Goal: Transaction & Acquisition: Subscribe to service/newsletter

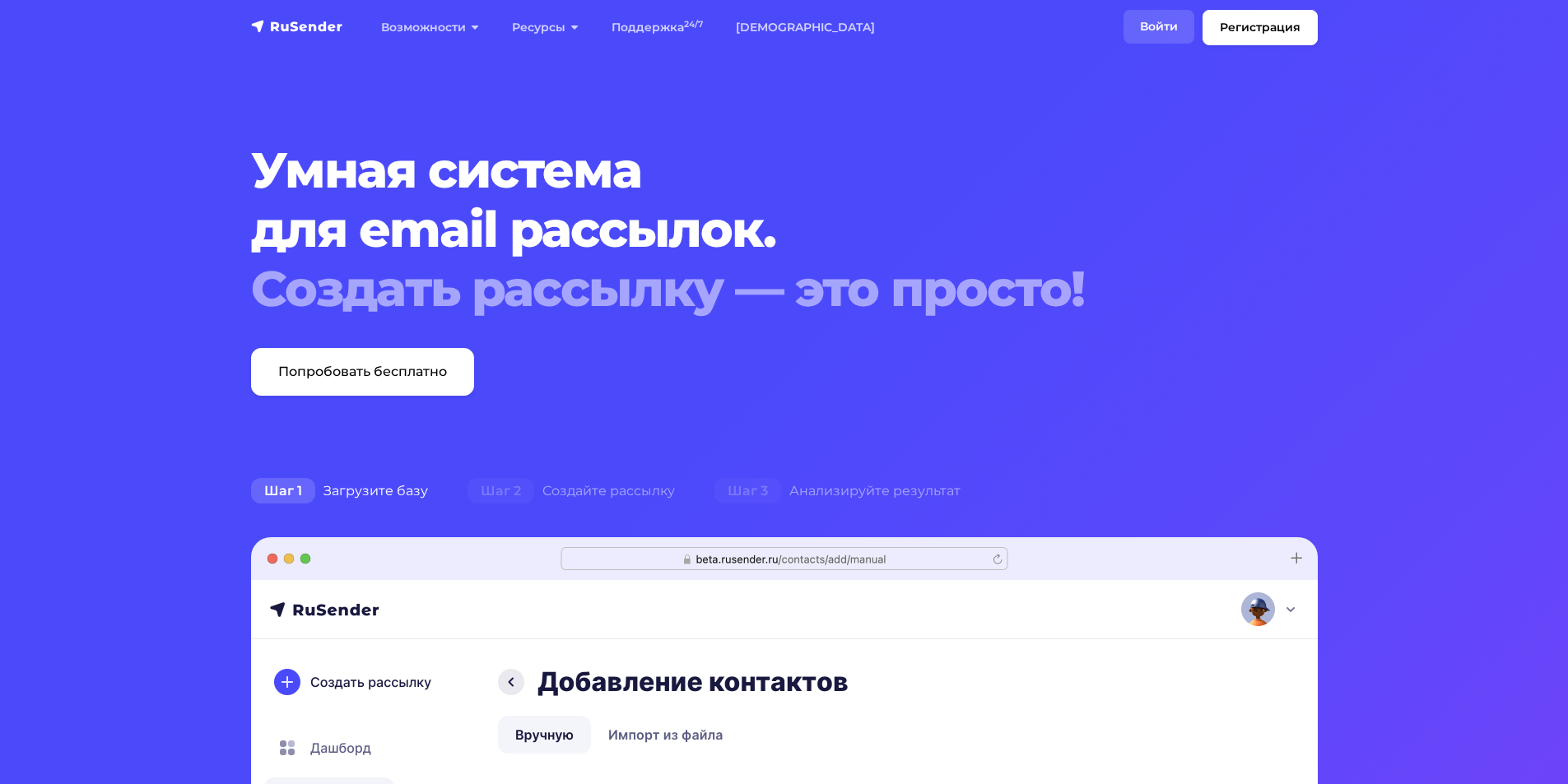
click at [1150, 21] on link "Войти" at bounding box center [1158, 27] width 70 height 34
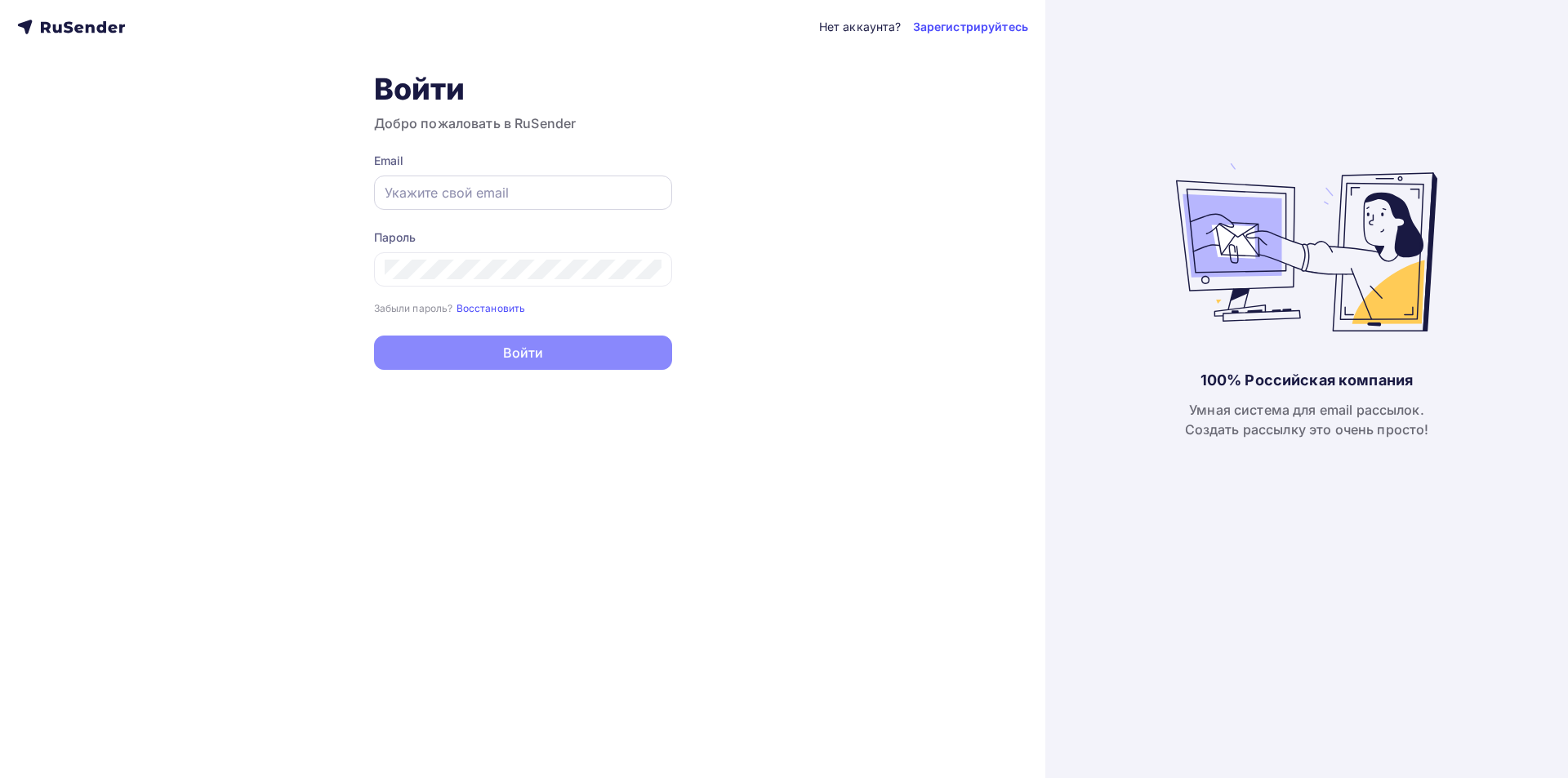
click at [458, 182] on div at bounding box center [523, 193] width 298 height 34
click at [450, 187] on input "text" at bounding box center [522, 192] width 277 height 19
type input "zakaz1@yarkonmet.ru"
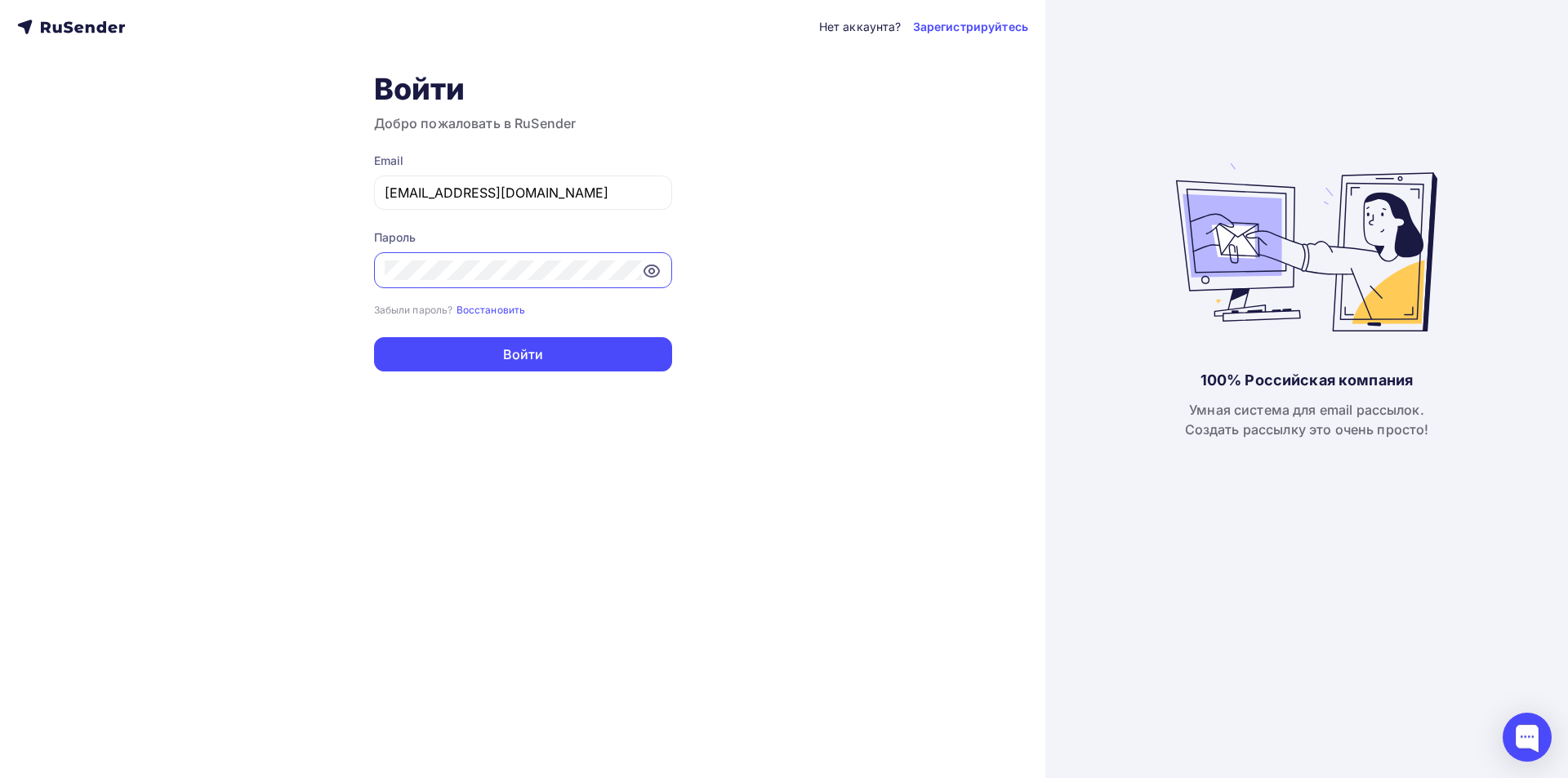
click at [374, 337] on button "Войти" at bounding box center [523, 354] width 298 height 34
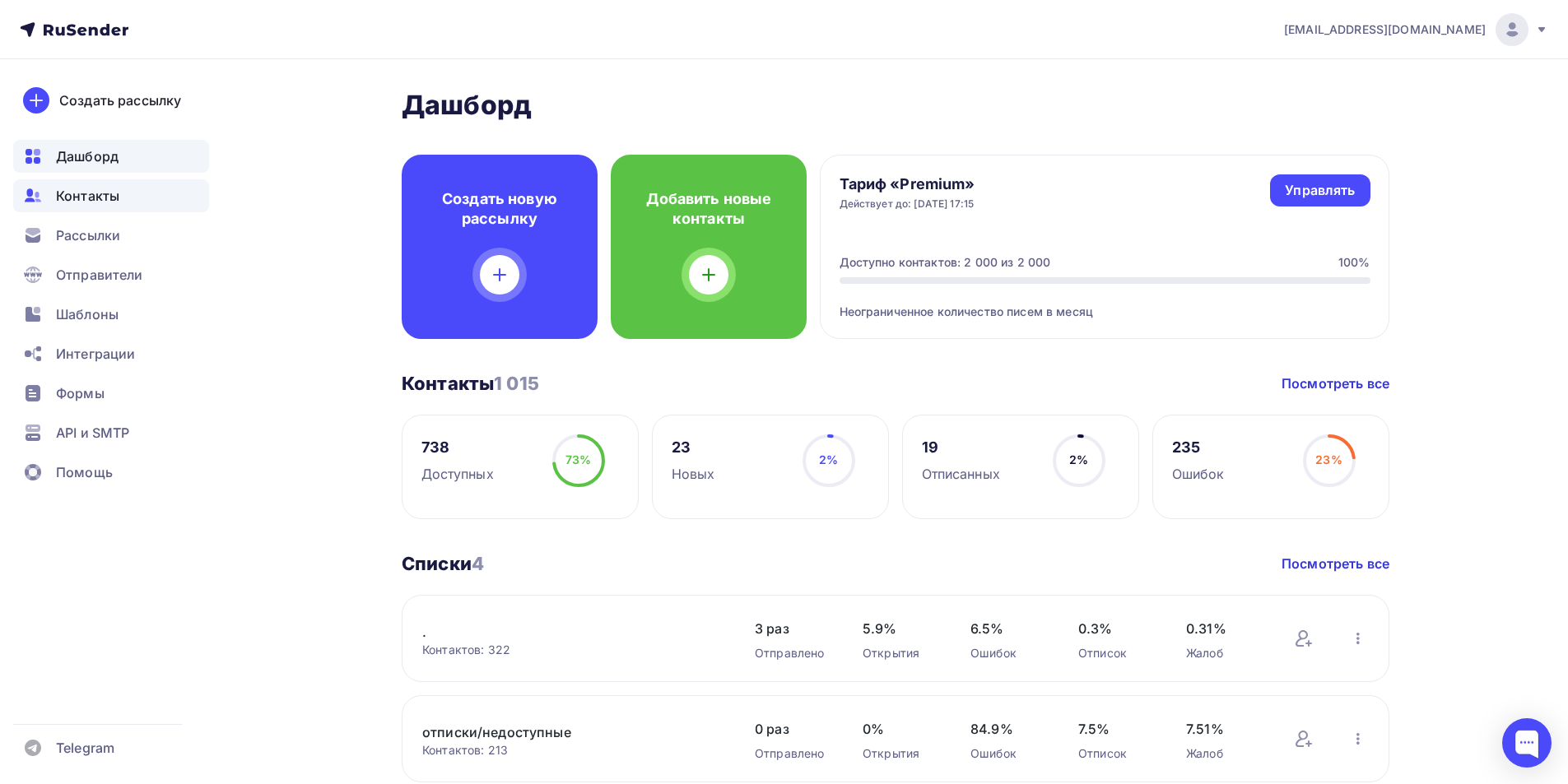
click at [118, 204] on span "Контакты" at bounding box center [87, 195] width 64 height 19
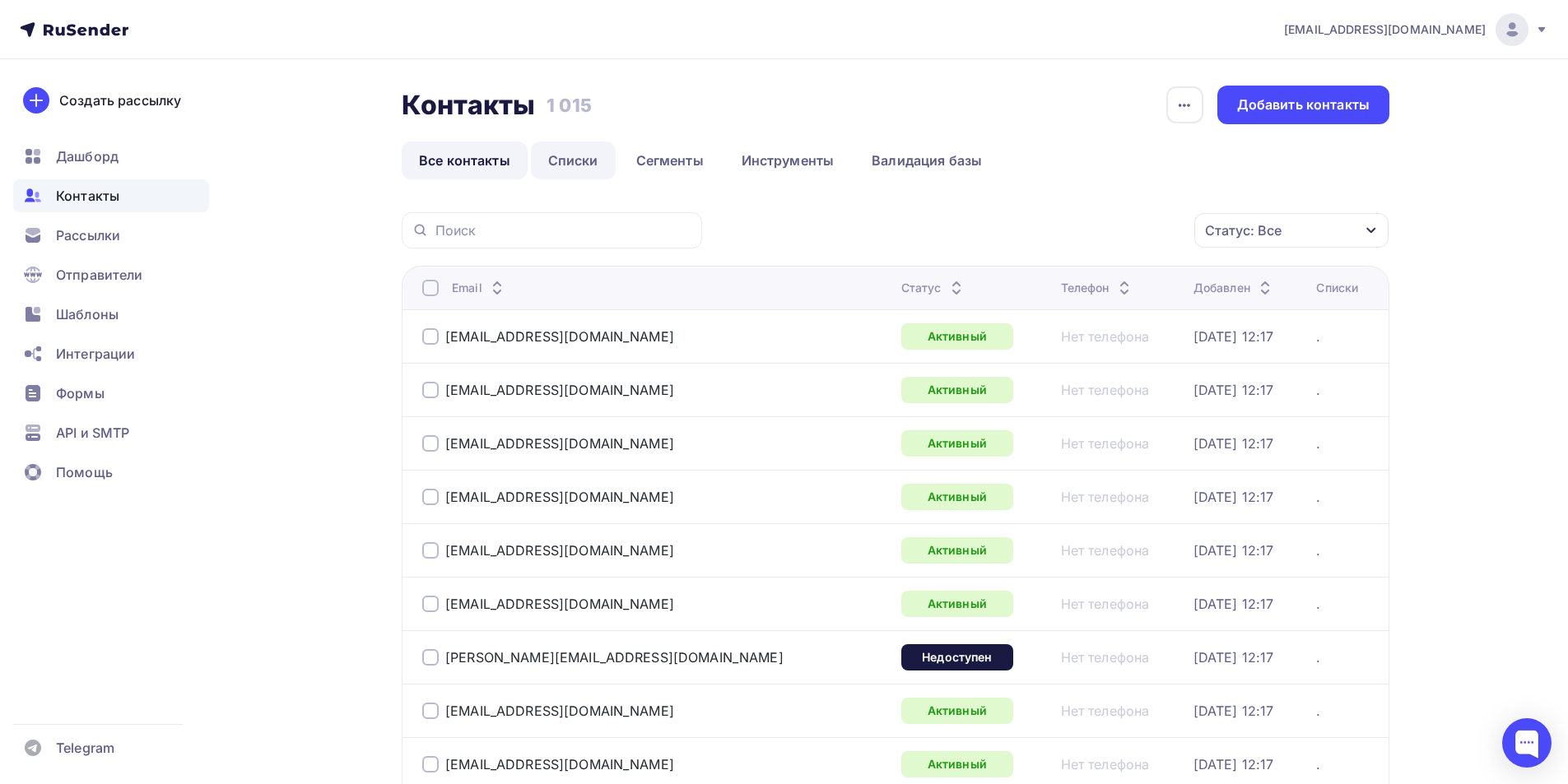
click at [586, 158] on link "Списки" at bounding box center [573, 160] width 85 height 38
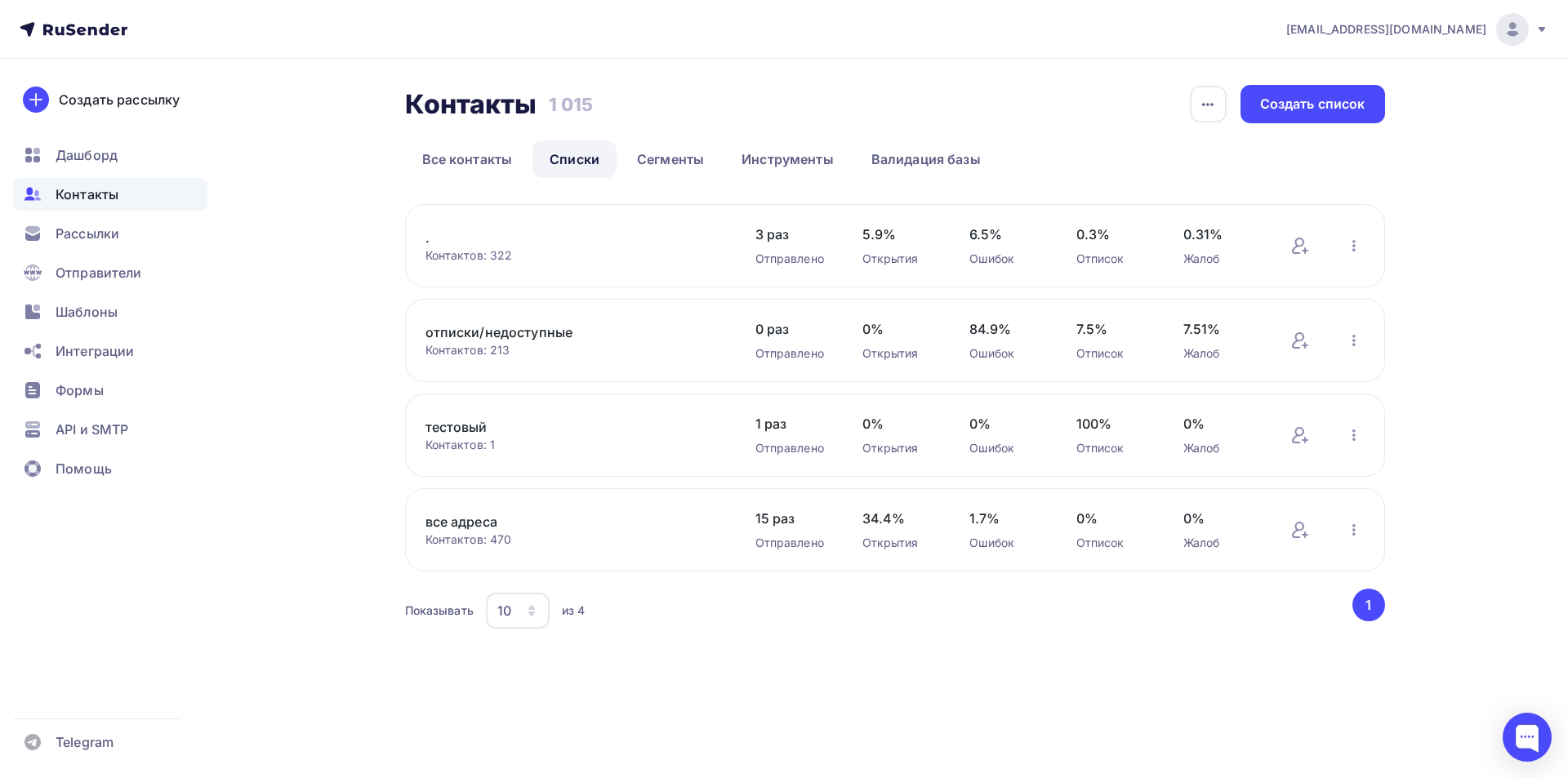
click at [433, 233] on link "." at bounding box center [564, 237] width 278 height 19
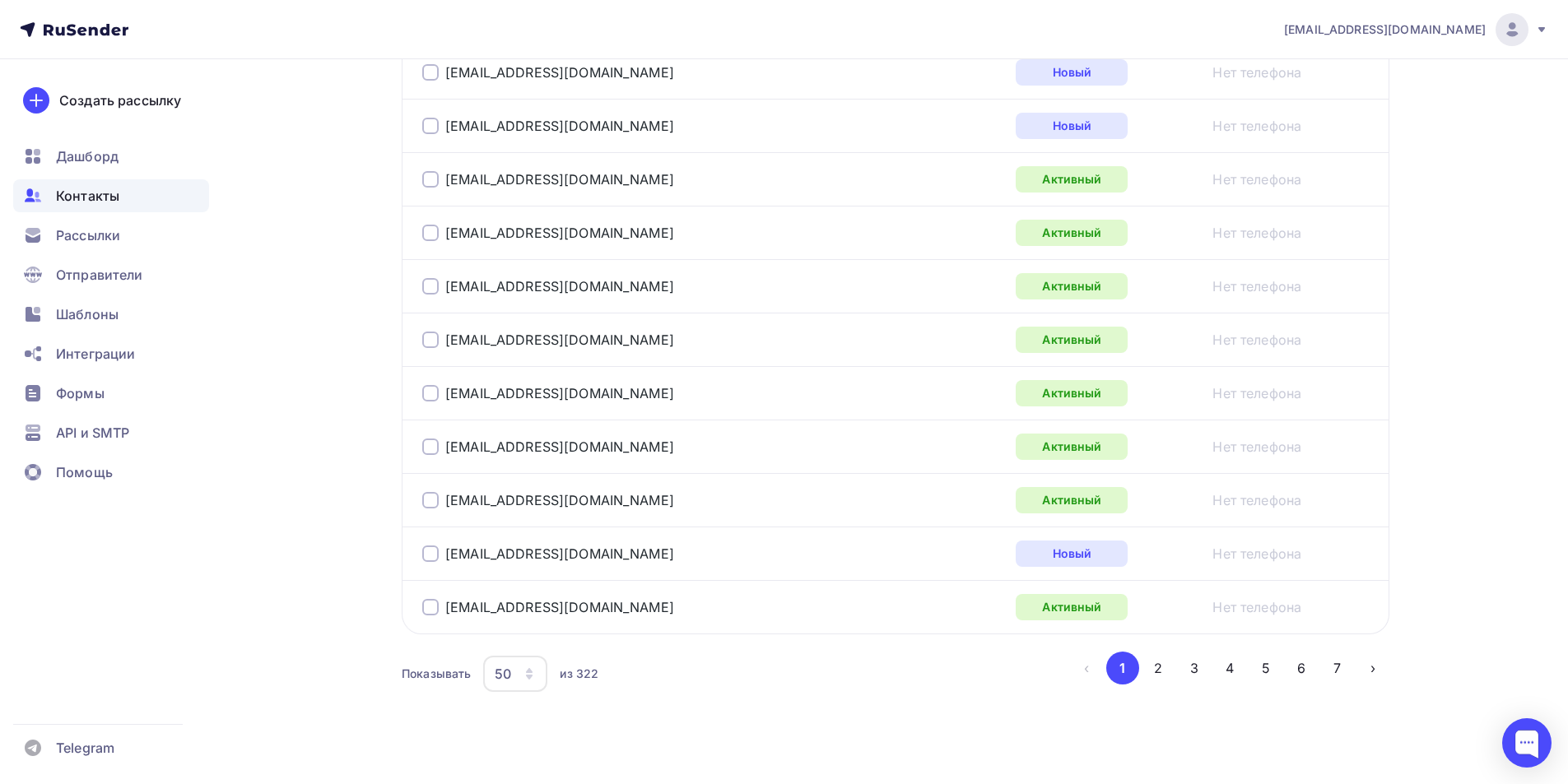
scroll to position [2638, 0]
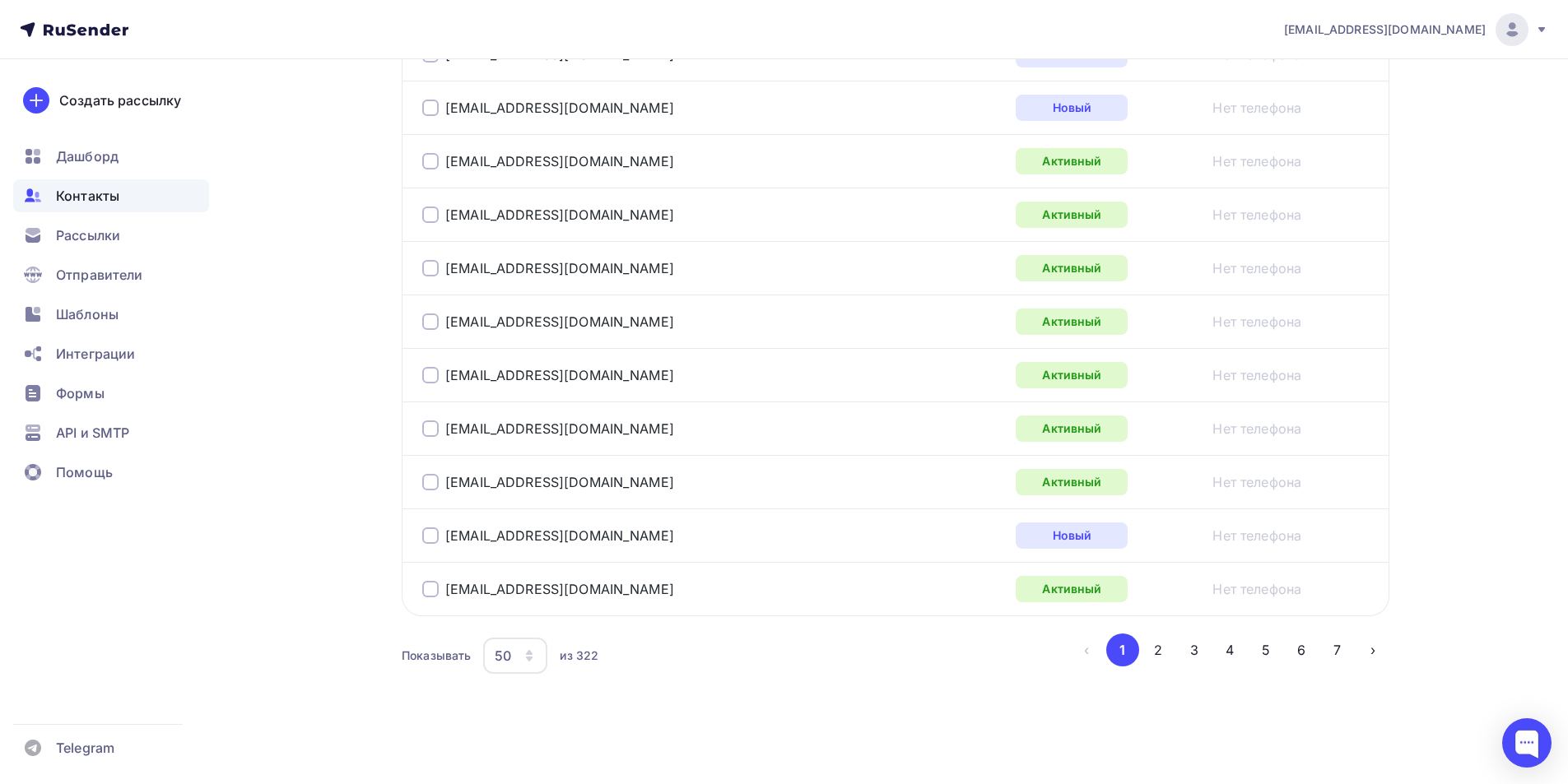
click at [522, 650] on icon "button" at bounding box center [529, 656] width 14 height 14
click at [540, 597] on div "100" at bounding box center [581, 604] width 158 height 19
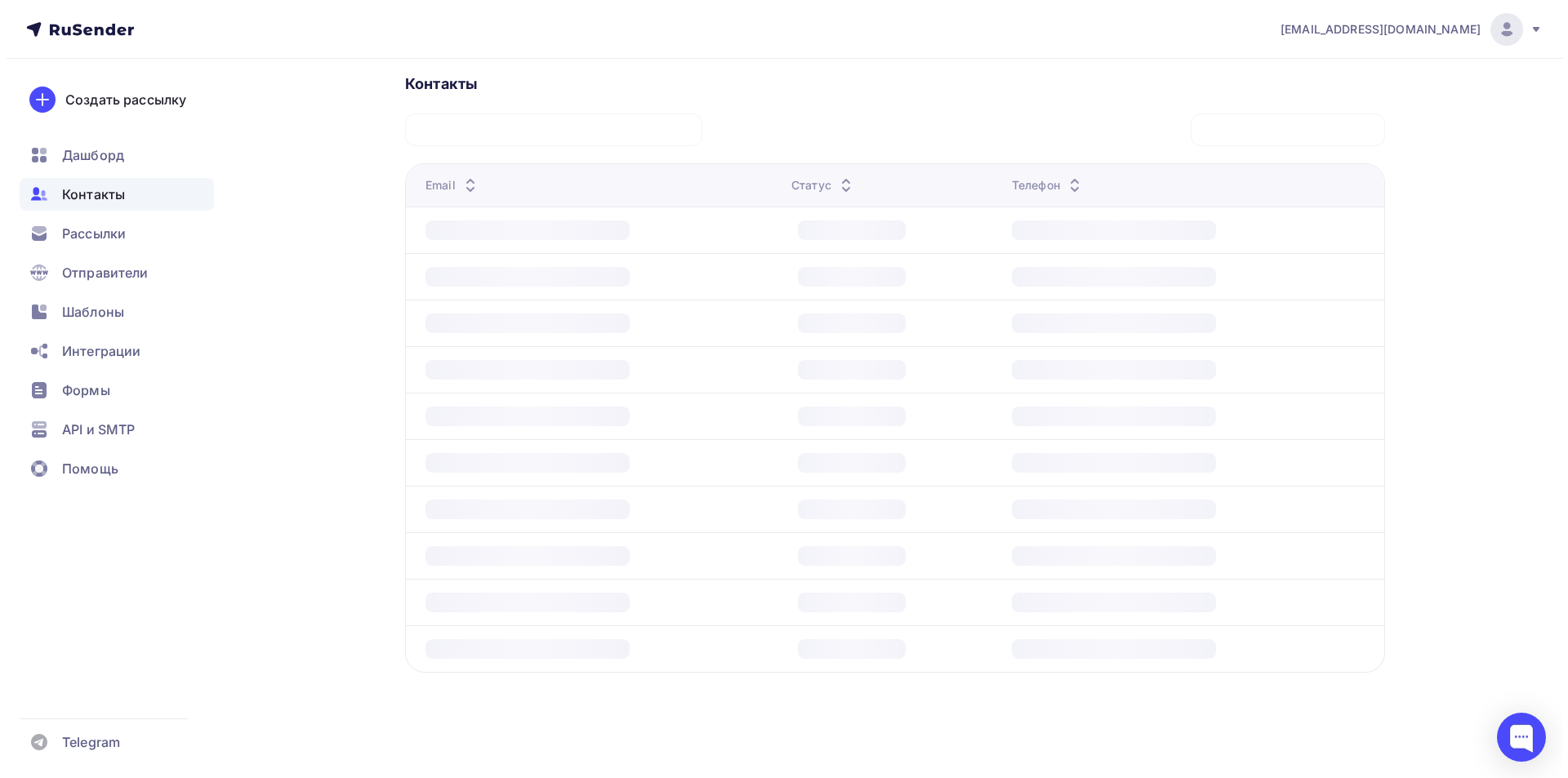
scroll to position [365, 0]
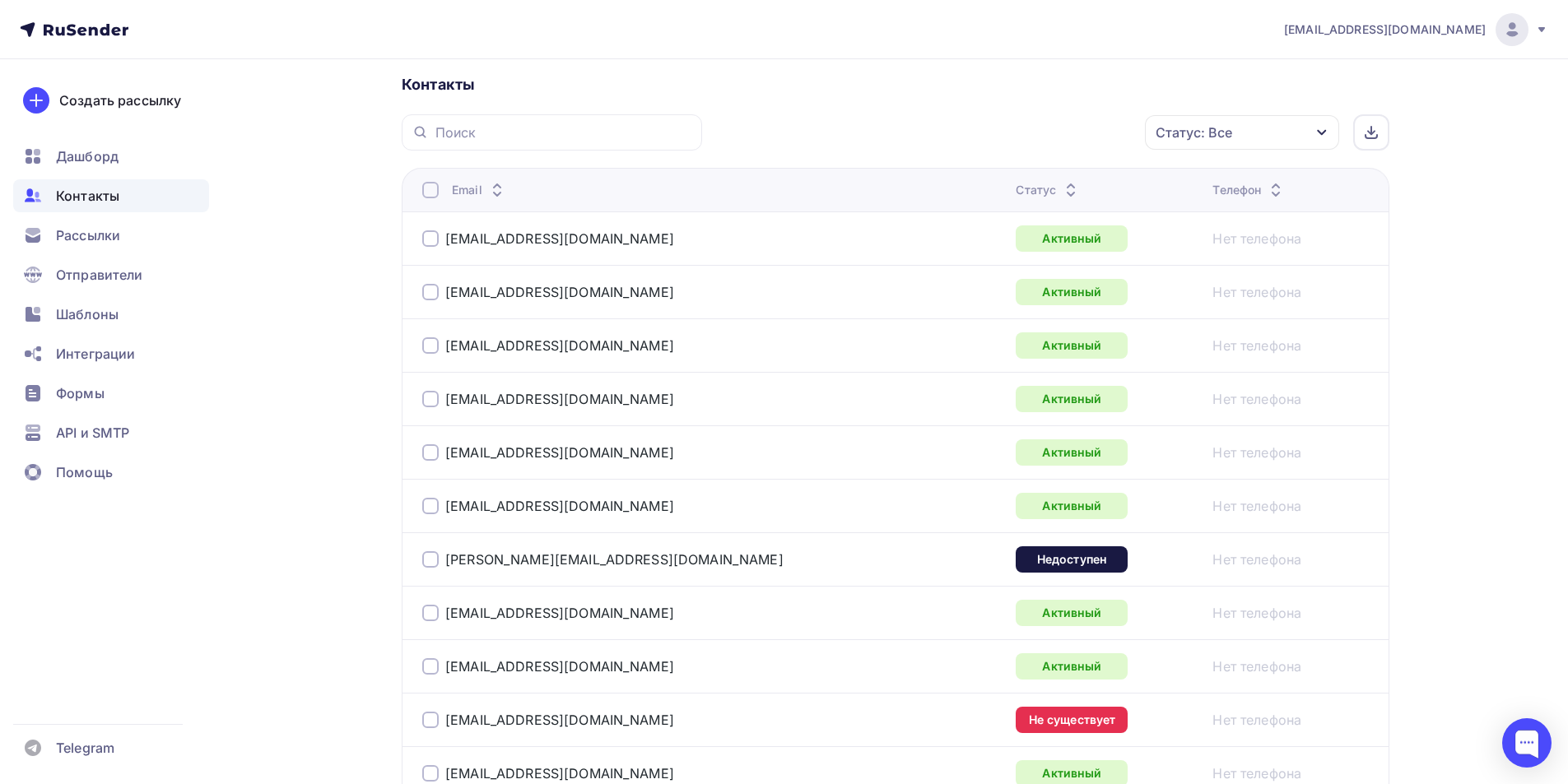
click at [433, 190] on div at bounding box center [430, 190] width 16 height 16
click at [1068, 135] on div "Действие" at bounding box center [1022, 133] width 217 height 32
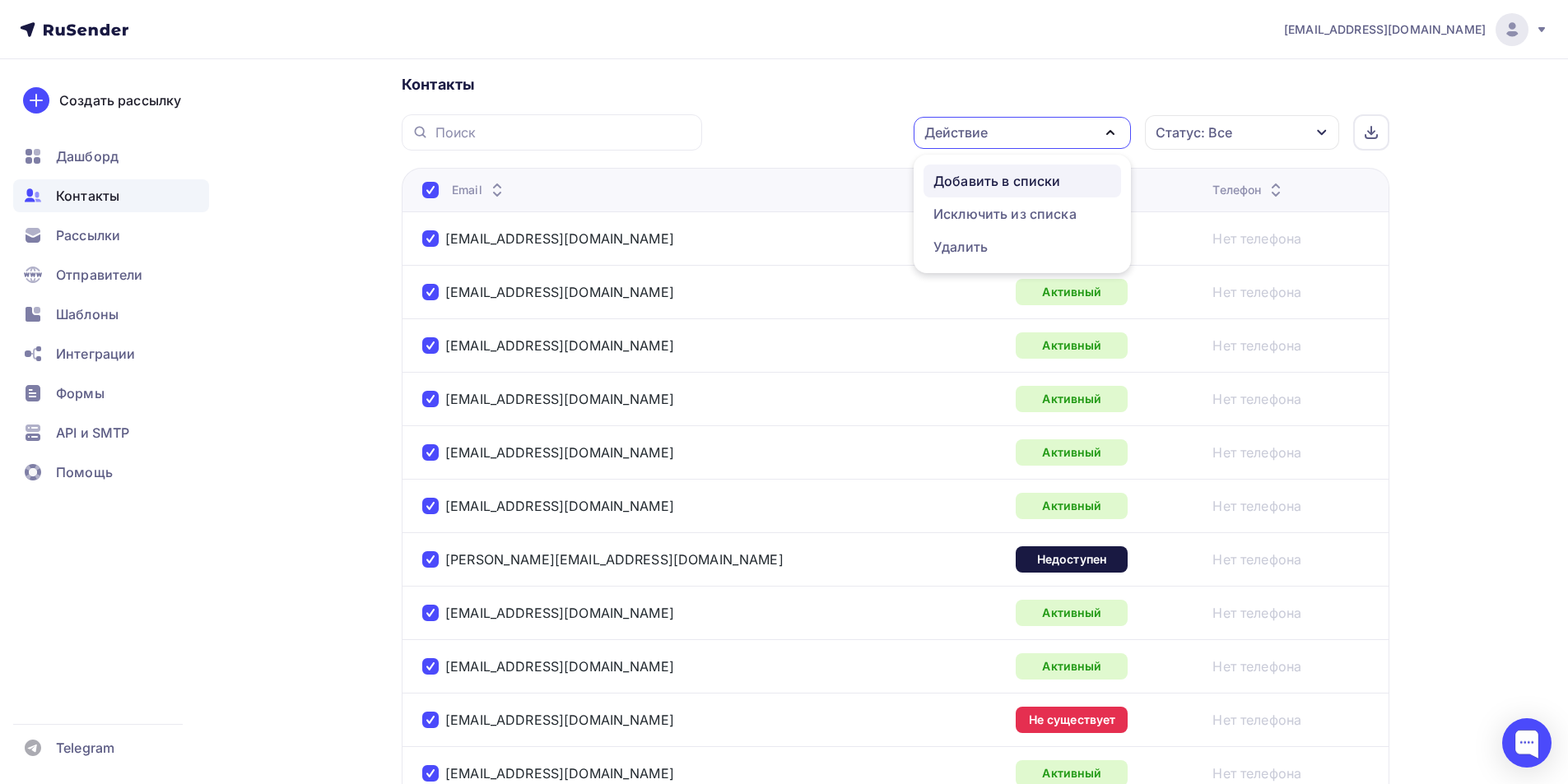
click at [1049, 180] on div "Добавить в списки" at bounding box center [996, 181] width 126 height 19
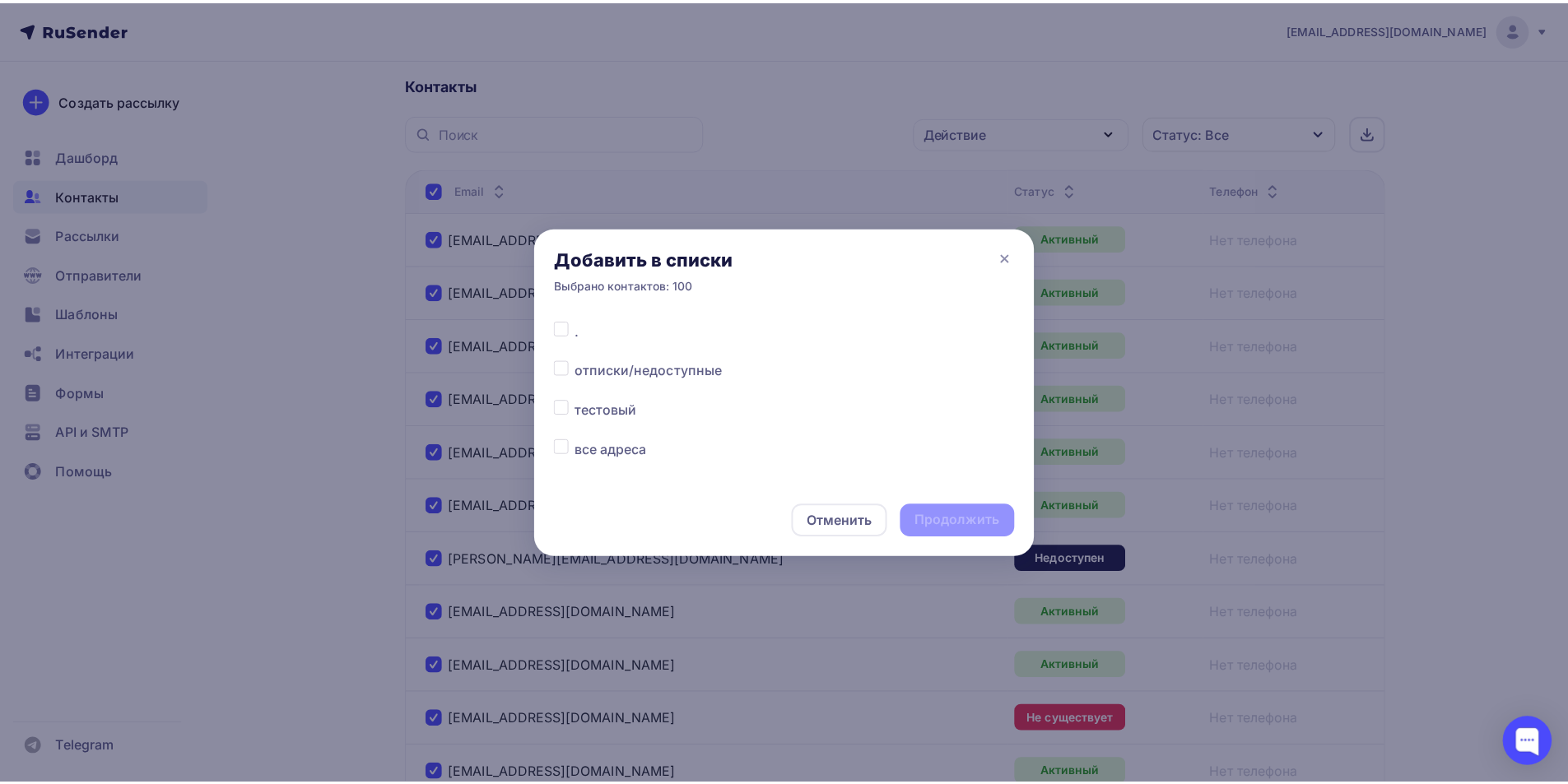
scroll to position [50, 0]
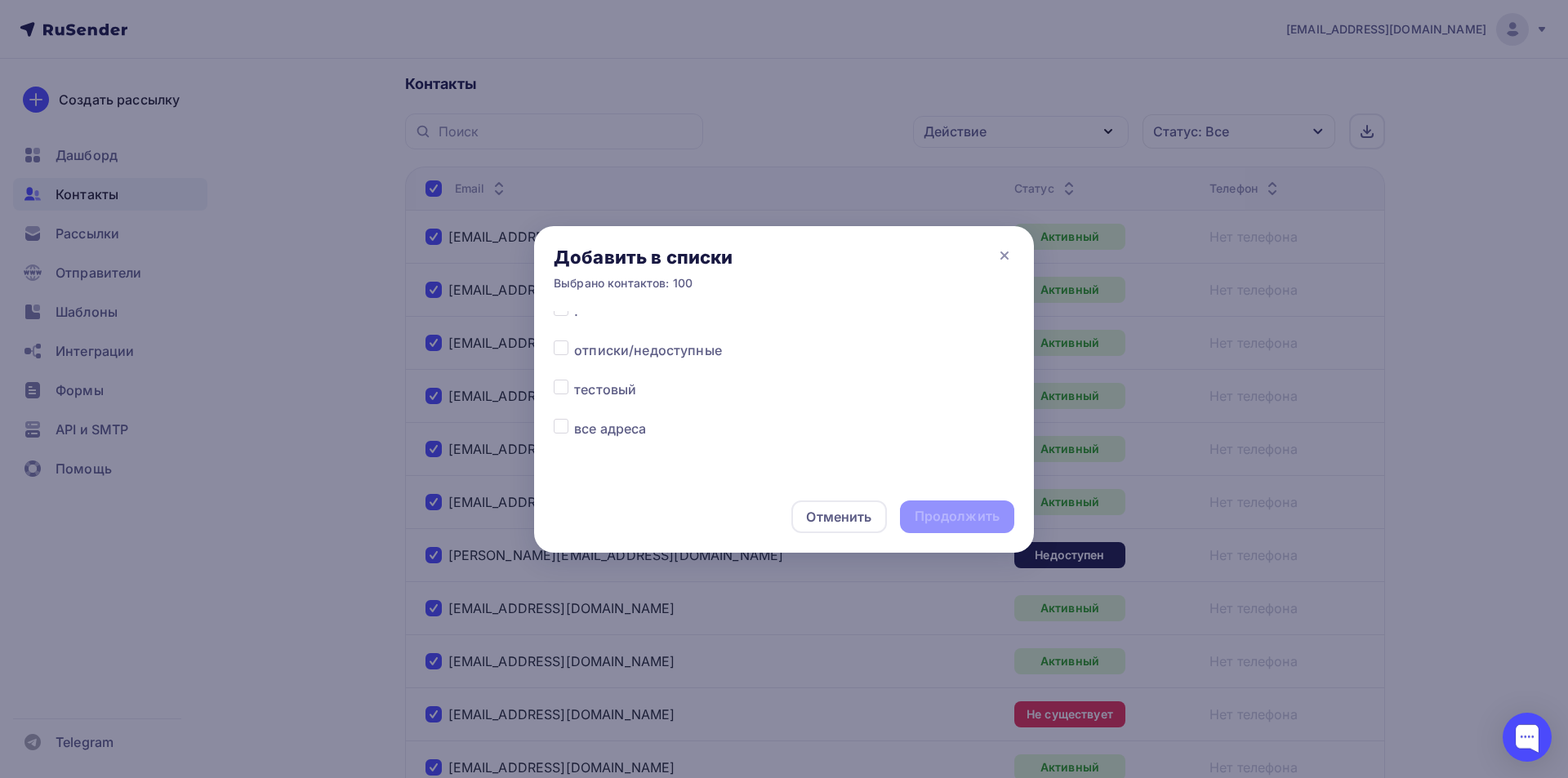
click at [574, 419] on label at bounding box center [574, 419] width 0 height 0
click at [561, 427] on input "checkbox" at bounding box center [560, 426] width 14 height 14
checkbox input "true"
click at [981, 506] on div "Продолжить" at bounding box center [957, 516] width 114 height 33
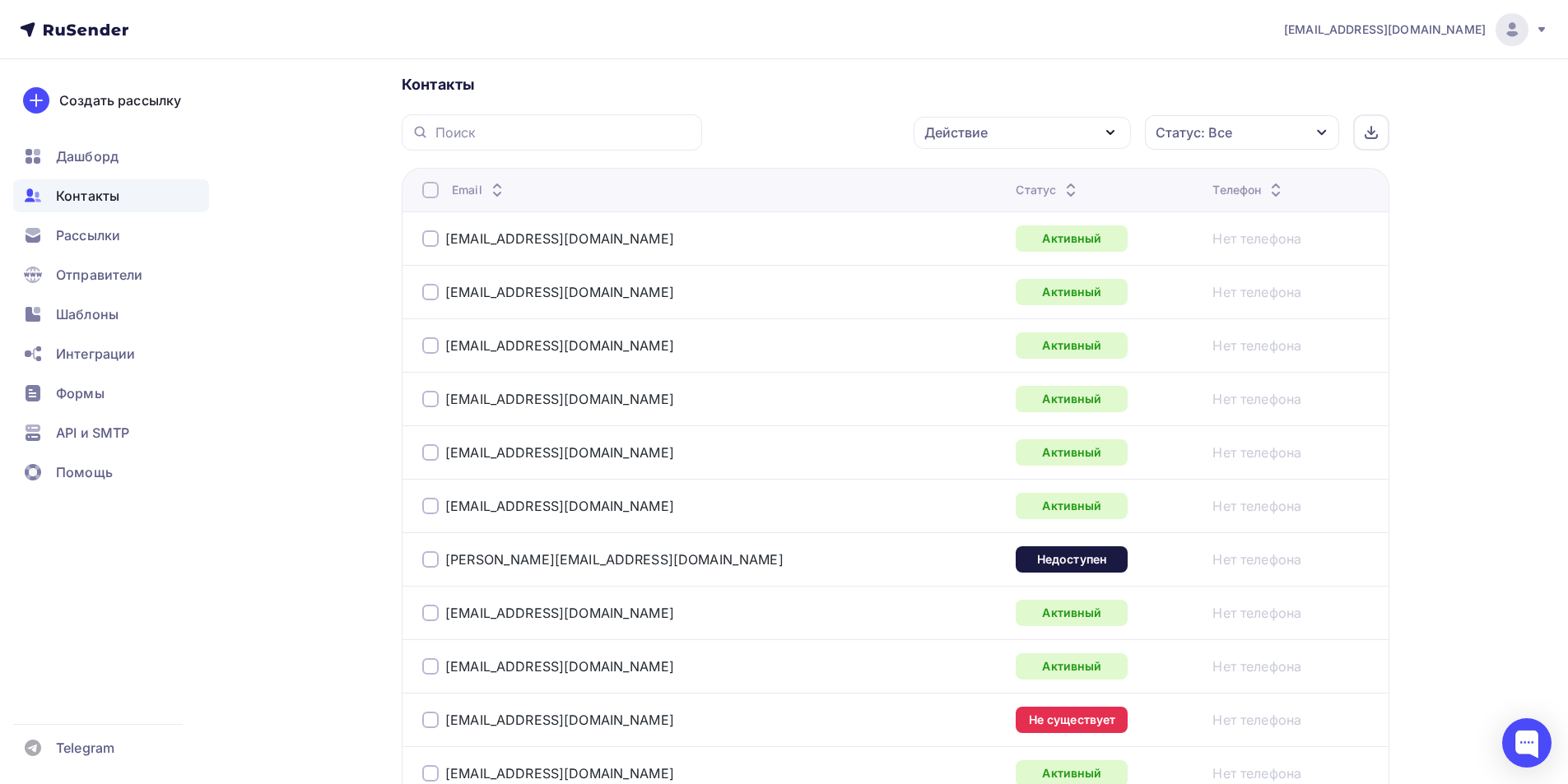
click at [428, 188] on div at bounding box center [430, 190] width 16 height 16
click at [430, 188] on div at bounding box center [430, 190] width 16 height 16
click at [516, 243] on link "barkov@ezan.ac.ru" at bounding box center [560, 238] width 229 height 16
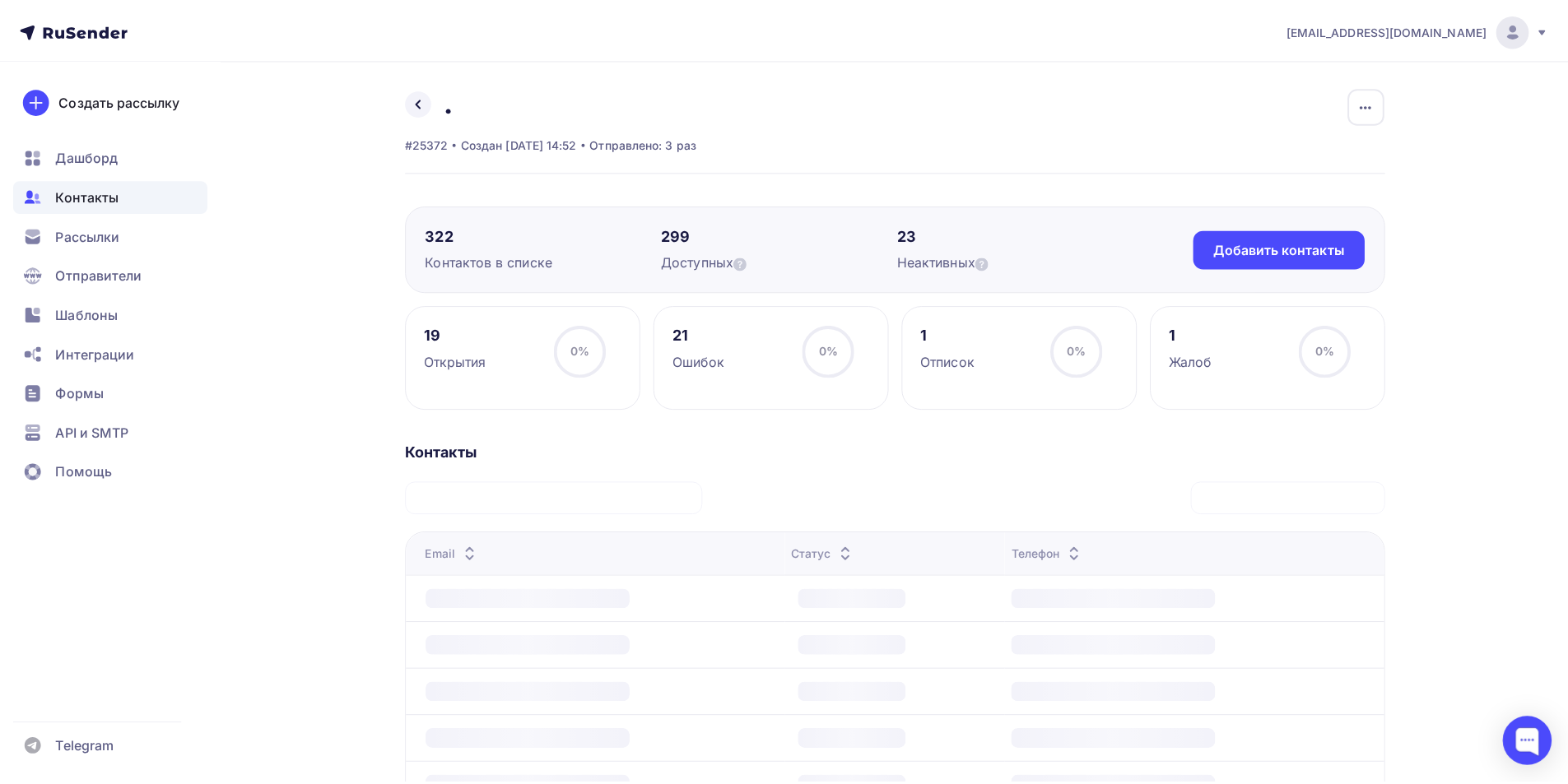
scroll to position [368, 0]
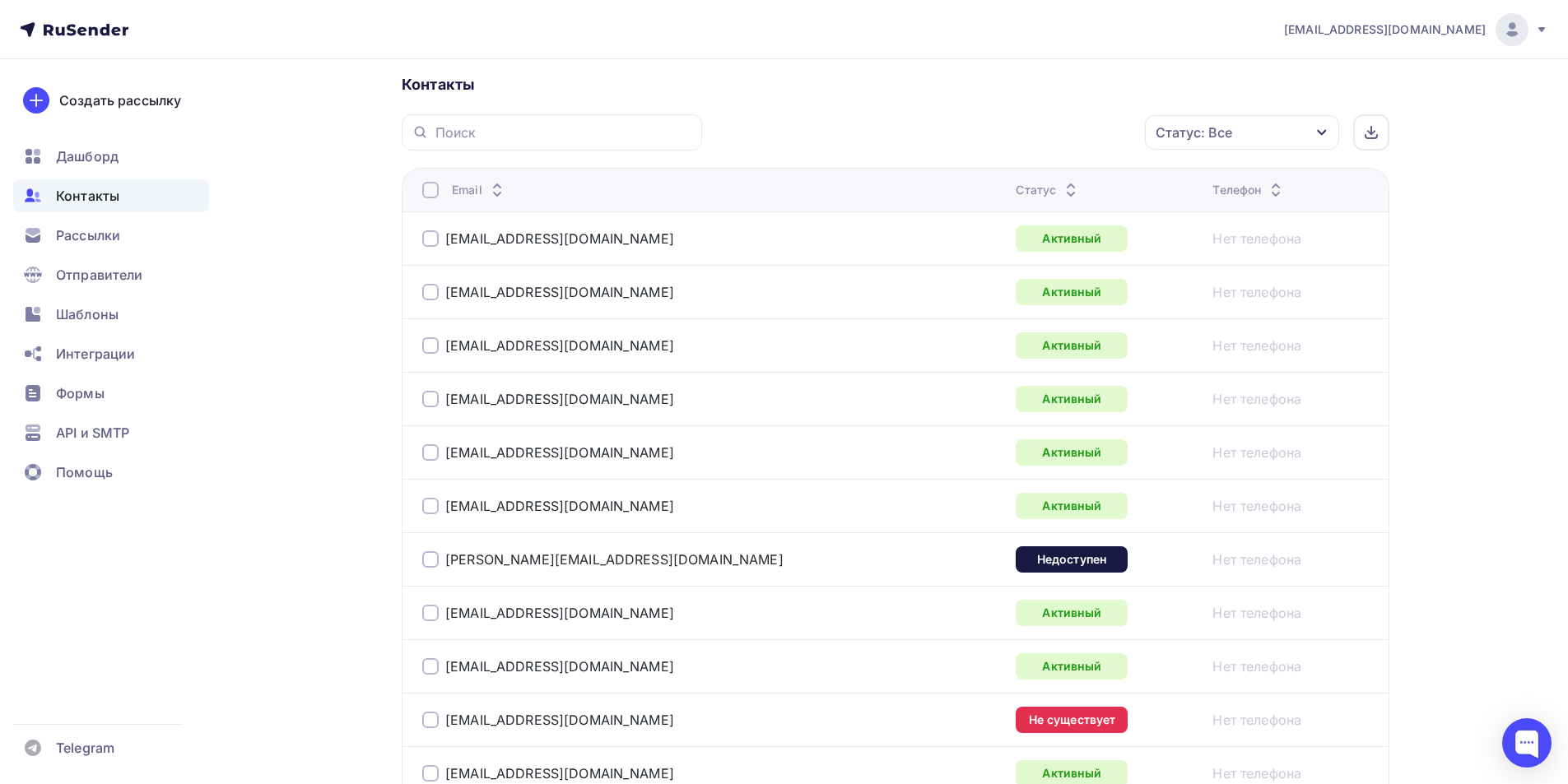
click at [435, 190] on div at bounding box center [430, 190] width 16 height 16
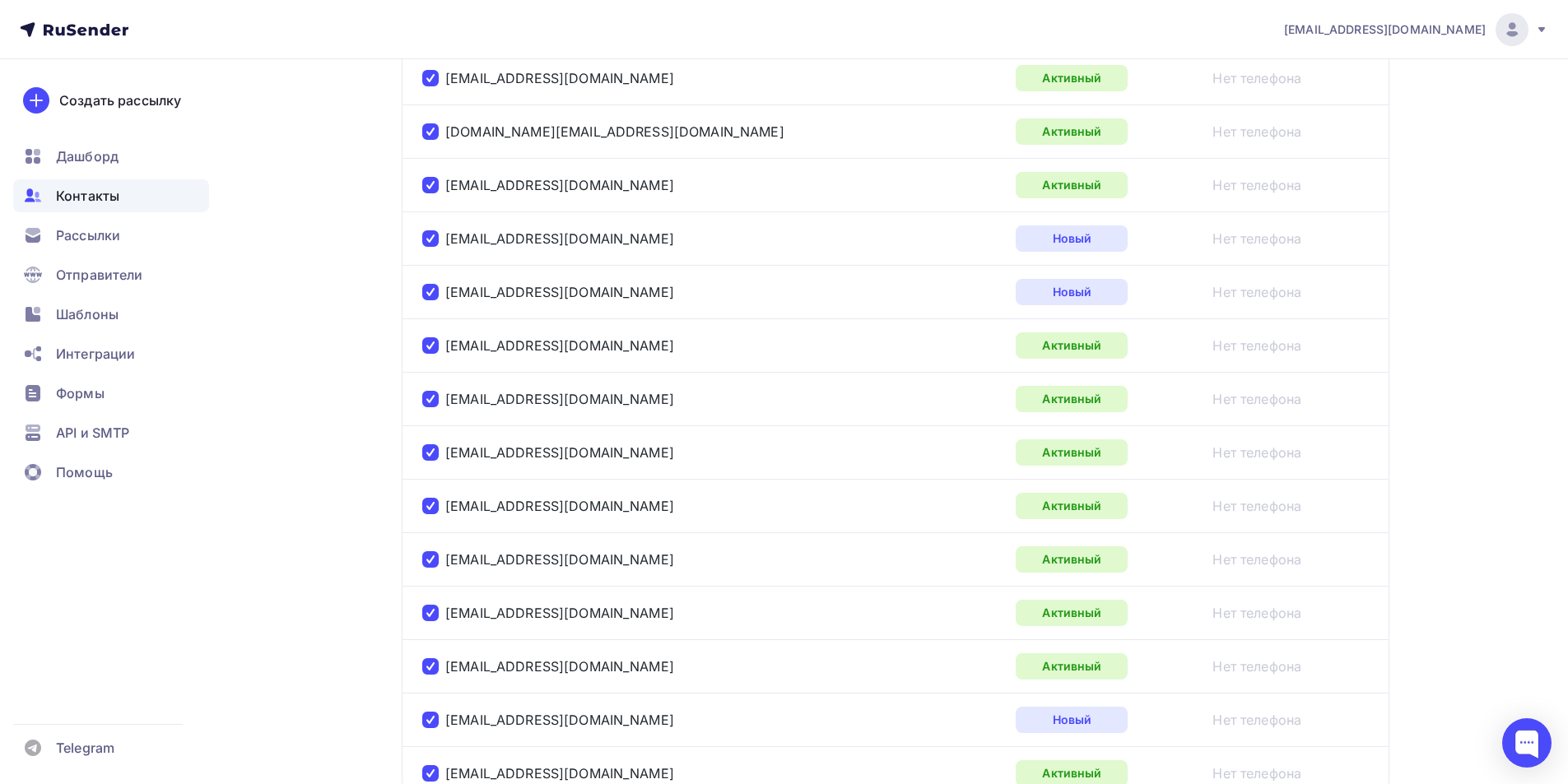
scroll to position [2638, 0]
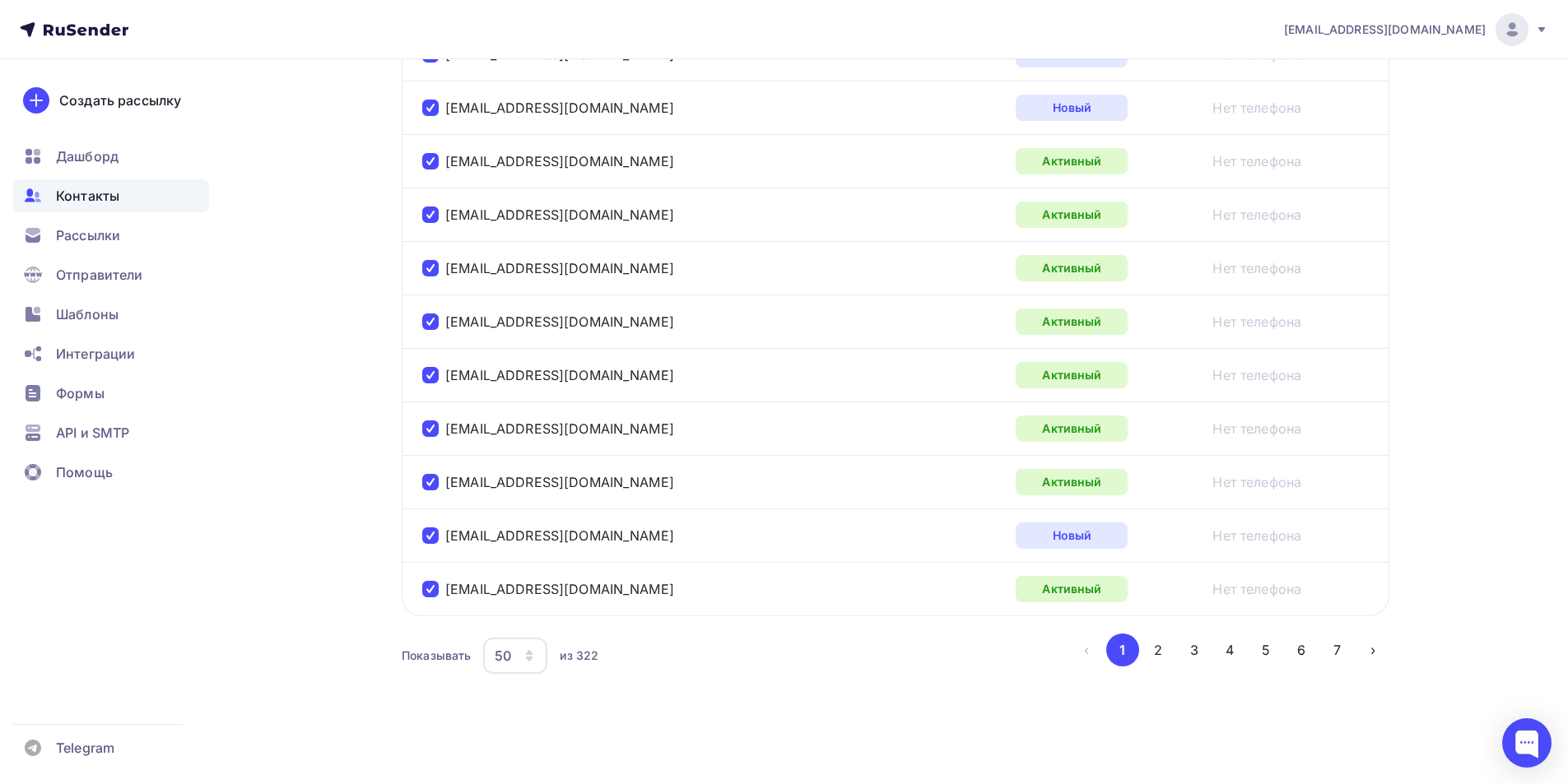
click at [522, 661] on div "50" at bounding box center [516, 655] width 64 height 36
click at [547, 611] on div "100" at bounding box center [581, 604] width 158 height 19
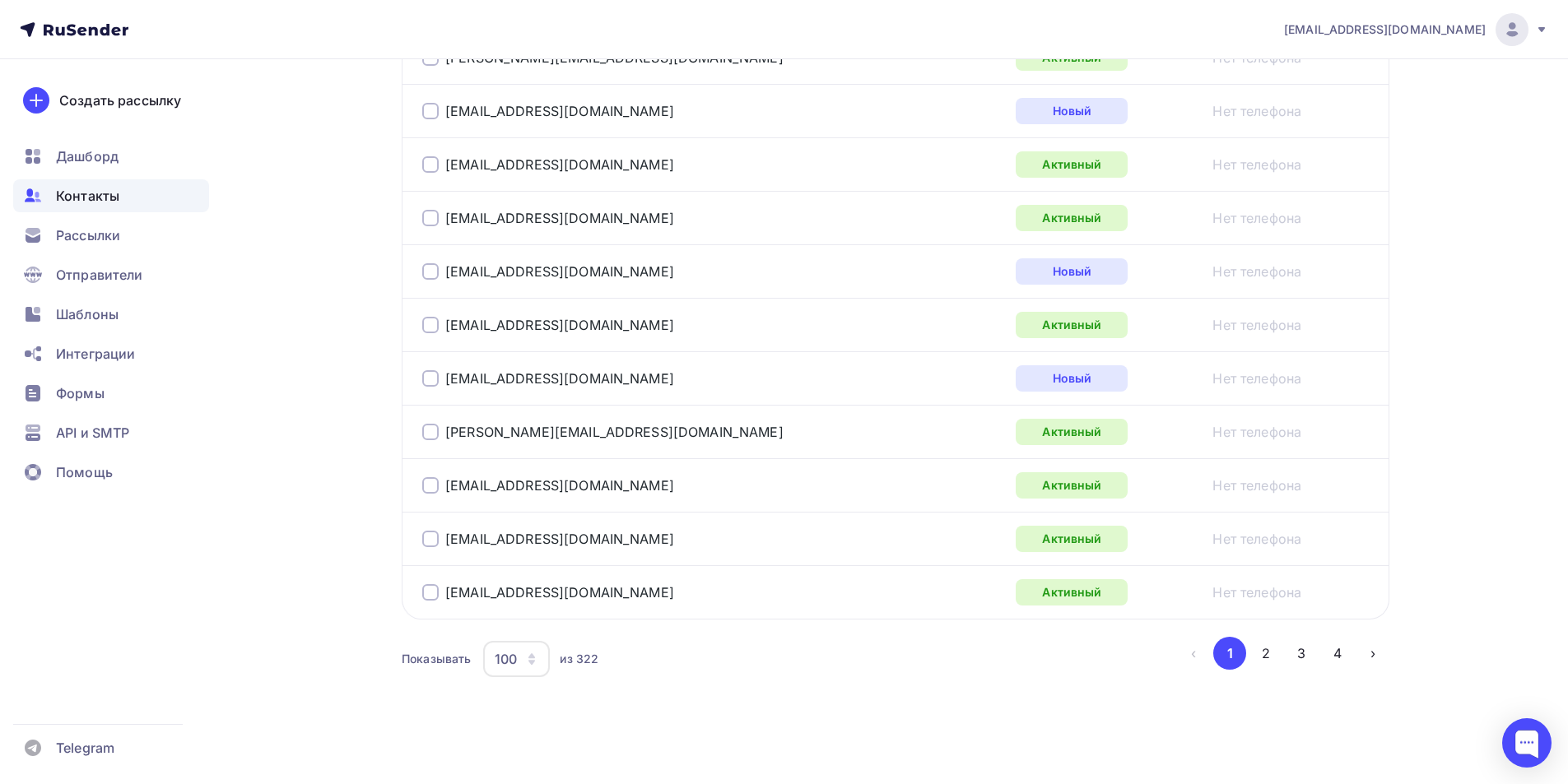
scroll to position [5312, 0]
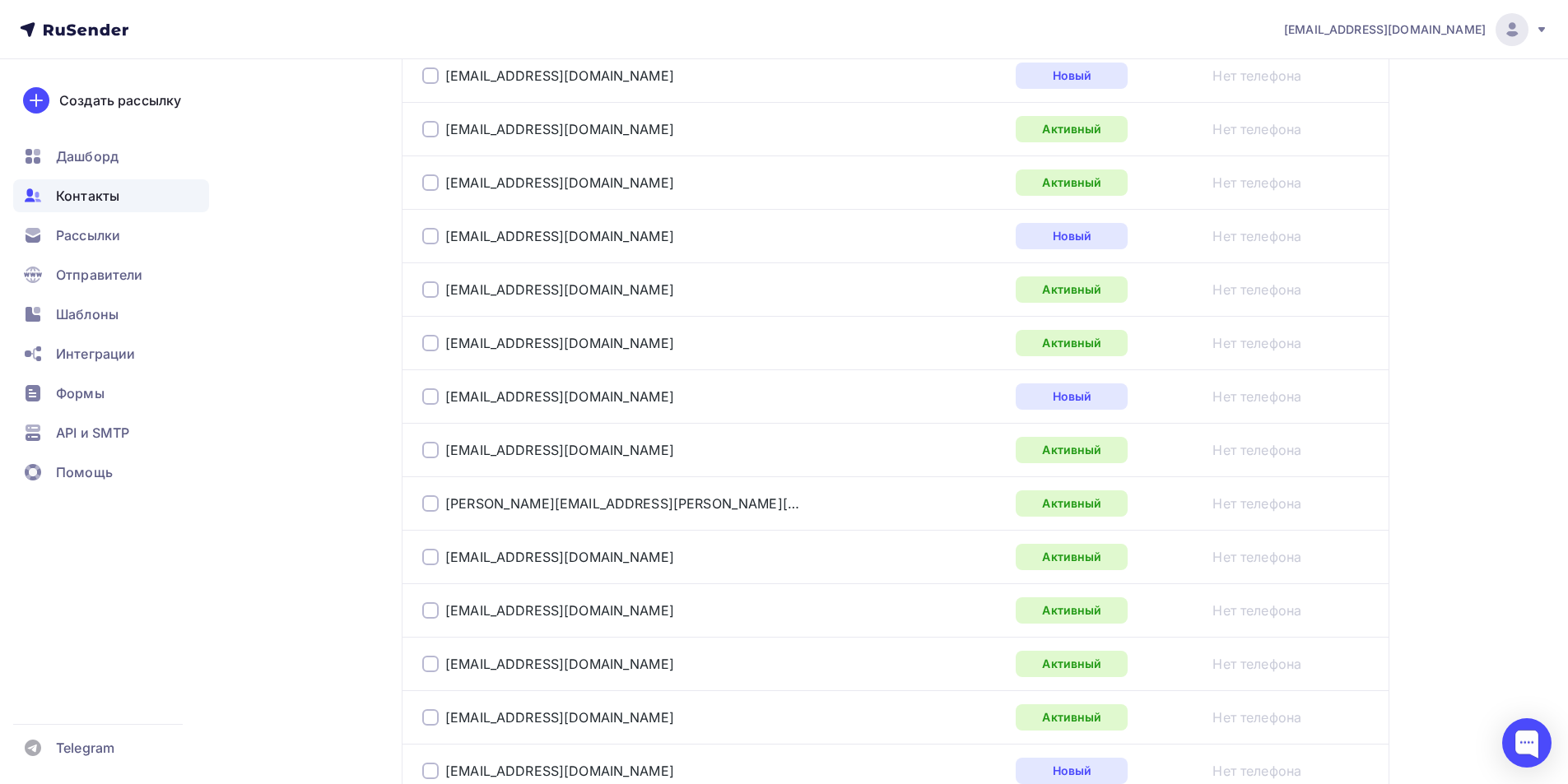
scroll to position [2638, 0]
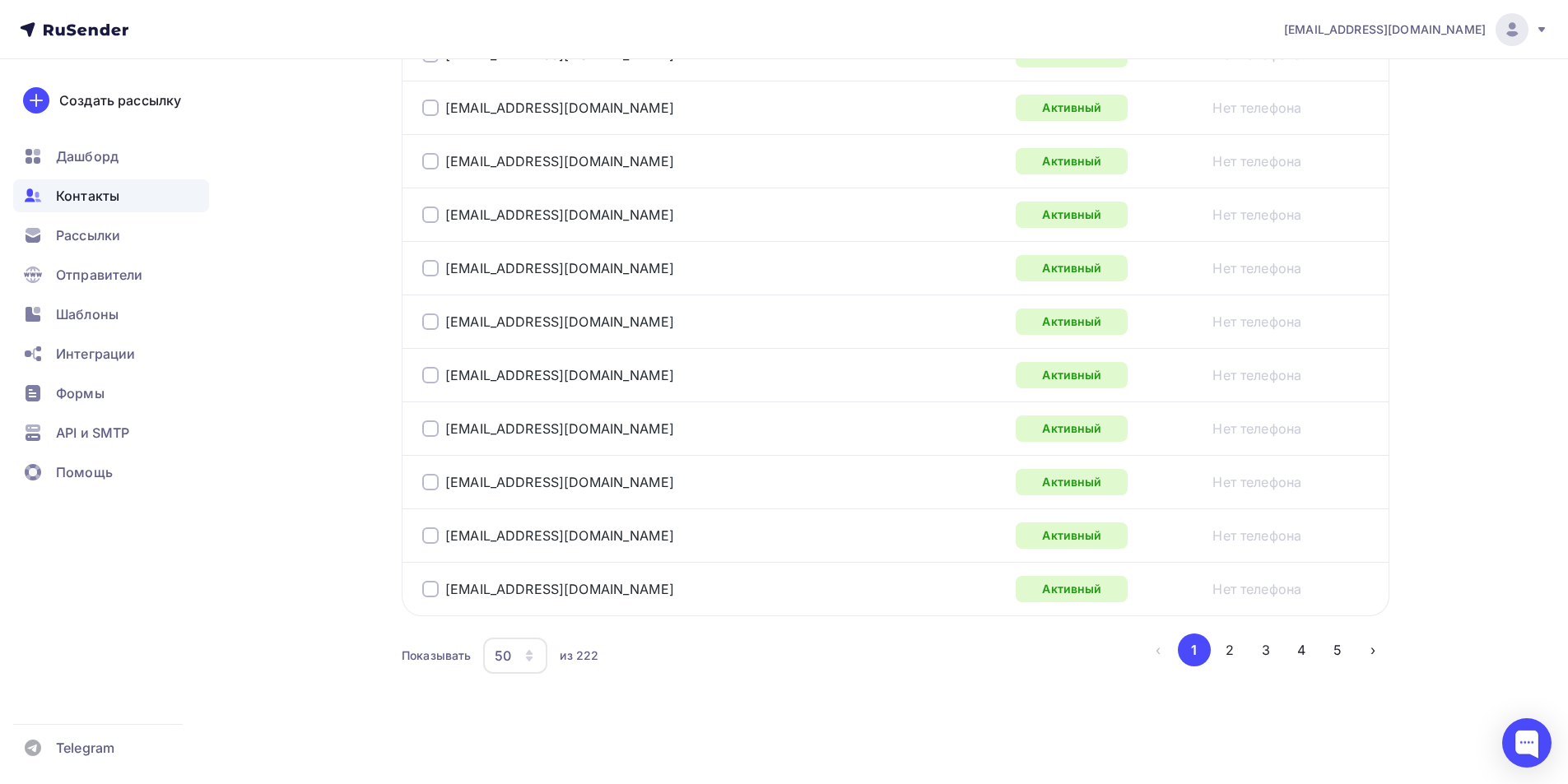
click at [527, 649] on icon "button" at bounding box center [529, 656] width 14 height 14
click at [520, 608] on div "100" at bounding box center [581, 604] width 158 height 19
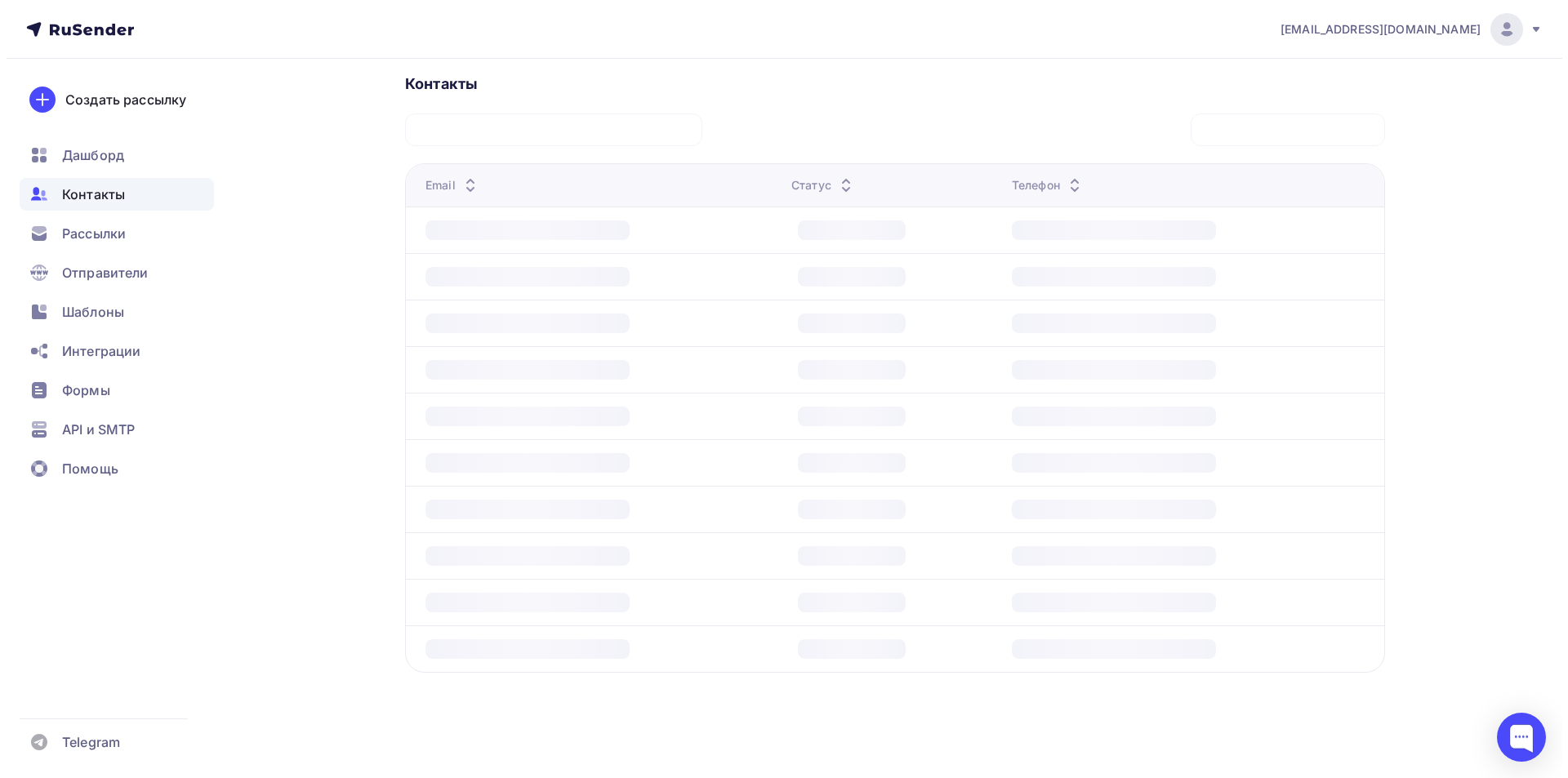
scroll to position [365, 0]
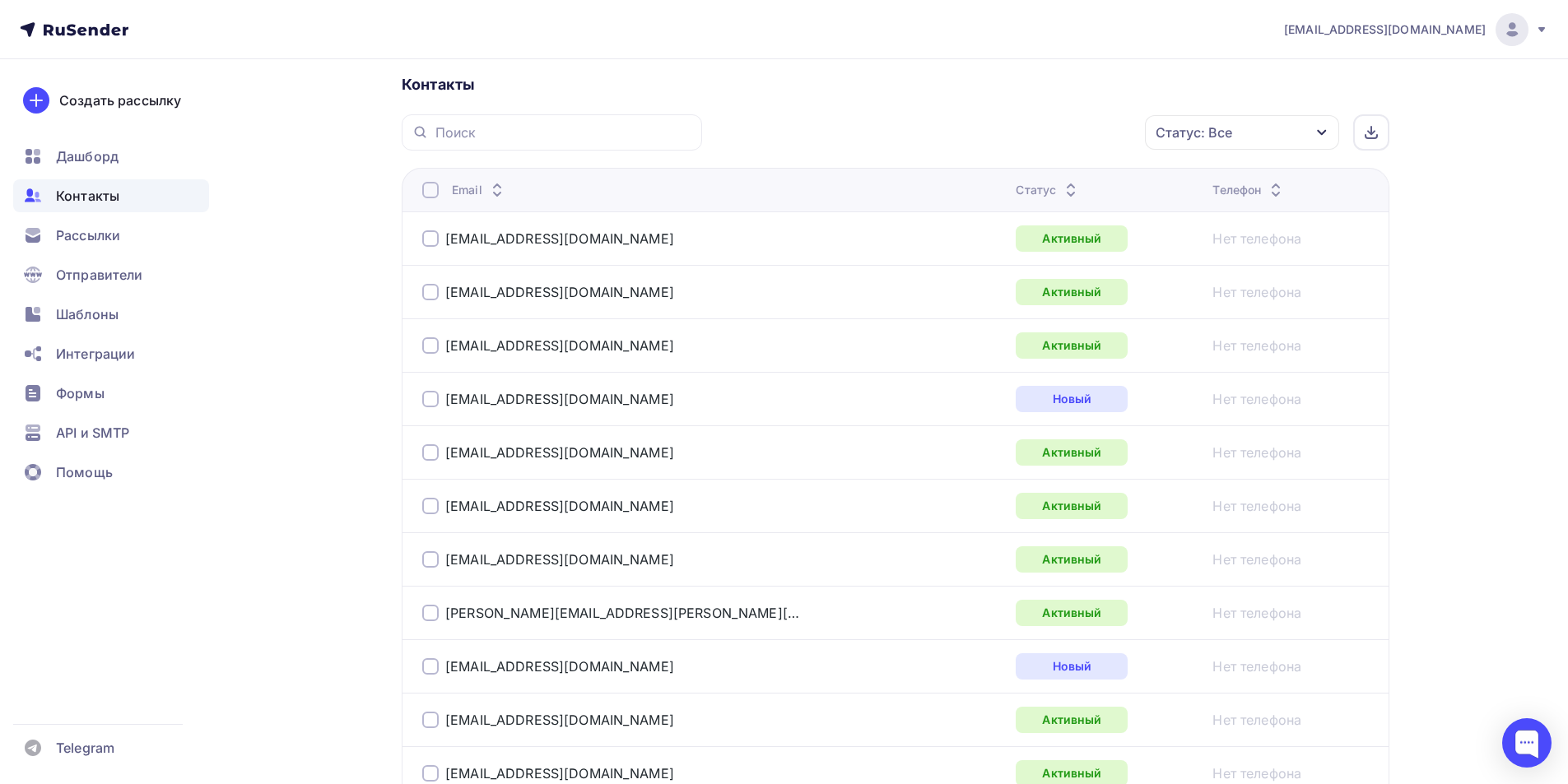
click at [430, 191] on div at bounding box center [430, 190] width 16 height 16
click at [1031, 130] on div "Действие" at bounding box center [1022, 133] width 217 height 32
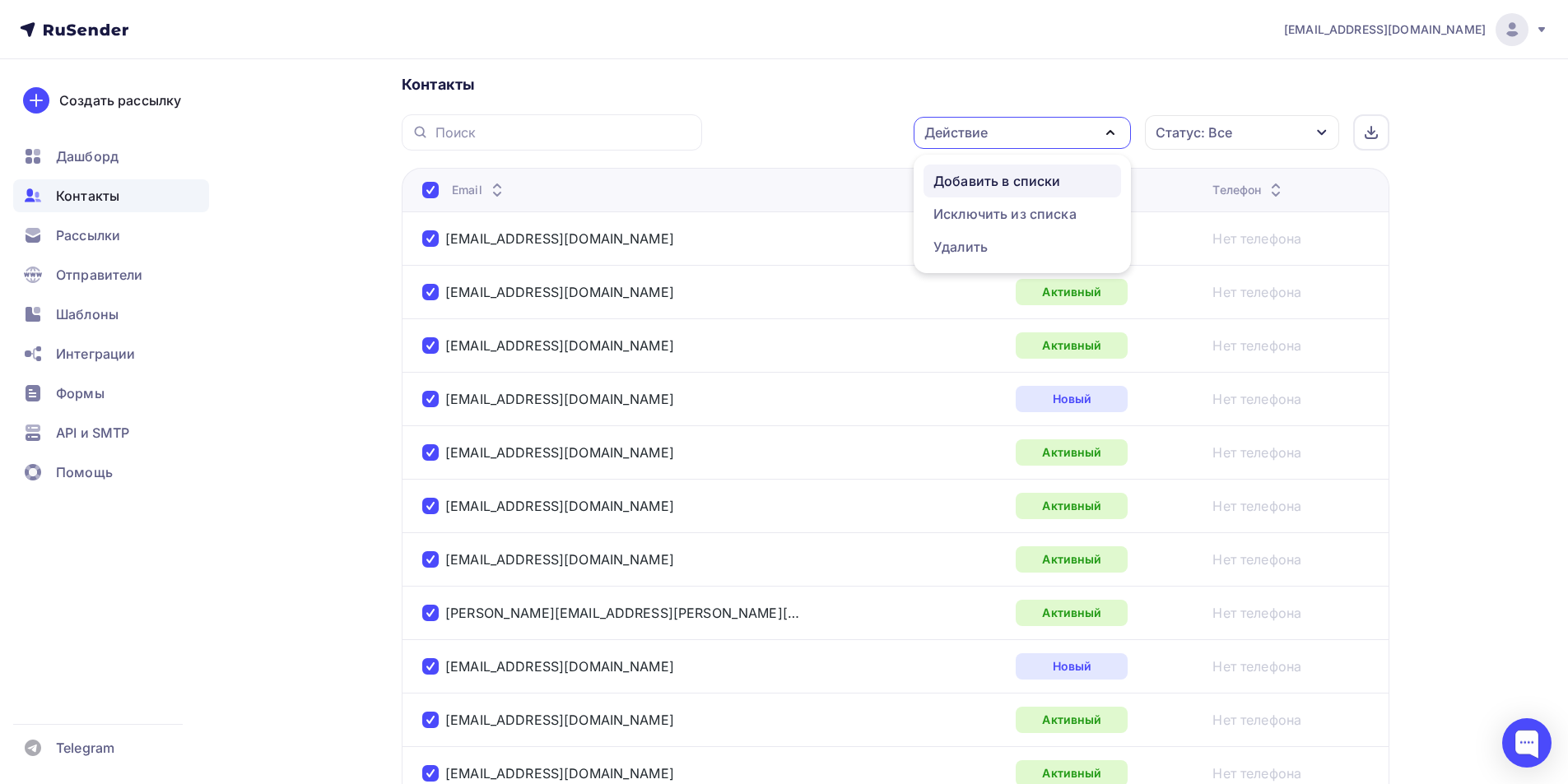
click at [981, 182] on div "Добавить в списки" at bounding box center [996, 181] width 126 height 19
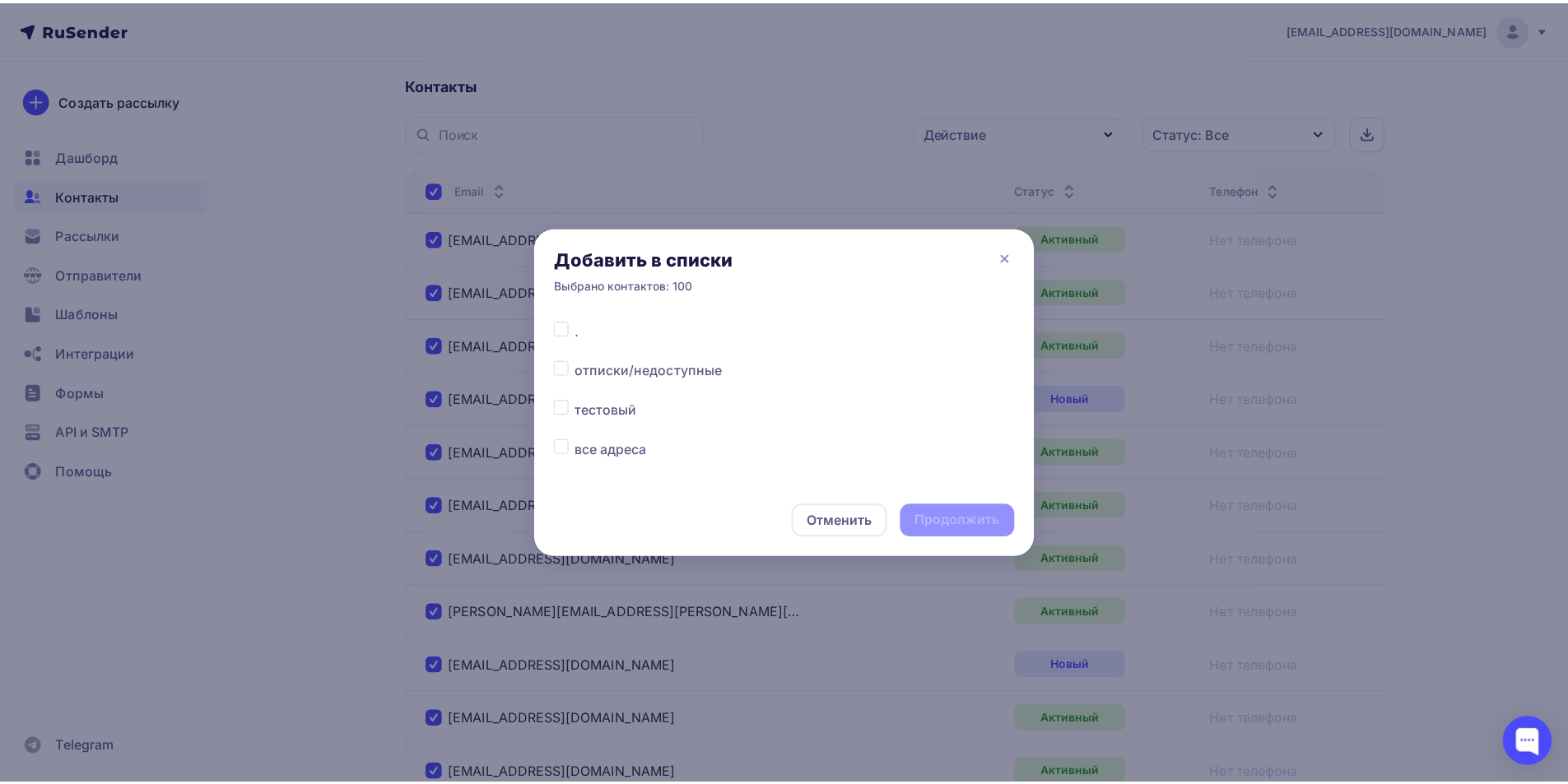
scroll to position [50, 0]
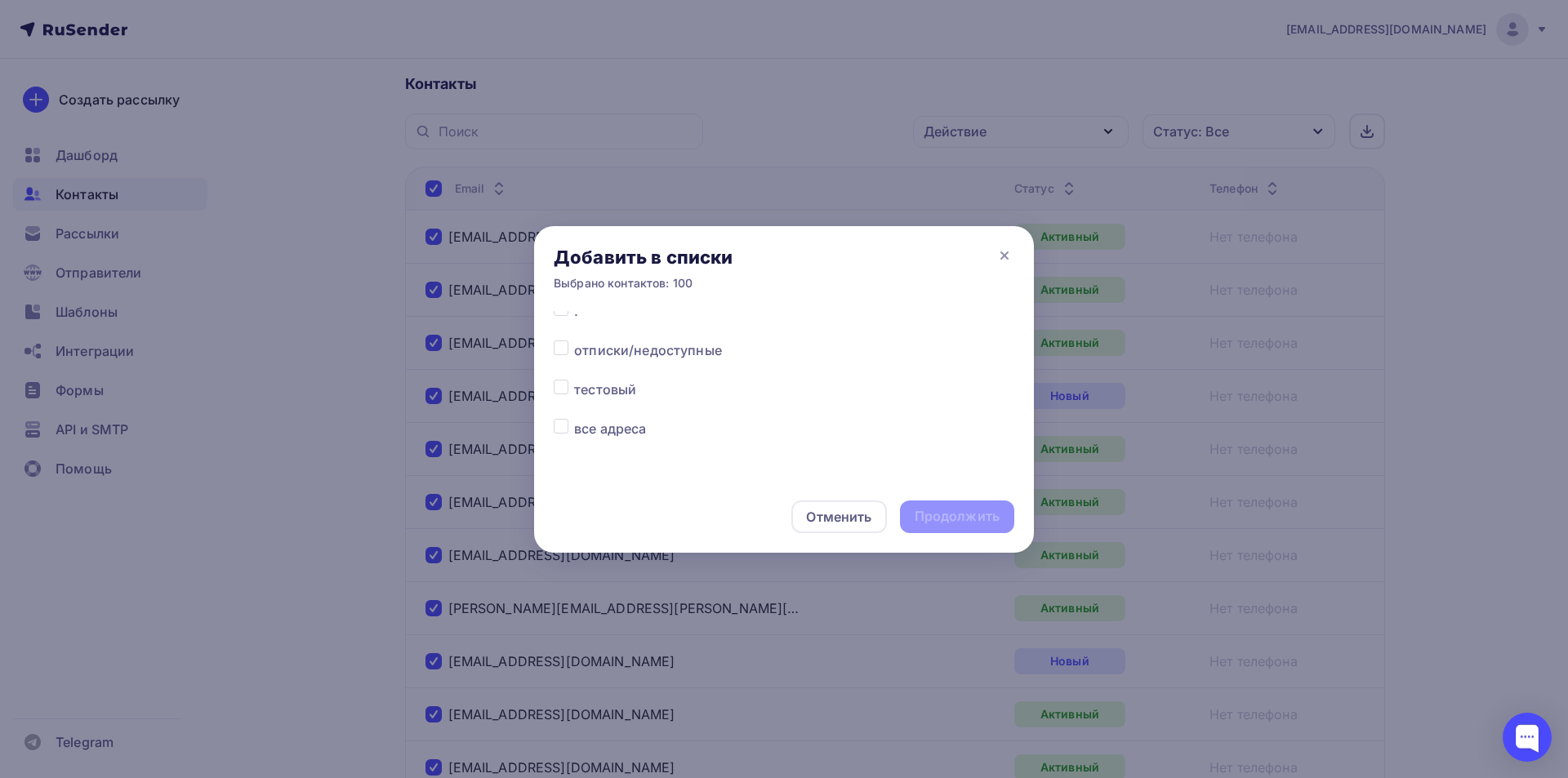
click at [574, 419] on label at bounding box center [574, 419] width 0 height 0
click at [559, 429] on input "checkbox" at bounding box center [560, 426] width 14 height 14
checkbox input "true"
click at [958, 514] on div "Продолжить" at bounding box center [956, 516] width 85 height 19
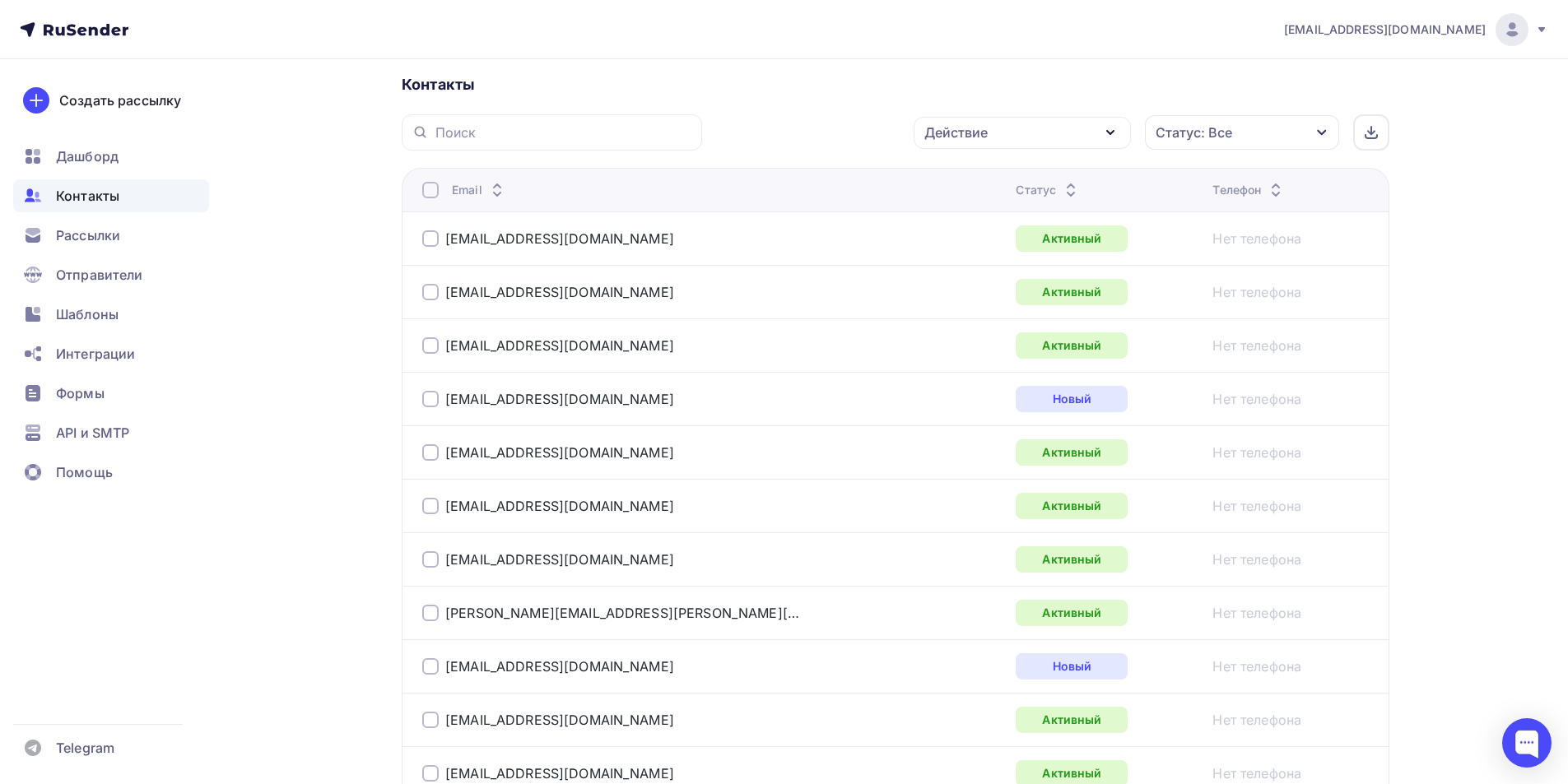
click at [432, 187] on div at bounding box center [430, 190] width 16 height 16
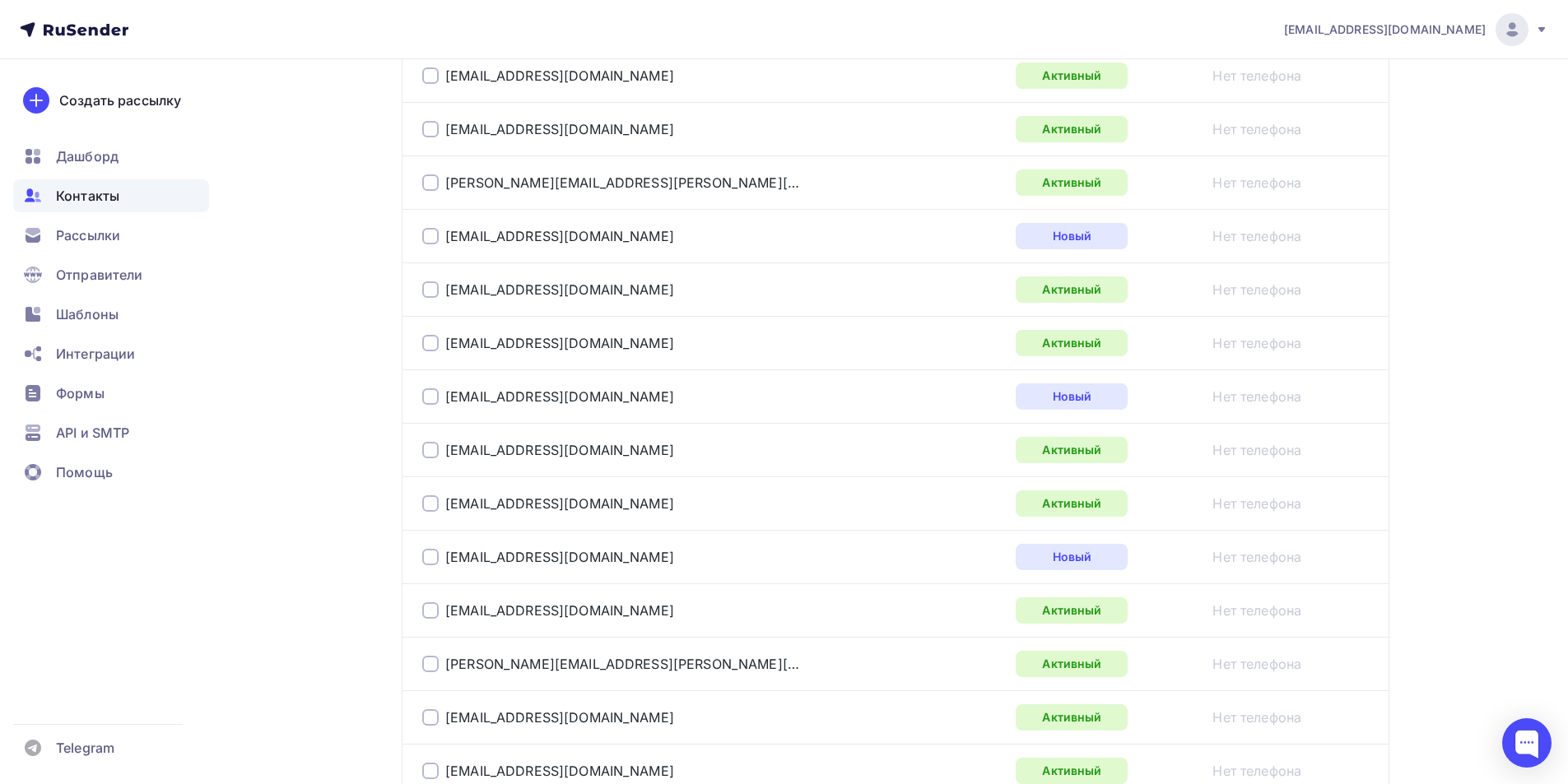
scroll to position [0, 0]
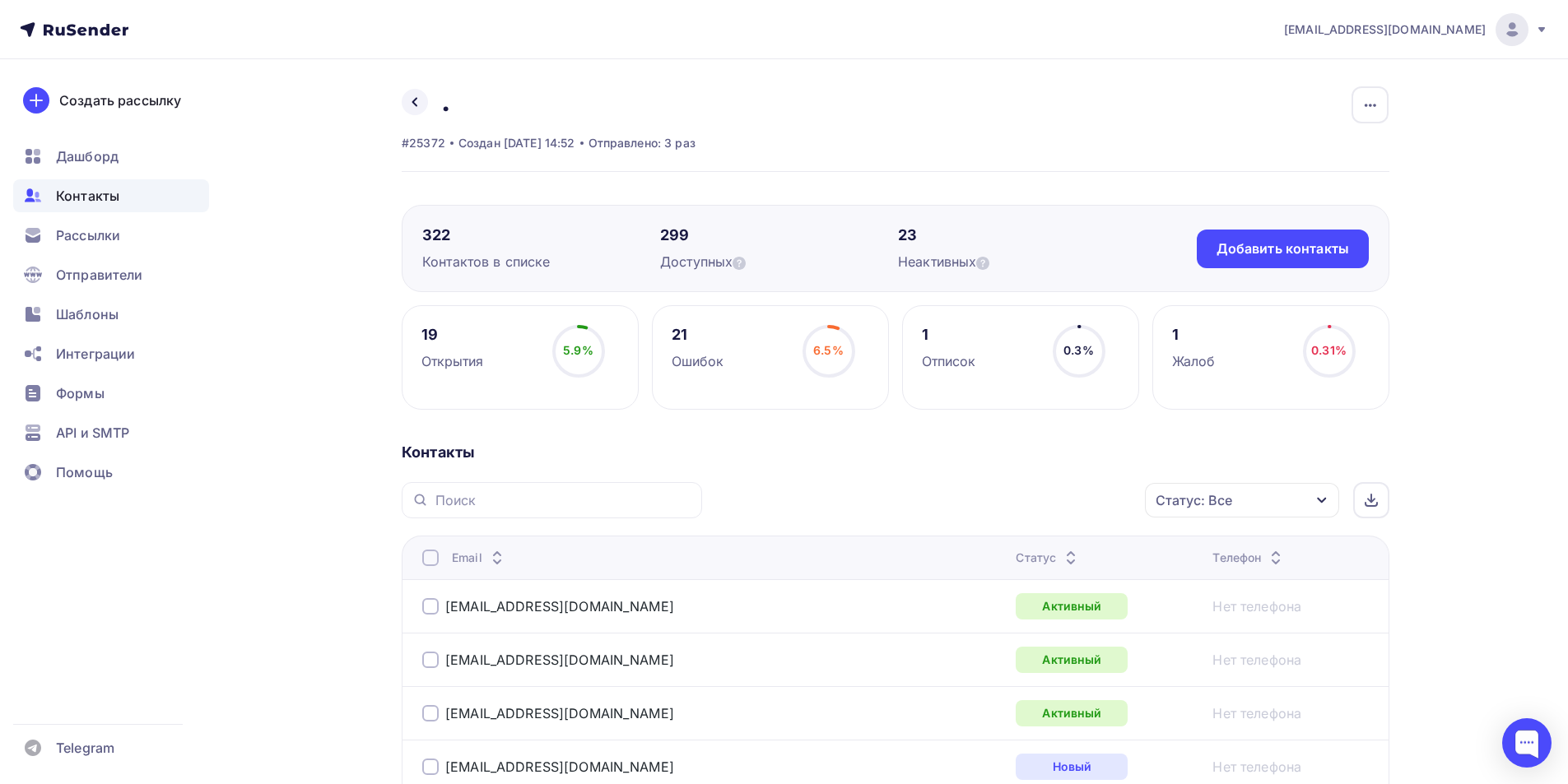
click at [427, 553] on div at bounding box center [430, 557] width 16 height 16
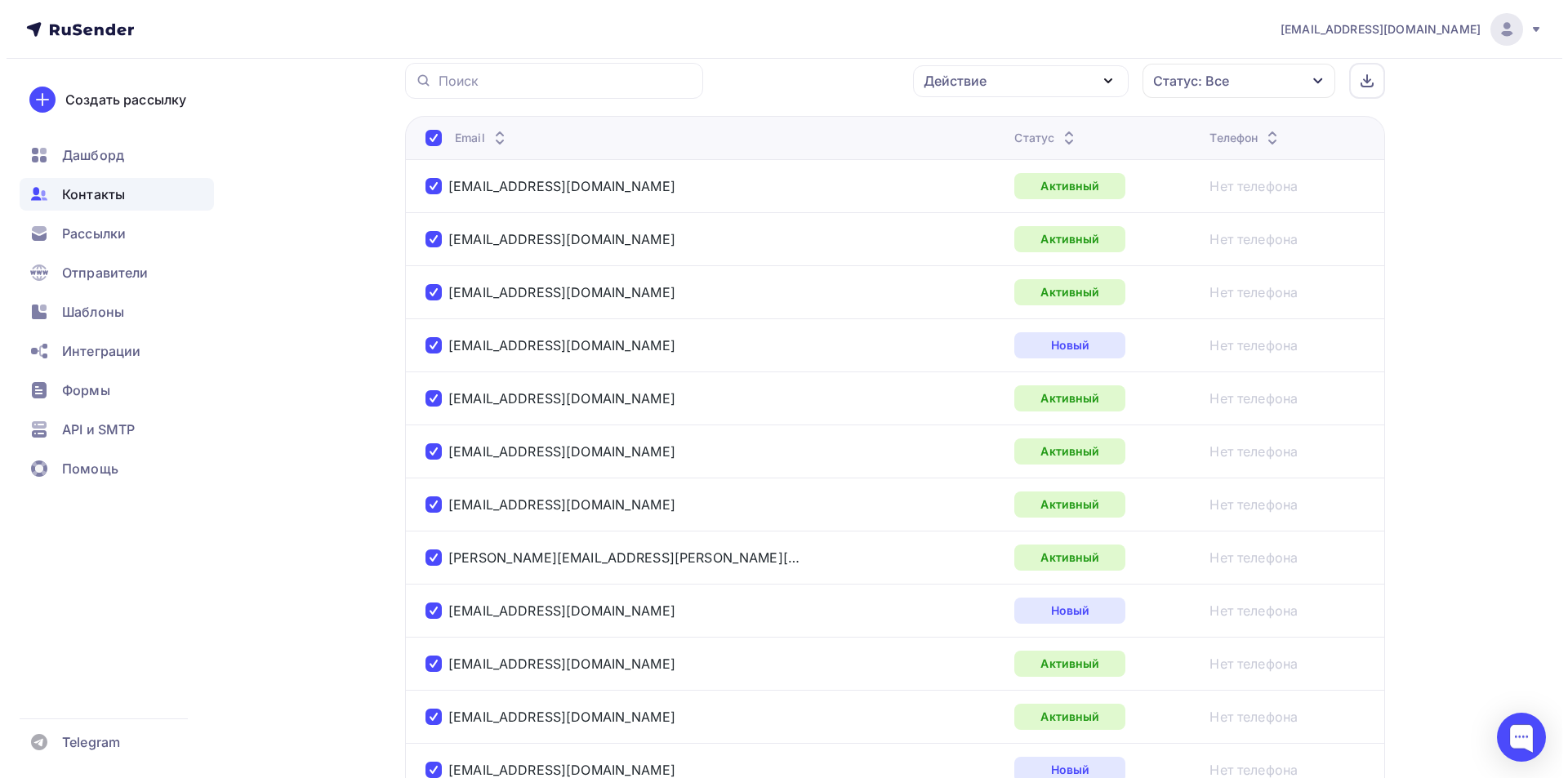
scroll to position [369, 0]
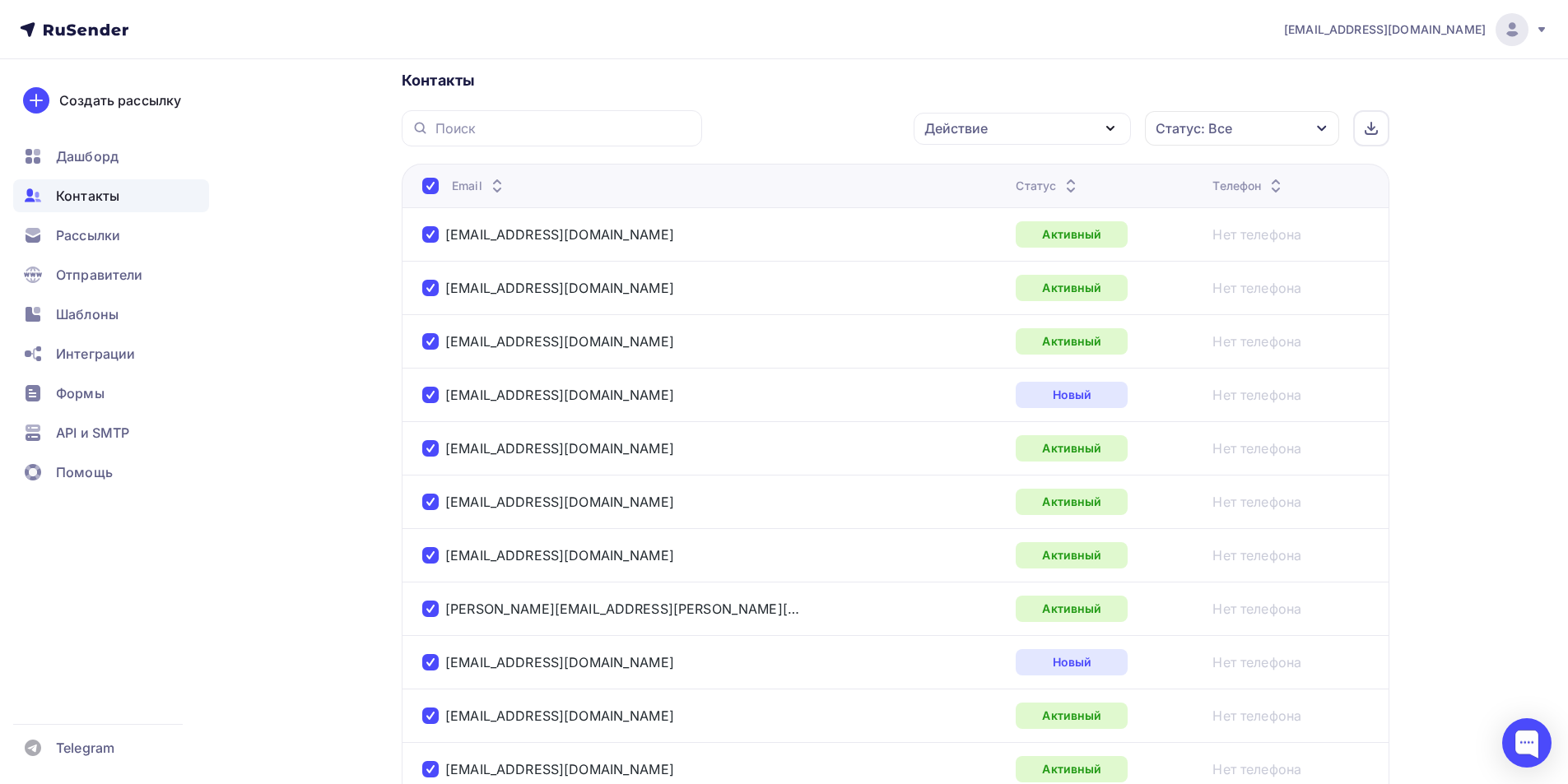
click at [988, 122] on div "Действие" at bounding box center [956, 128] width 64 height 19
click at [990, 203] on div "Исключить из списка" at bounding box center [1005, 209] width 143 height 19
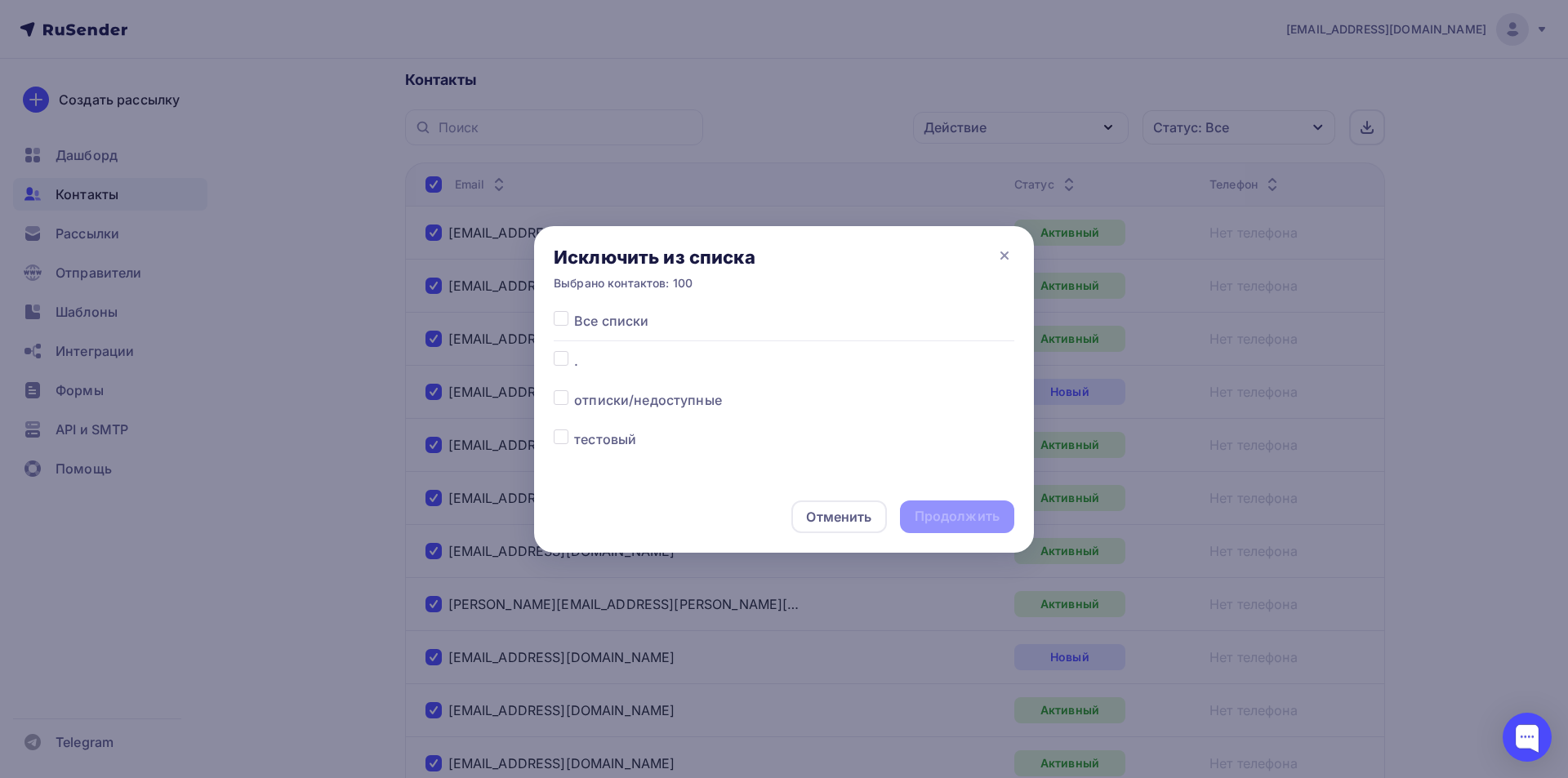
click at [574, 351] on label at bounding box center [574, 351] width 0 height 0
click at [561, 354] on input "checkbox" at bounding box center [560, 357] width 14 height 14
checkbox input "true"
click at [951, 500] on div "Продолжить" at bounding box center [957, 516] width 114 height 33
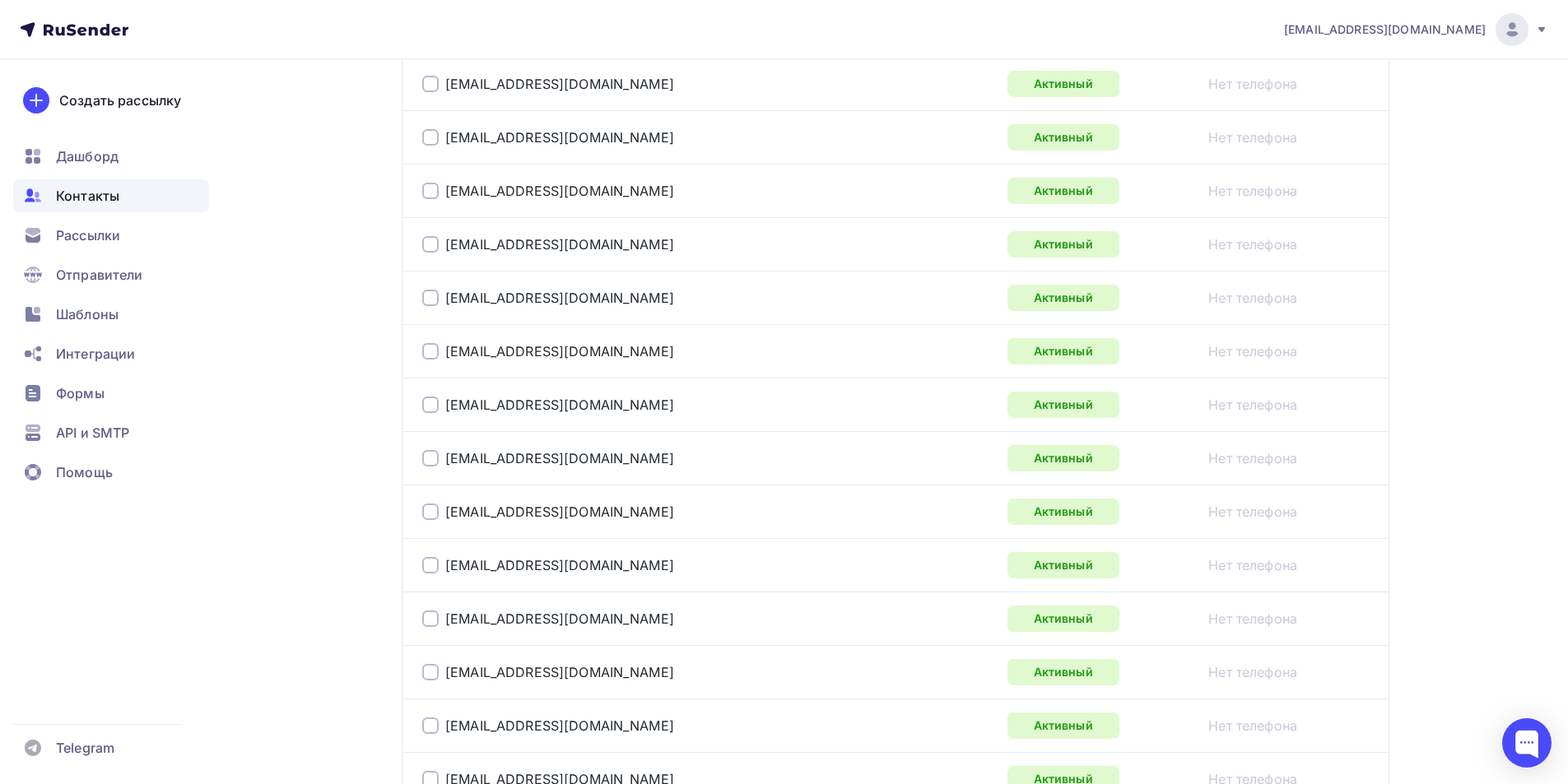
scroll to position [5312, 0]
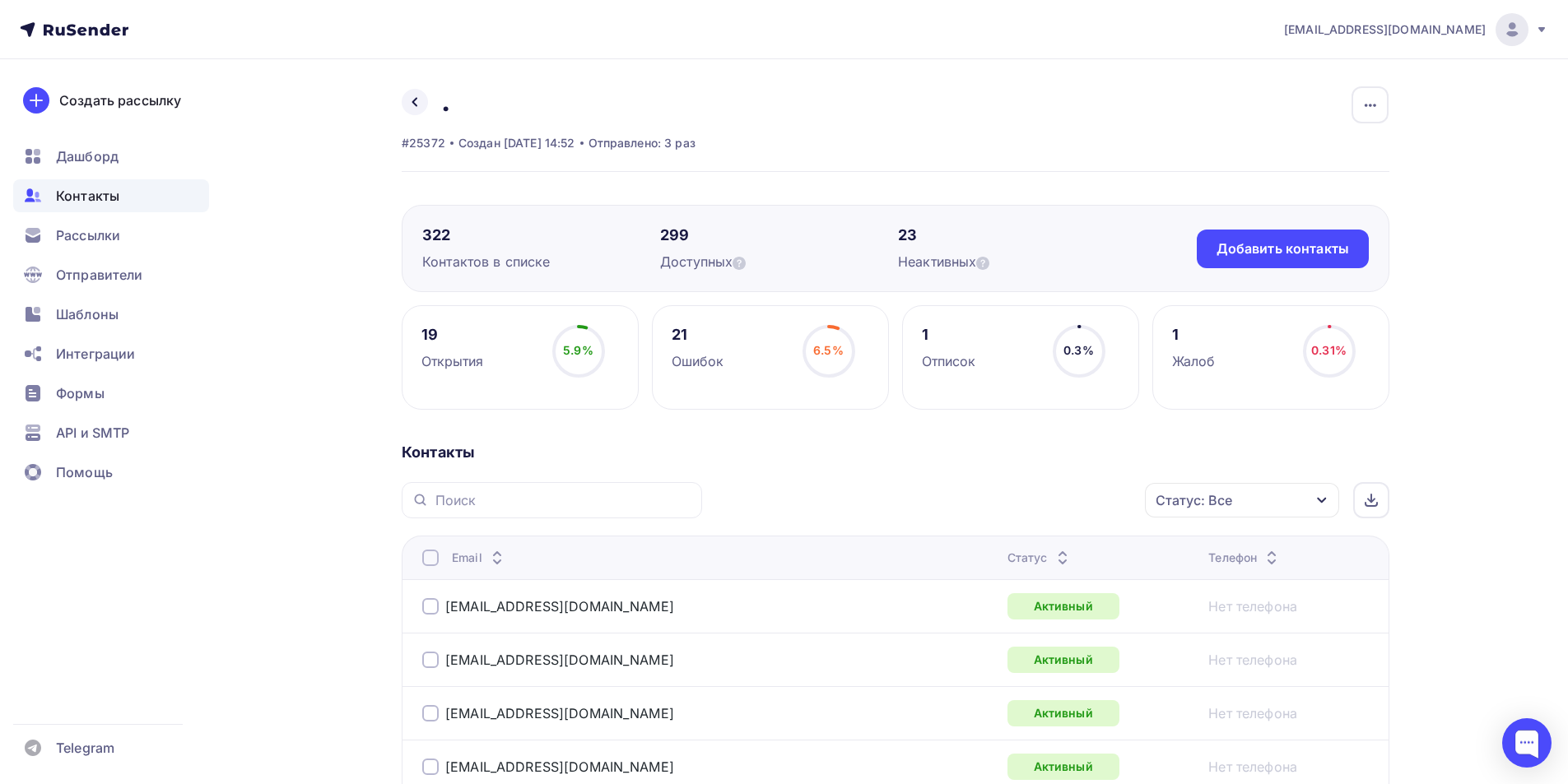
click at [432, 561] on div at bounding box center [430, 557] width 16 height 16
click at [1041, 501] on div "Действие" at bounding box center [1022, 501] width 217 height 32
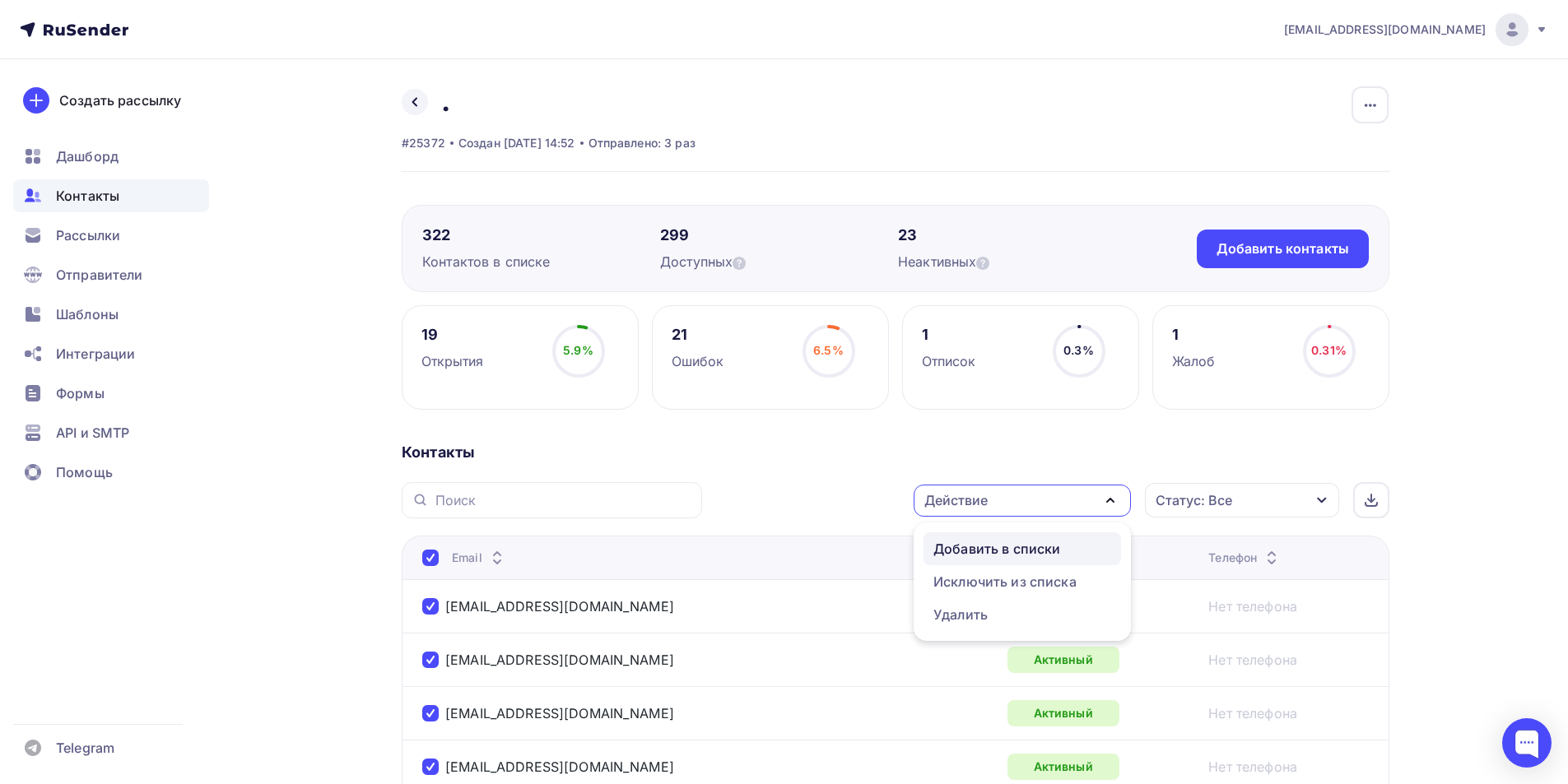
click at [996, 552] on div "Добавить в списки" at bounding box center [996, 548] width 126 height 19
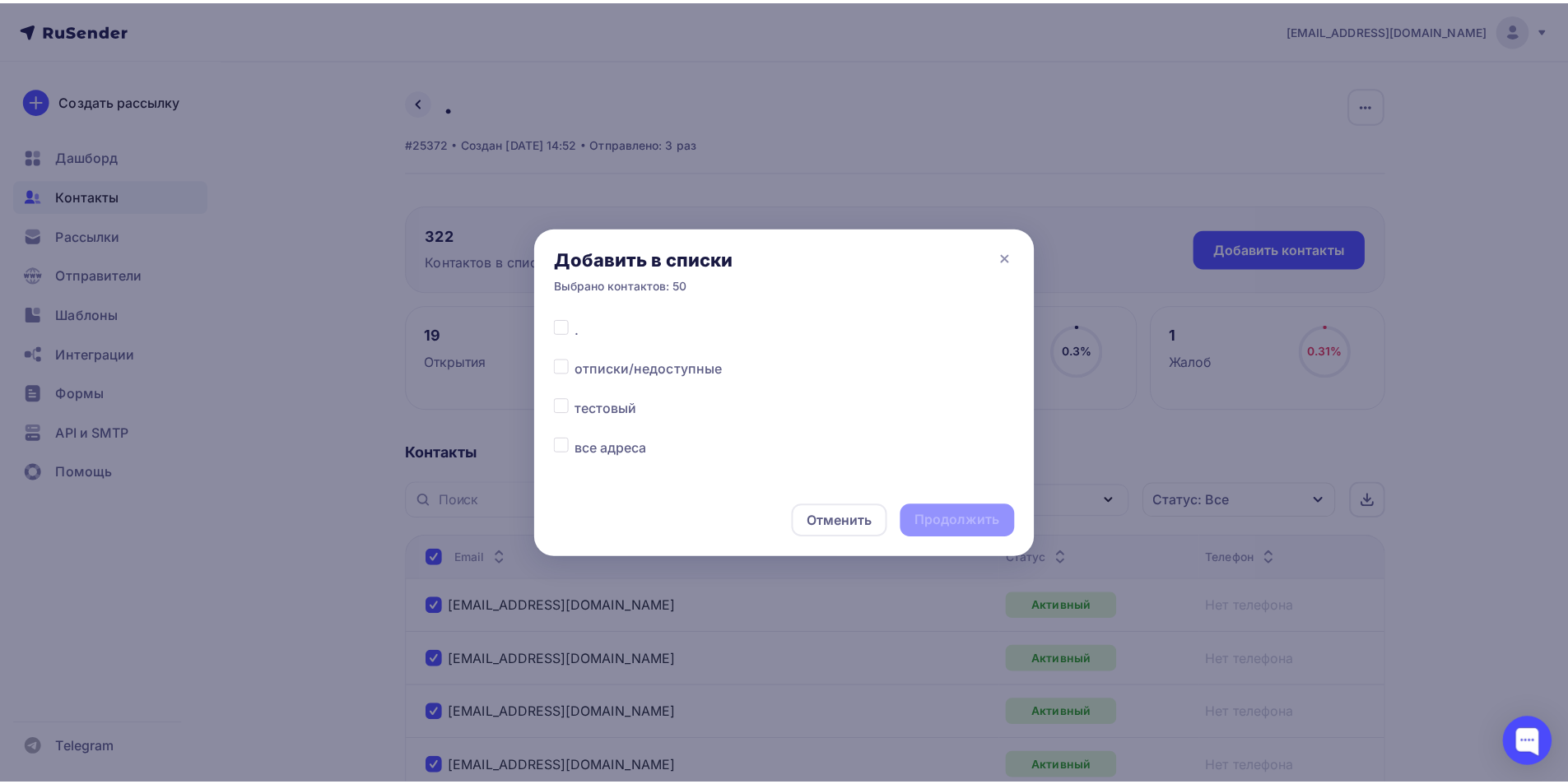
scroll to position [50, 0]
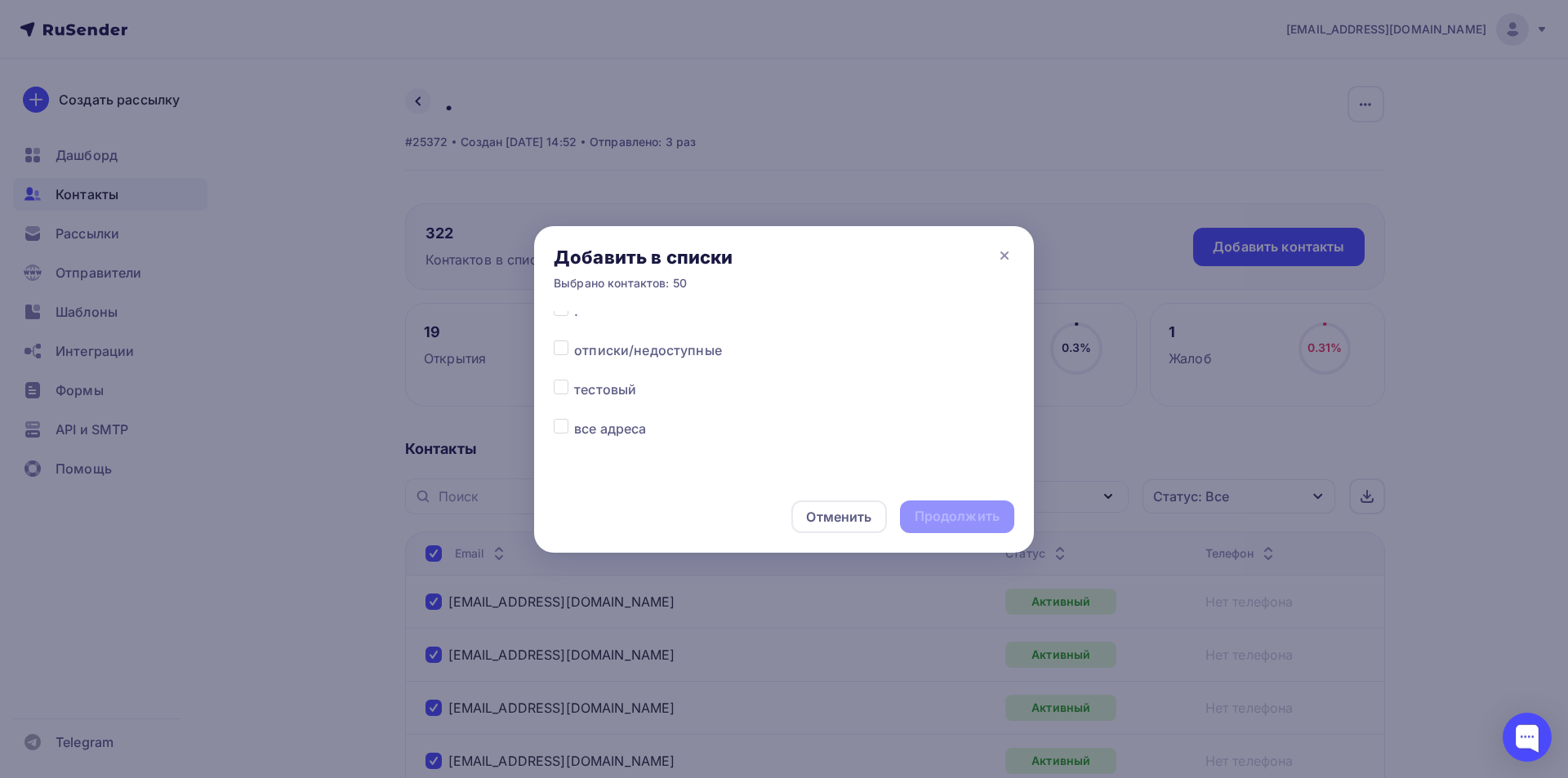
click at [558, 434] on div at bounding box center [564, 428] width 20 height 19
click at [574, 419] on label at bounding box center [574, 419] width 0 height 0
click at [559, 428] on input "checkbox" at bounding box center [560, 426] width 14 height 14
checkbox input "true"
click at [977, 518] on div "Продолжить" at bounding box center [956, 516] width 85 height 19
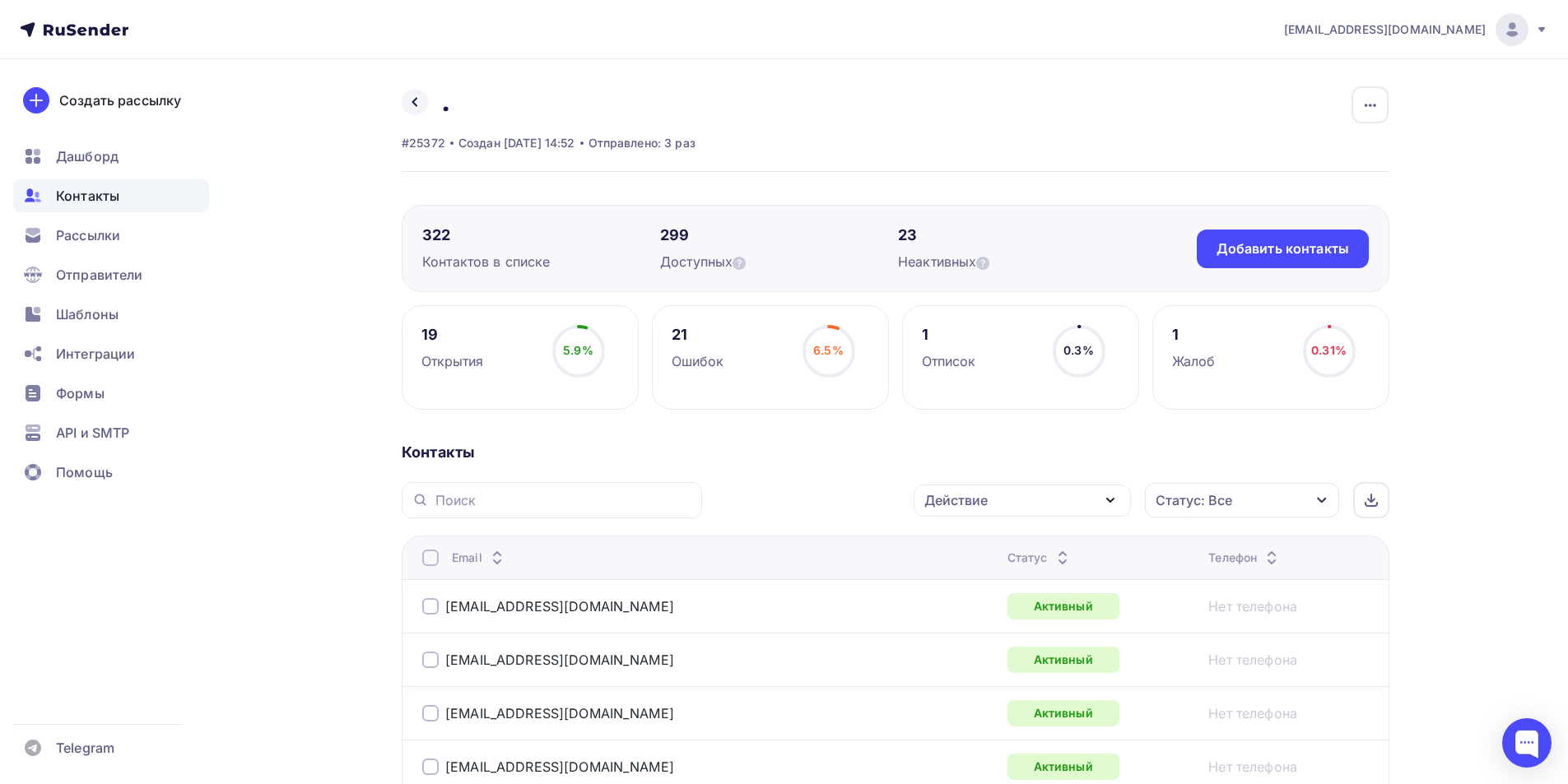
click at [432, 554] on div at bounding box center [430, 557] width 16 height 16
click at [1015, 491] on div "Действие" at bounding box center [1022, 501] width 217 height 32
click at [956, 575] on div "Исключить из списка" at bounding box center [1005, 581] width 143 height 19
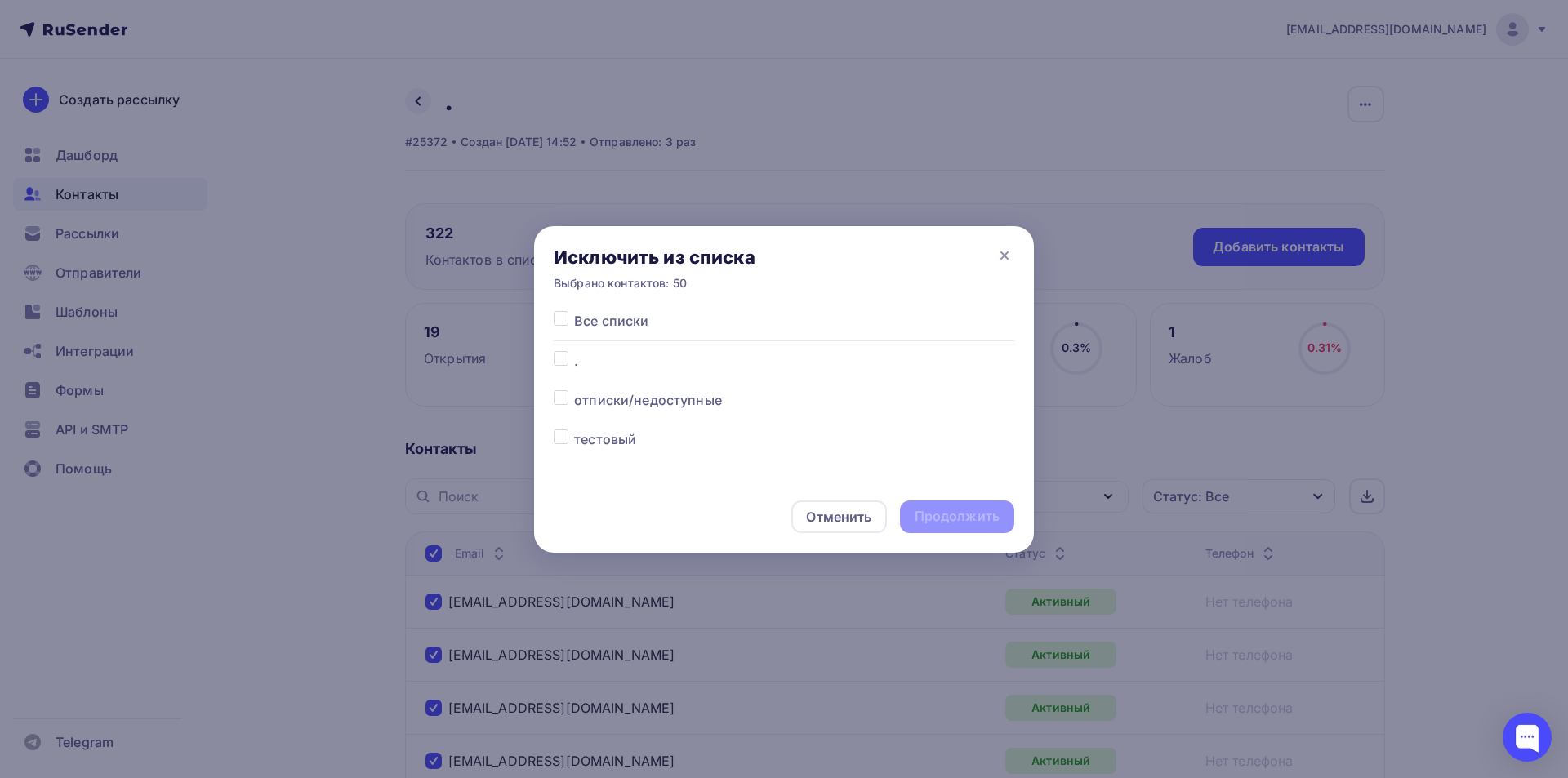
click at [574, 351] on label at bounding box center [574, 351] width 0 height 0
click at [562, 352] on input "checkbox" at bounding box center [560, 357] width 14 height 14
checkbox input "true"
click at [943, 517] on div "Продолжить" at bounding box center [956, 516] width 85 height 19
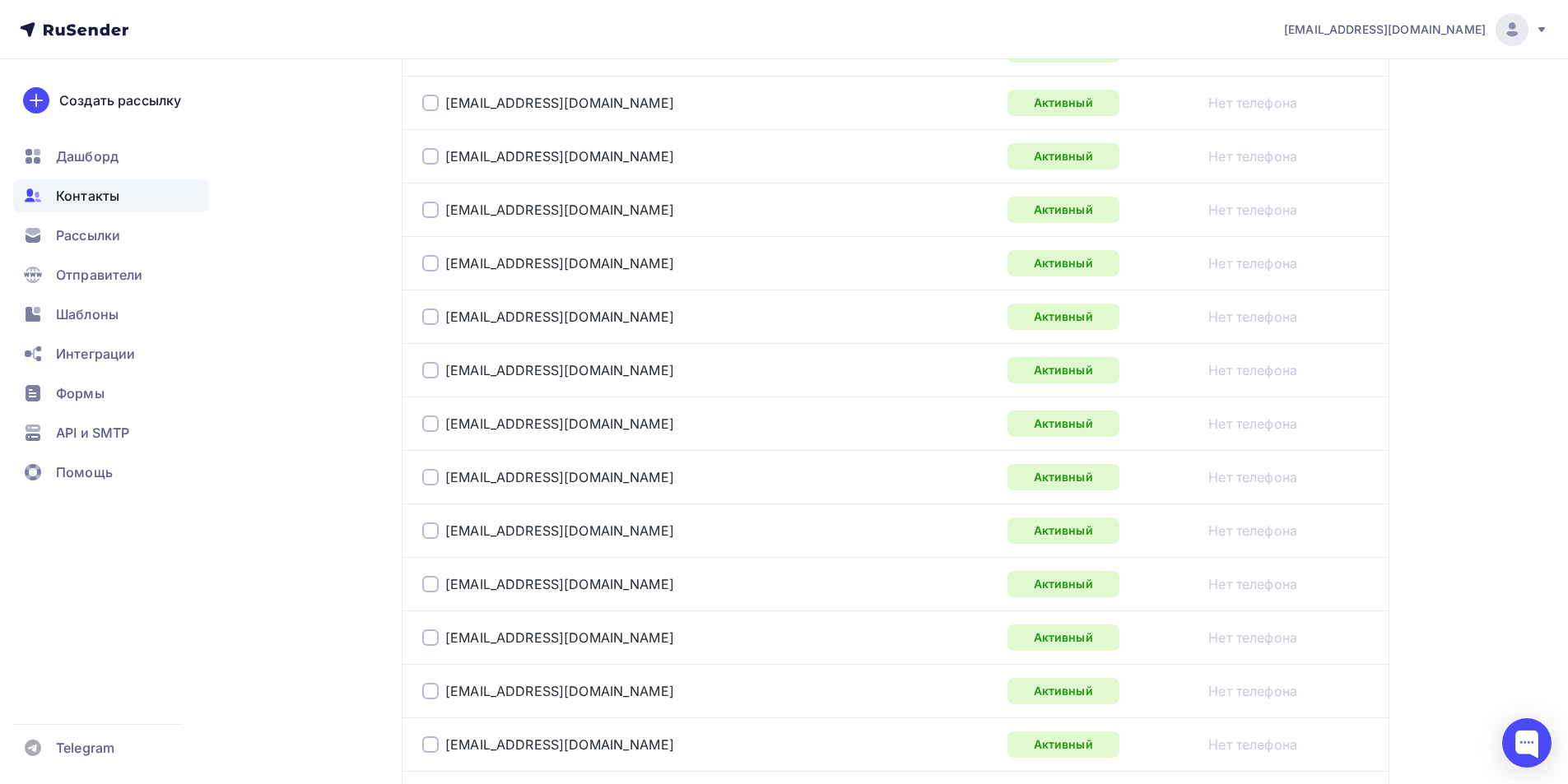
scroll to position [2638, 0]
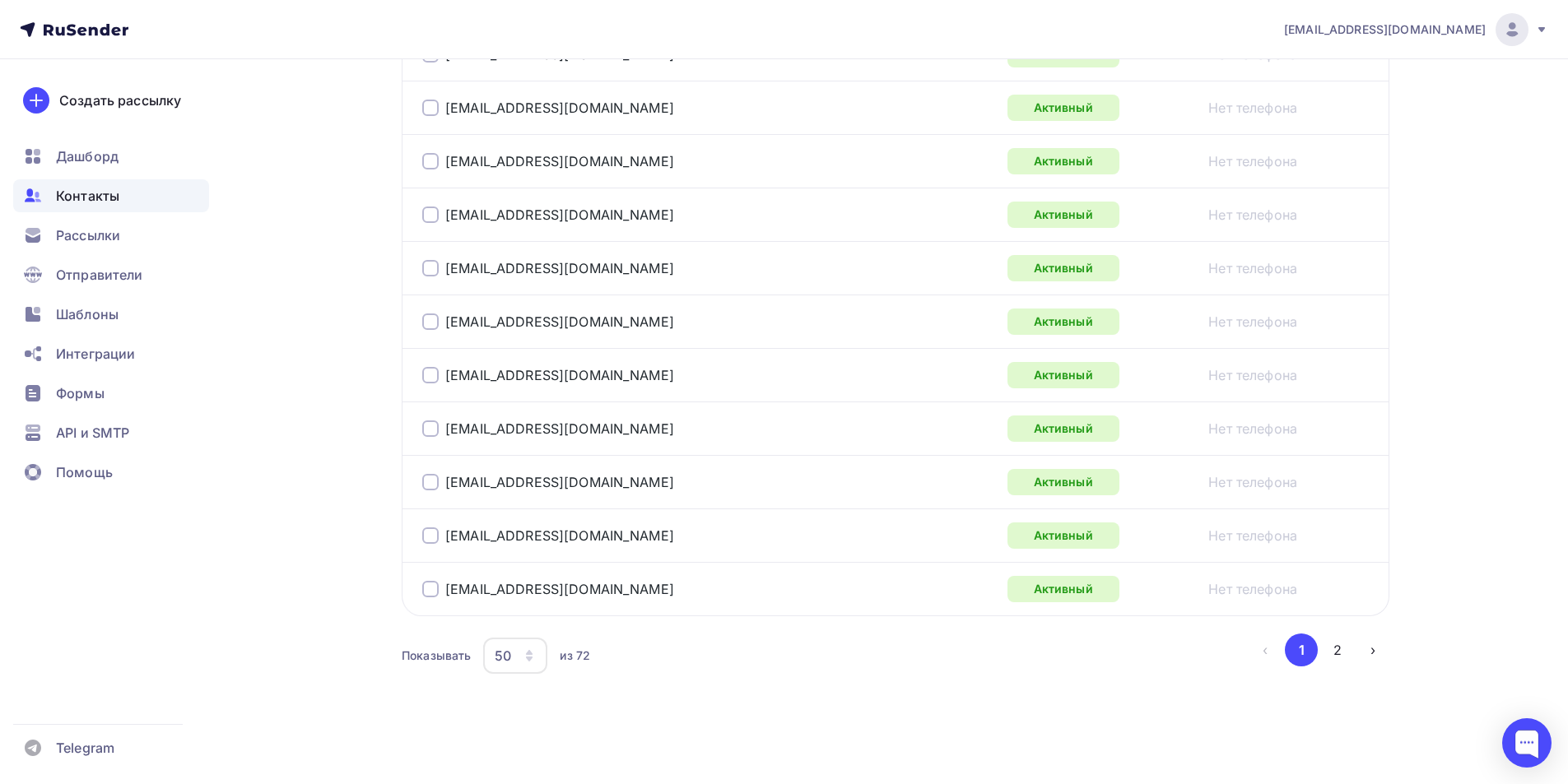
click at [505, 659] on div "50" at bounding box center [502, 655] width 16 height 19
click at [576, 603] on div "100" at bounding box center [581, 604] width 158 height 19
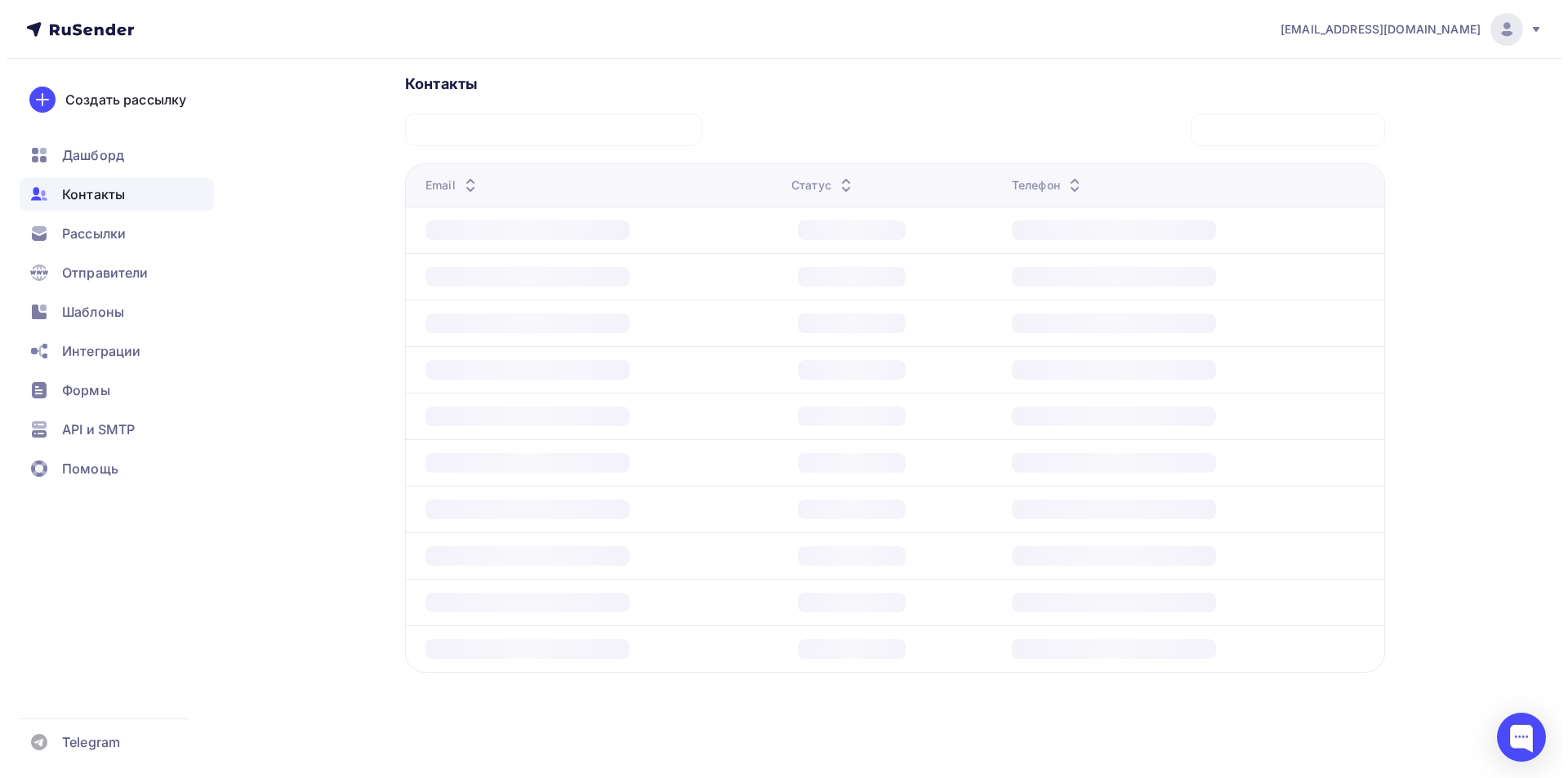
scroll to position [365, 0]
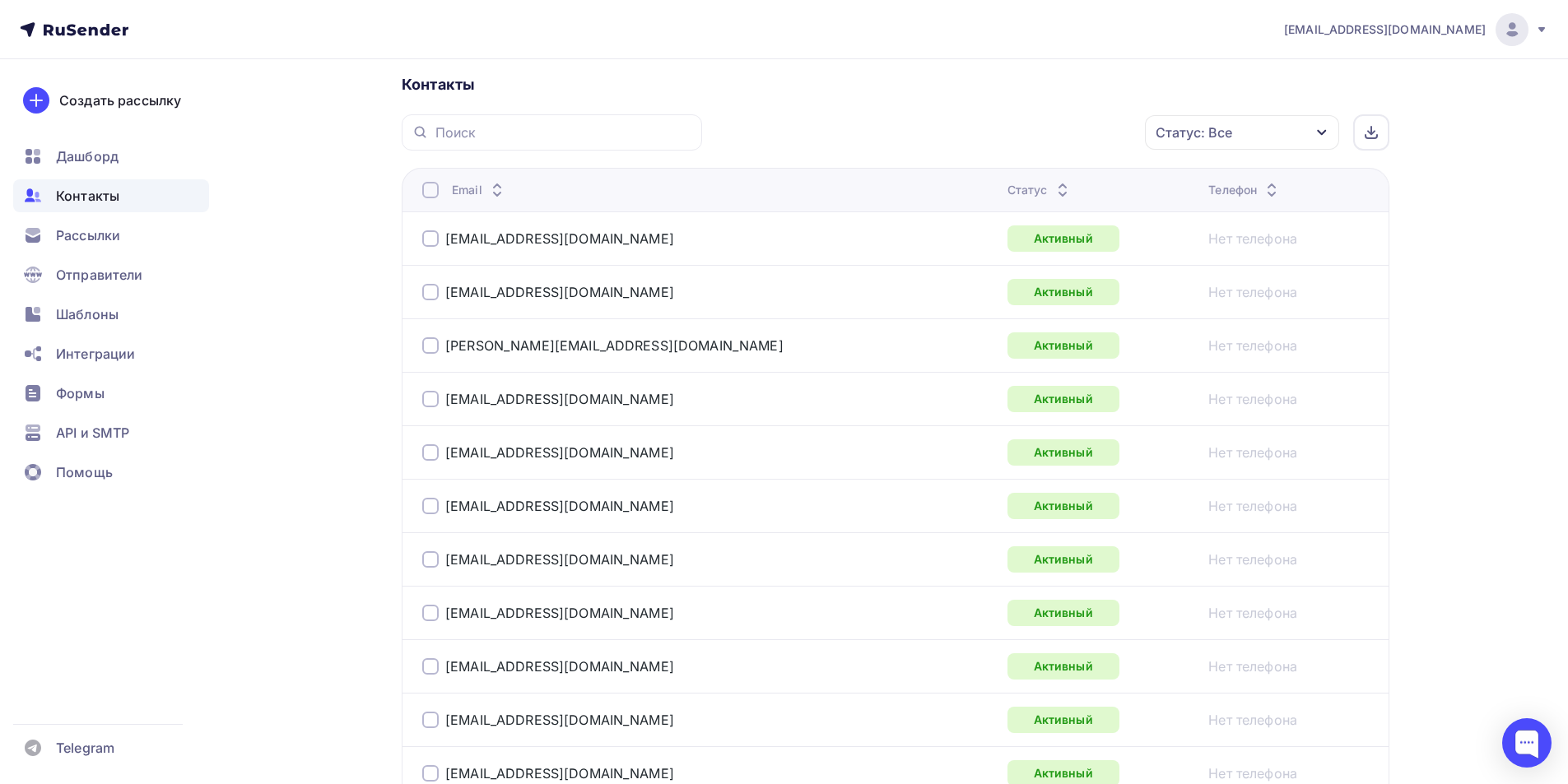
click at [431, 189] on div at bounding box center [430, 190] width 16 height 16
click at [1024, 136] on div "Действие" at bounding box center [1022, 133] width 217 height 32
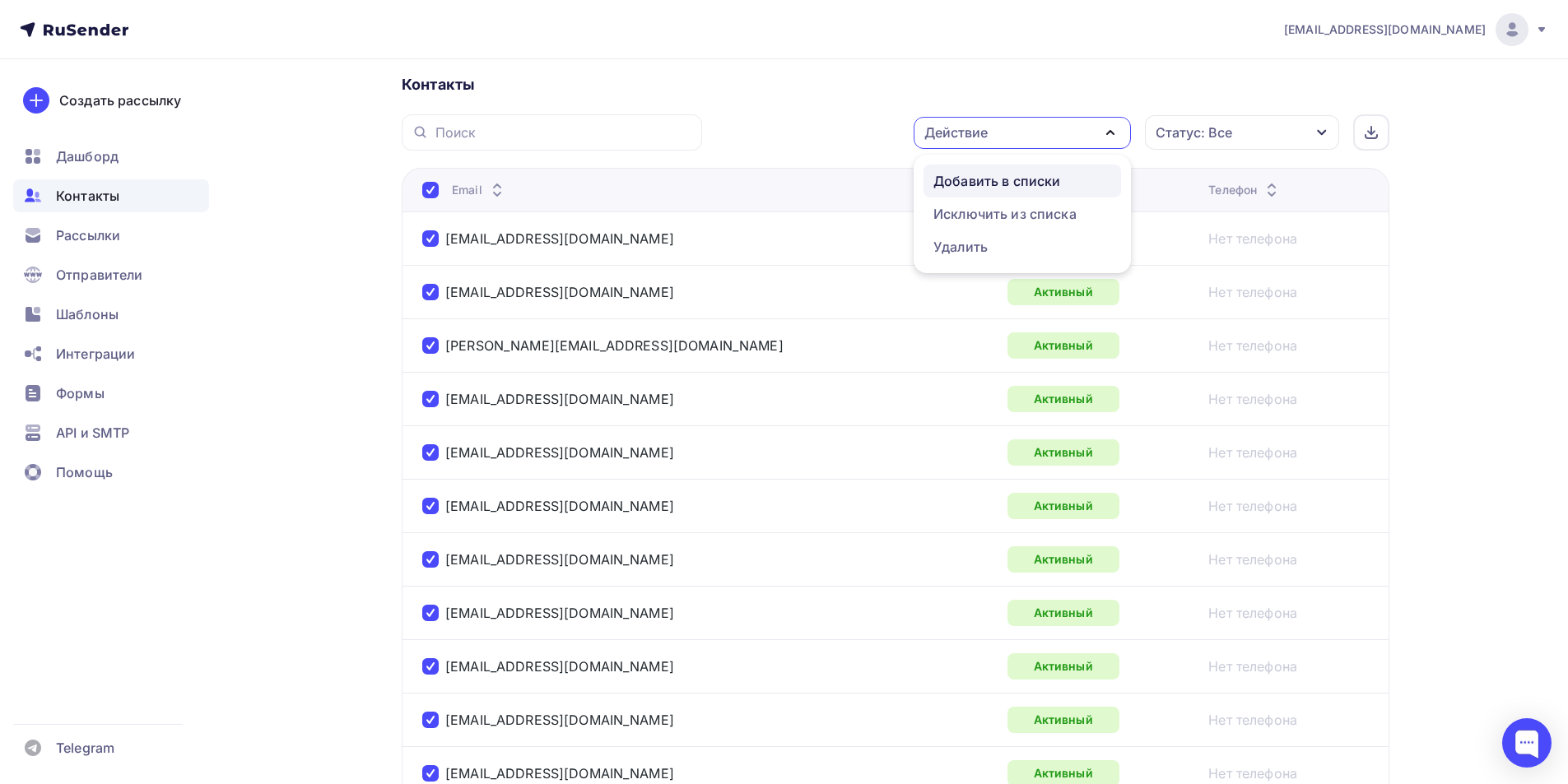
click at [982, 183] on div "Добавить в списки" at bounding box center [996, 181] width 126 height 19
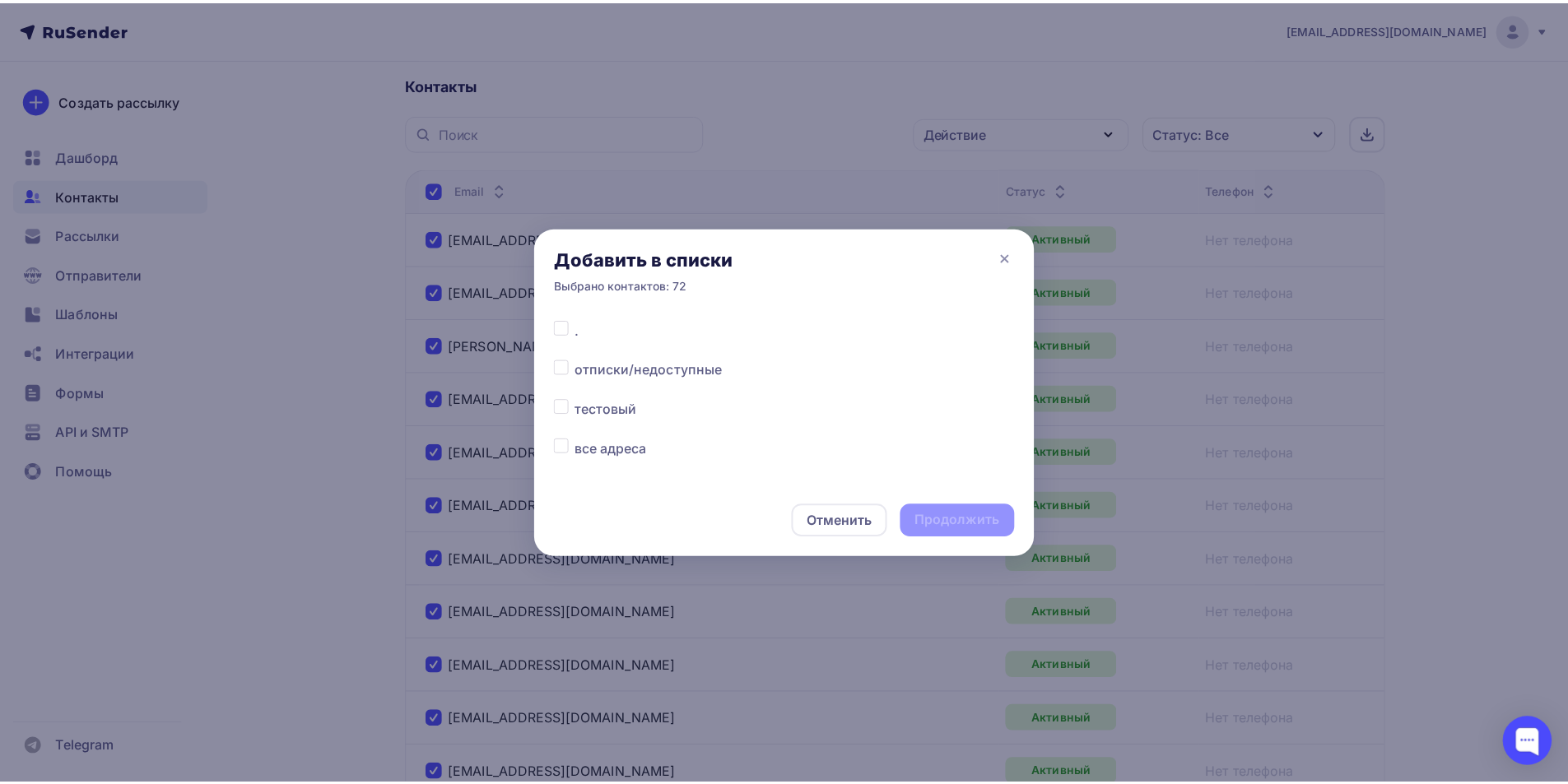
scroll to position [50, 0]
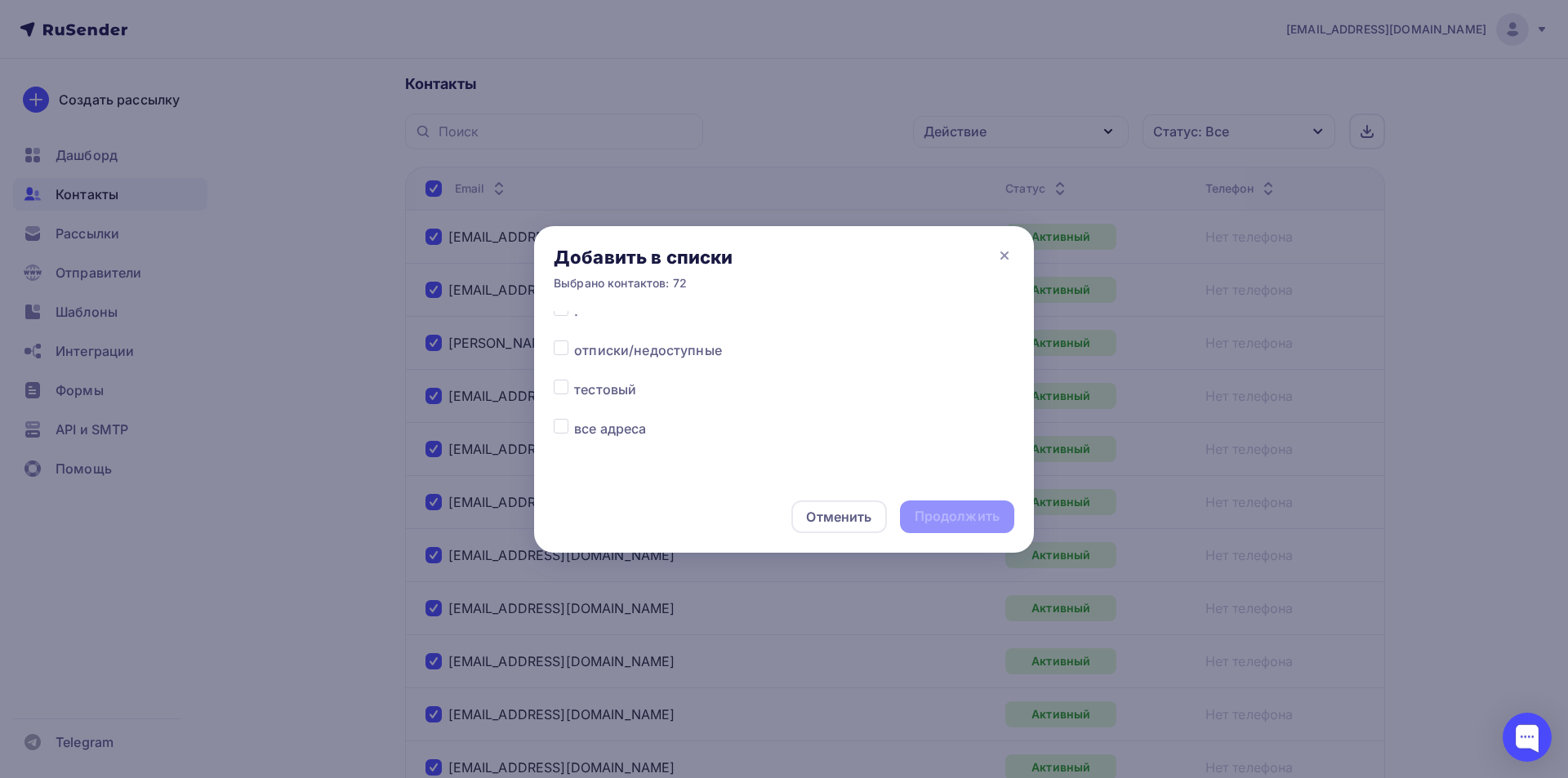
click at [574, 419] on label at bounding box center [574, 419] width 0 height 0
click at [567, 429] on input "checkbox" at bounding box center [560, 426] width 14 height 14
checkbox input "true"
click at [978, 512] on div "Продолжить" at bounding box center [956, 516] width 85 height 19
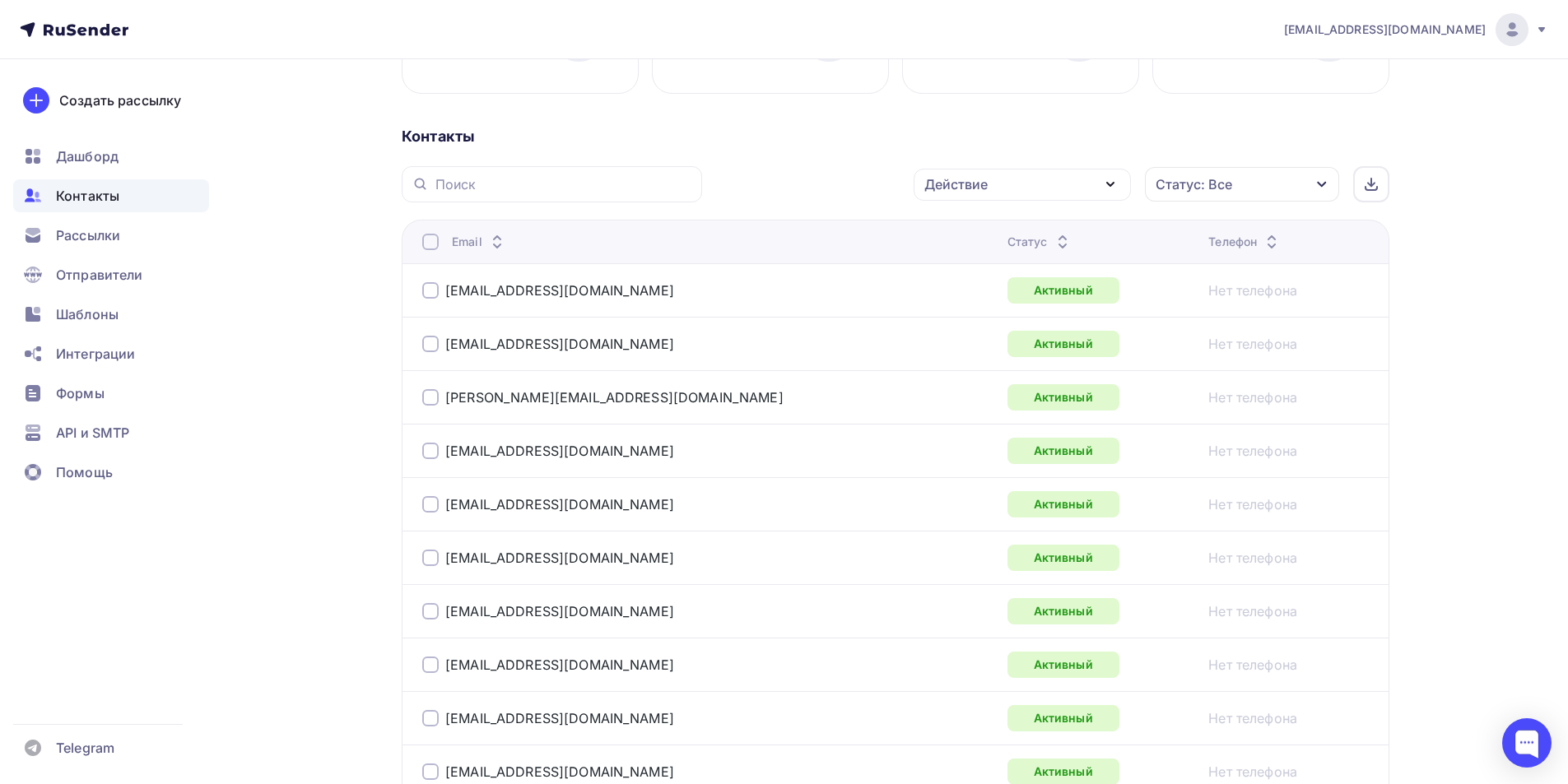
scroll to position [0, 0]
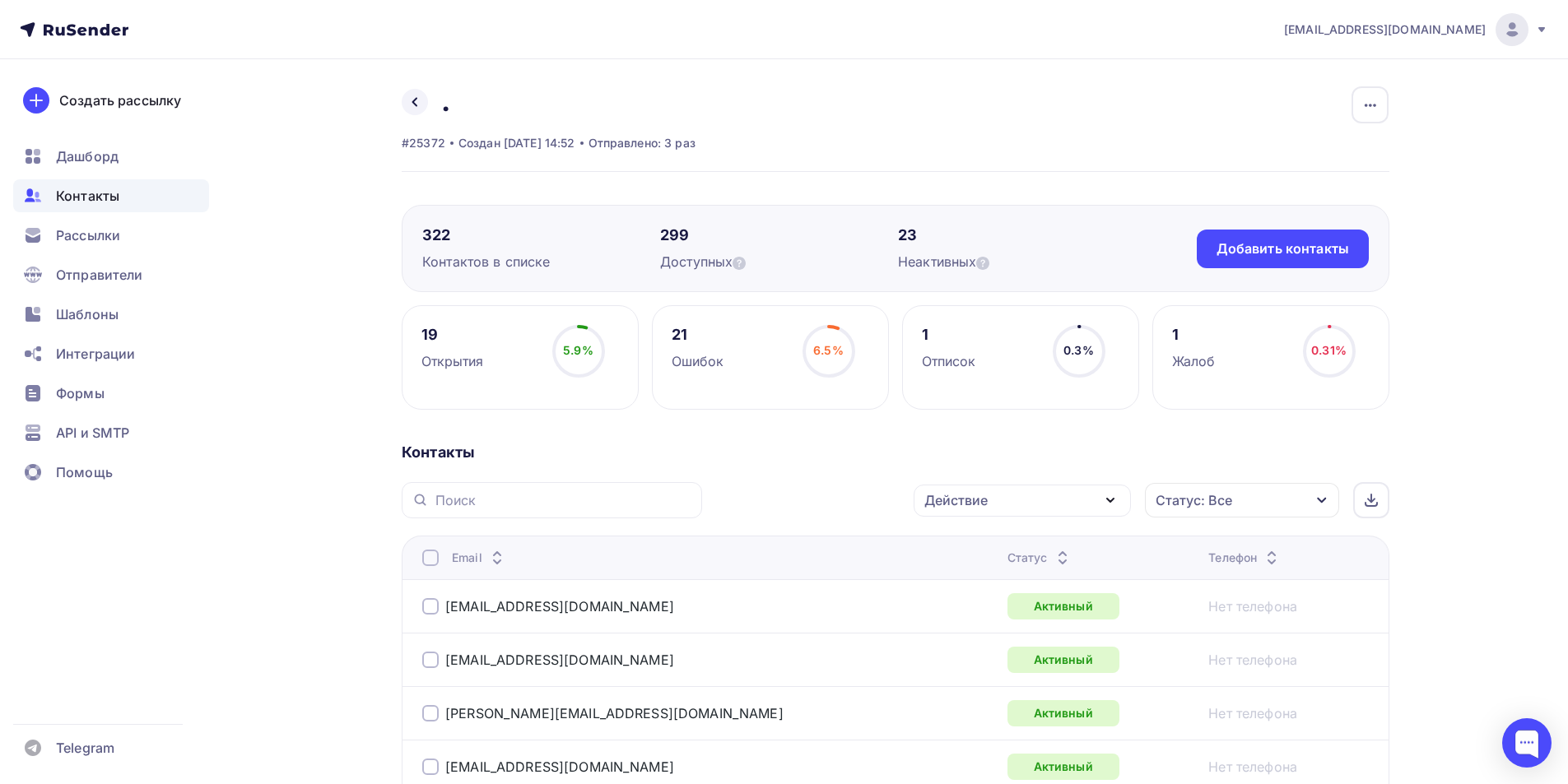
click at [427, 560] on div at bounding box center [430, 557] width 16 height 16
click at [1006, 503] on div "Действие" at bounding box center [1022, 501] width 217 height 32
click at [935, 577] on div "Исключить из списка" at bounding box center [1005, 581] width 143 height 19
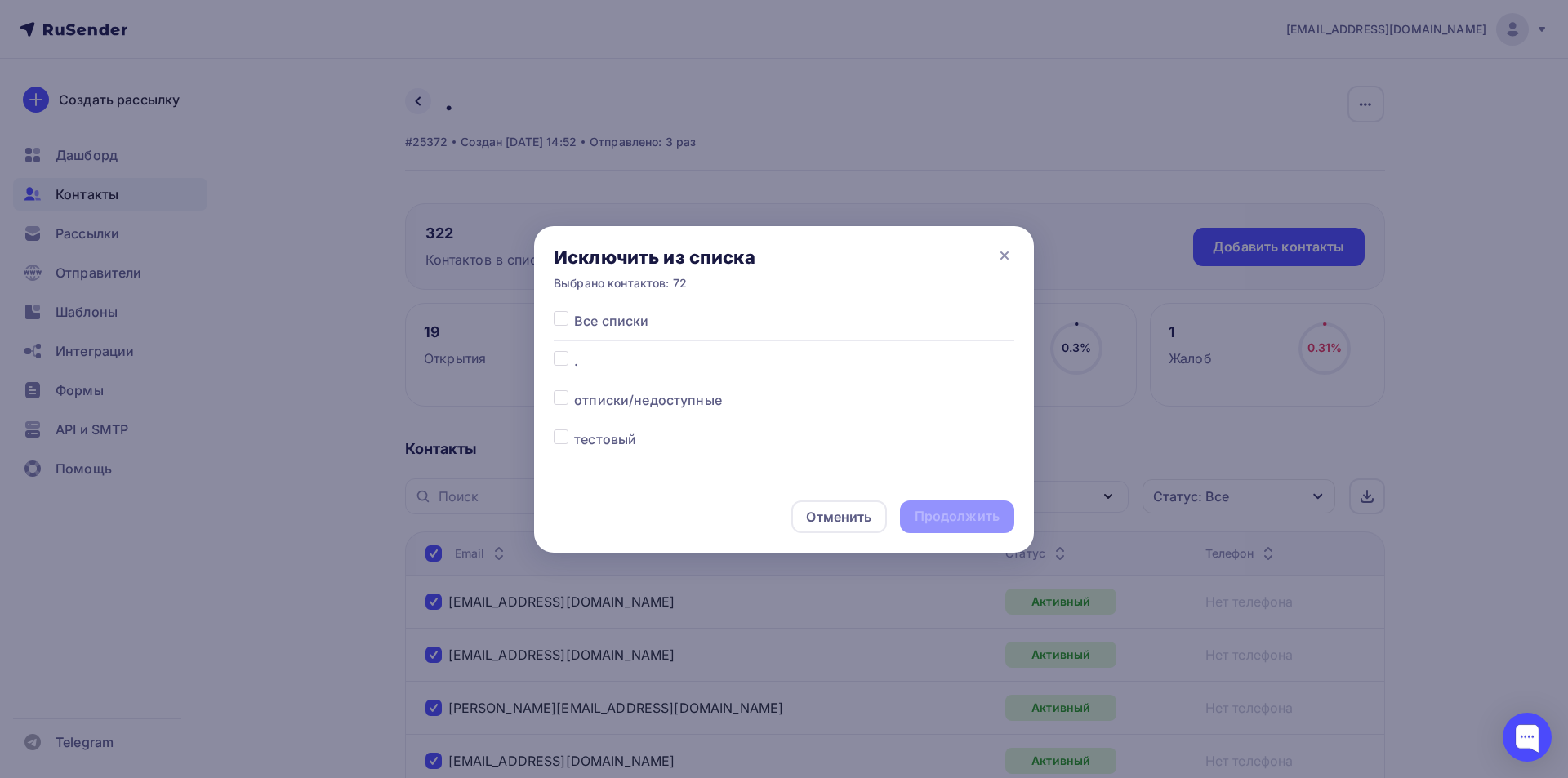
click at [574, 351] on label at bounding box center [574, 351] width 0 height 0
click at [565, 358] on input "checkbox" at bounding box center [560, 357] width 14 height 14
checkbox input "true"
click at [967, 524] on div "Продолжить" at bounding box center [956, 516] width 85 height 19
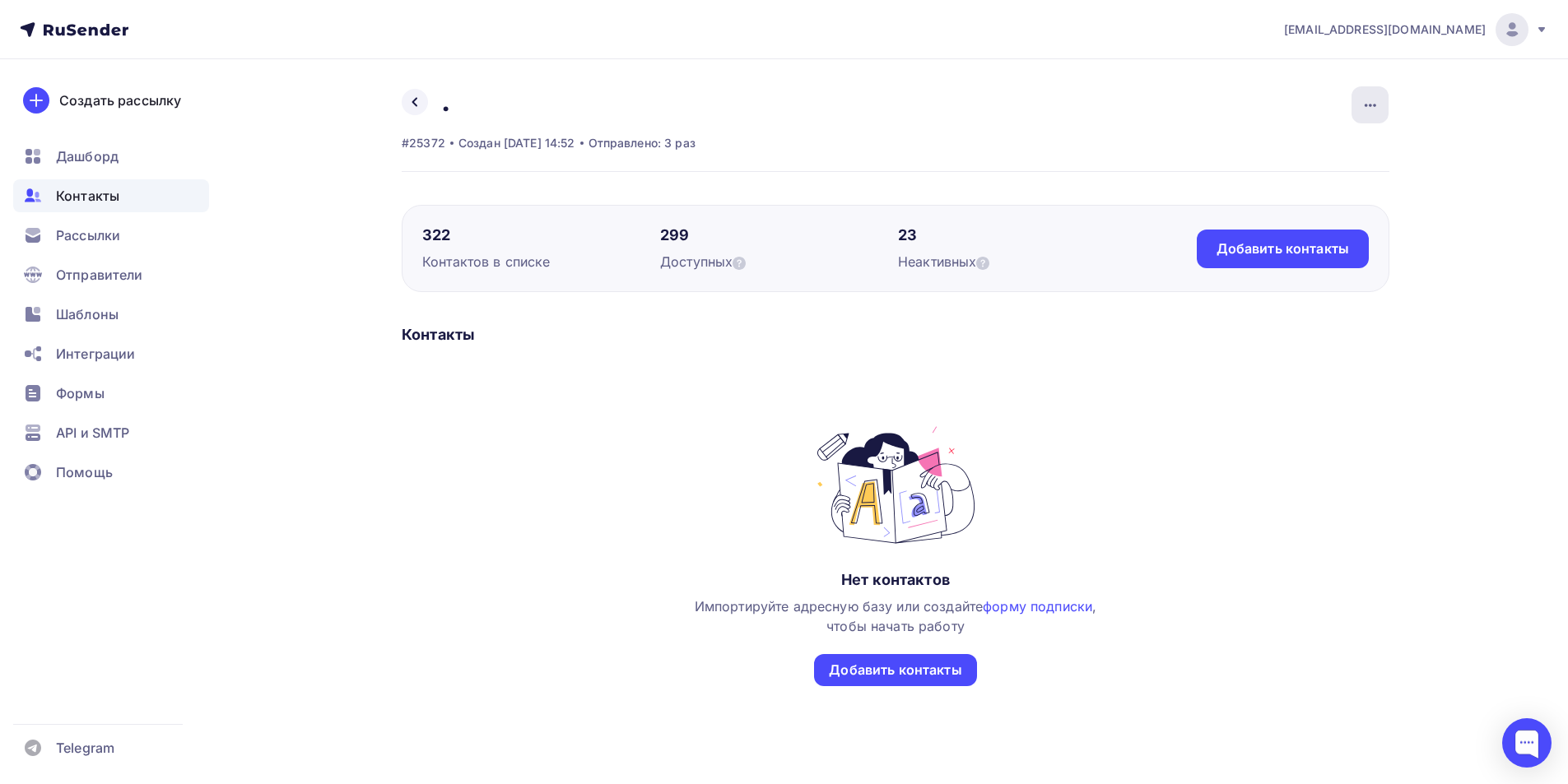
click at [1367, 99] on icon "button" at bounding box center [1370, 105] width 20 height 19
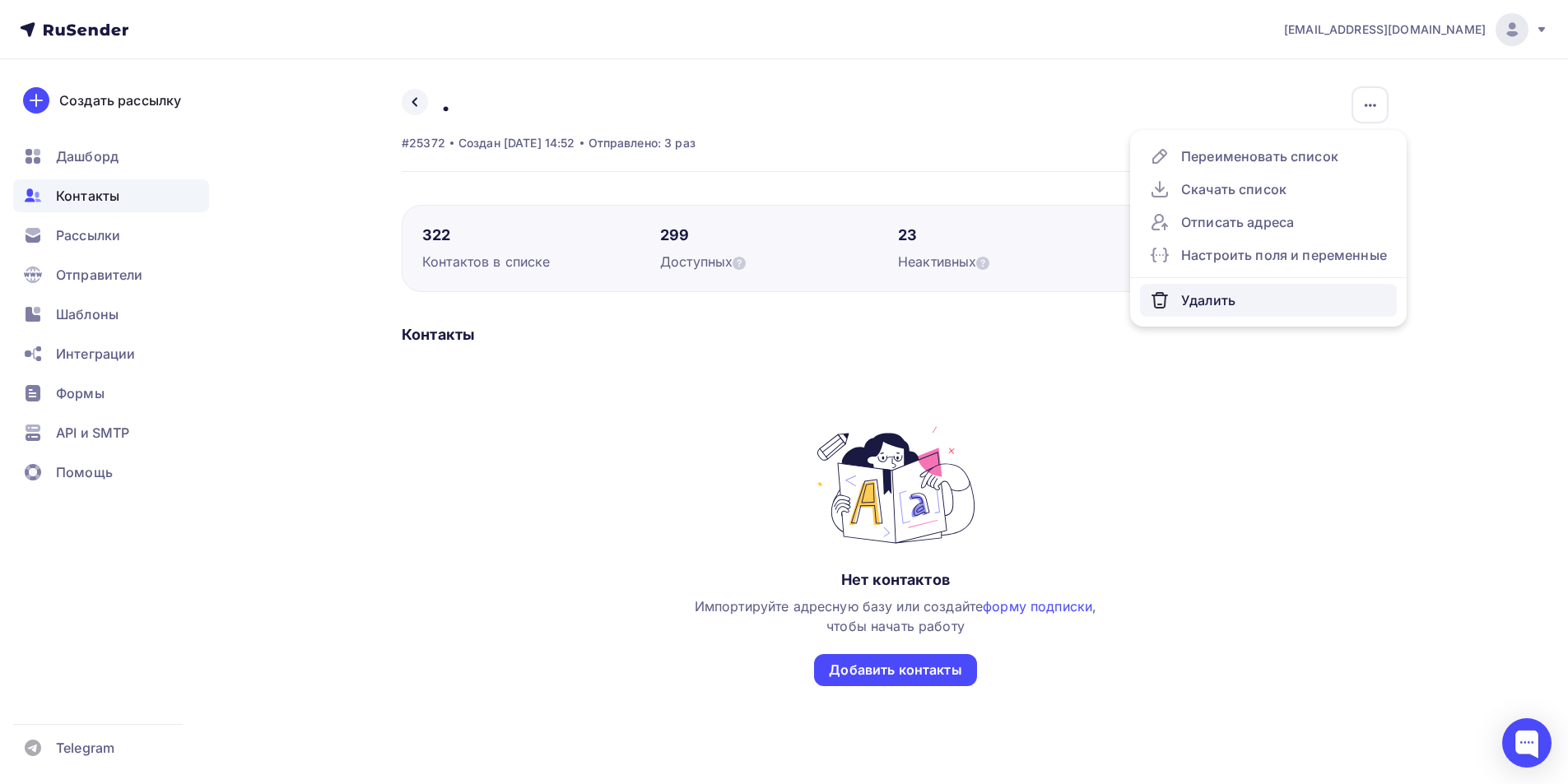
click at [1234, 294] on div "Удалить" at bounding box center [1269, 300] width 237 height 19
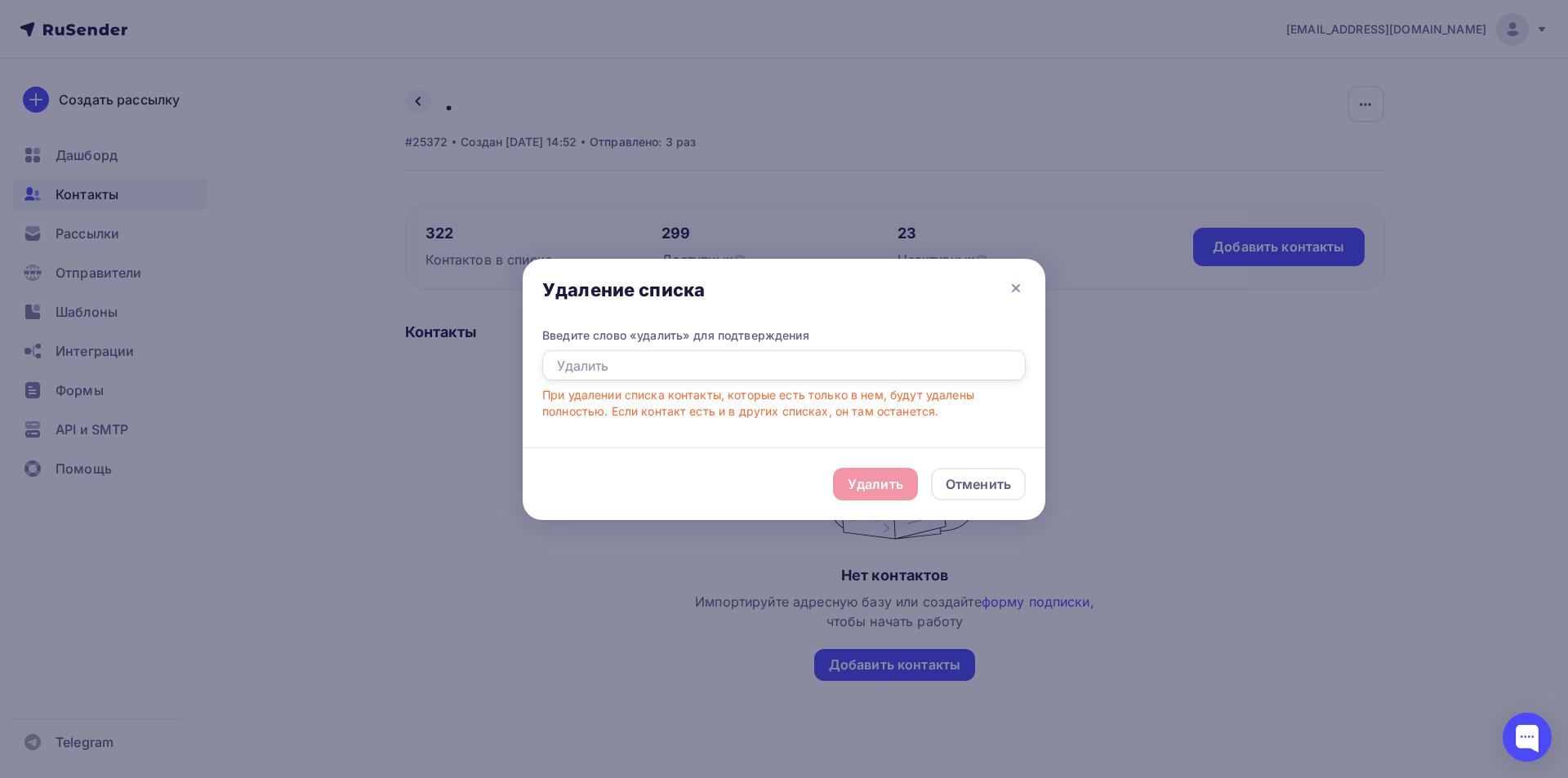
click at [642, 368] on input "text" at bounding box center [784, 365] width 484 height 31
type input "e"
type input "удалить"
click at [861, 488] on div "Удалить" at bounding box center [876, 484] width 56 height 19
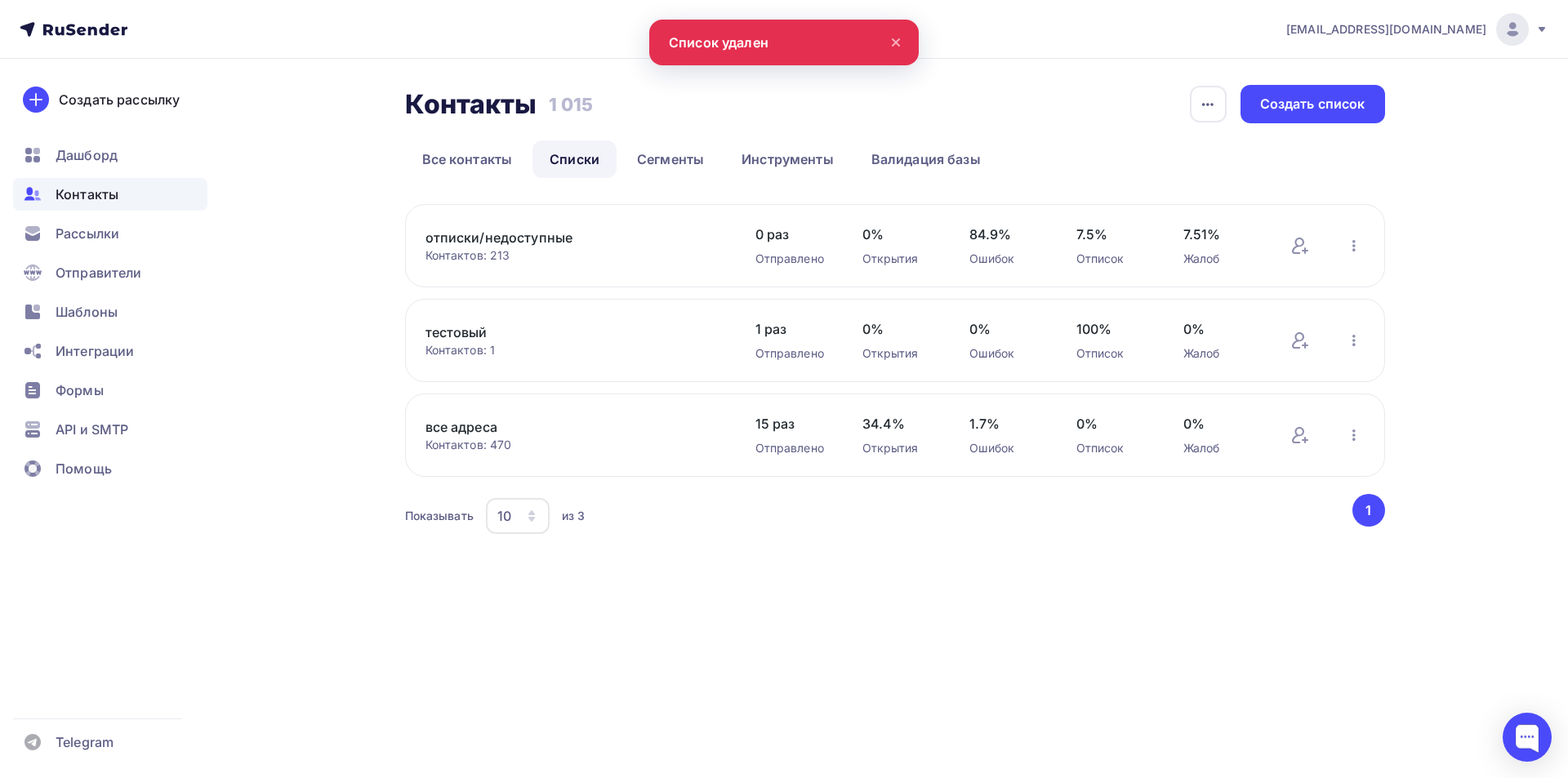
click at [462, 420] on link "все адреса" at bounding box center [564, 426] width 278 height 19
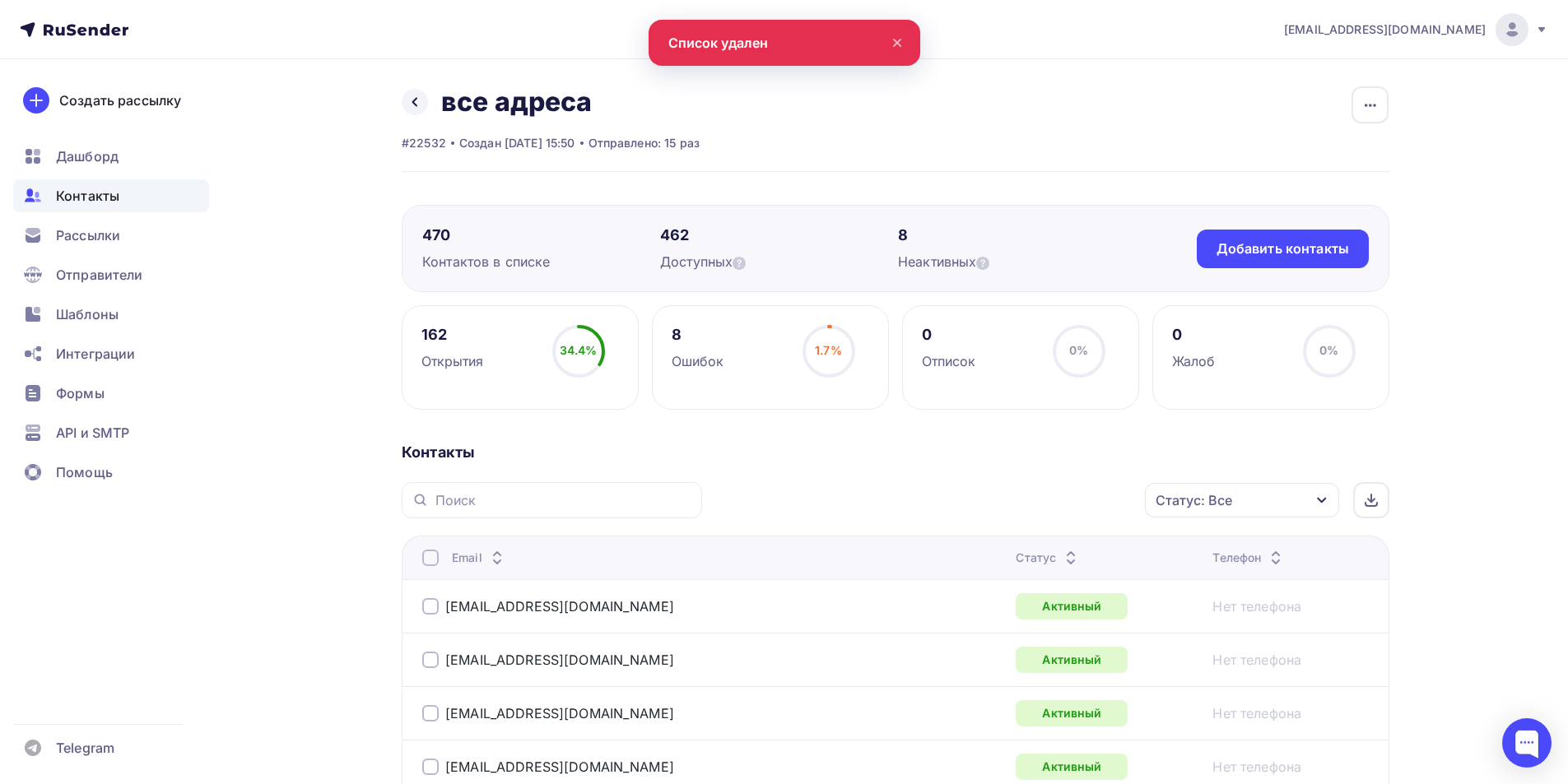
click at [897, 39] on icon at bounding box center [896, 42] width 20 height 19
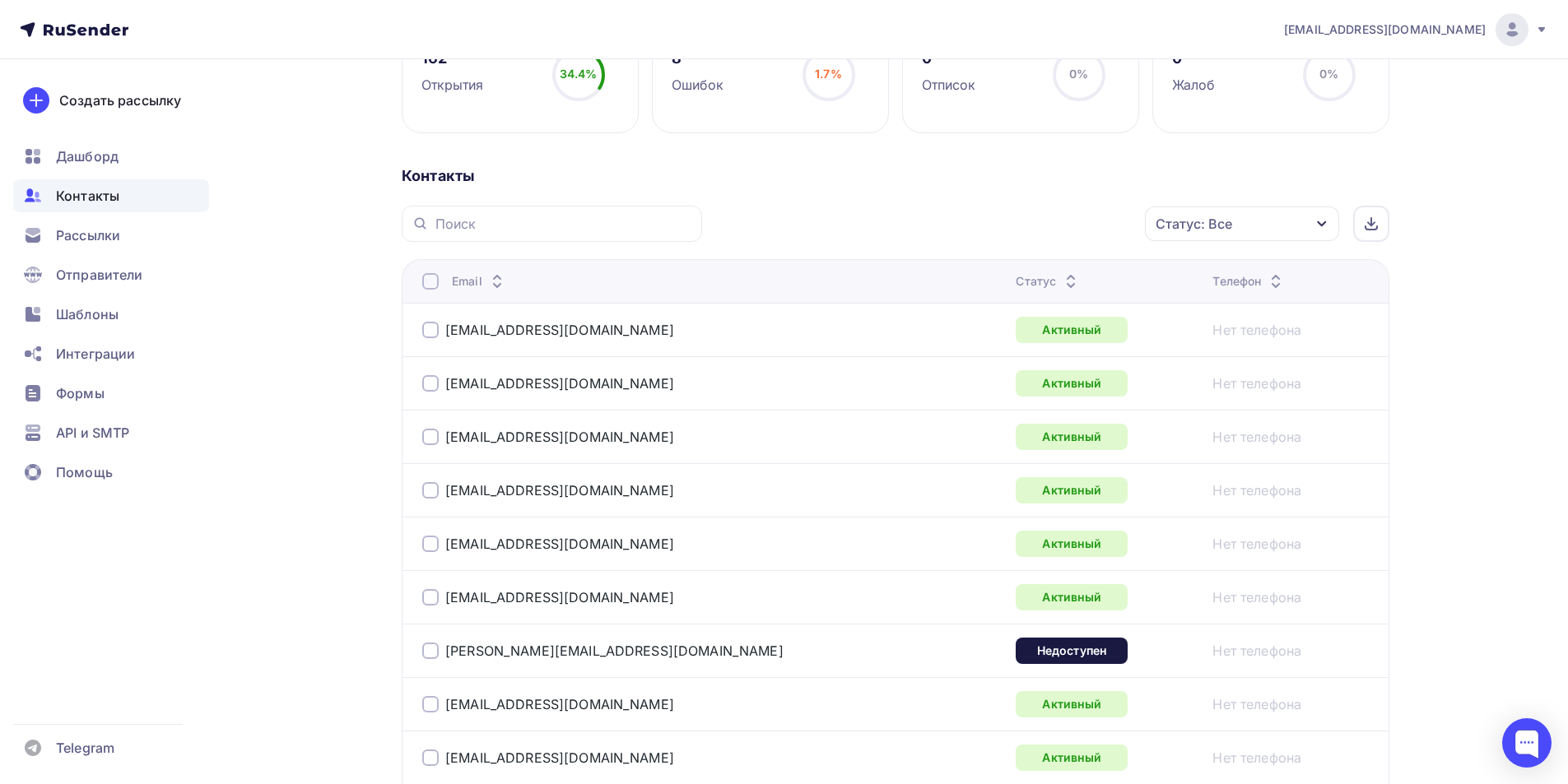
scroll to position [280, 0]
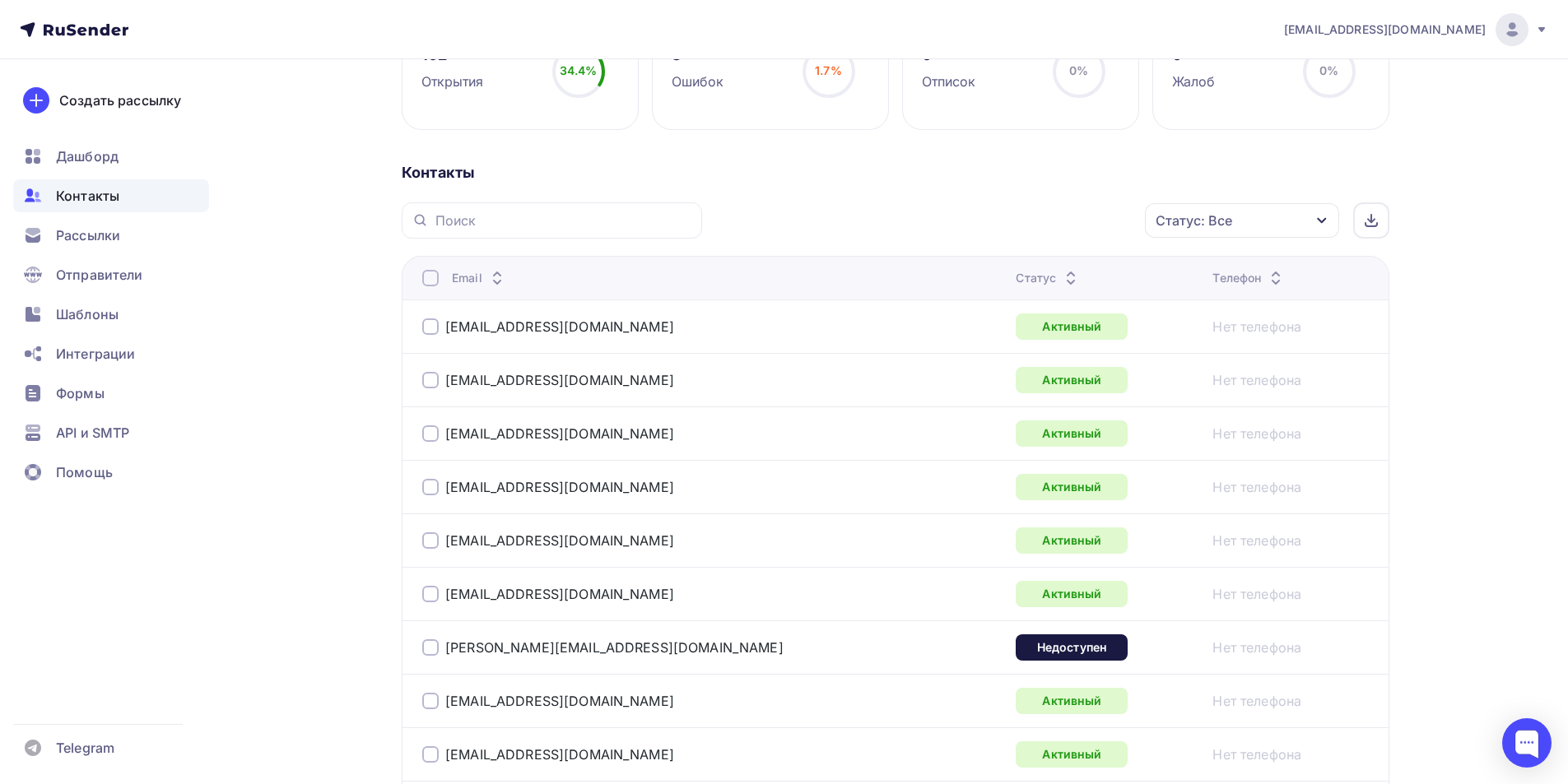
click at [1289, 220] on div "Статус: Все" at bounding box center [1242, 220] width 194 height 35
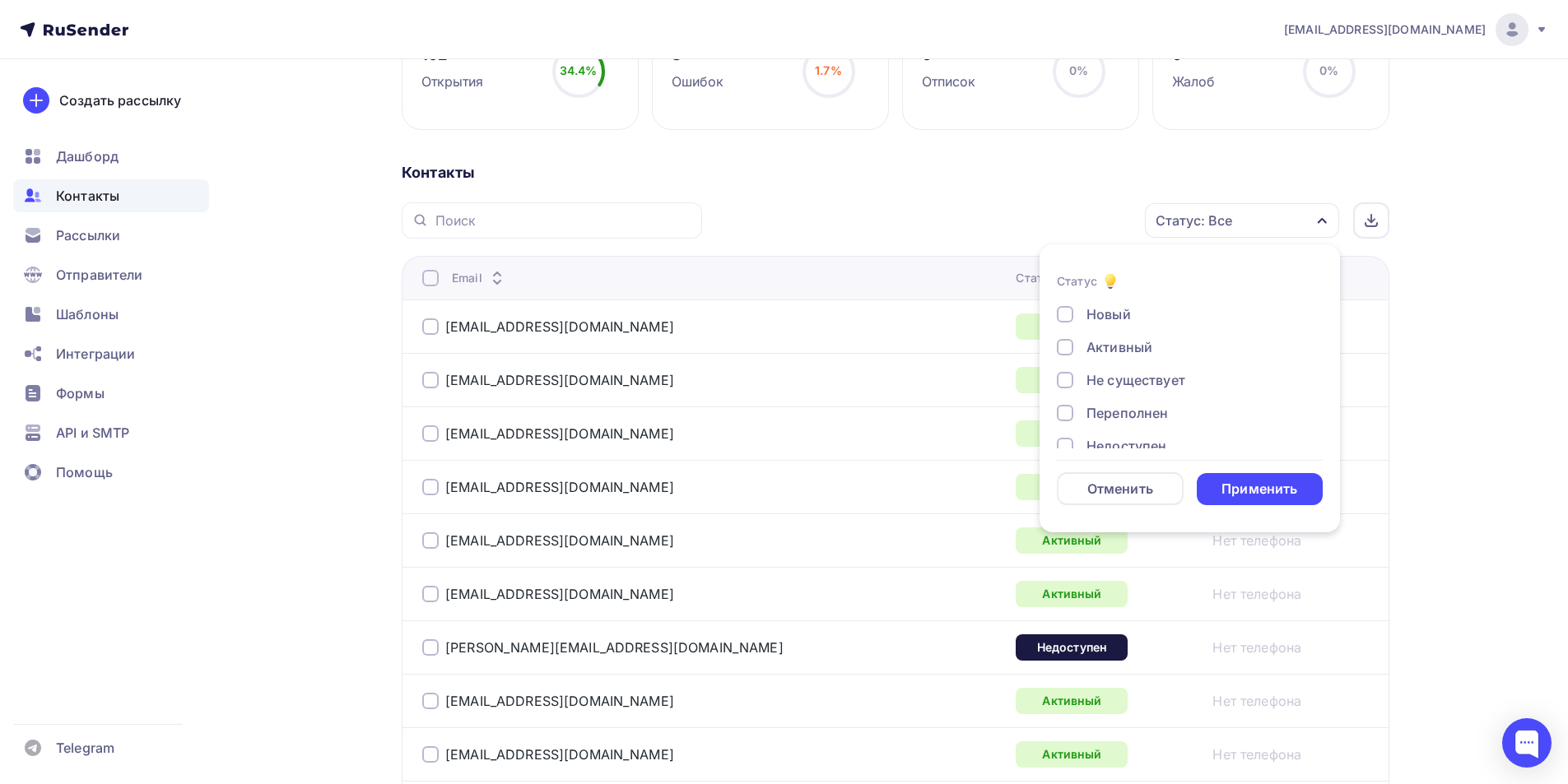
click at [1104, 377] on div "Не существует" at bounding box center [1136, 380] width 98 height 19
click at [1116, 358] on div "Недоступен" at bounding box center [1126, 363] width 80 height 19
click at [1119, 386] on div "Новый Активный Не существует Переполнен Недоступен Отписан Отписан вручную Жало…" at bounding box center [1190, 347] width 266 height 250
click at [1118, 391] on div "Отписан" at bounding box center [1114, 396] width 57 height 19
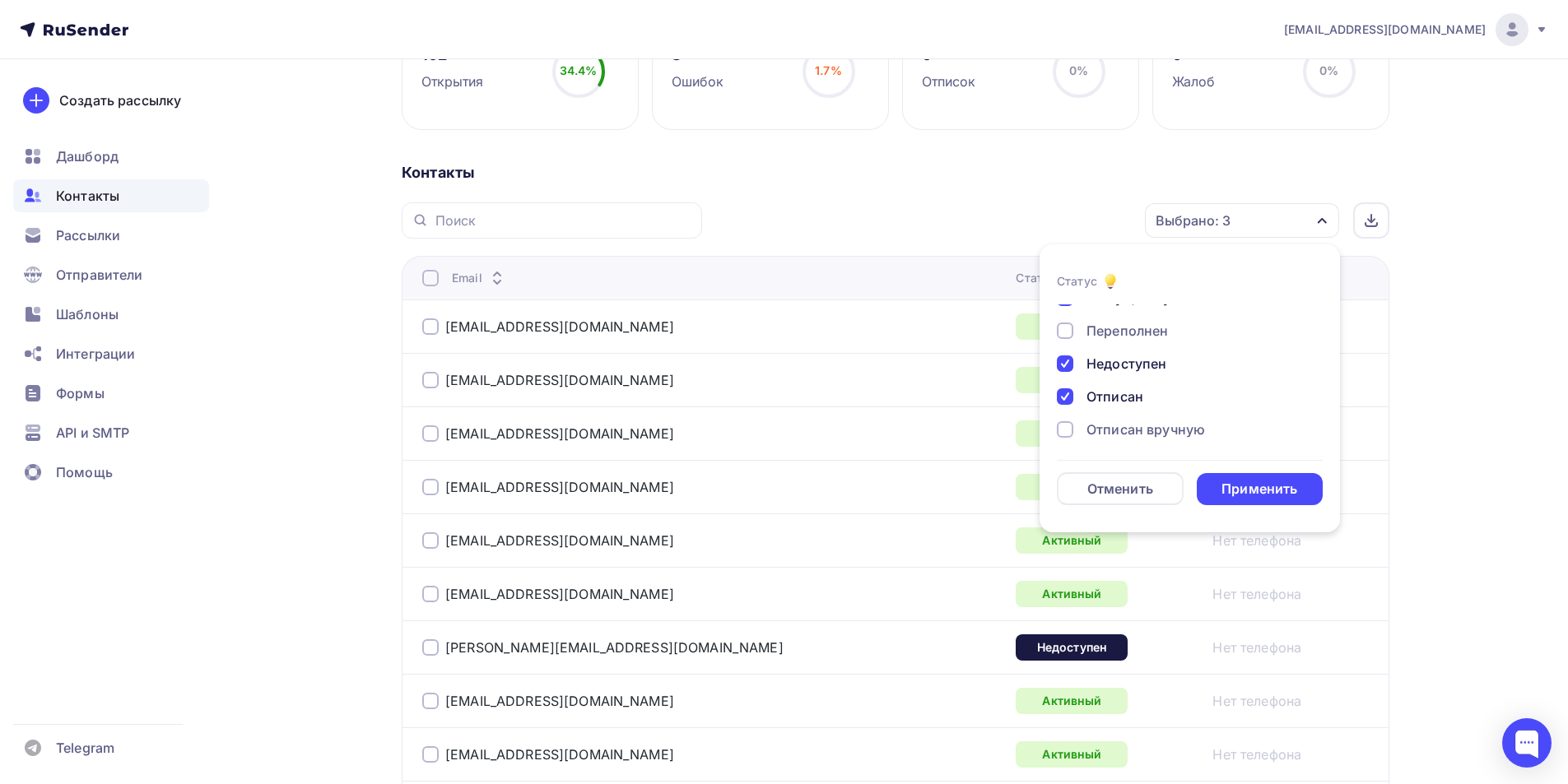
click at [1124, 429] on div "Отписан вручную" at bounding box center [1146, 429] width 119 height 19
click at [1112, 332] on div "Переполнен" at bounding box center [1127, 331] width 81 height 19
click at [1103, 423] on div "Жалоба" at bounding box center [1112, 425] width 52 height 19
click at [1245, 482] on div "Применить" at bounding box center [1259, 489] width 75 height 19
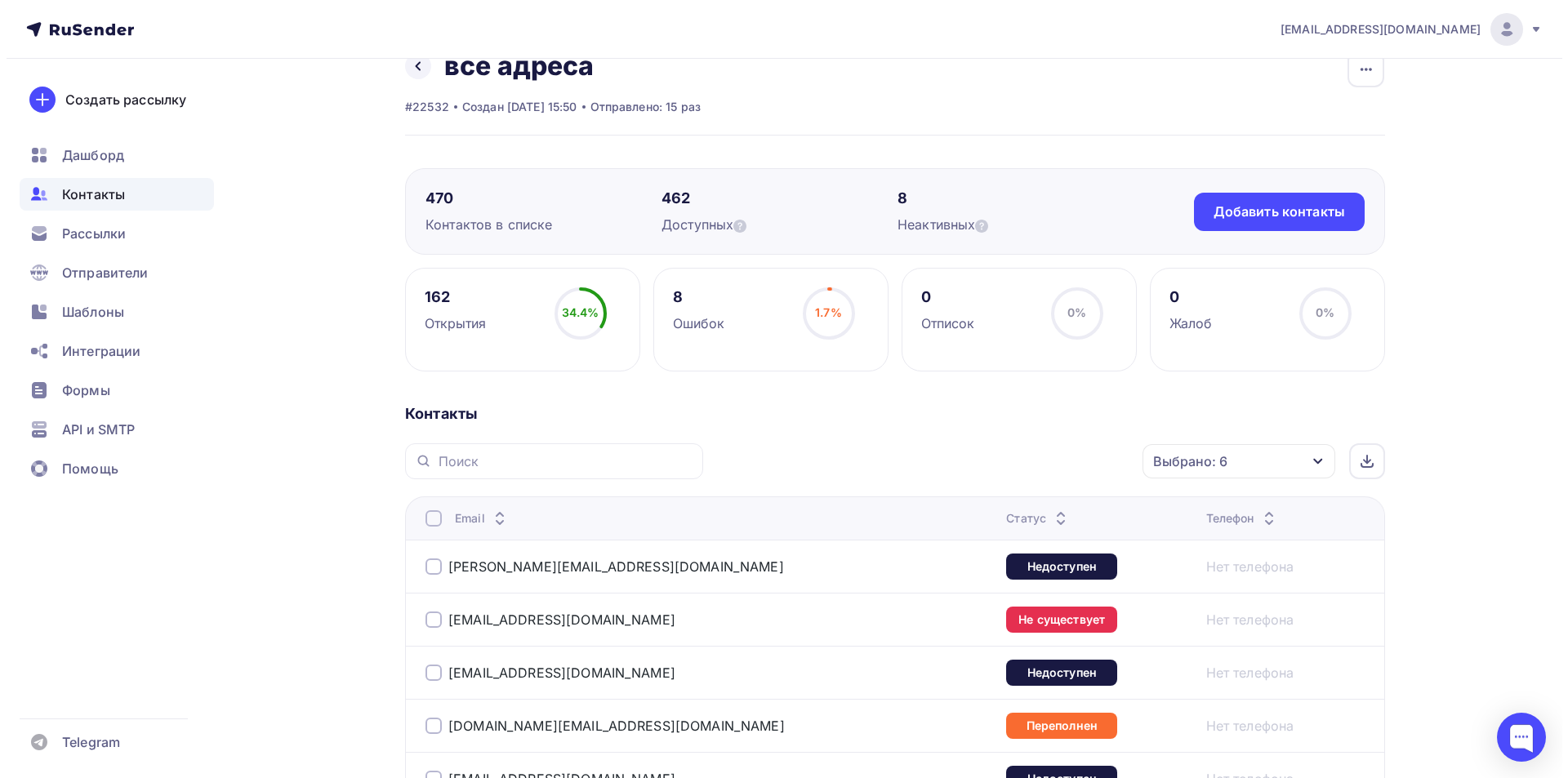
scroll to position [0, 0]
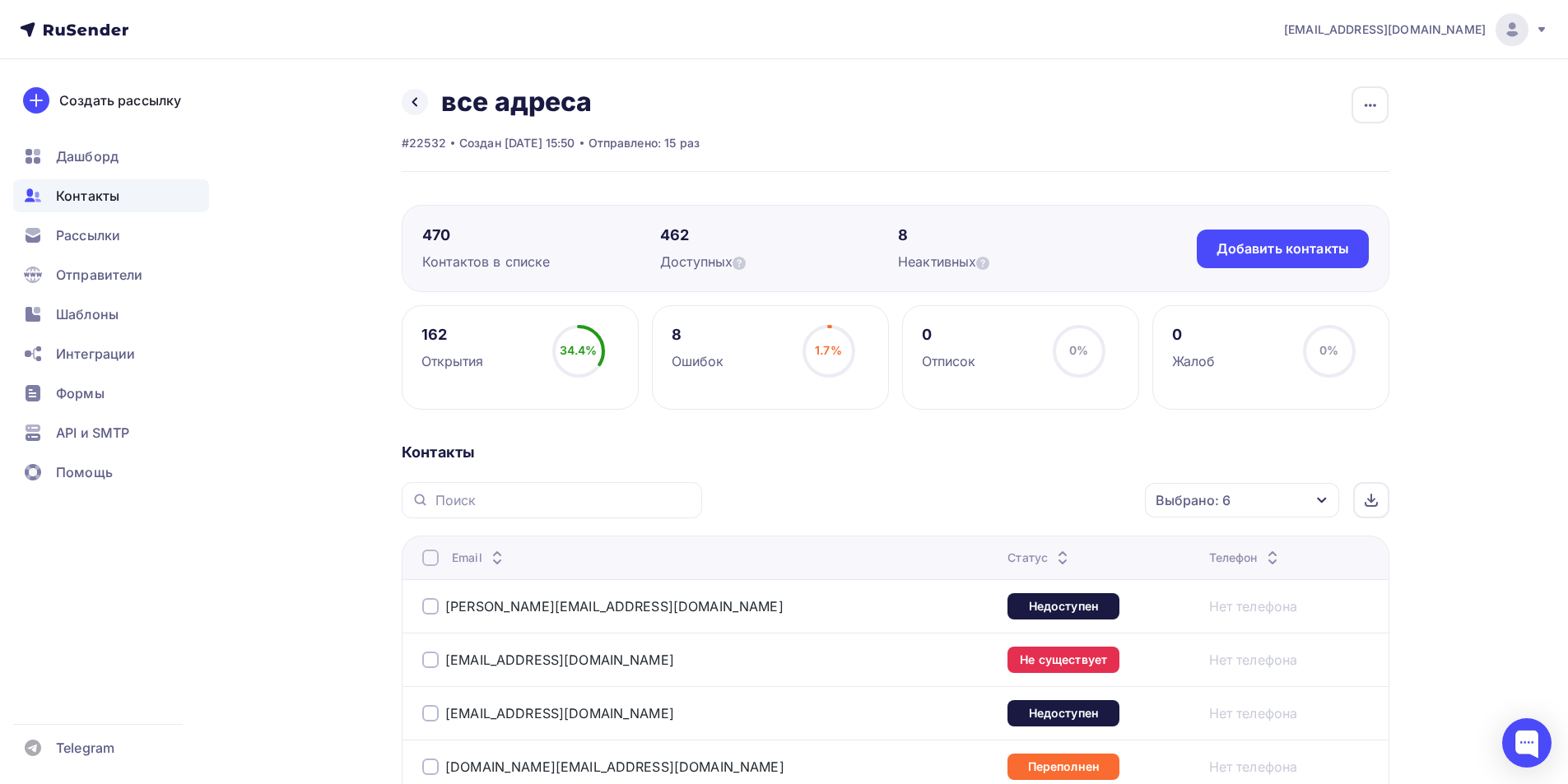
click at [424, 554] on div at bounding box center [430, 557] width 16 height 16
click at [979, 485] on div "Действие" at bounding box center [1022, 501] width 217 height 32
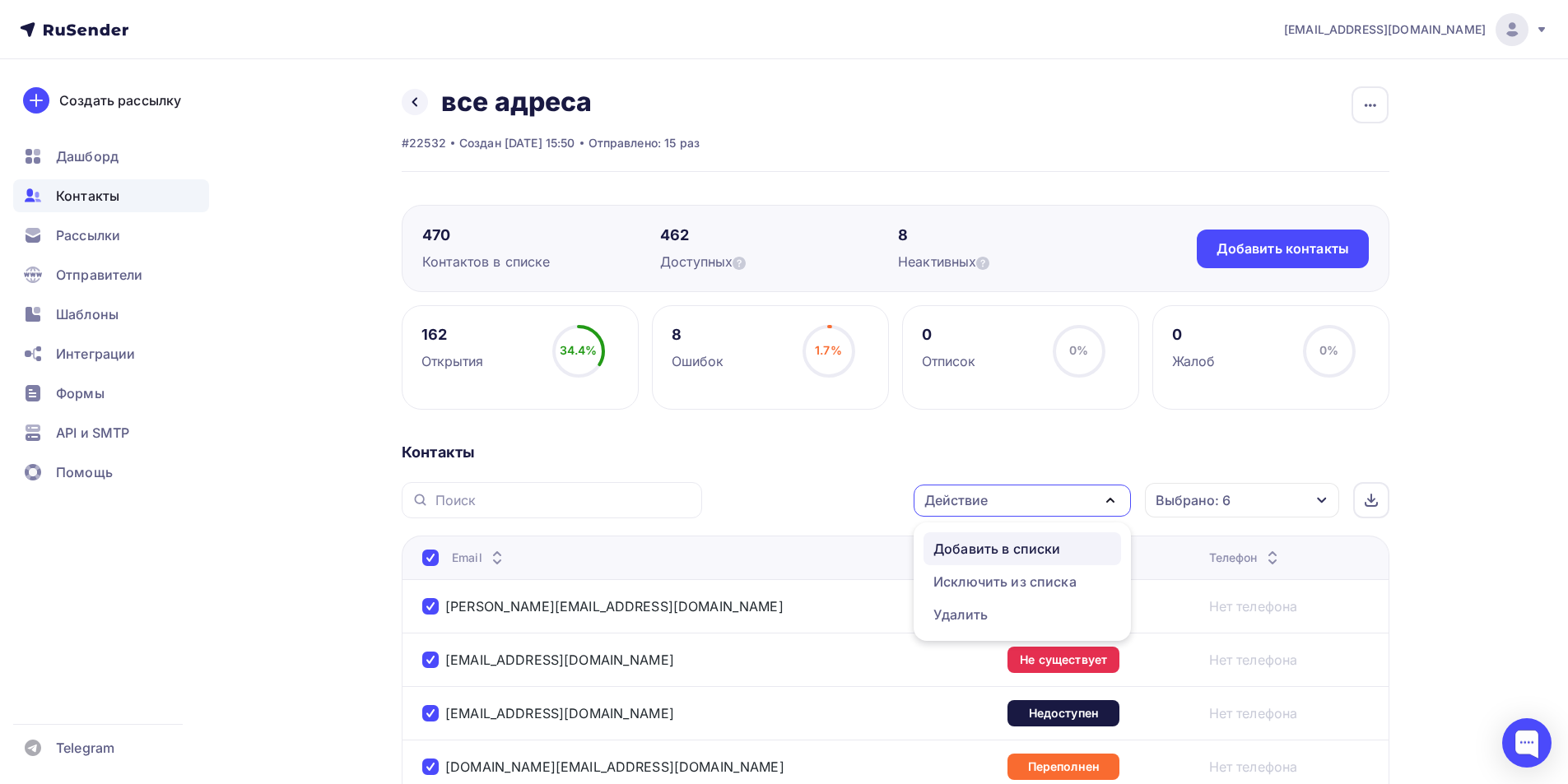
click at [989, 548] on div "Добавить в списки" at bounding box center [996, 548] width 126 height 19
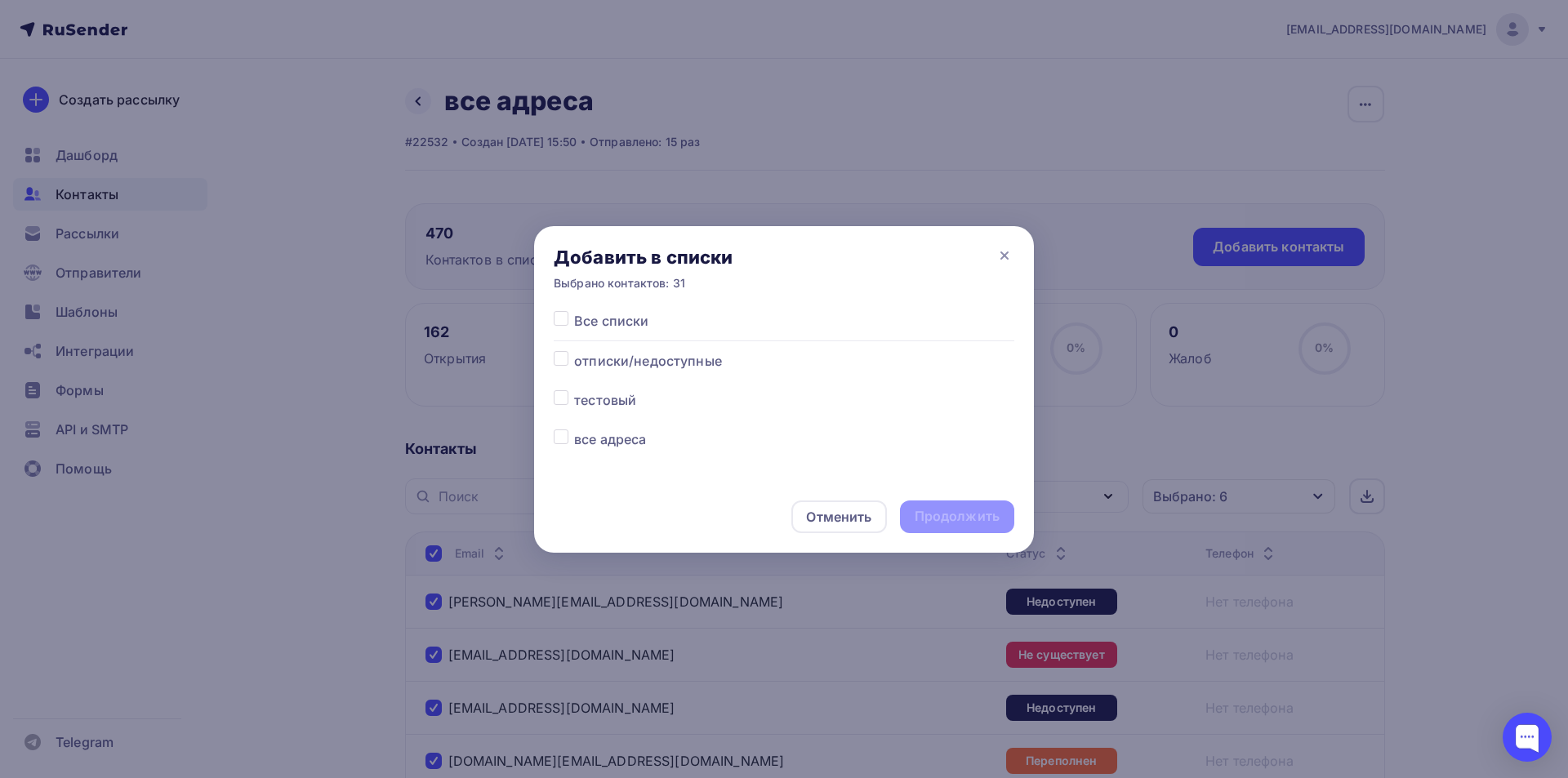
click at [574, 351] on label at bounding box center [574, 351] width 0 height 0
click at [561, 360] on input "checkbox" at bounding box center [560, 357] width 14 height 14
checkbox input "true"
click at [937, 516] on div "Продолжить" at bounding box center [956, 516] width 85 height 19
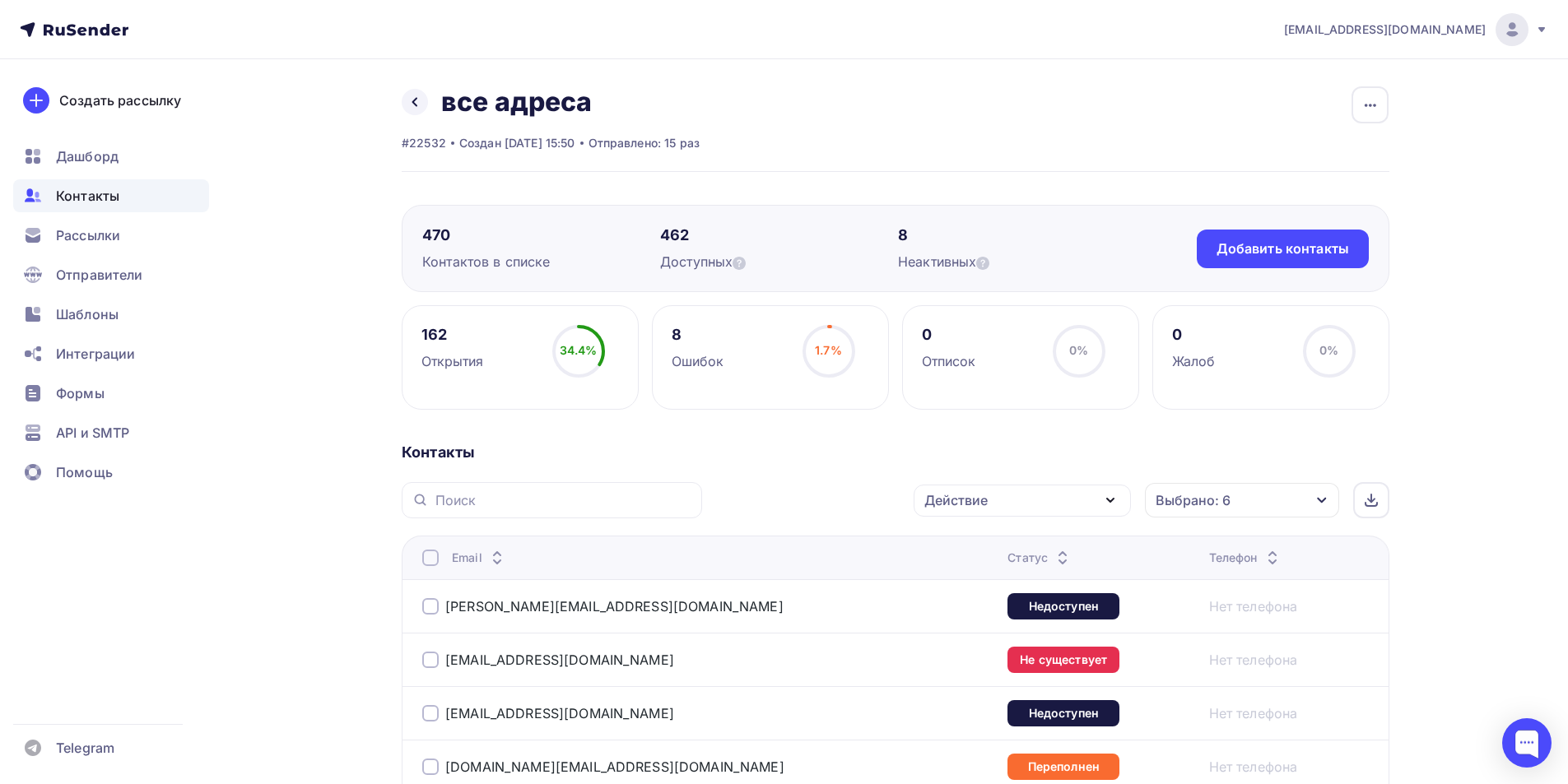
click at [436, 553] on div at bounding box center [430, 557] width 16 height 16
click at [992, 505] on div "Действие" at bounding box center [1022, 501] width 217 height 32
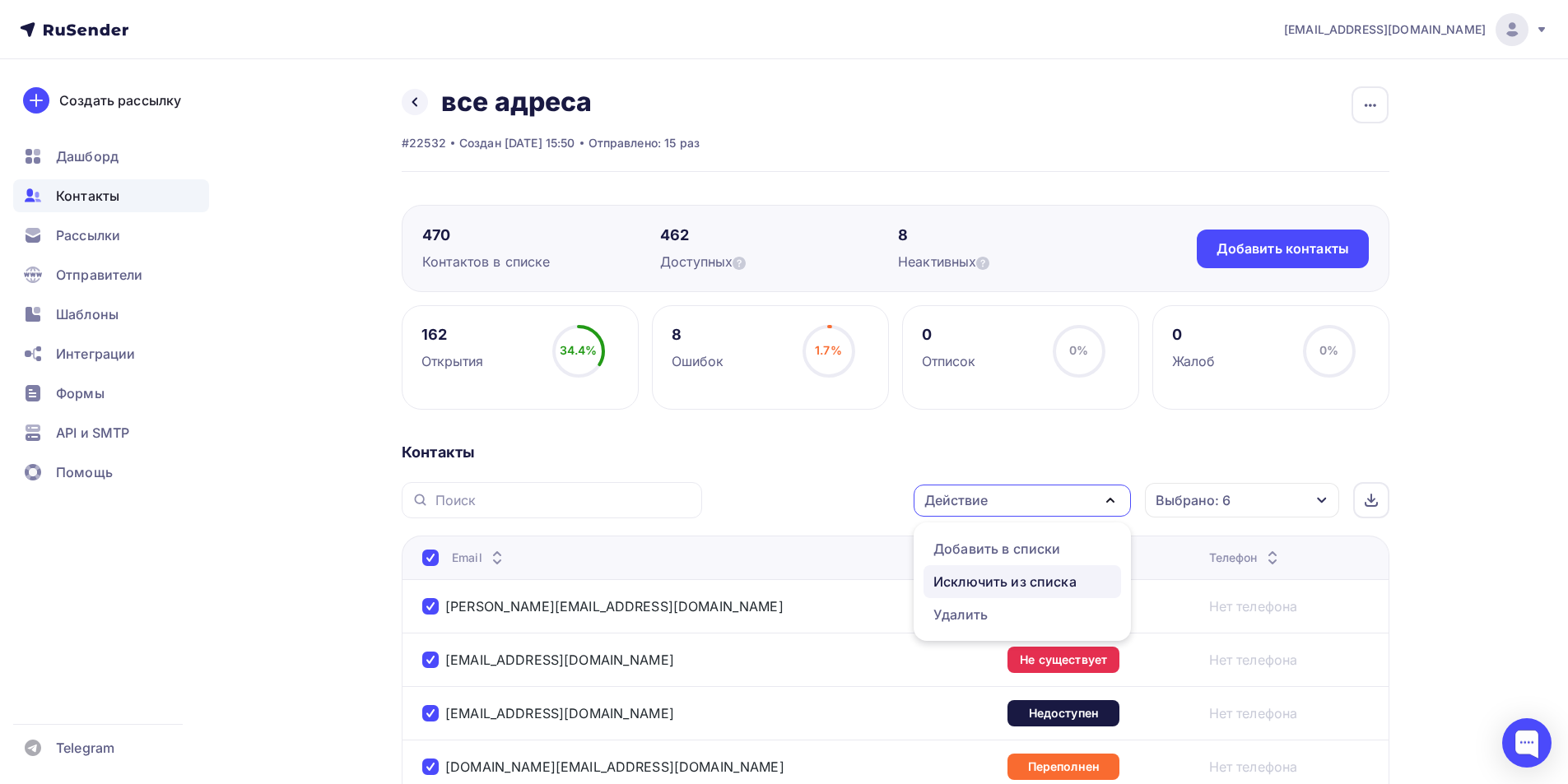
click at [984, 576] on div "Исключить из списка" at bounding box center [1005, 581] width 143 height 19
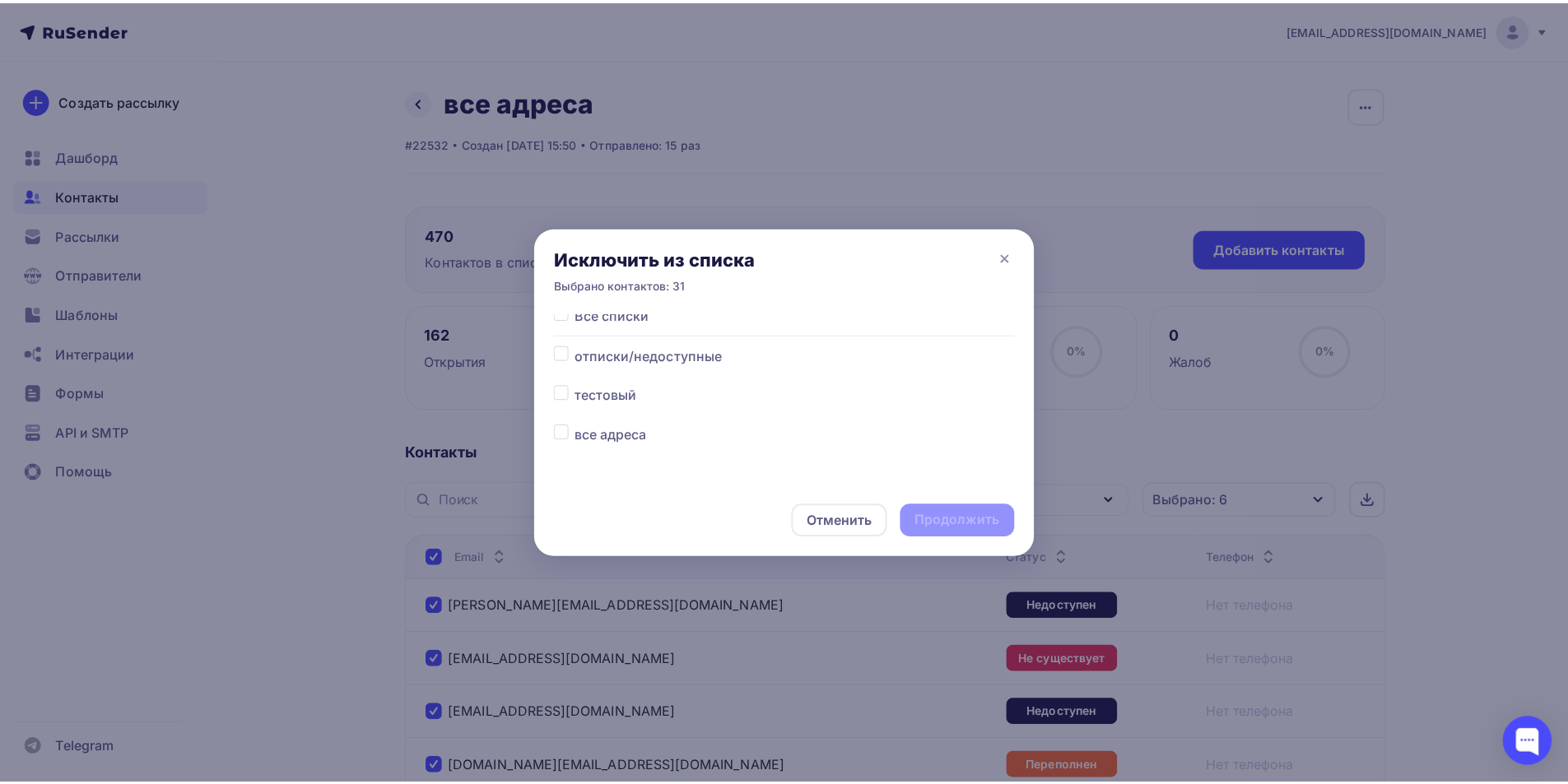
scroll to position [11, 0]
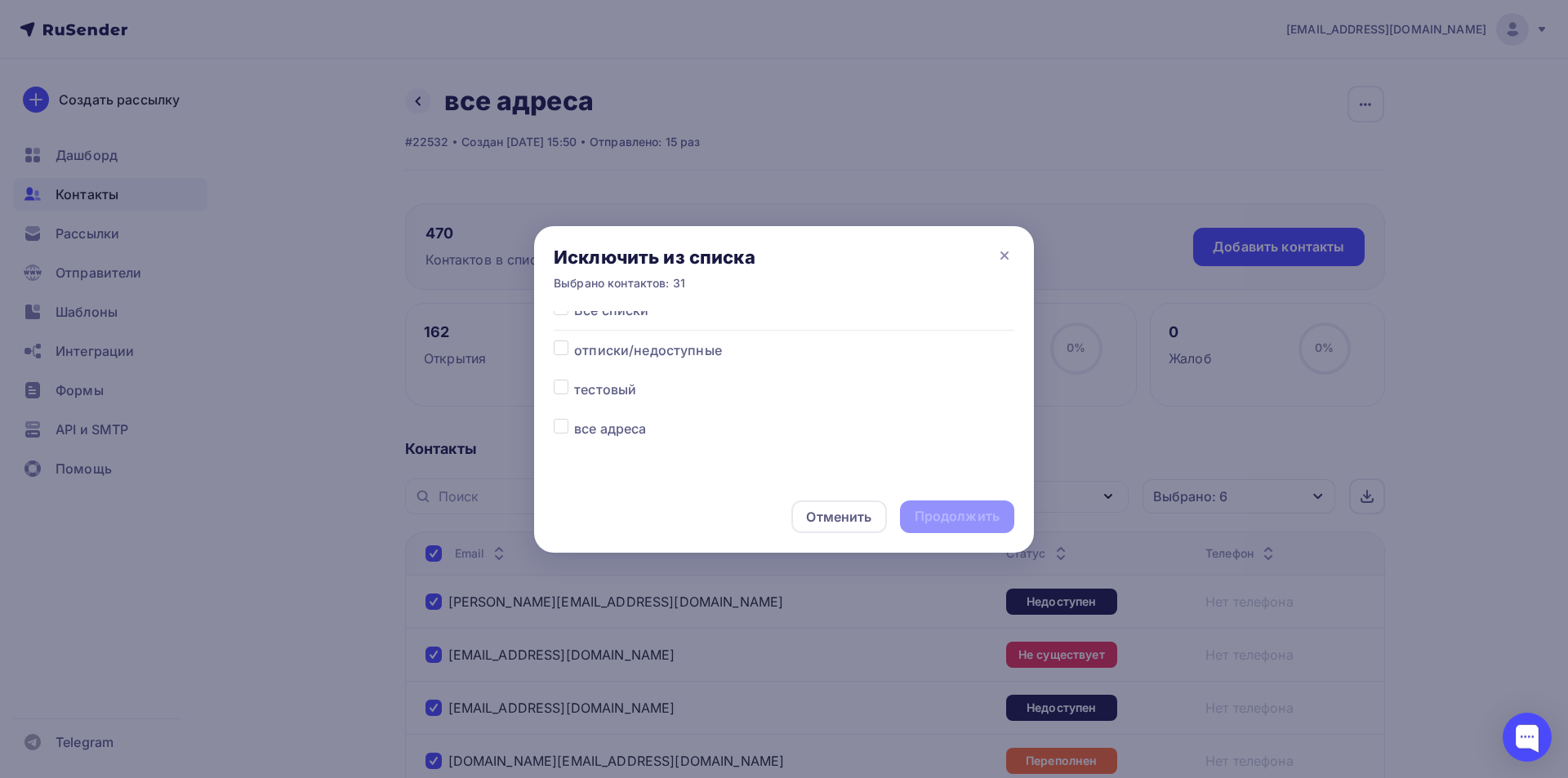
click at [574, 419] on label at bounding box center [574, 419] width 0 height 0
click at [563, 429] on input "checkbox" at bounding box center [560, 426] width 14 height 14
checkbox input "true"
click at [998, 522] on div "Продолжить" at bounding box center [956, 516] width 85 height 19
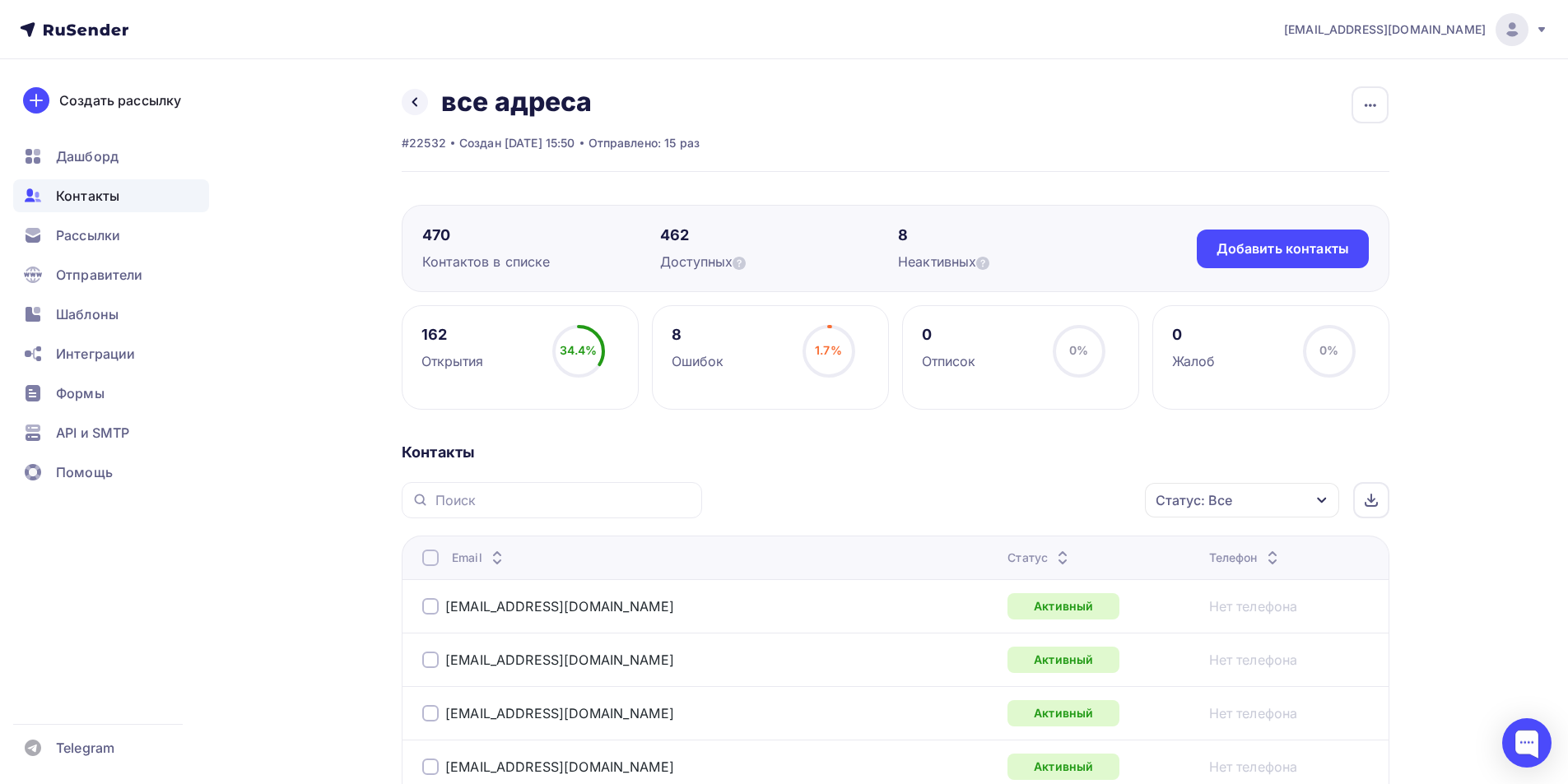
click at [1007, 562] on div "Статус" at bounding box center [1040, 557] width 65 height 16
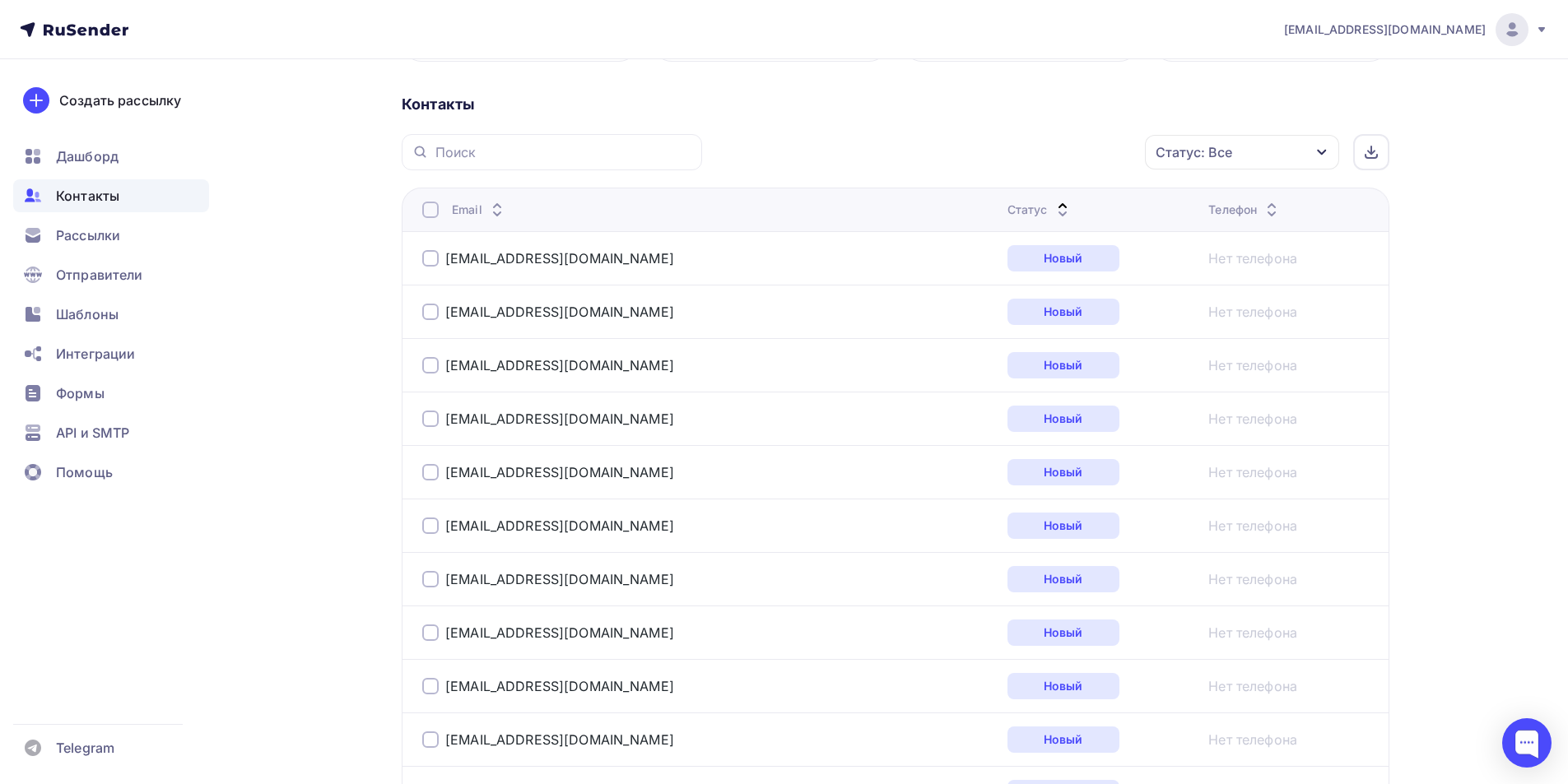
scroll to position [329, 0]
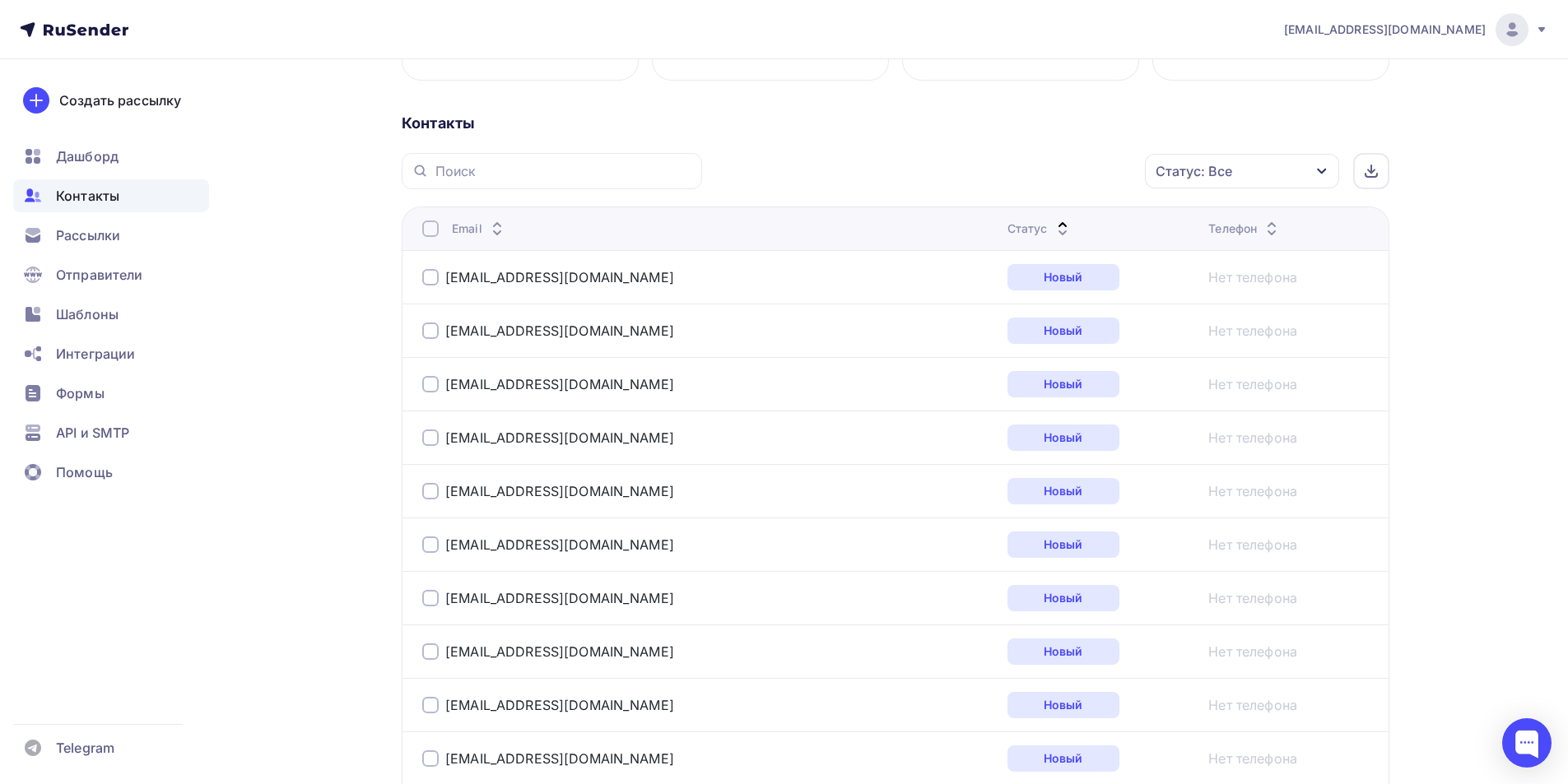
click at [1007, 232] on div "Статус" at bounding box center [1040, 228] width 65 height 16
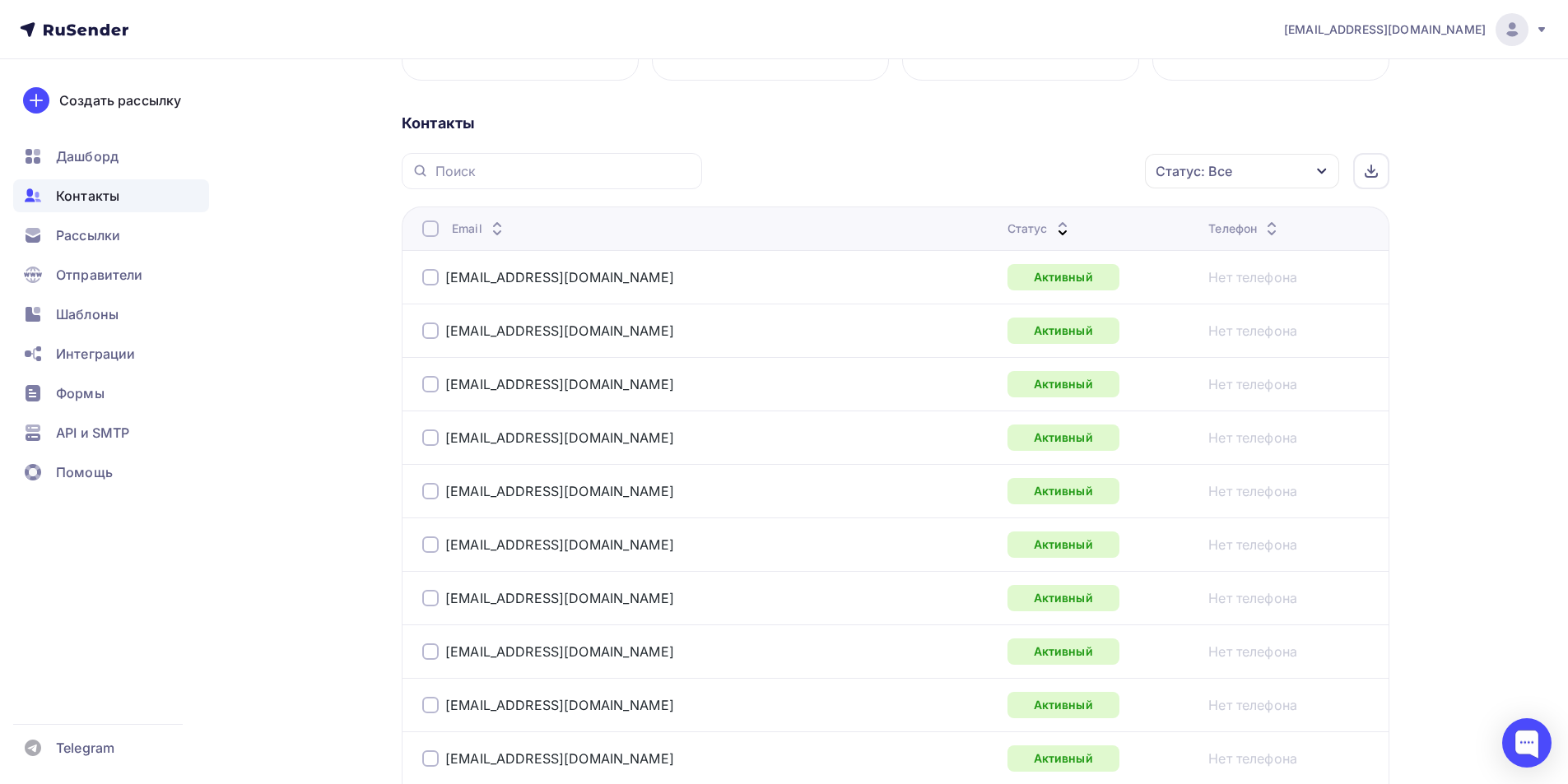
click at [1007, 235] on div "Статус" at bounding box center [1040, 228] width 65 height 16
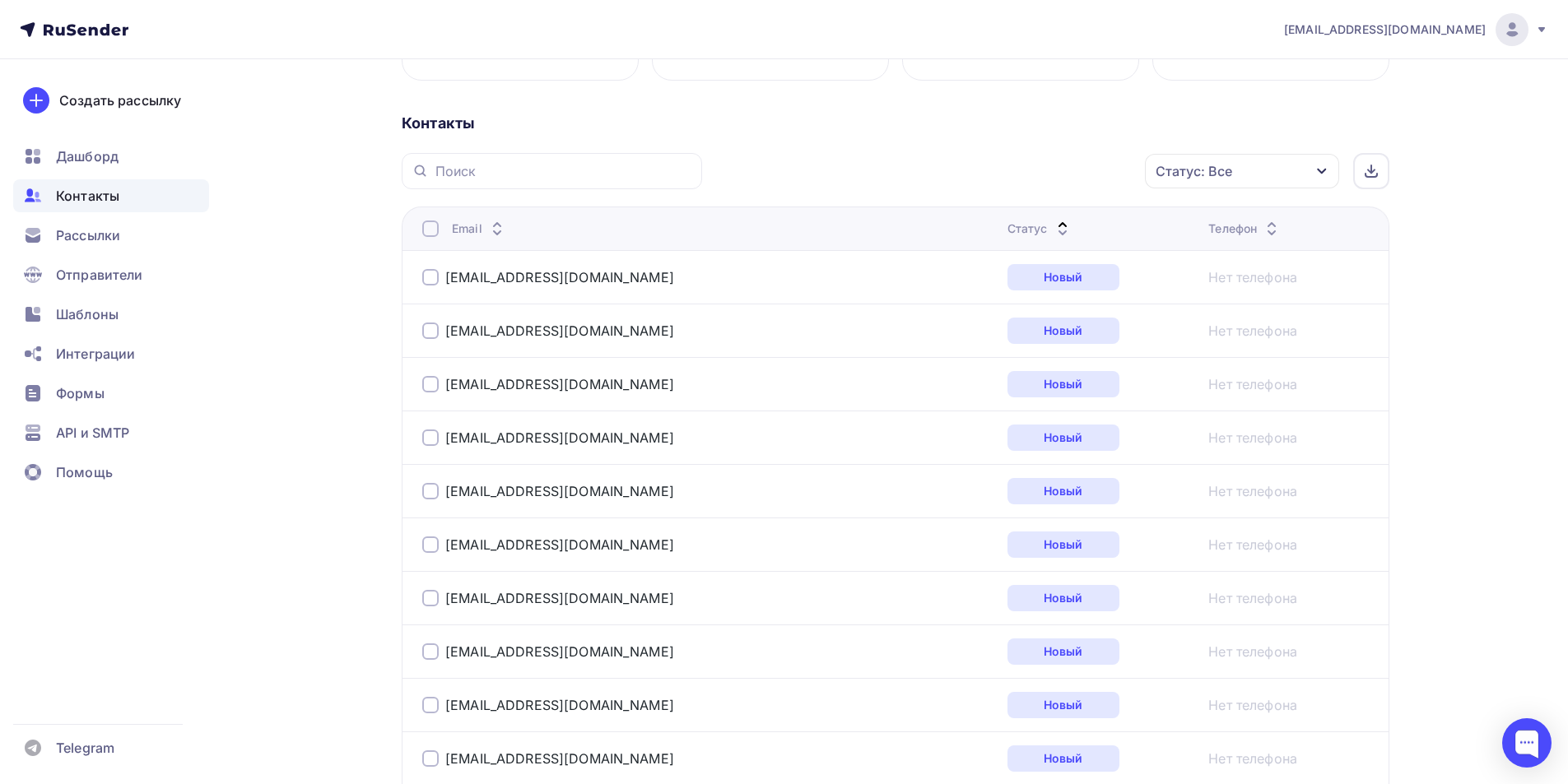
click at [1007, 235] on div "Статус" at bounding box center [1040, 228] width 65 height 16
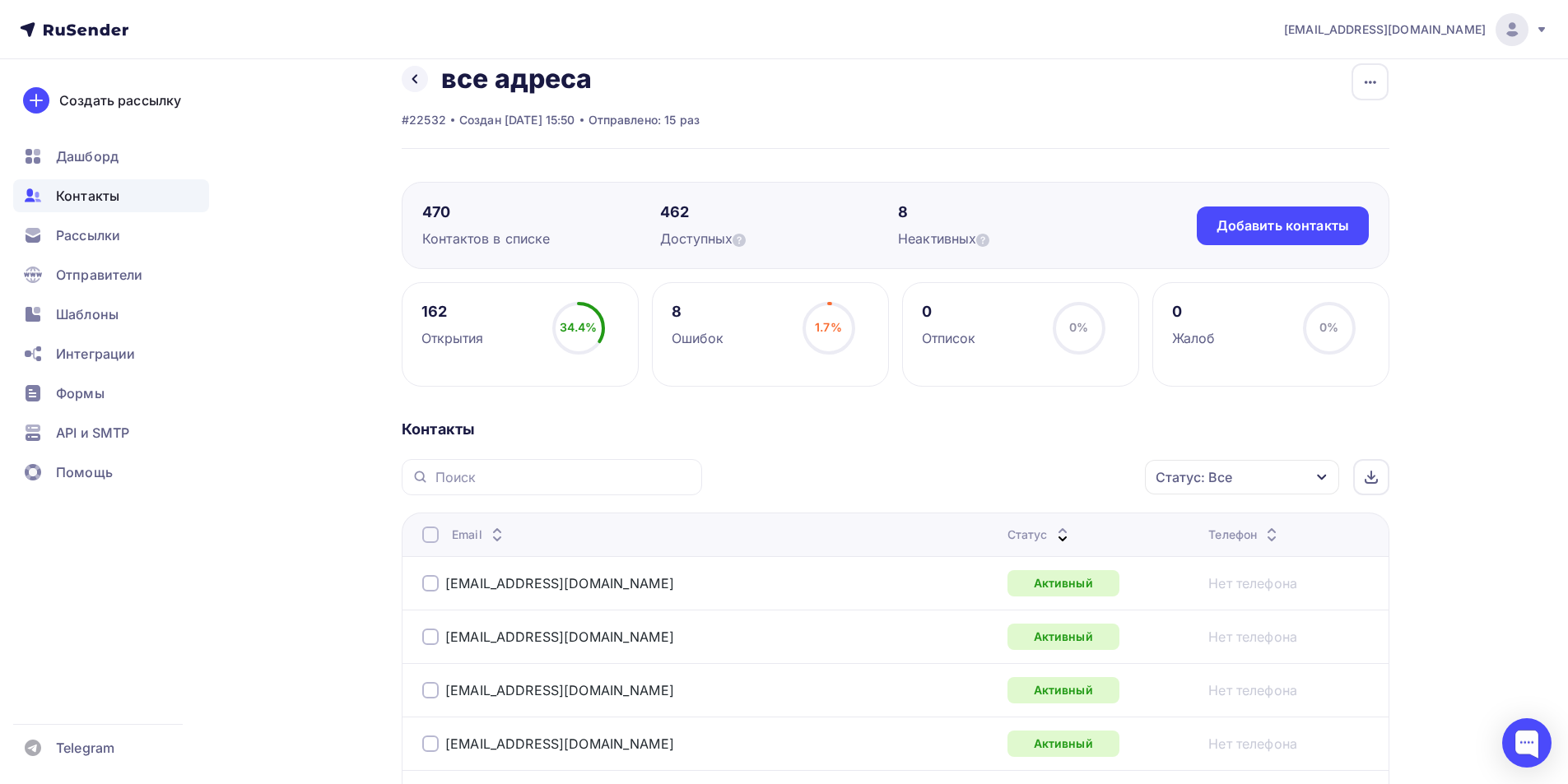
scroll to position [0, 0]
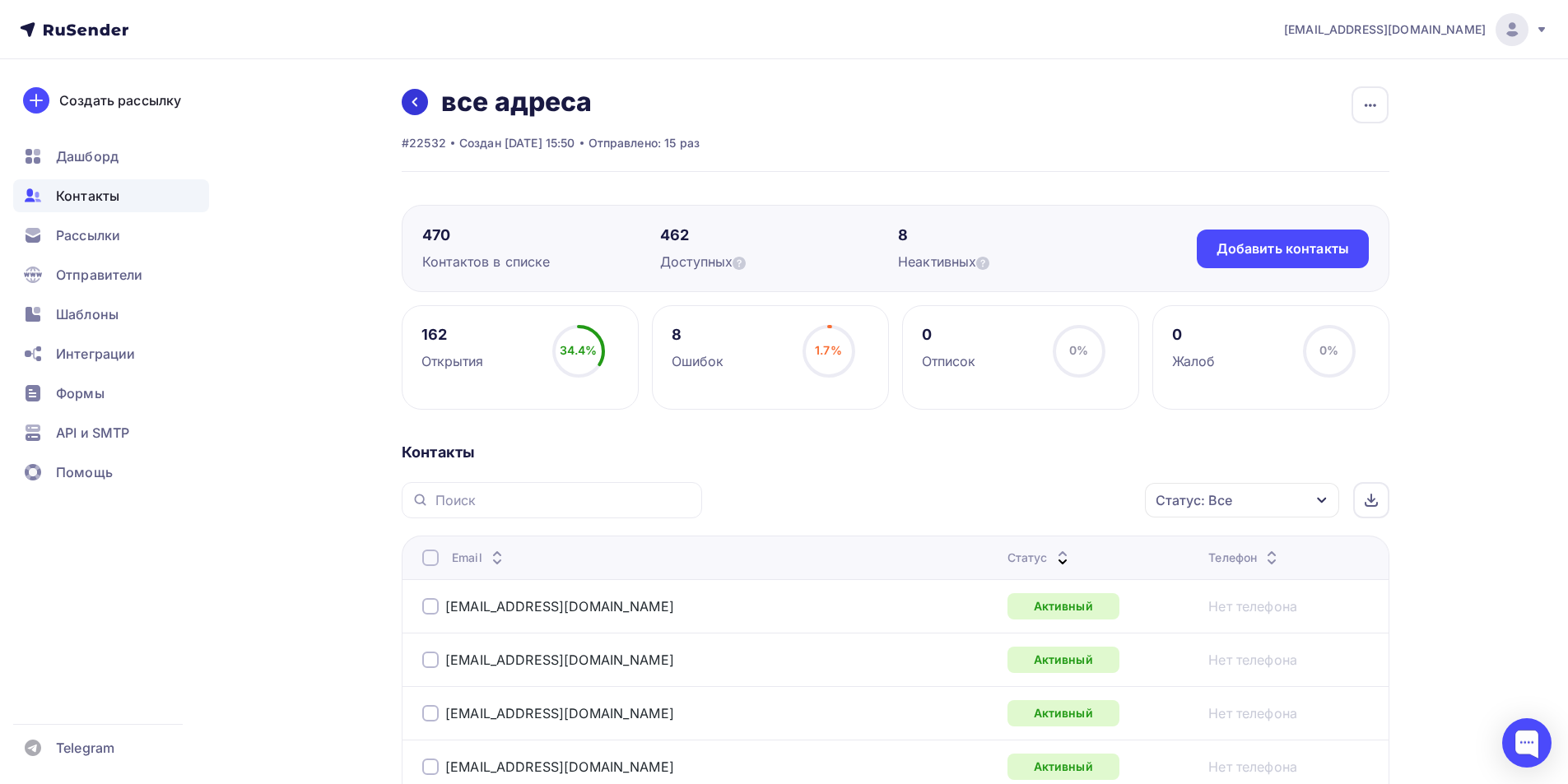
click at [419, 98] on icon at bounding box center [415, 103] width 14 height 14
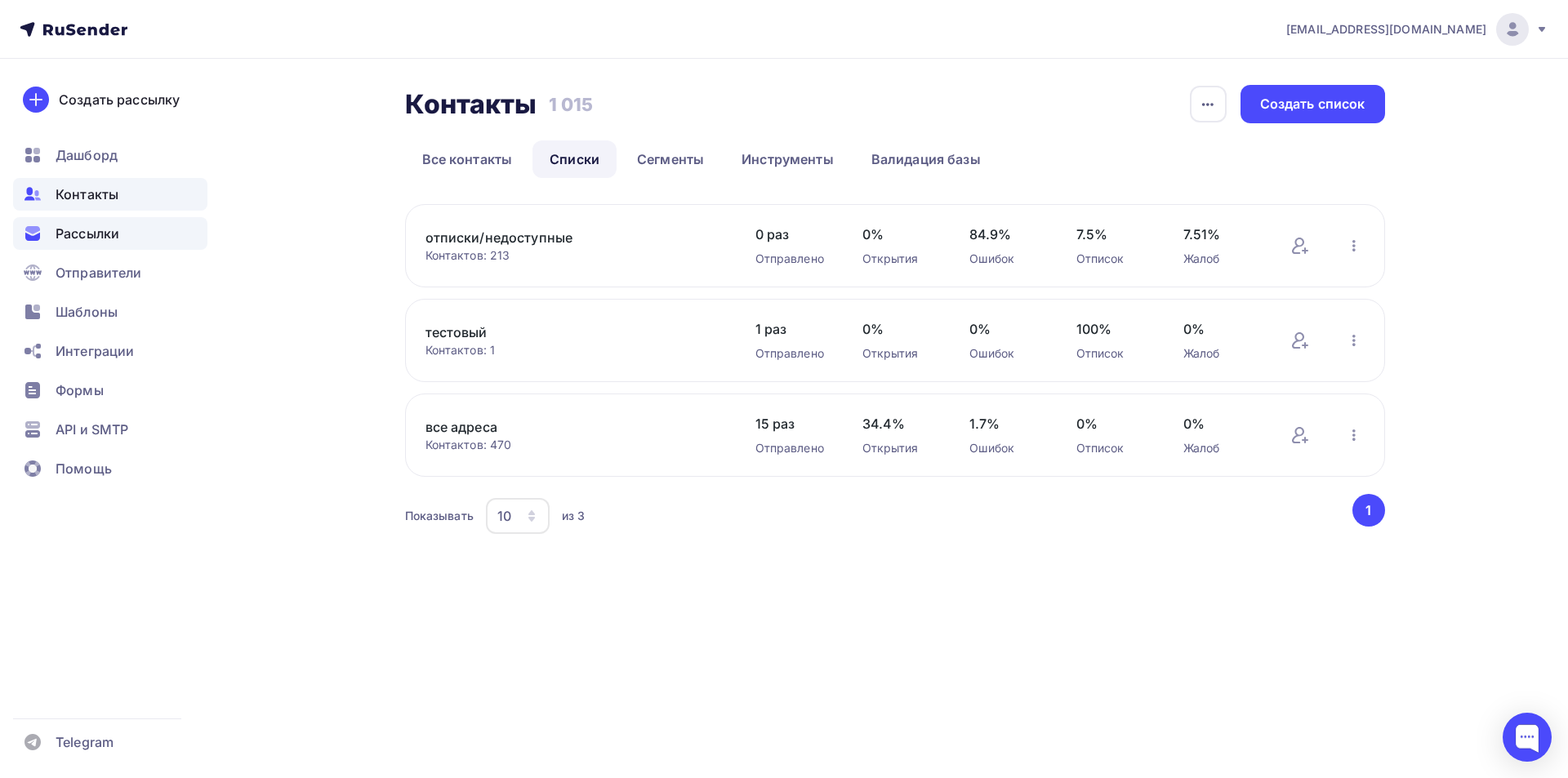
click at [98, 238] on span "Рассылки" at bounding box center [87, 233] width 64 height 19
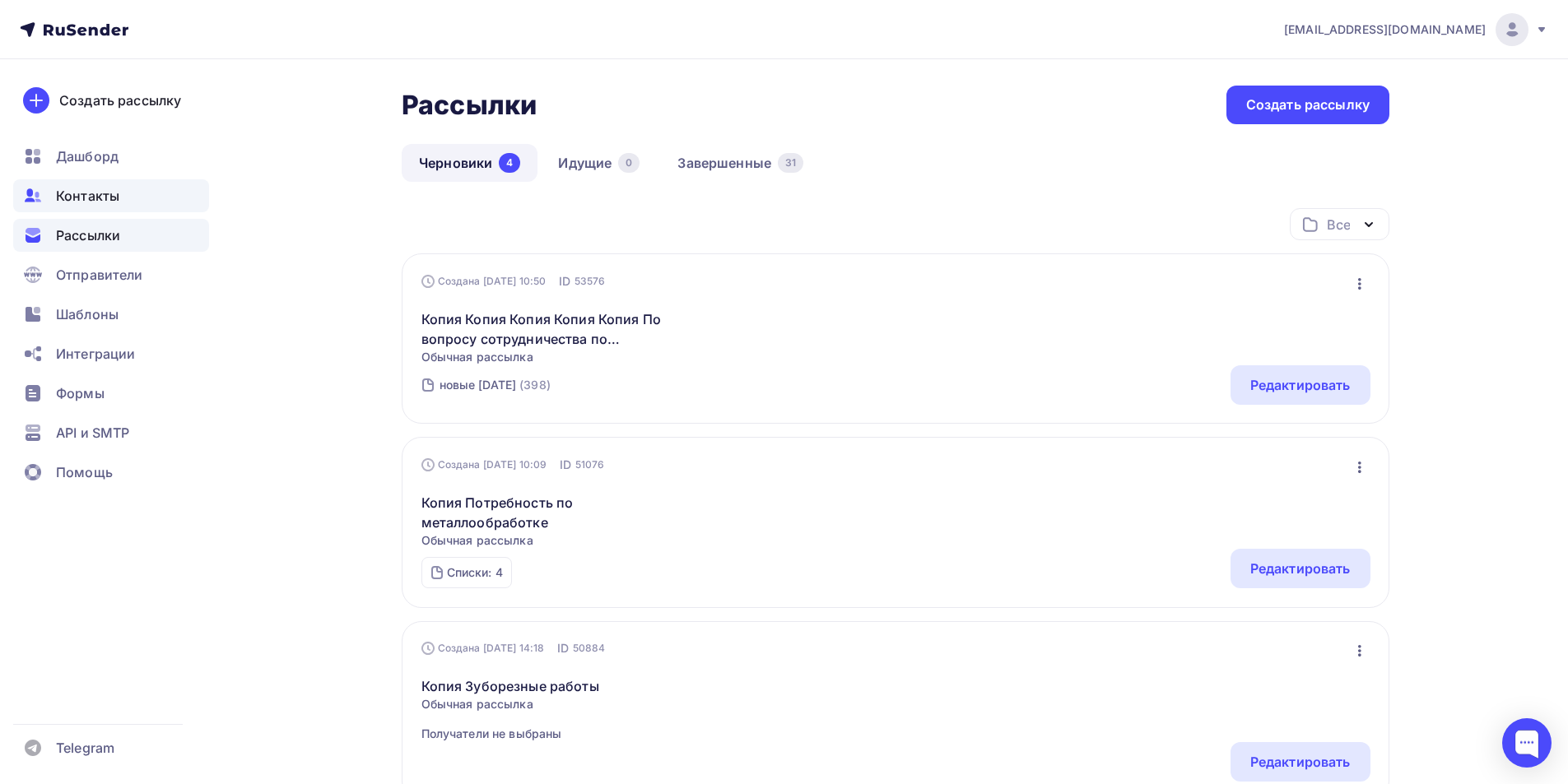
click at [126, 192] on div "Контакты" at bounding box center [111, 196] width 196 height 33
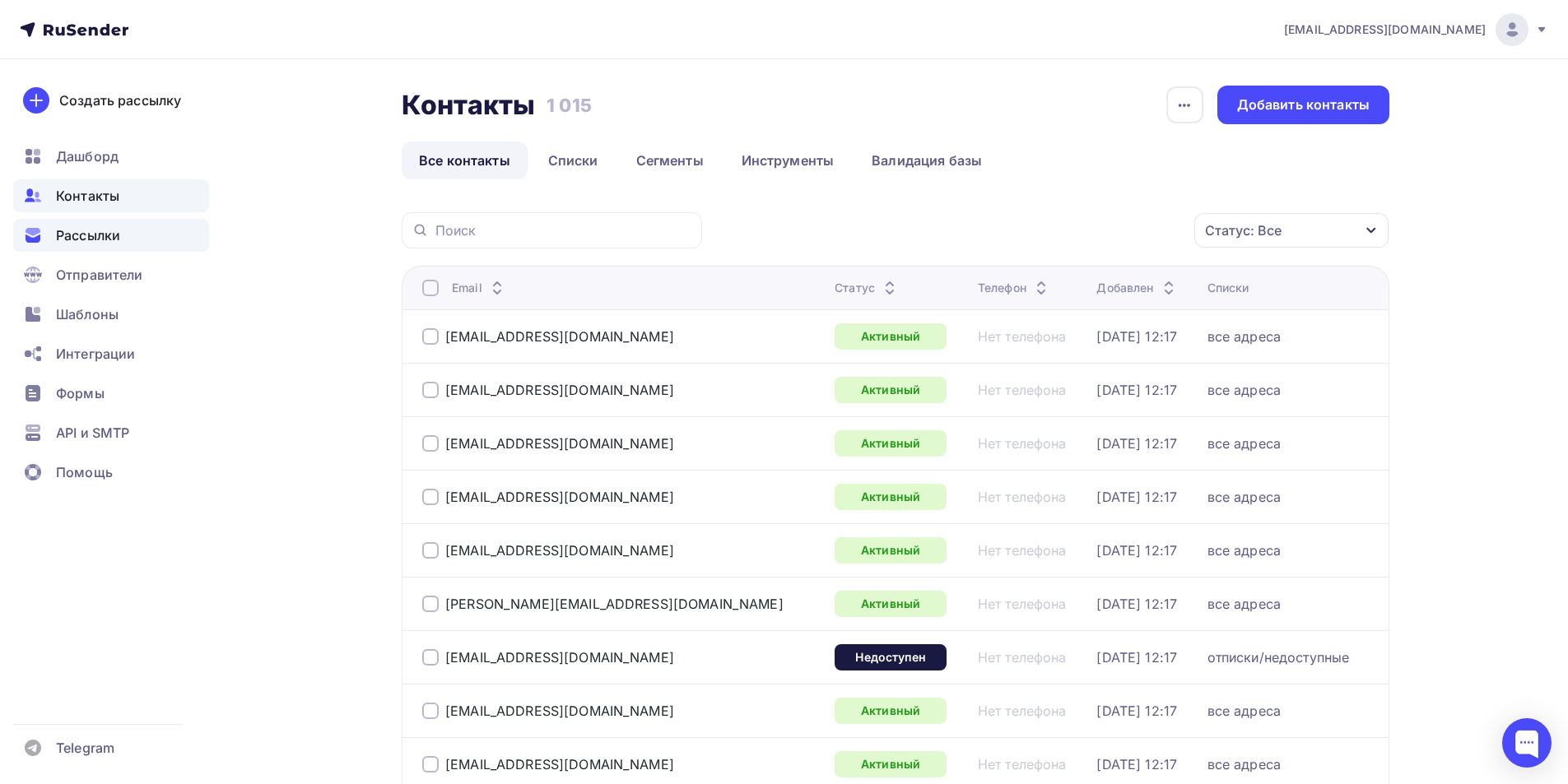
click at [148, 232] on div "Рассылки" at bounding box center [111, 235] width 196 height 33
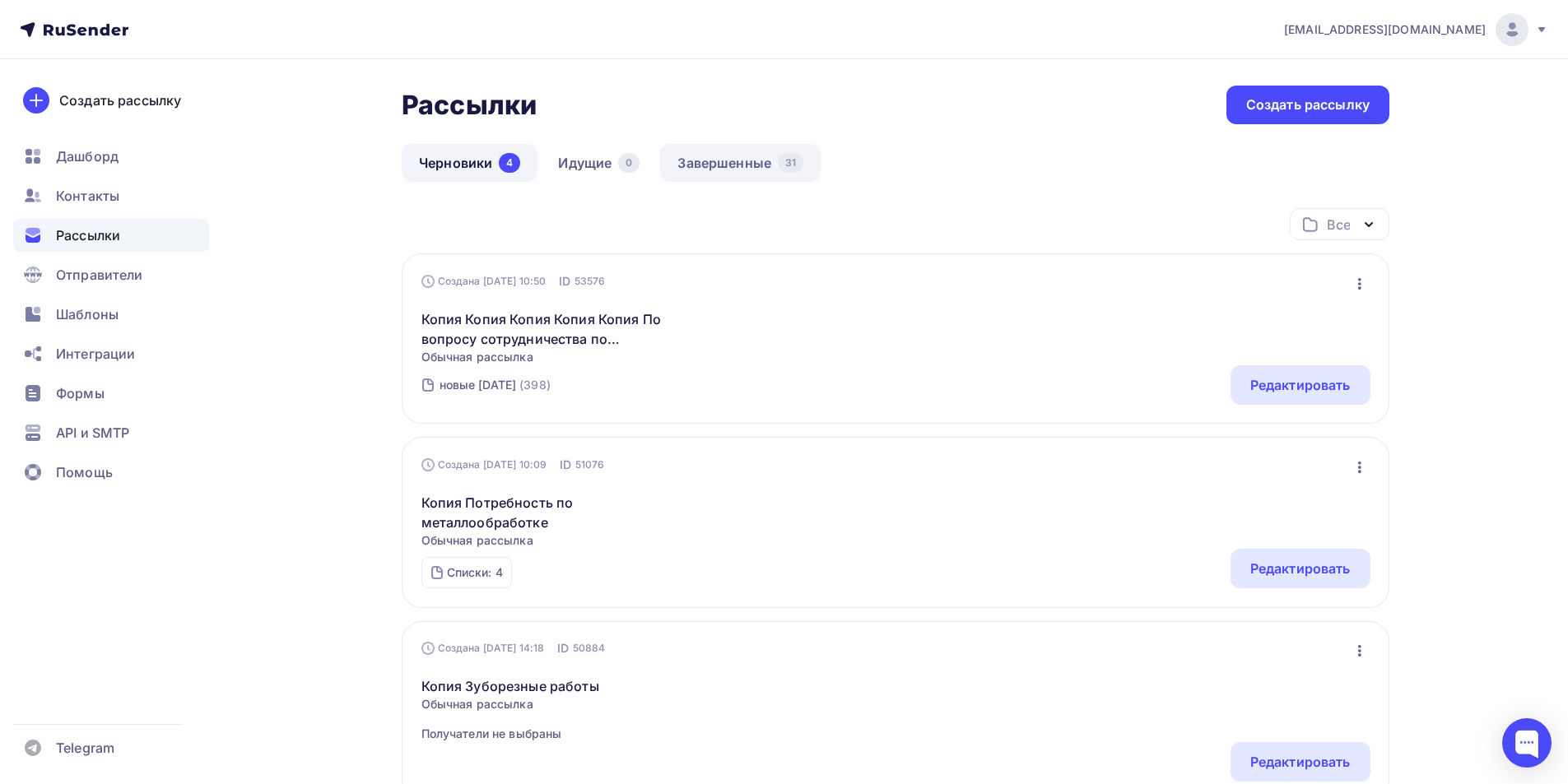
click at [739, 164] on link "Завершенные 31" at bounding box center [739, 163] width 160 height 38
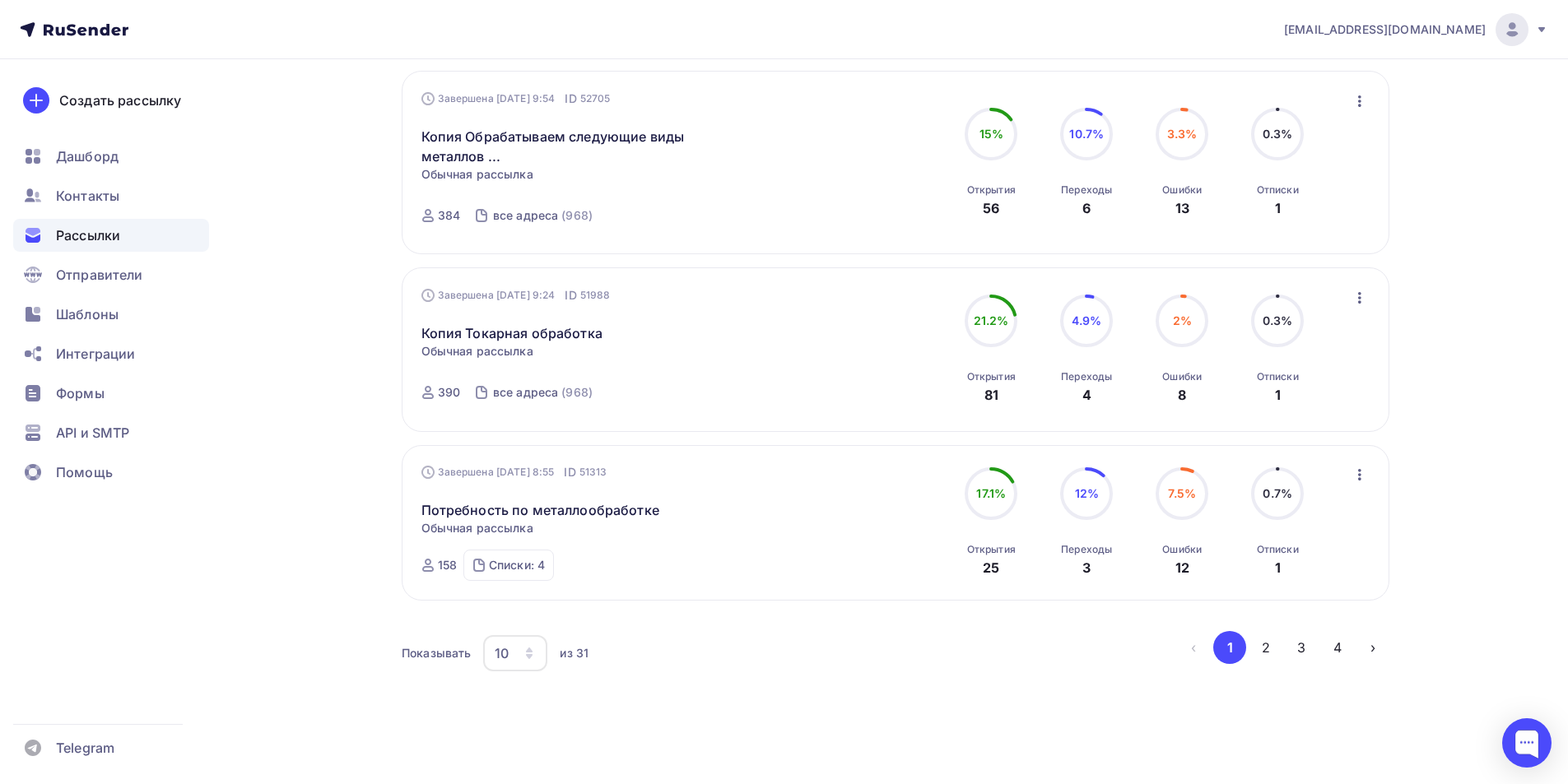
scroll to position [1532, 0]
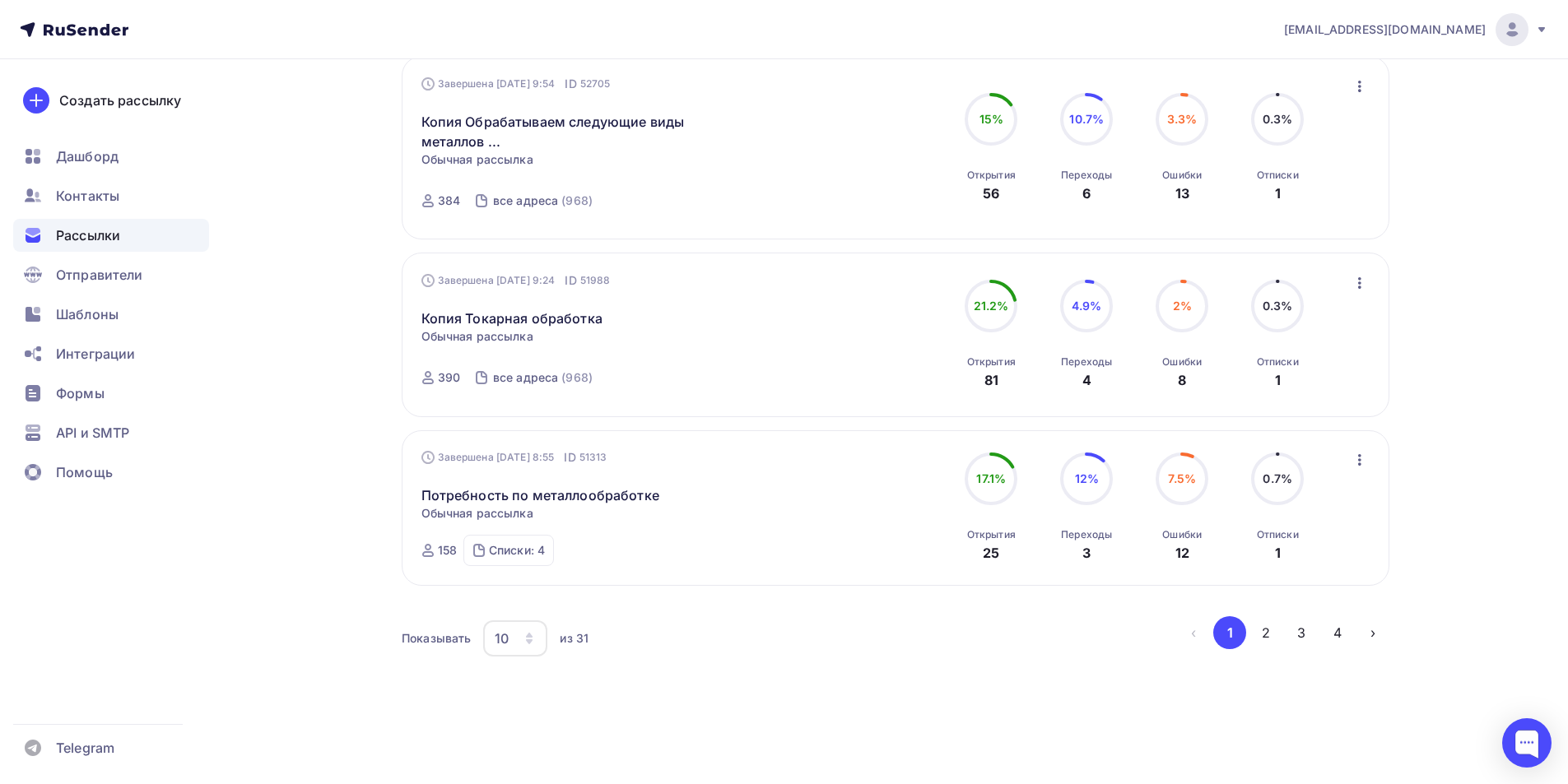
click at [518, 629] on div "10" at bounding box center [516, 638] width 64 height 36
click at [530, 592] on div "100" at bounding box center [581, 587] width 158 height 19
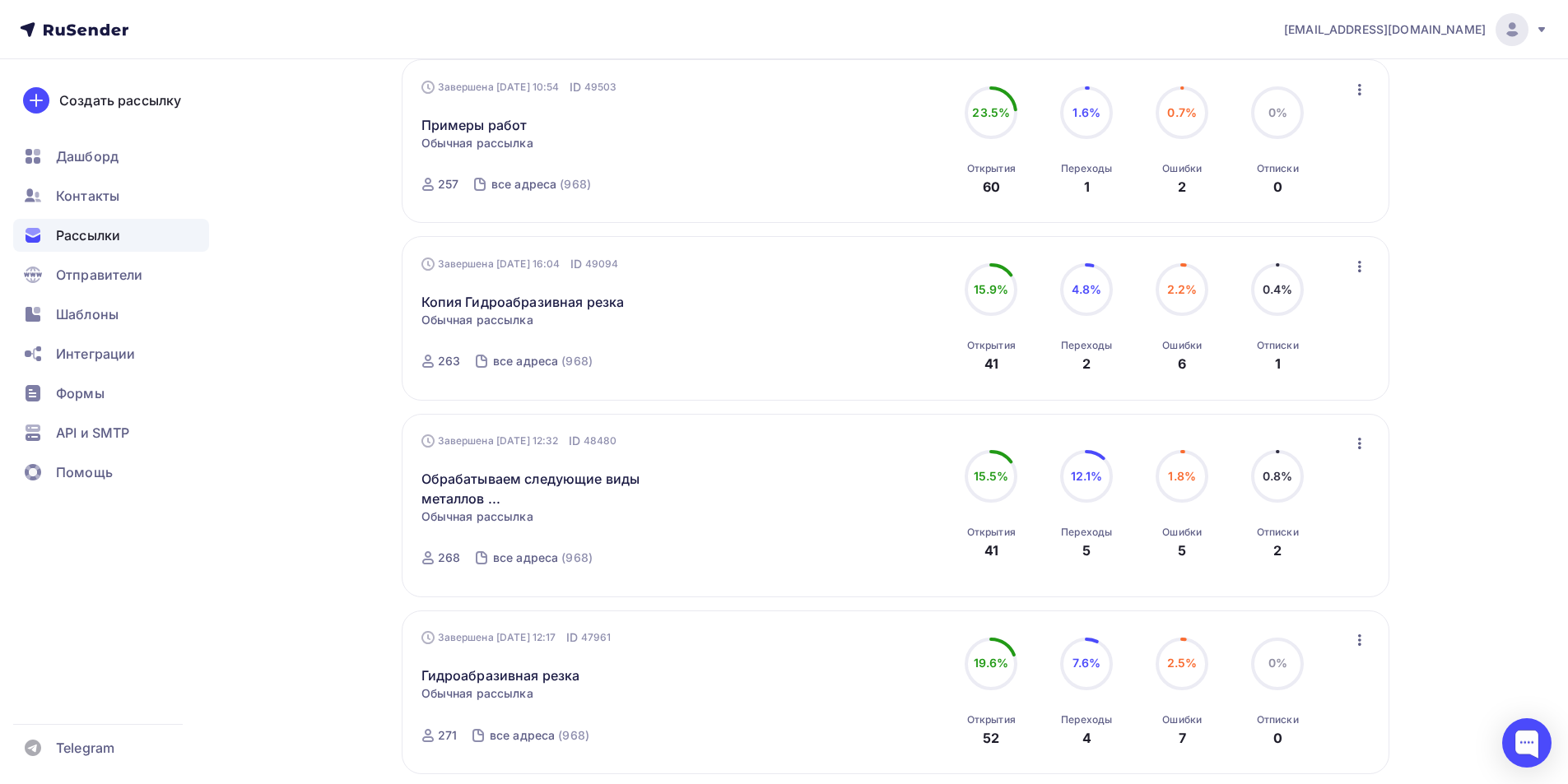
scroll to position [3355, 0]
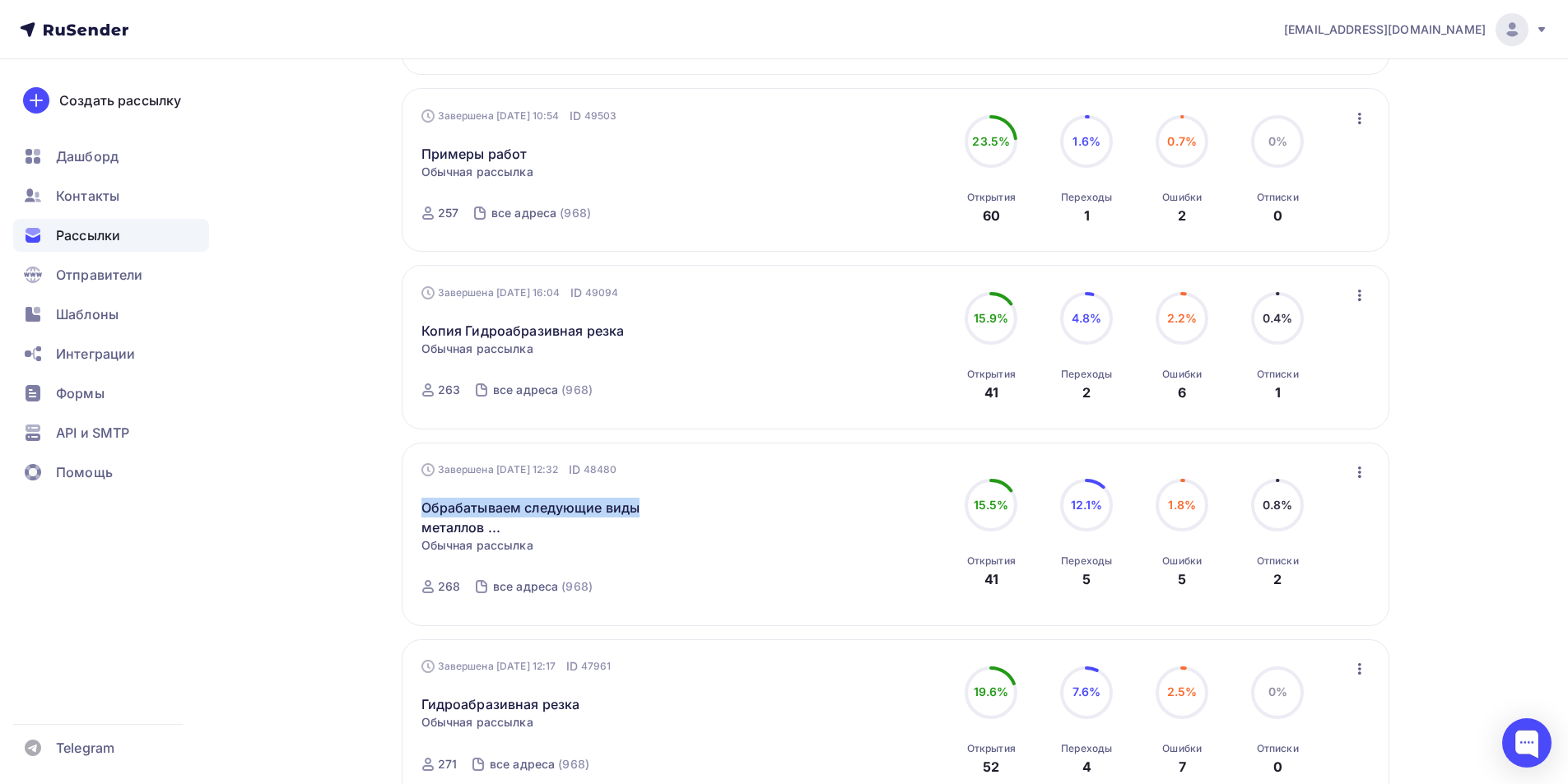
drag, startPoint x: 412, startPoint y: 504, endPoint x: 652, endPoint y: 481, distance: 241.1
click at [641, 505] on div "Завершена 10.06.2025, 12:32 ID 48480 Обрабатываем следующие виды металлов ... С…" at bounding box center [896, 534] width 988 height 183
copy link "Обрабатываем следующие виды"
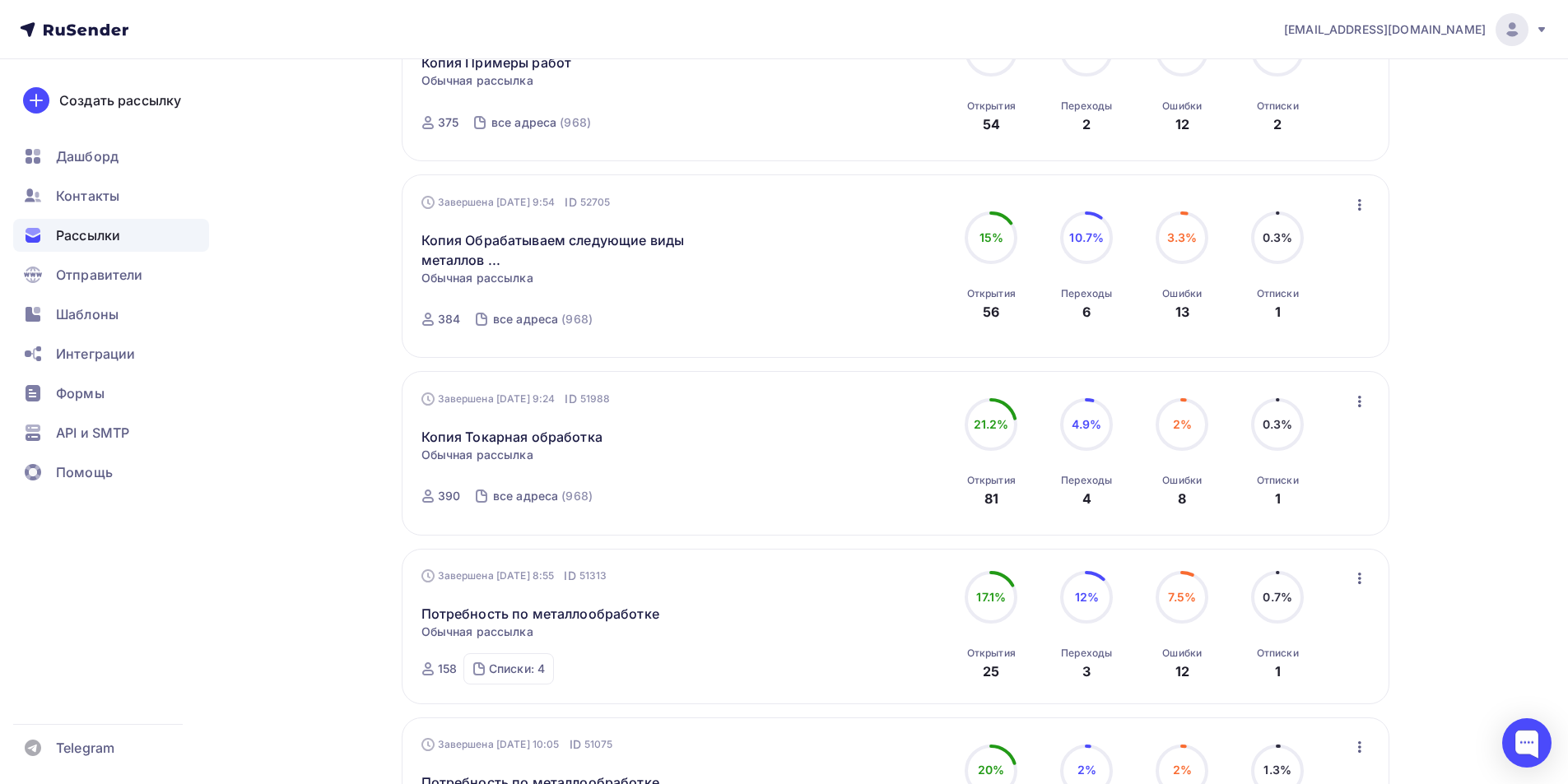
scroll to position [1481, 0]
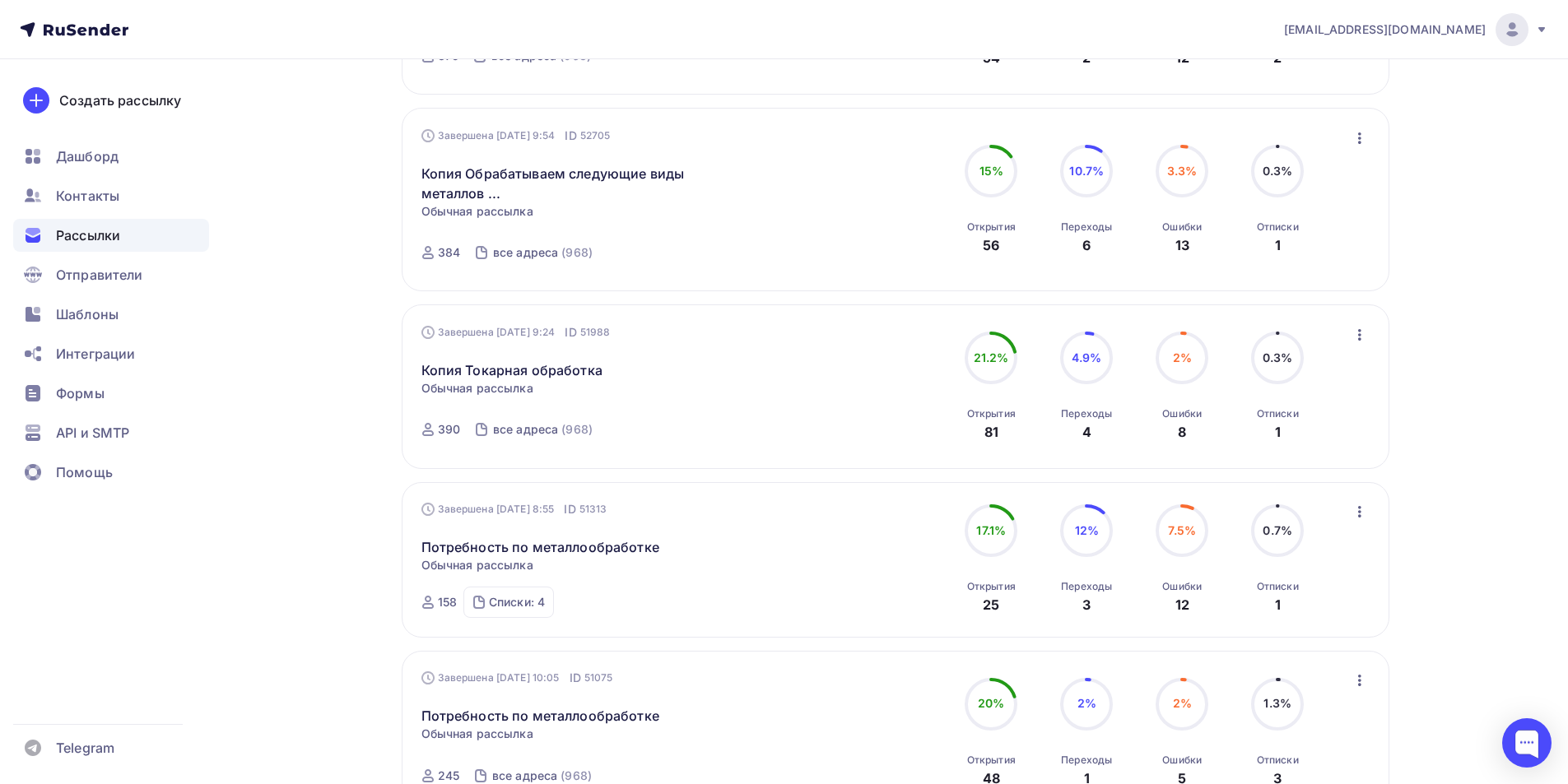
click at [1362, 338] on icon "button" at bounding box center [1359, 334] width 20 height 19
click at [1312, 440] on div "Копировать в новую" at bounding box center [1284, 443] width 169 height 19
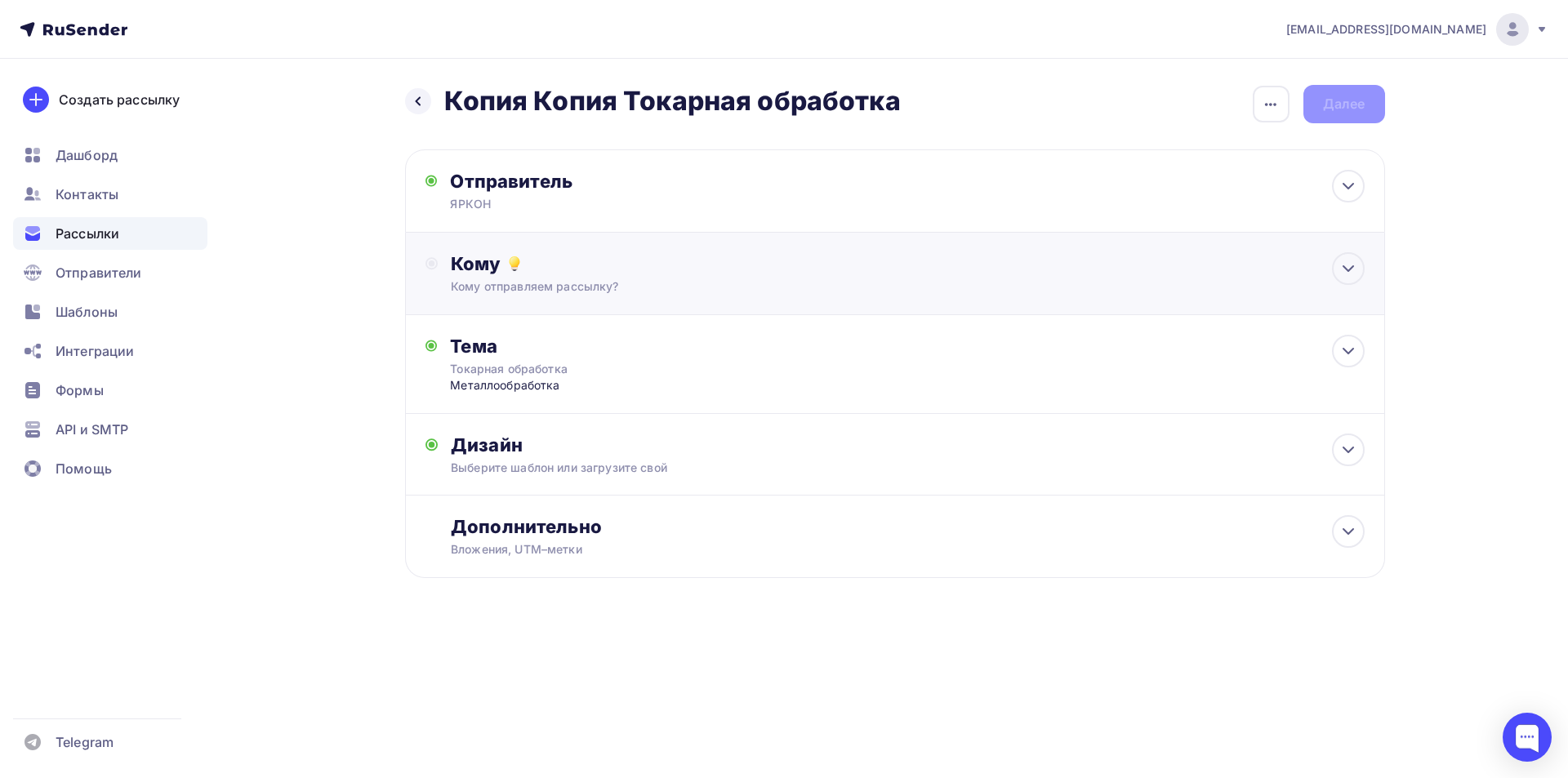
click at [533, 275] on div "Кому Кому отправляем рассылку? Списки получателей Выберите список Все списки id…" at bounding box center [907, 273] width 913 height 42
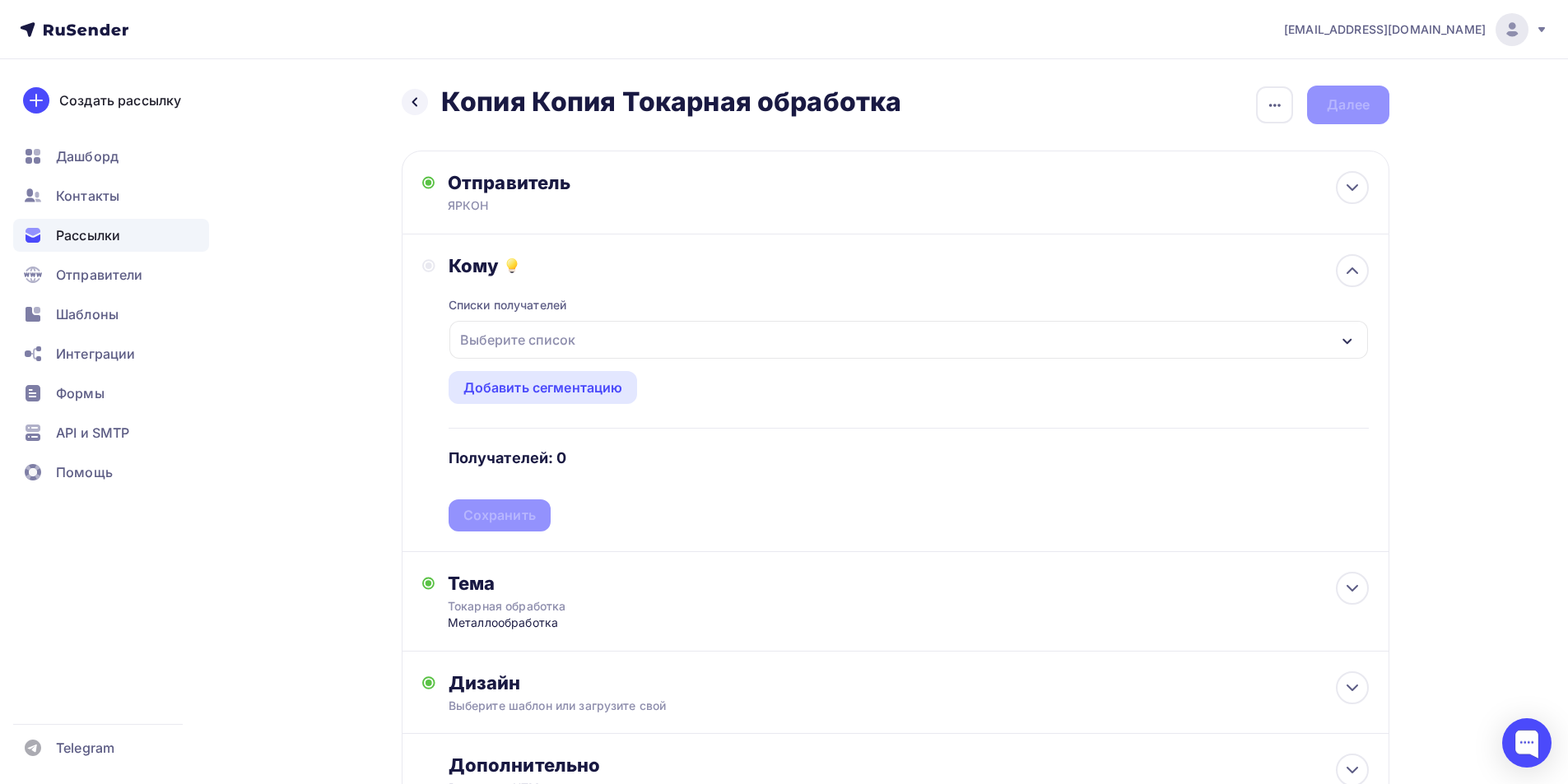
click at [571, 350] on div "Выберите список" at bounding box center [517, 339] width 128 height 30
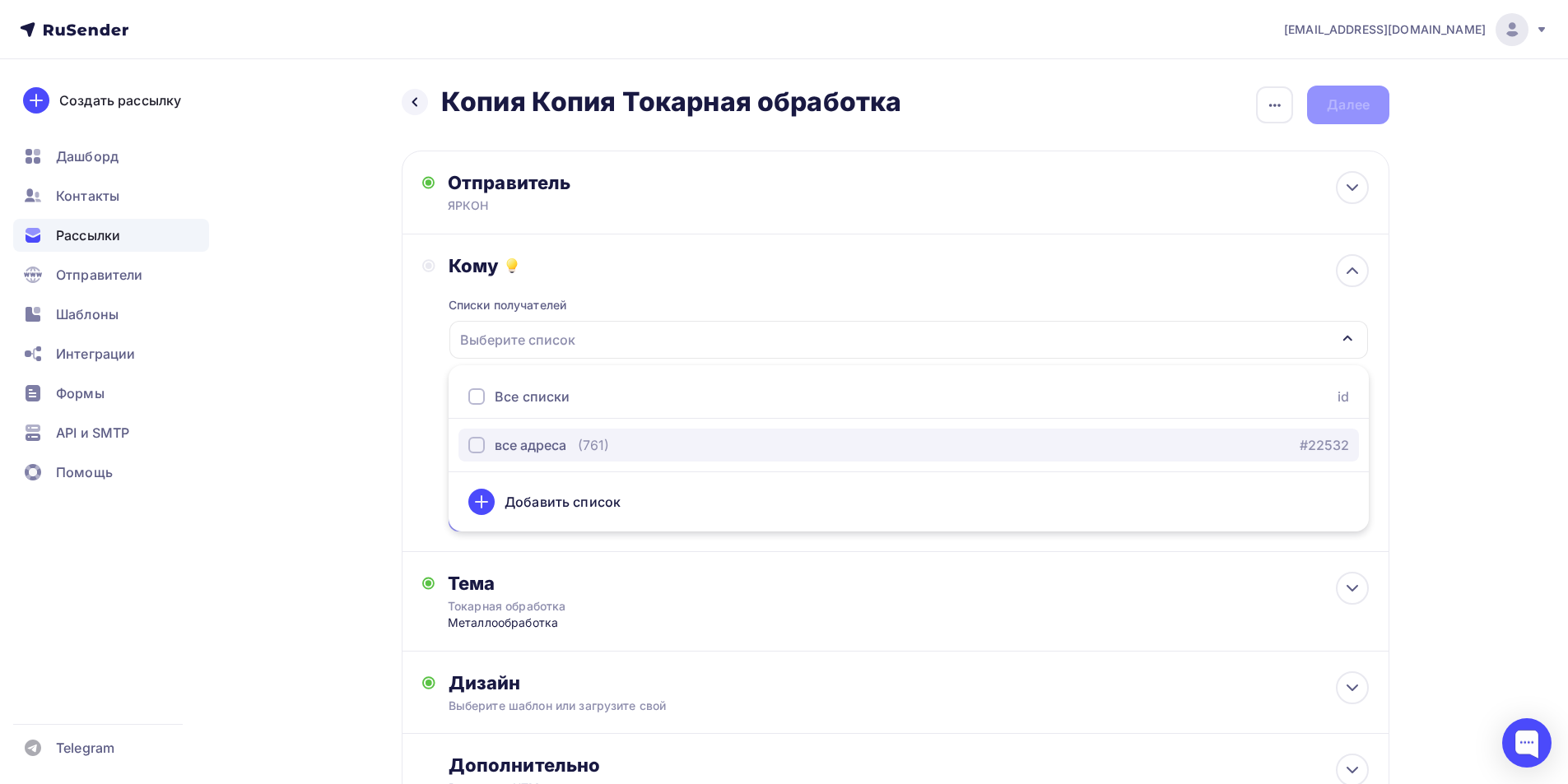
click at [546, 436] on div "все адреса" at bounding box center [530, 444] width 71 height 19
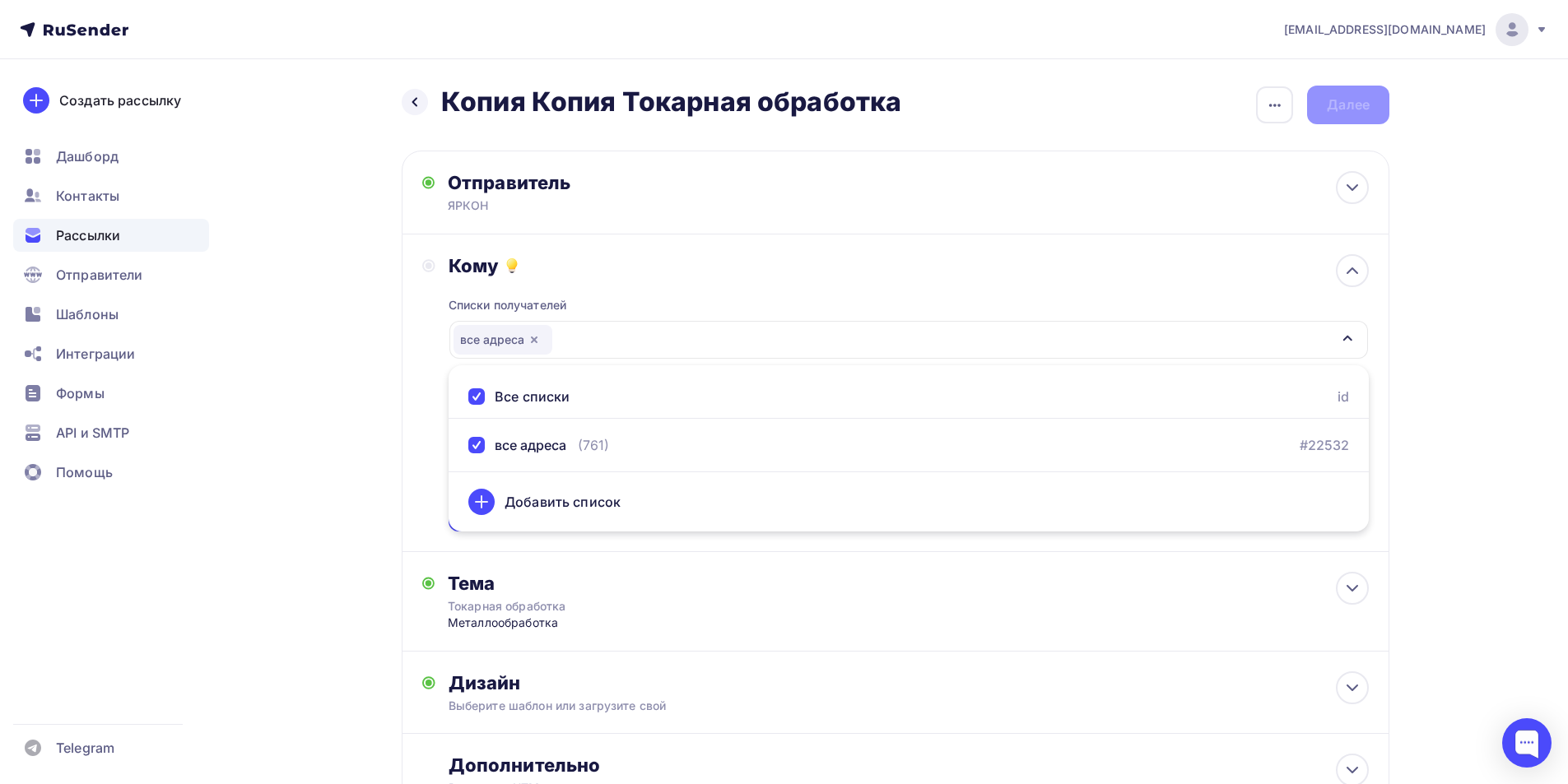
click at [399, 375] on div "Назад Копия Копия Токарная обработка Копия Копия Токарная обработка Закончить п…" at bounding box center [784, 491] width 1349 height 864
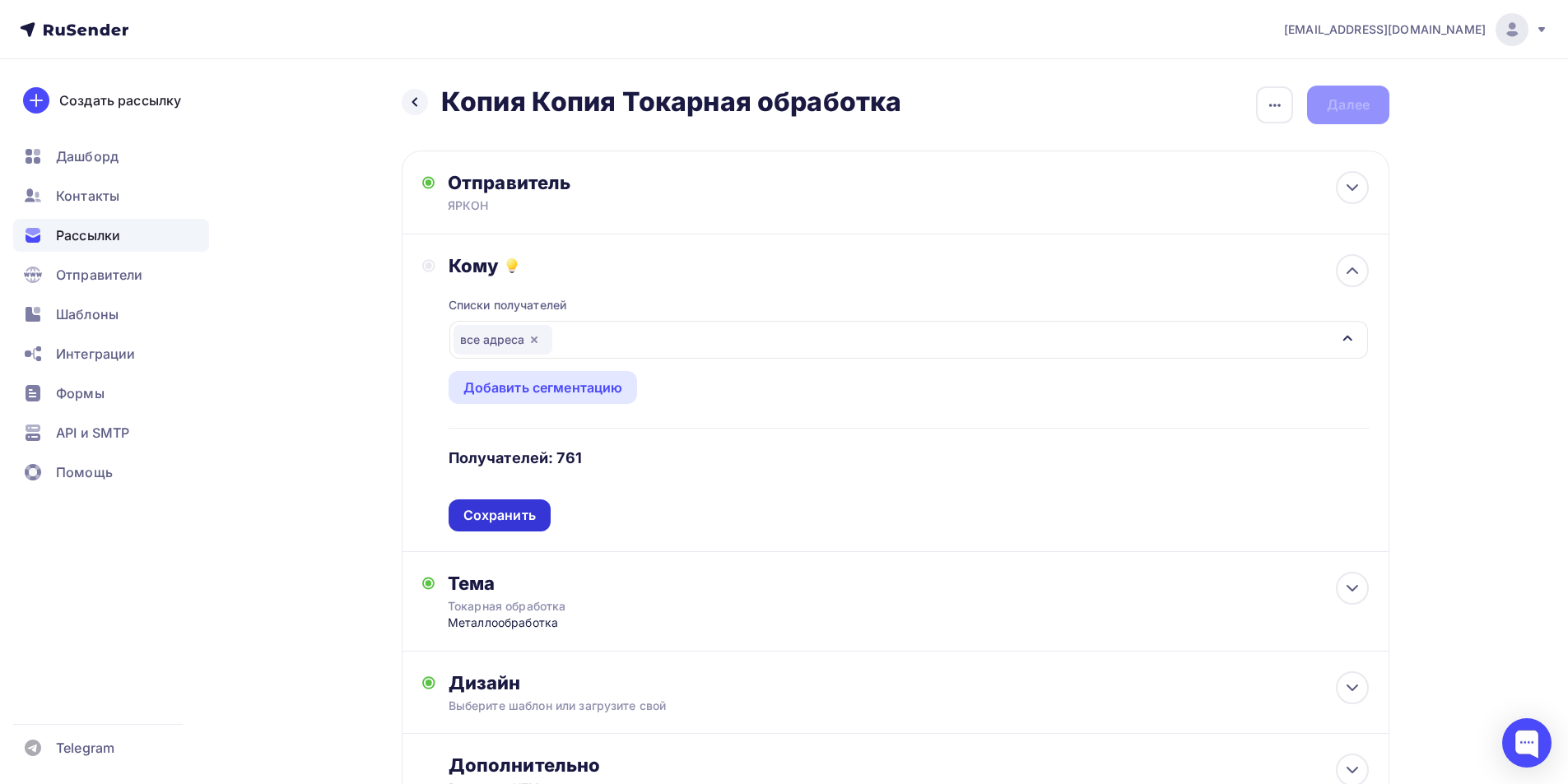
click at [522, 504] on div "Сохранить" at bounding box center [499, 515] width 102 height 32
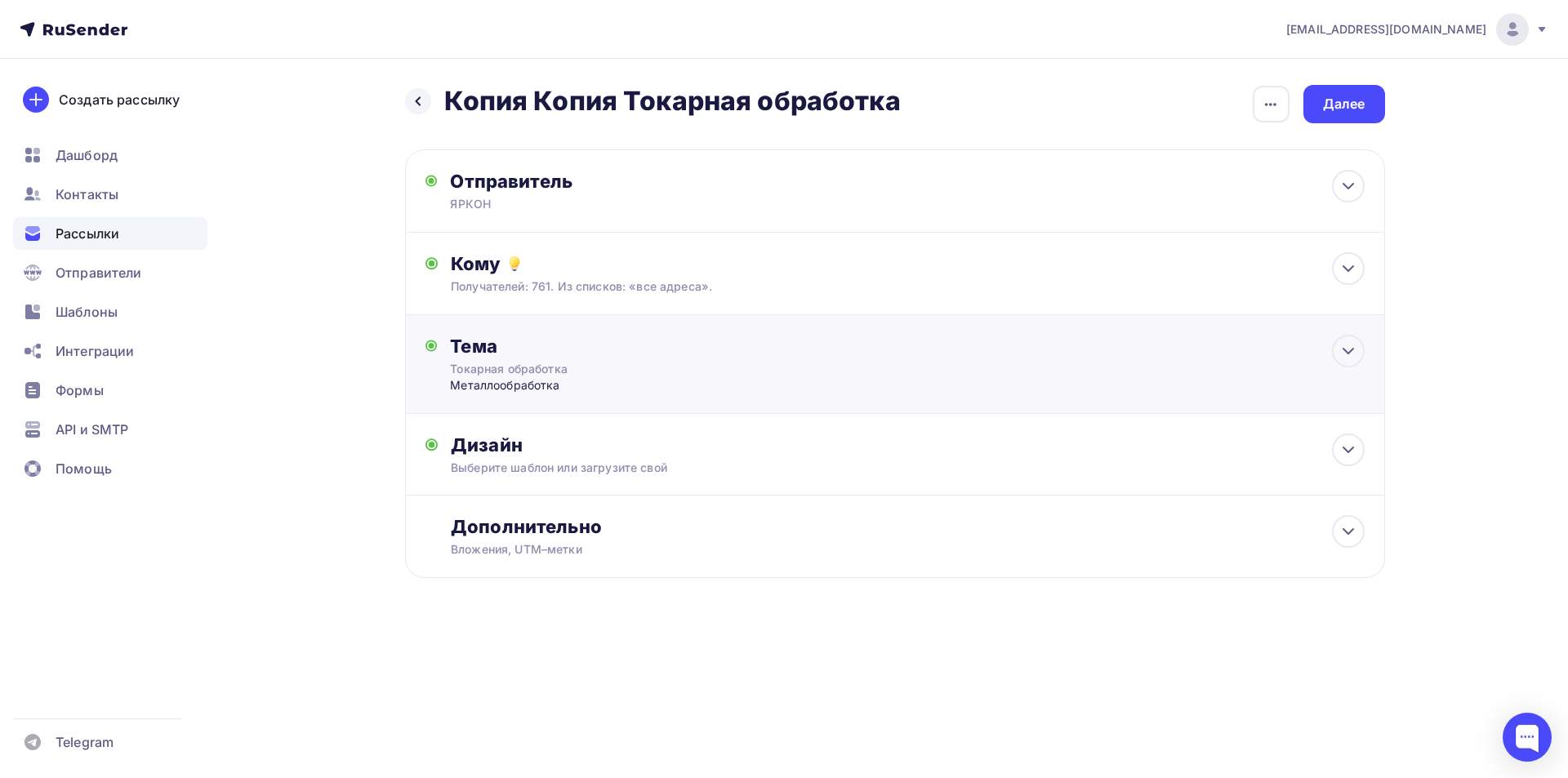
click at [531, 389] on div "Металлообработка" at bounding box center [611, 384] width 322 height 16
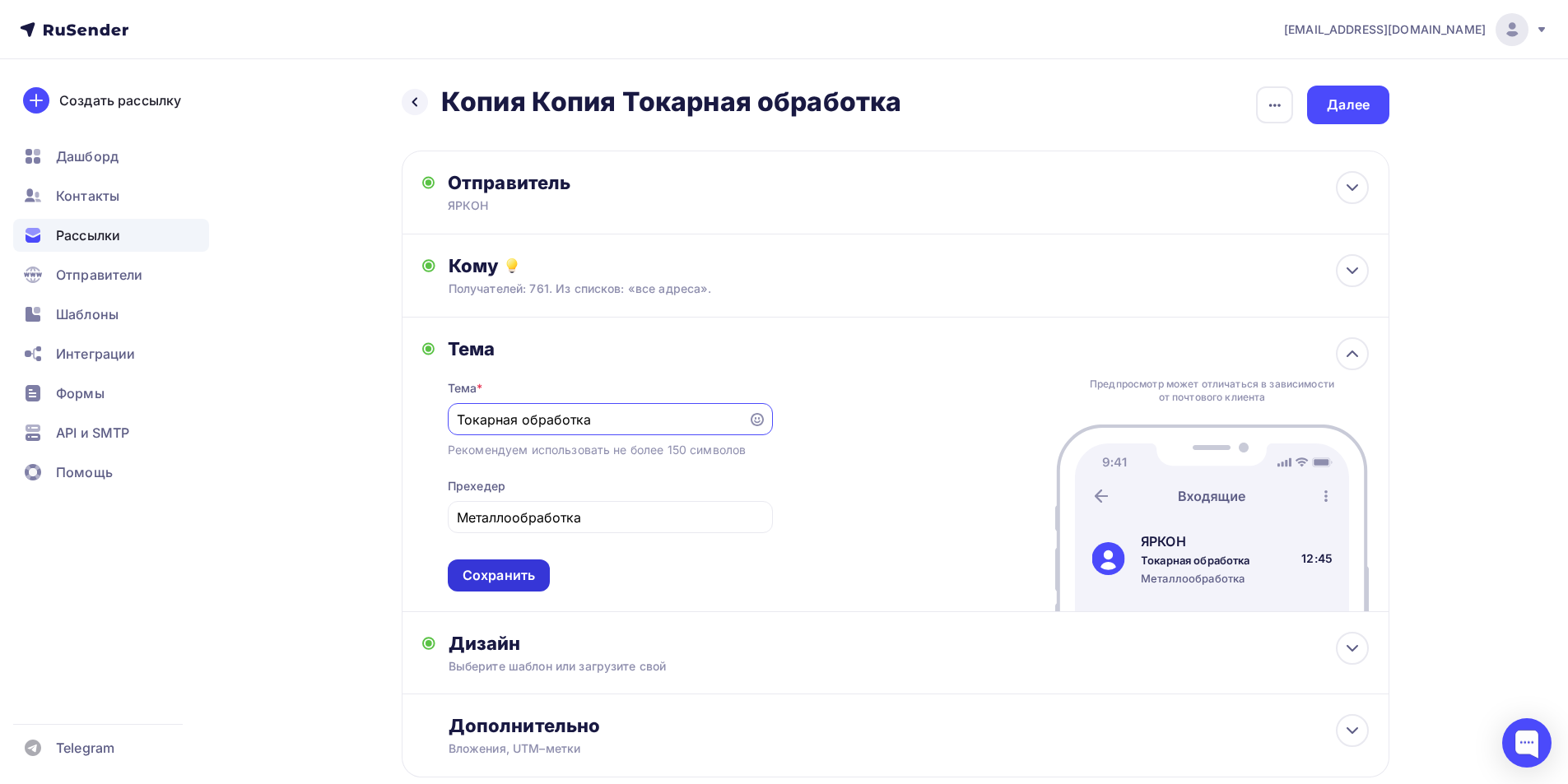
click at [521, 575] on div "Сохранить" at bounding box center [499, 575] width 72 height 19
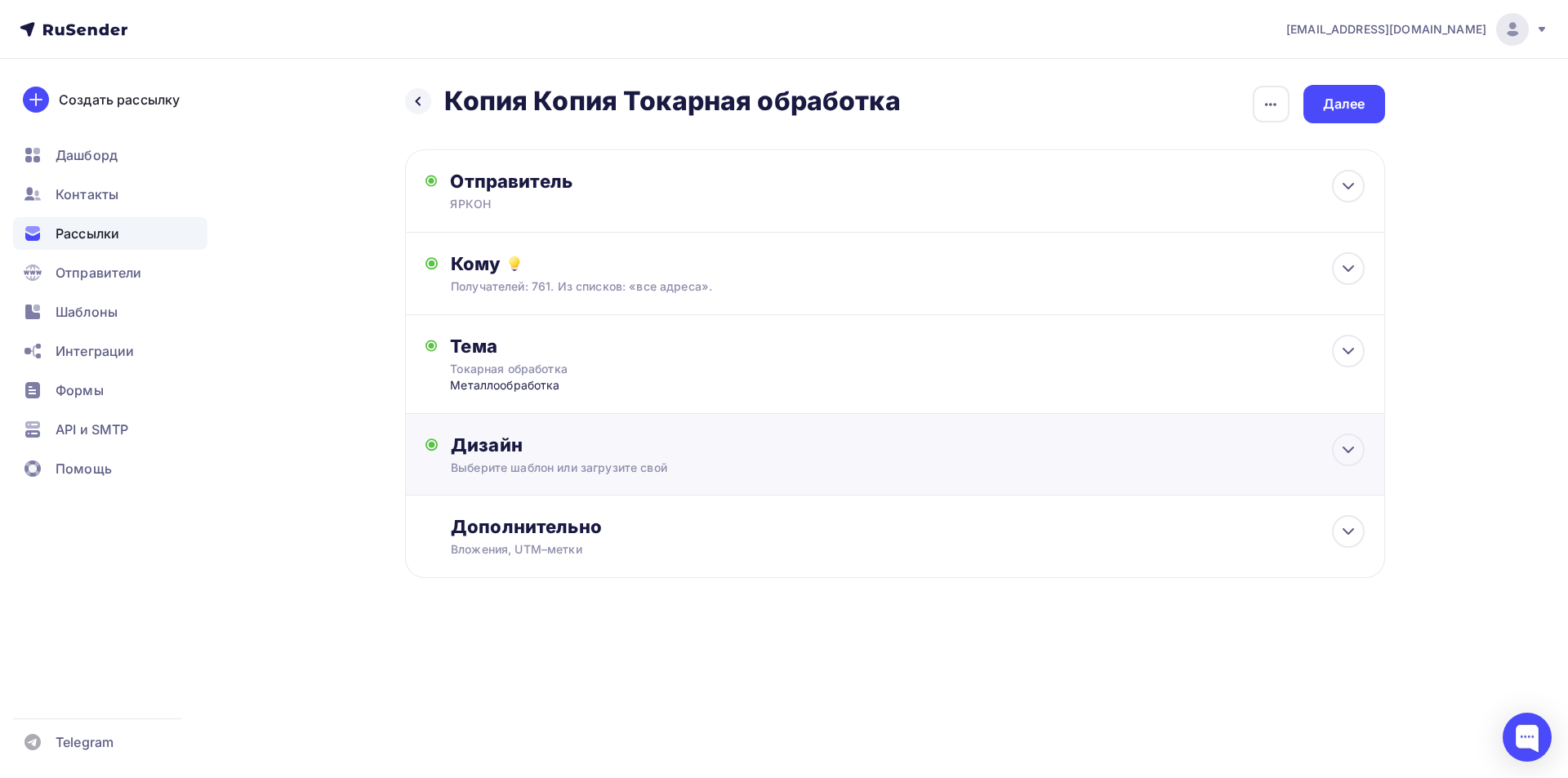
click at [543, 459] on div "Дизайн Выберите шаблон или загрузите свой Размер письма: 122 Kb Заменить шаблон…" at bounding box center [907, 454] width 913 height 42
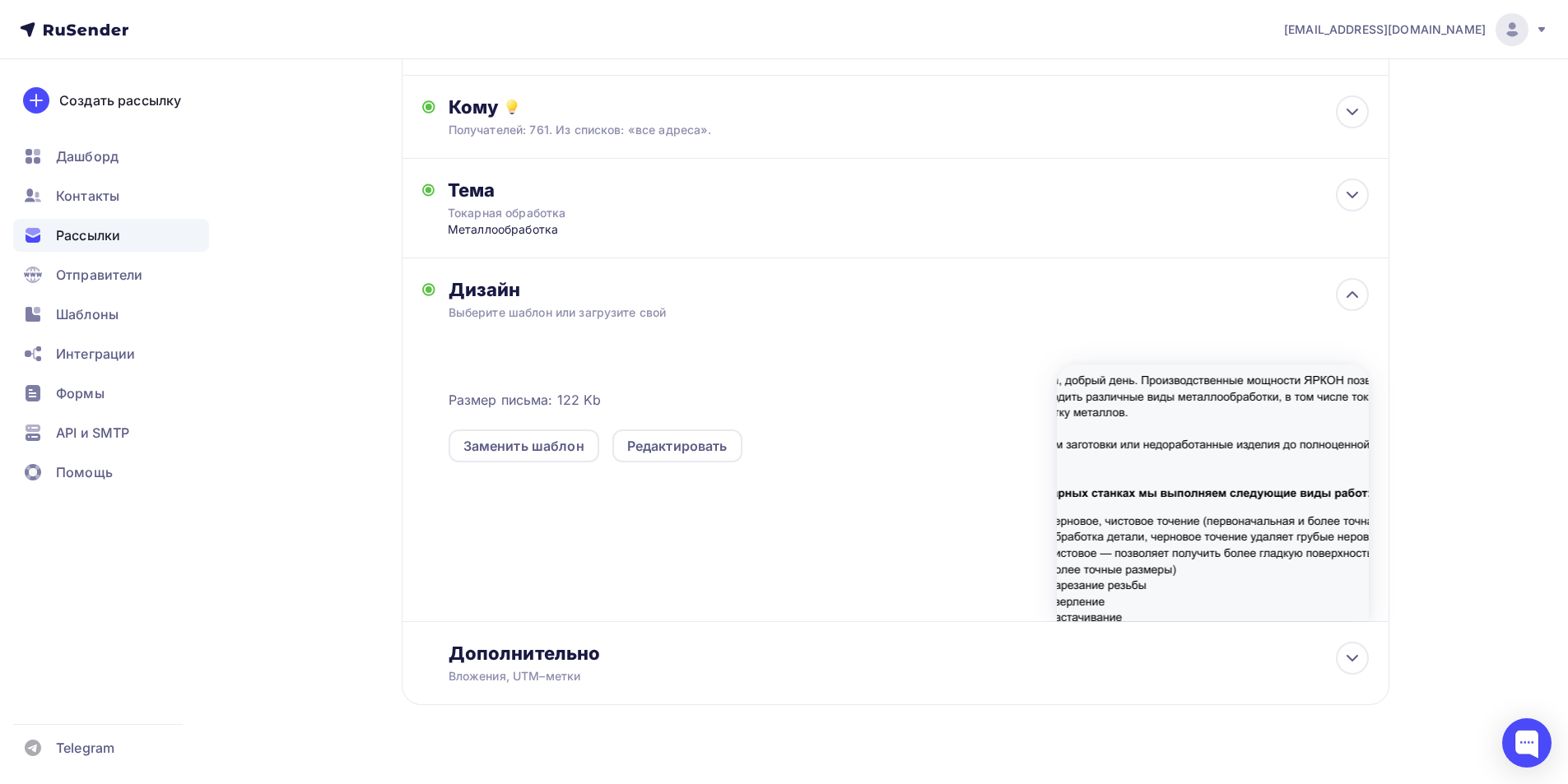
scroll to position [186, 0]
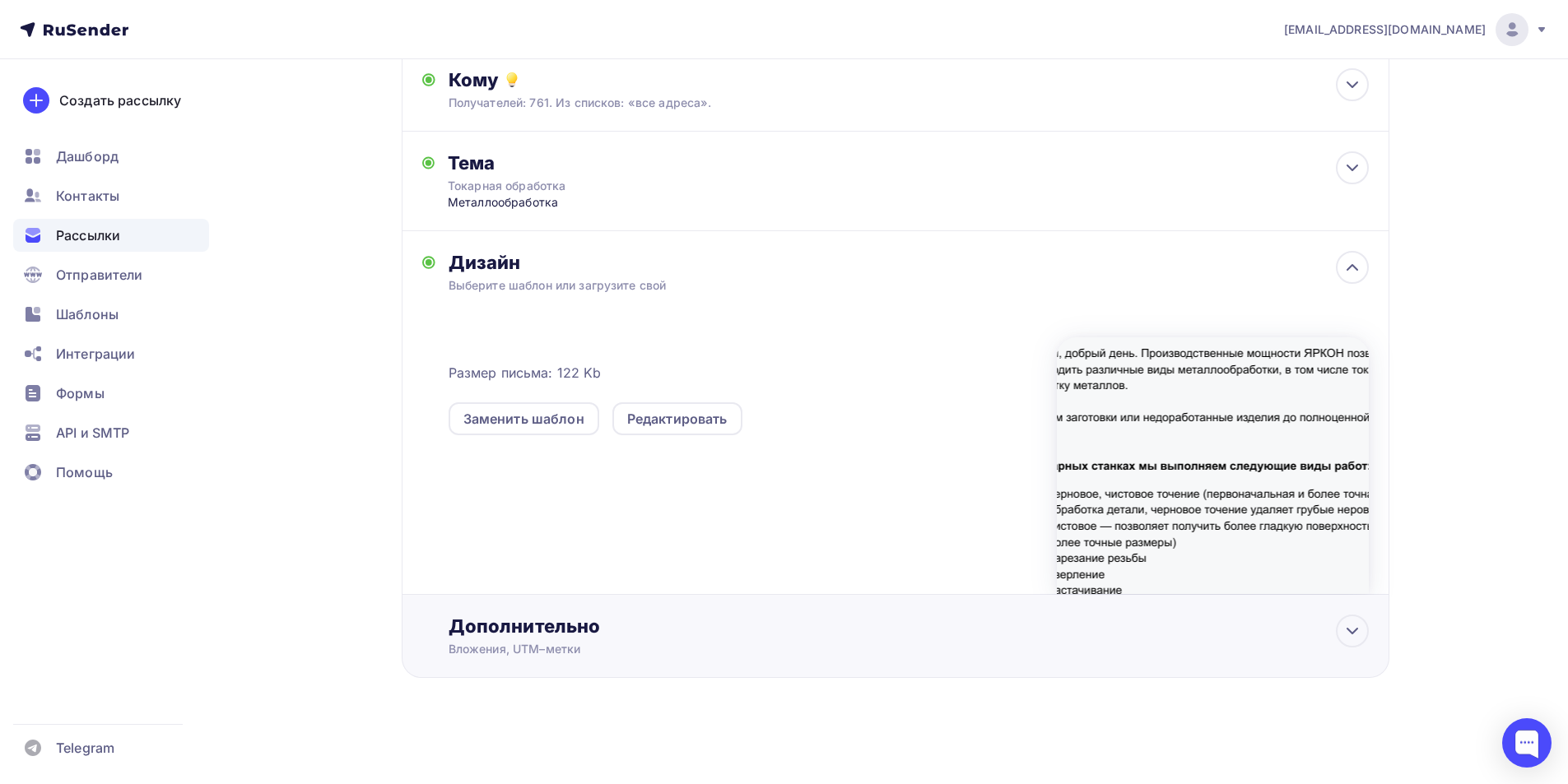
click at [566, 599] on div "Дополнительно Вложения, UTM–метки Вложения Добавить файл Максимальный суммарный…" at bounding box center [896, 637] width 988 height 83
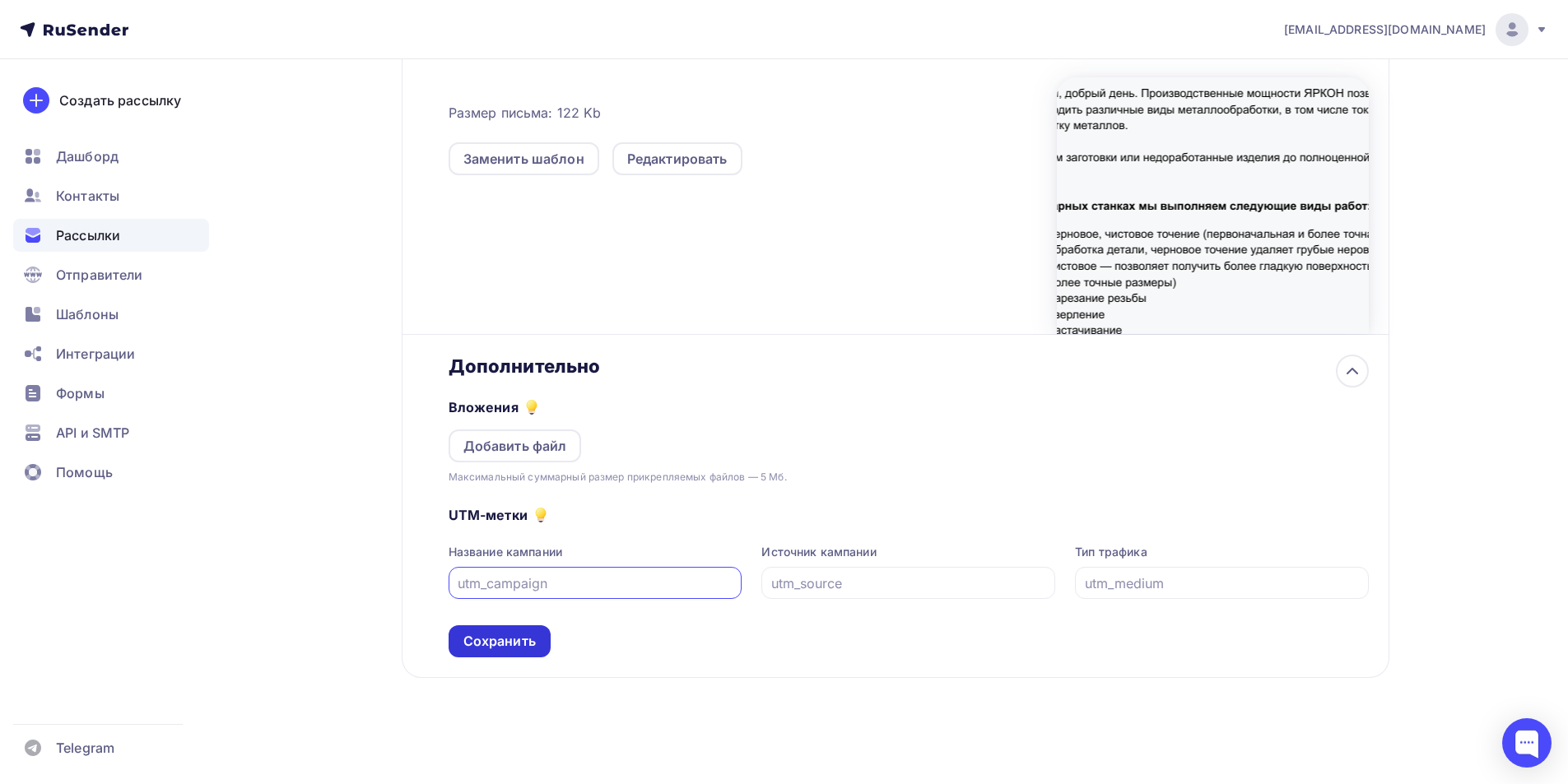
click at [512, 649] on div "Сохранить" at bounding box center [499, 641] width 72 height 19
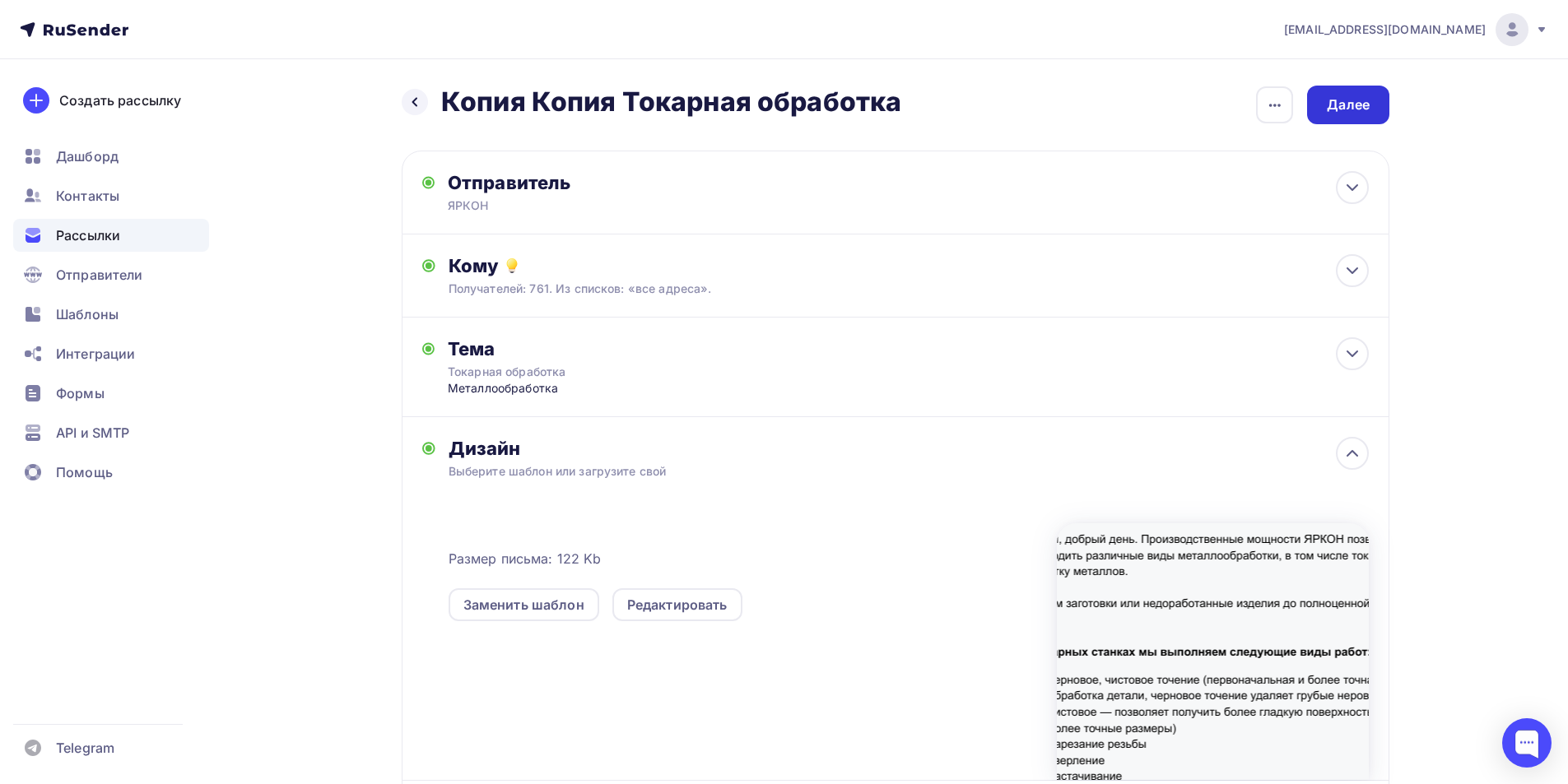
click at [1351, 113] on div "Далее" at bounding box center [1348, 105] width 42 height 19
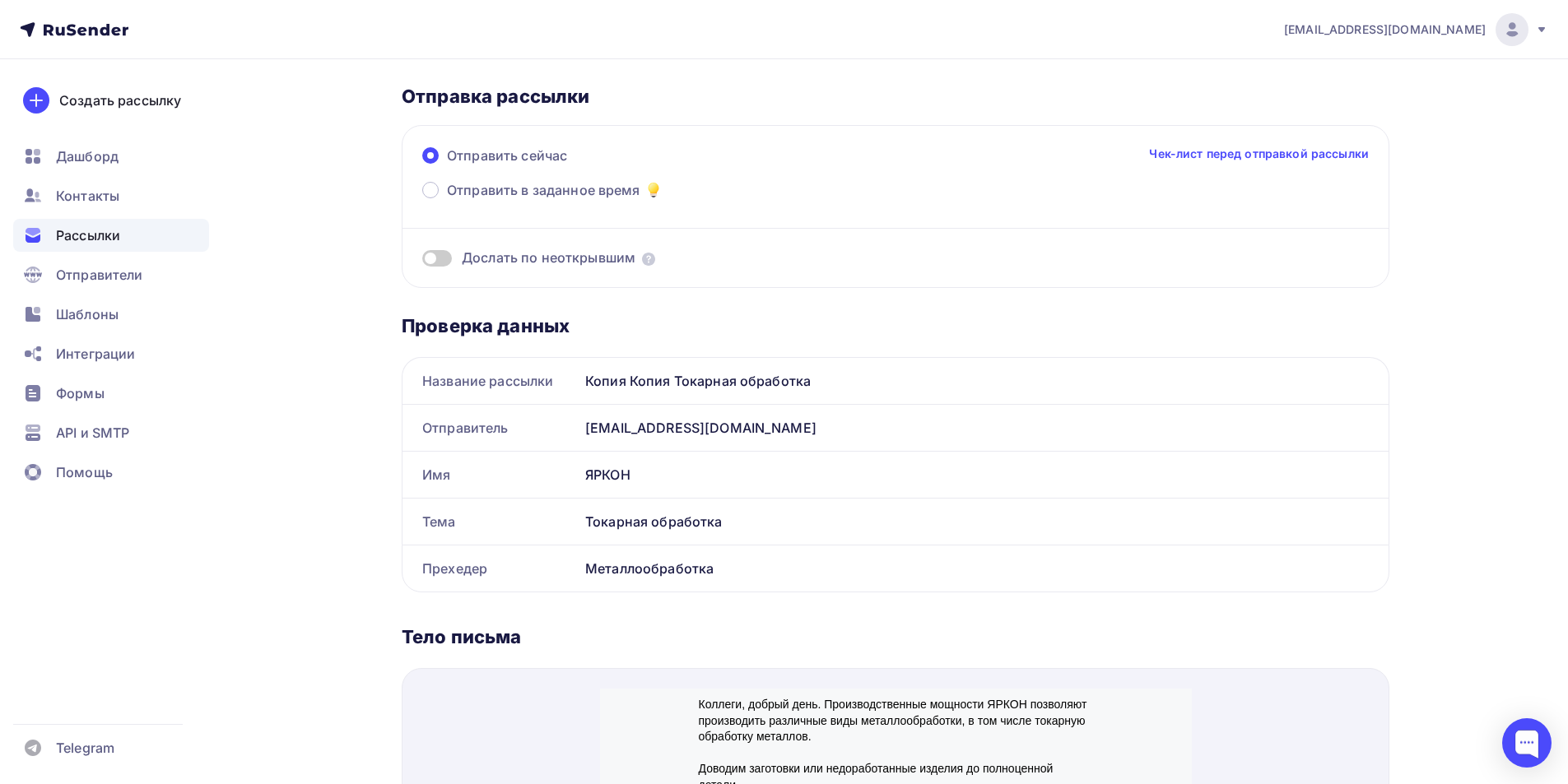
scroll to position [32, 0]
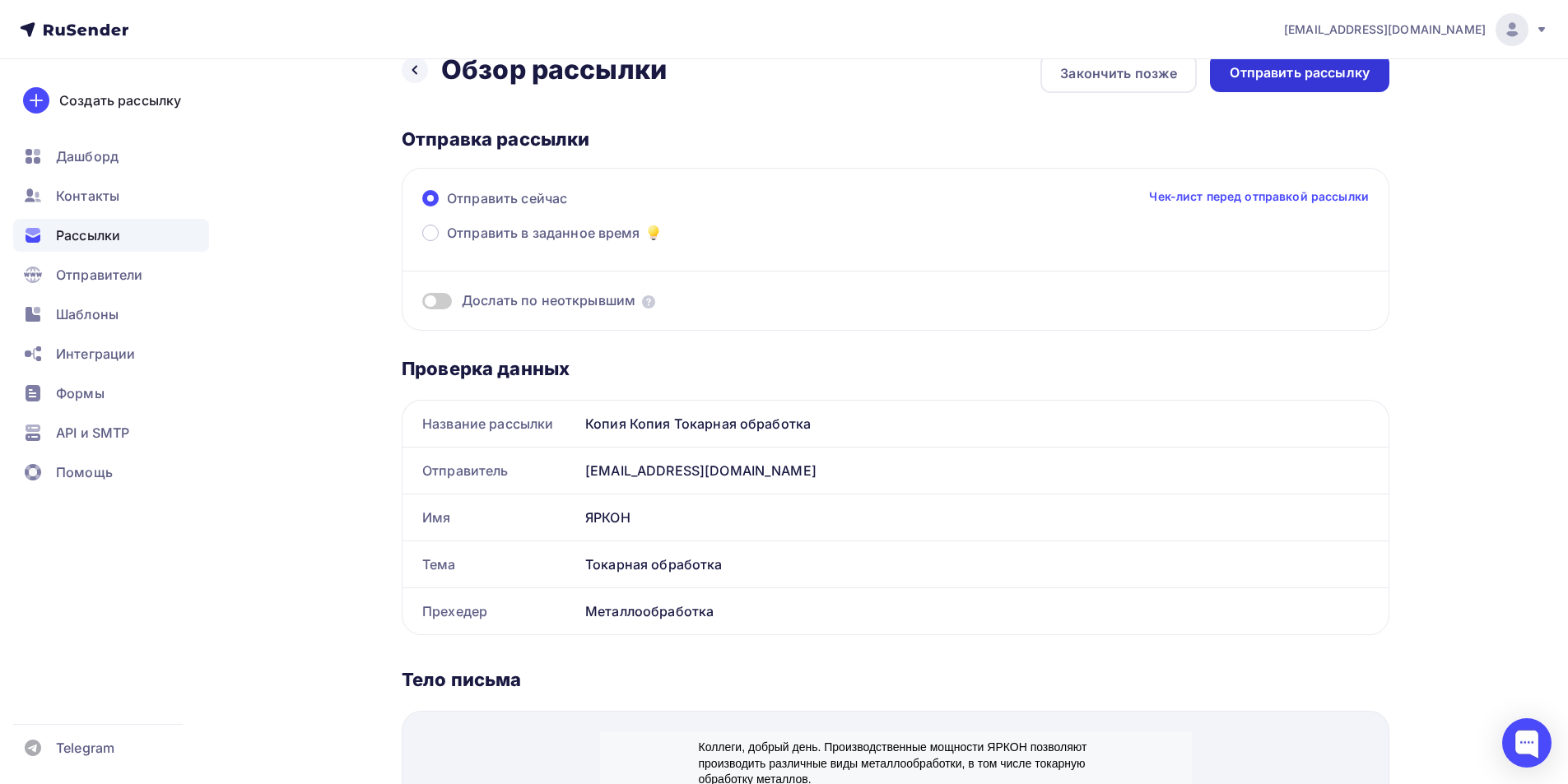
click at [1310, 78] on div "Отправить рассылку" at bounding box center [1299, 73] width 140 height 19
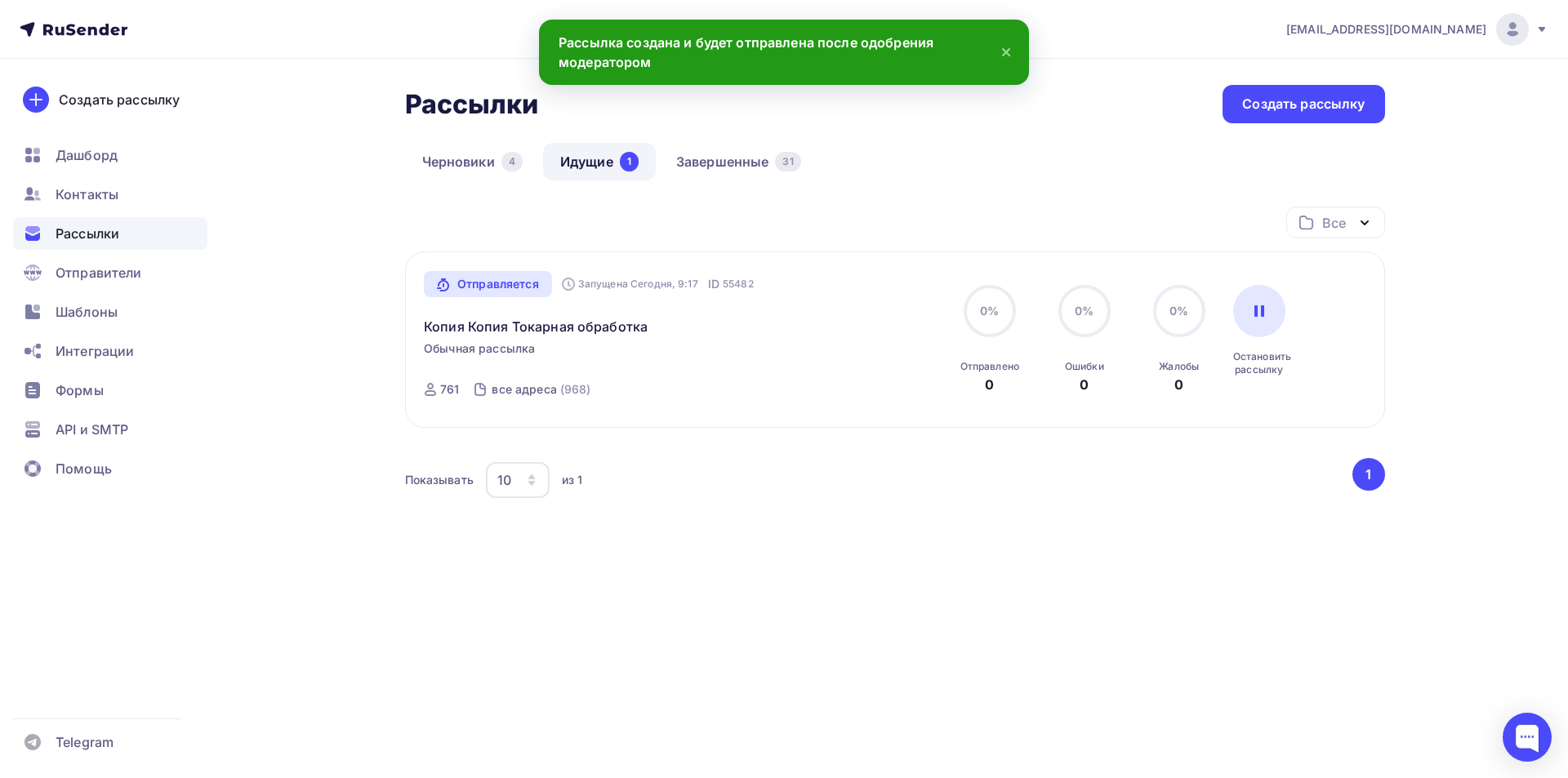
click at [1009, 55] on icon at bounding box center [1006, 52] width 7 height 7
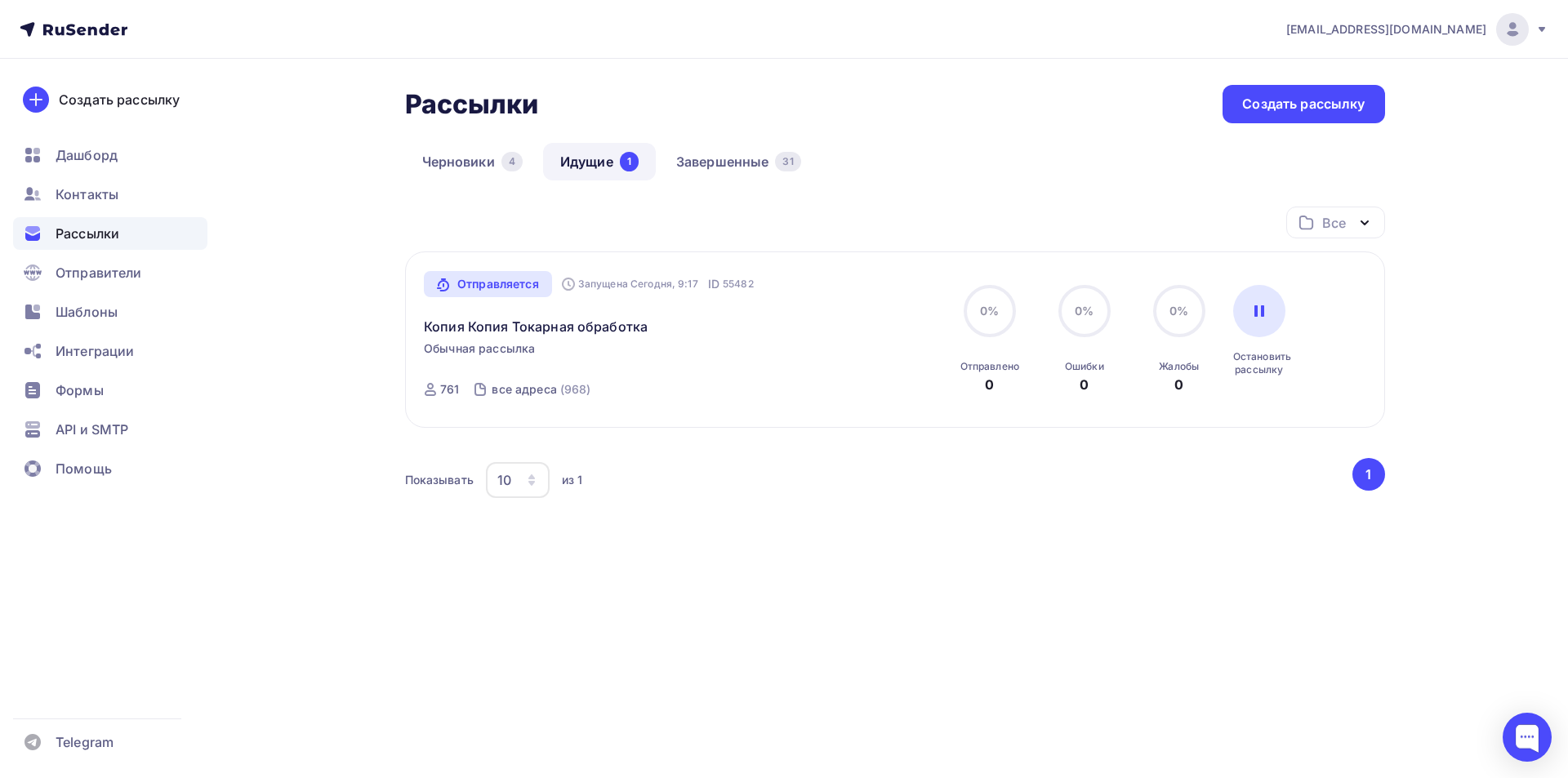
click at [928, 149] on div "Черновики 4 Идущие 1 Завершенные 31" at bounding box center [894, 175] width 980 height 64
click at [518, 334] on link "Копия Копия Токарная обработка" at bounding box center [536, 326] width 224 height 19
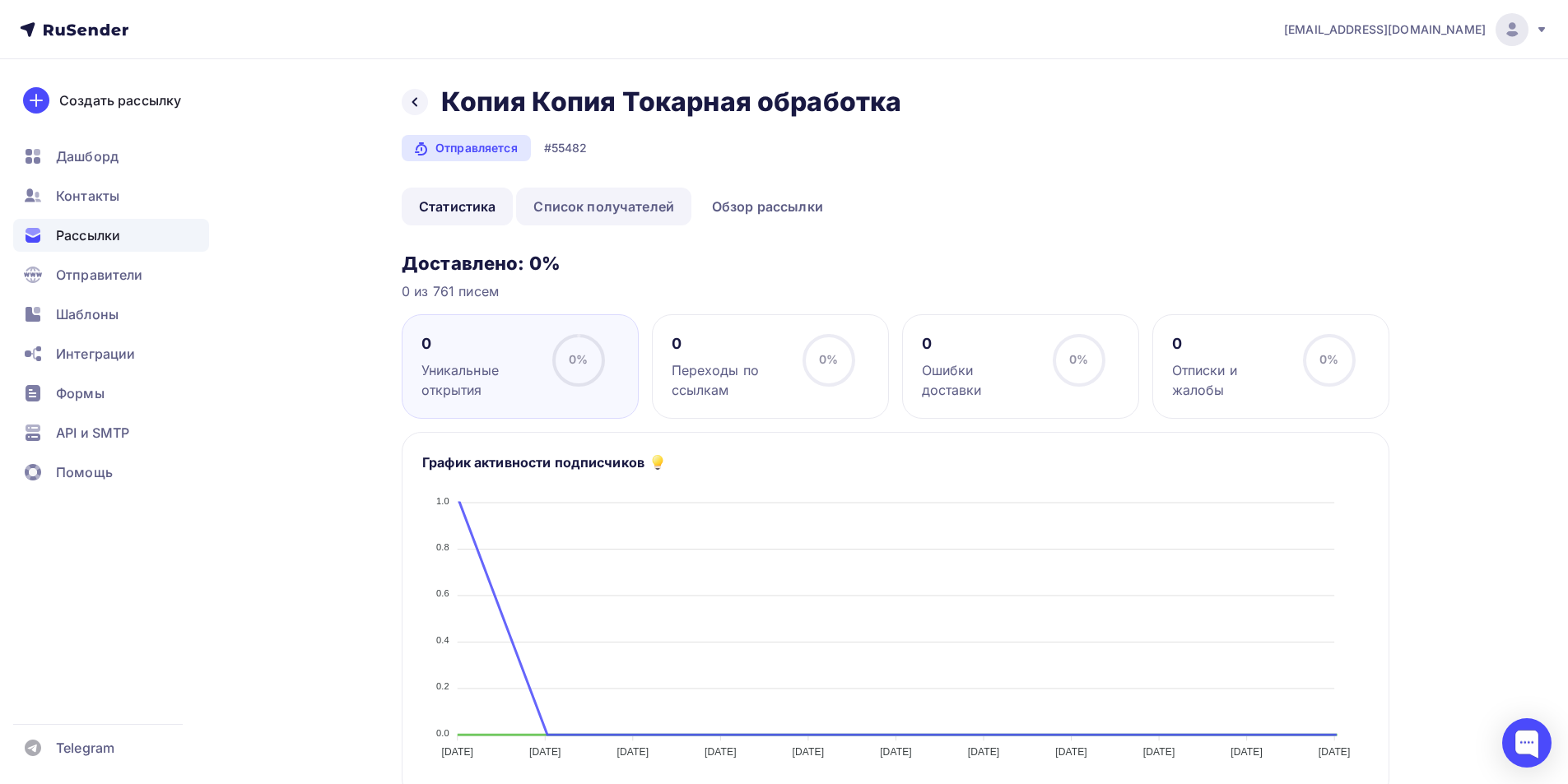
click at [610, 211] on link "Список получателей" at bounding box center [604, 206] width 176 height 38
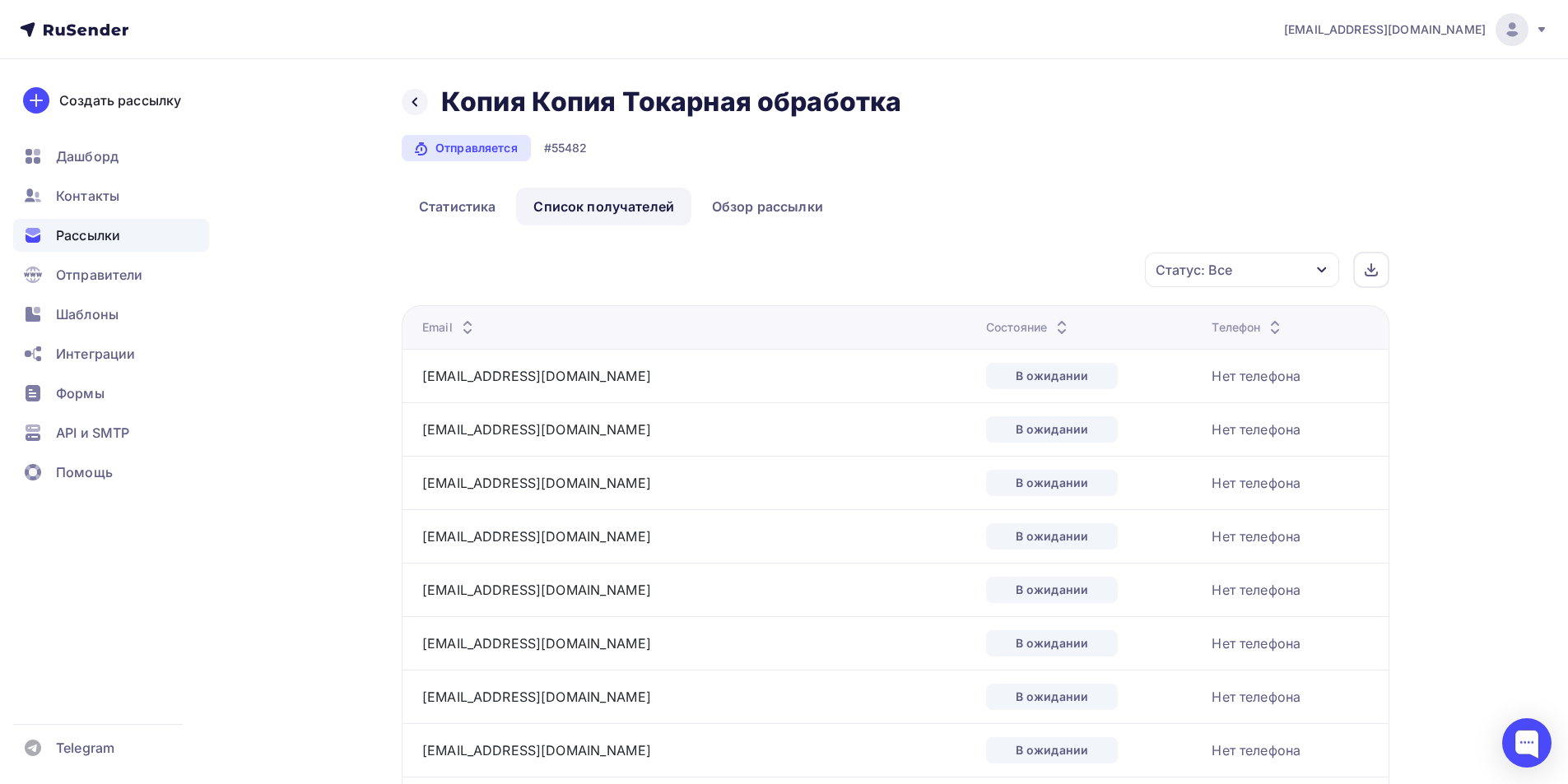
click at [986, 325] on div "Состояние" at bounding box center [1029, 327] width 86 height 16
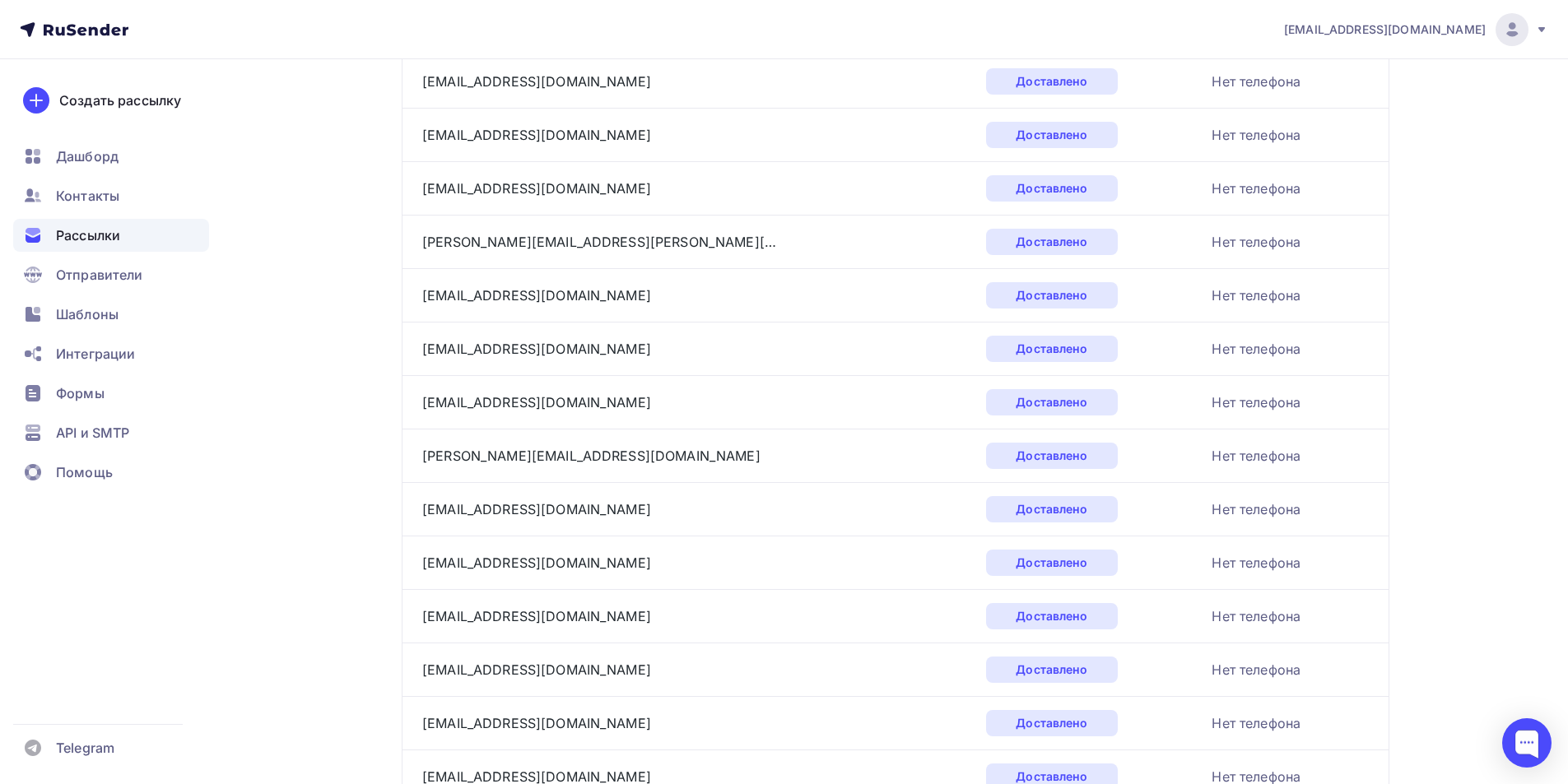
scroll to position [2367, 0]
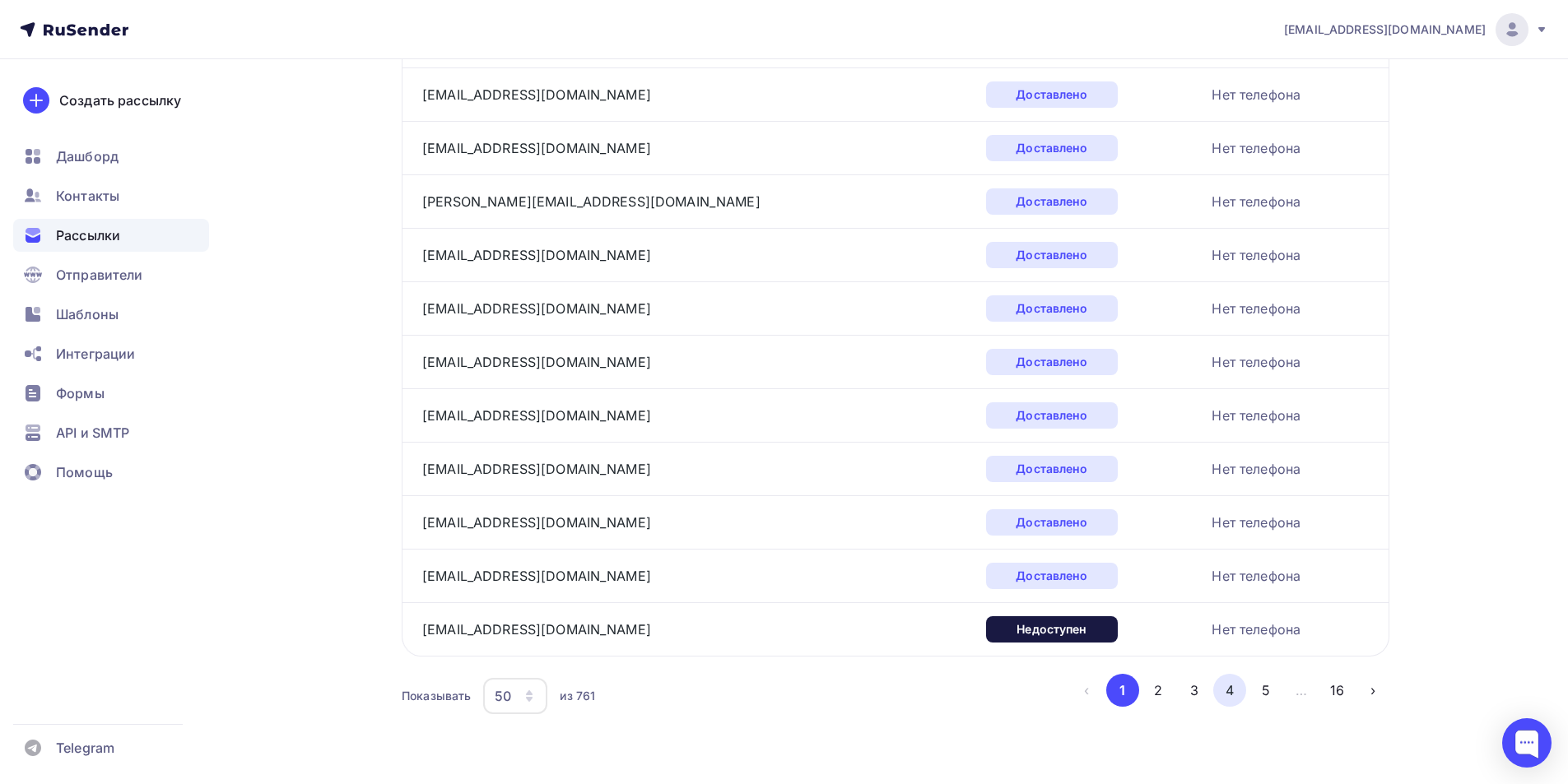
click at [1228, 688] on button "4" at bounding box center [1230, 690] width 33 height 33
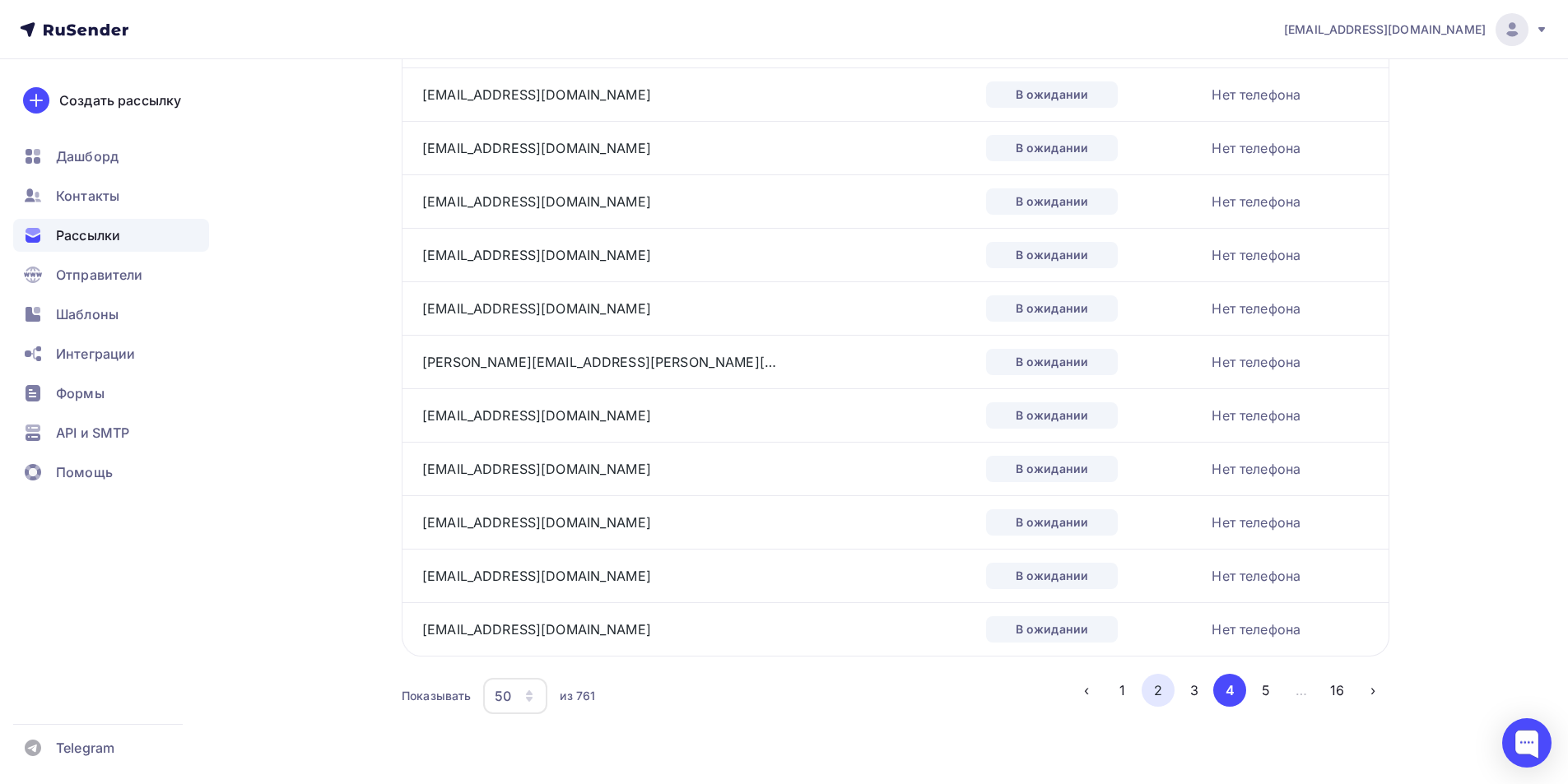
click at [1154, 688] on button "2" at bounding box center [1158, 690] width 33 height 33
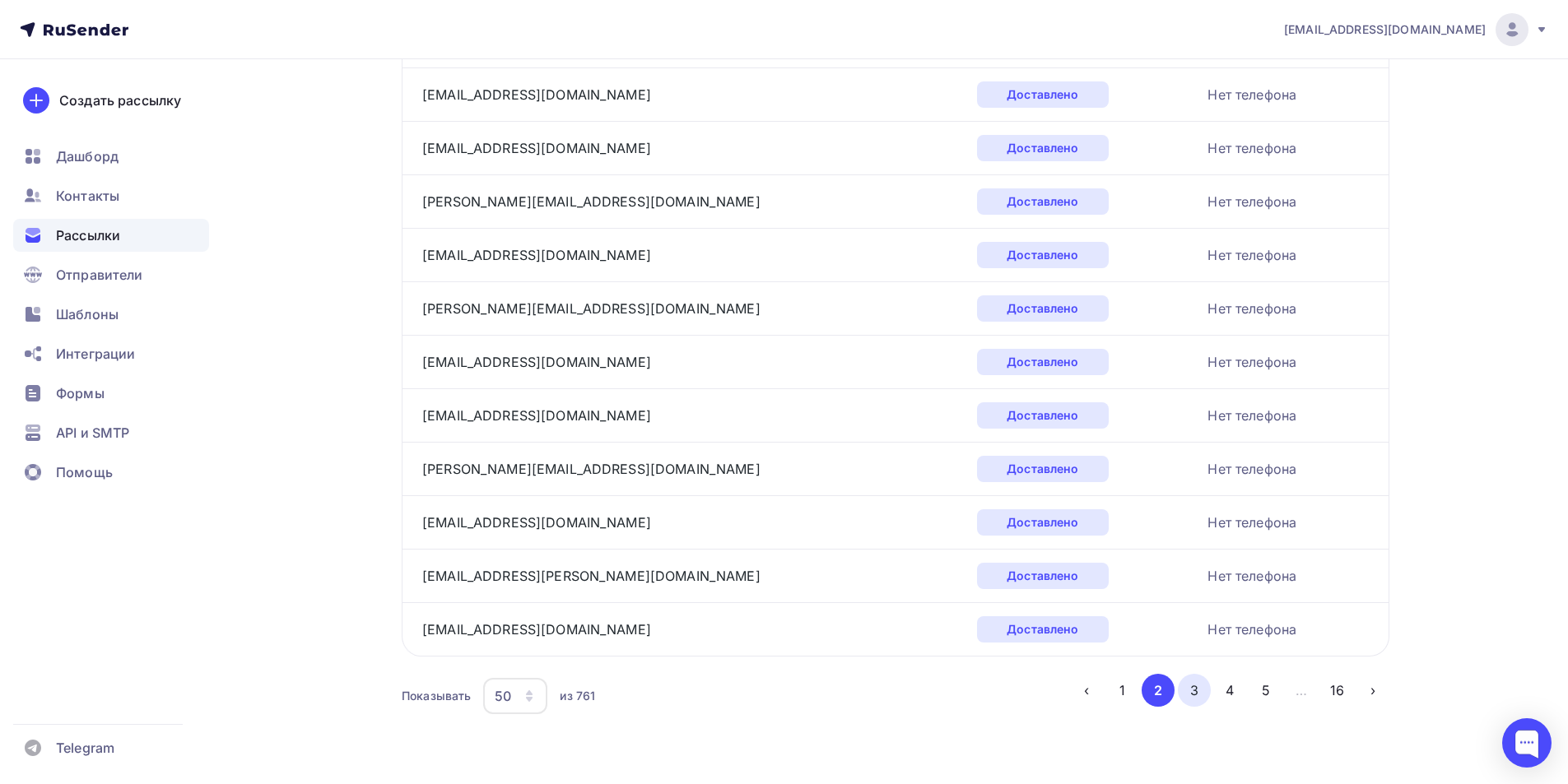
click at [1206, 689] on button "3" at bounding box center [1194, 690] width 33 height 33
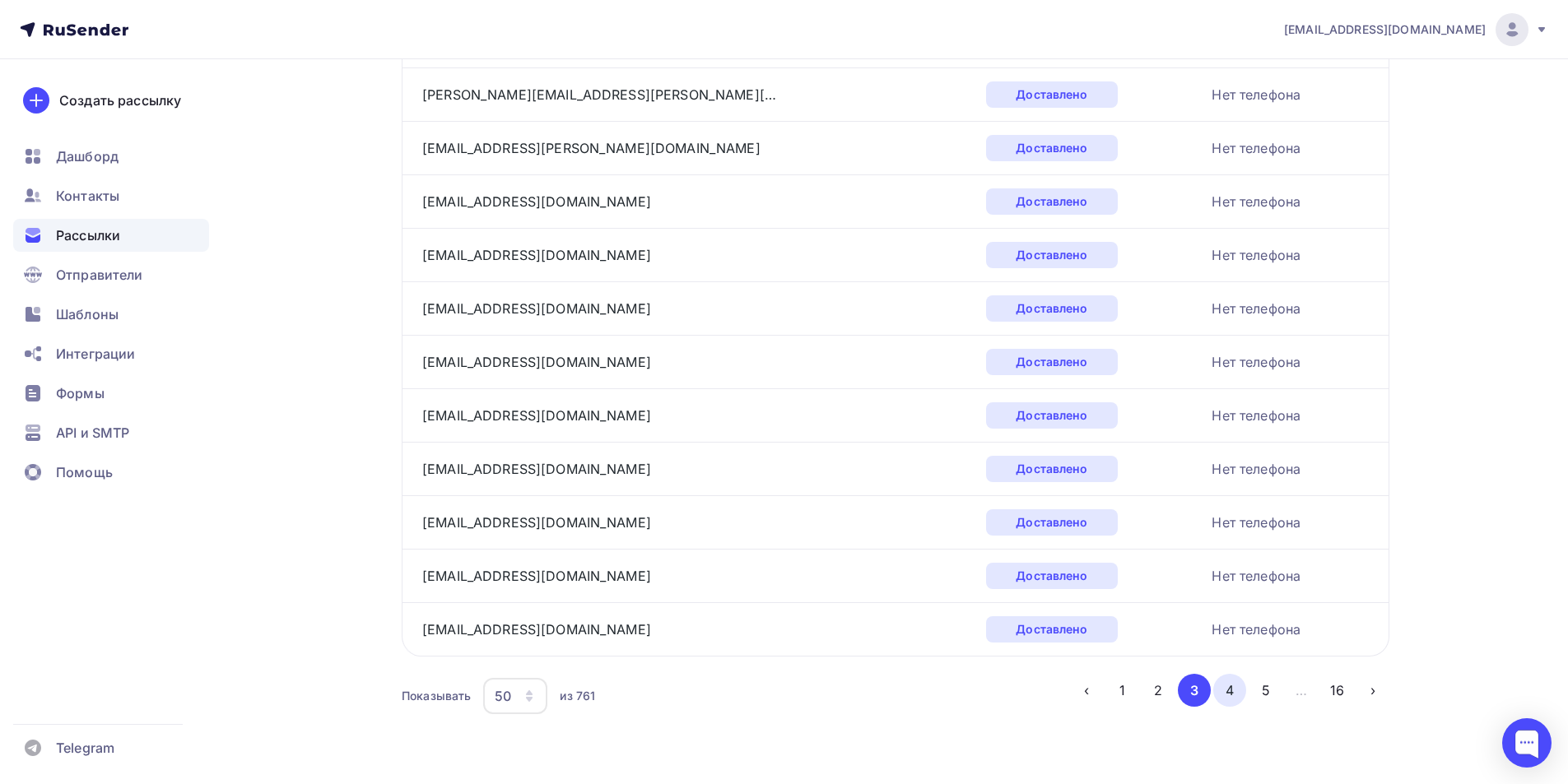
click at [1233, 697] on button "4" at bounding box center [1230, 690] width 33 height 33
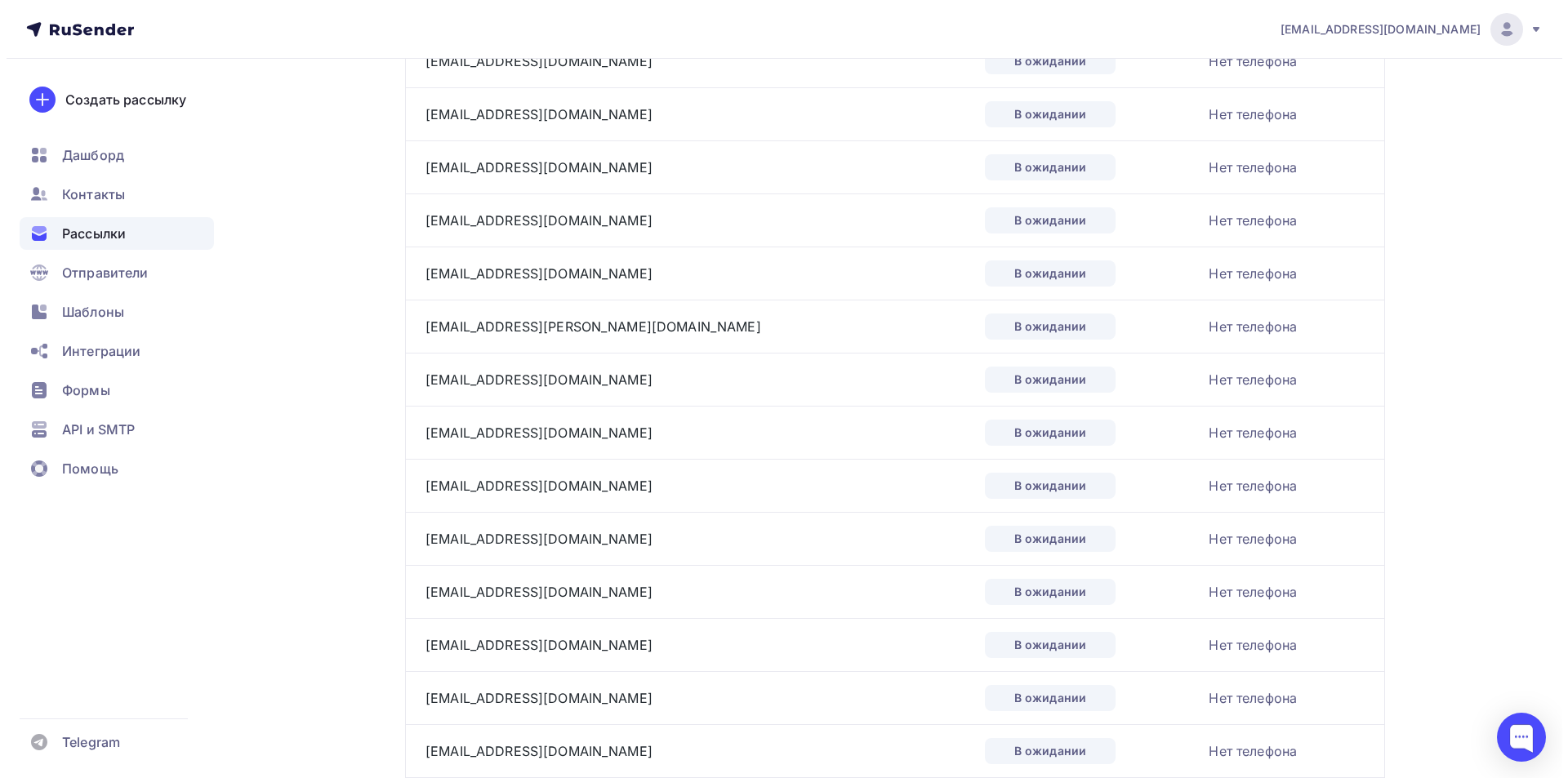
scroll to position [0, 0]
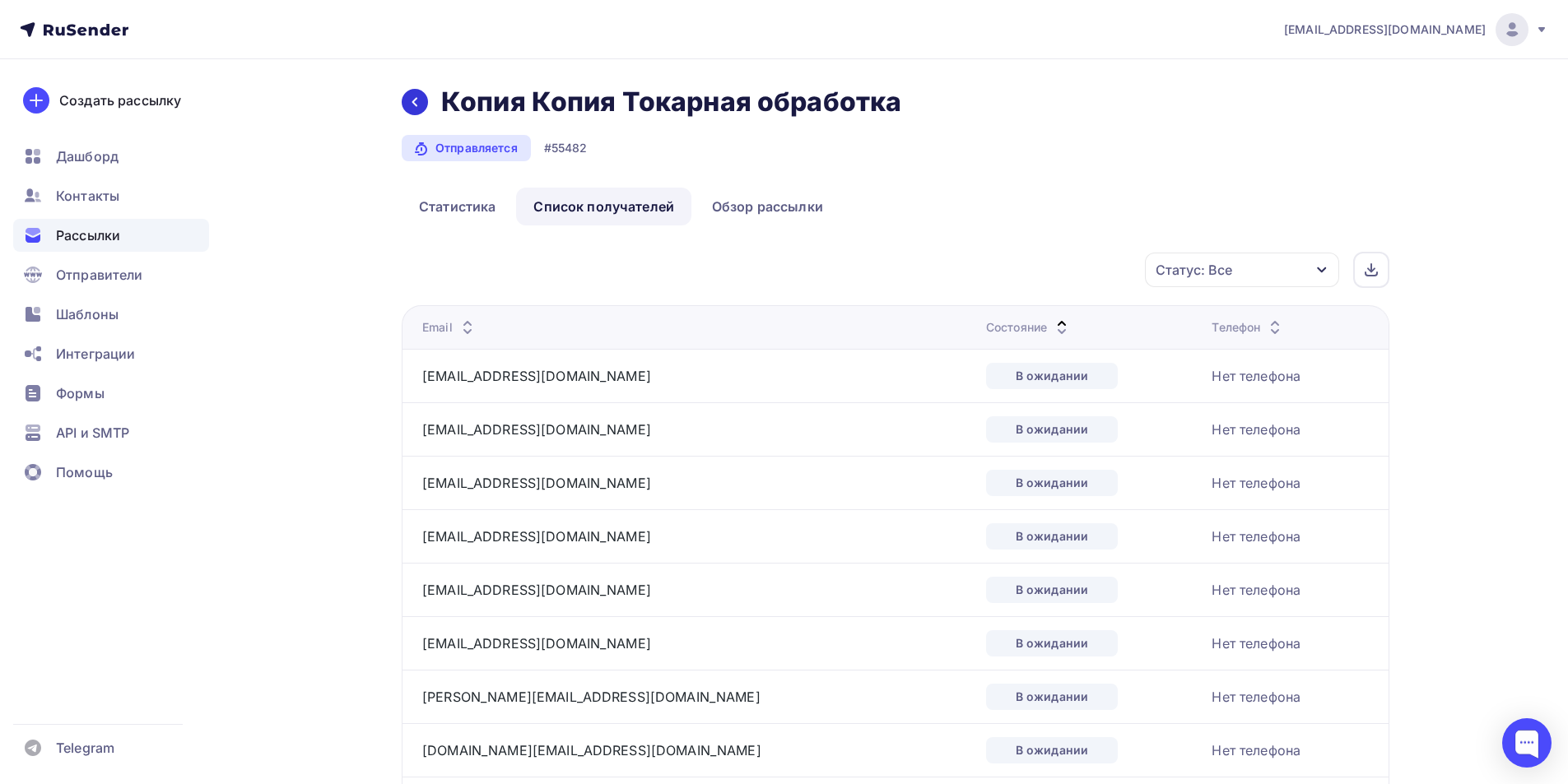
click at [424, 98] on div at bounding box center [415, 102] width 26 height 26
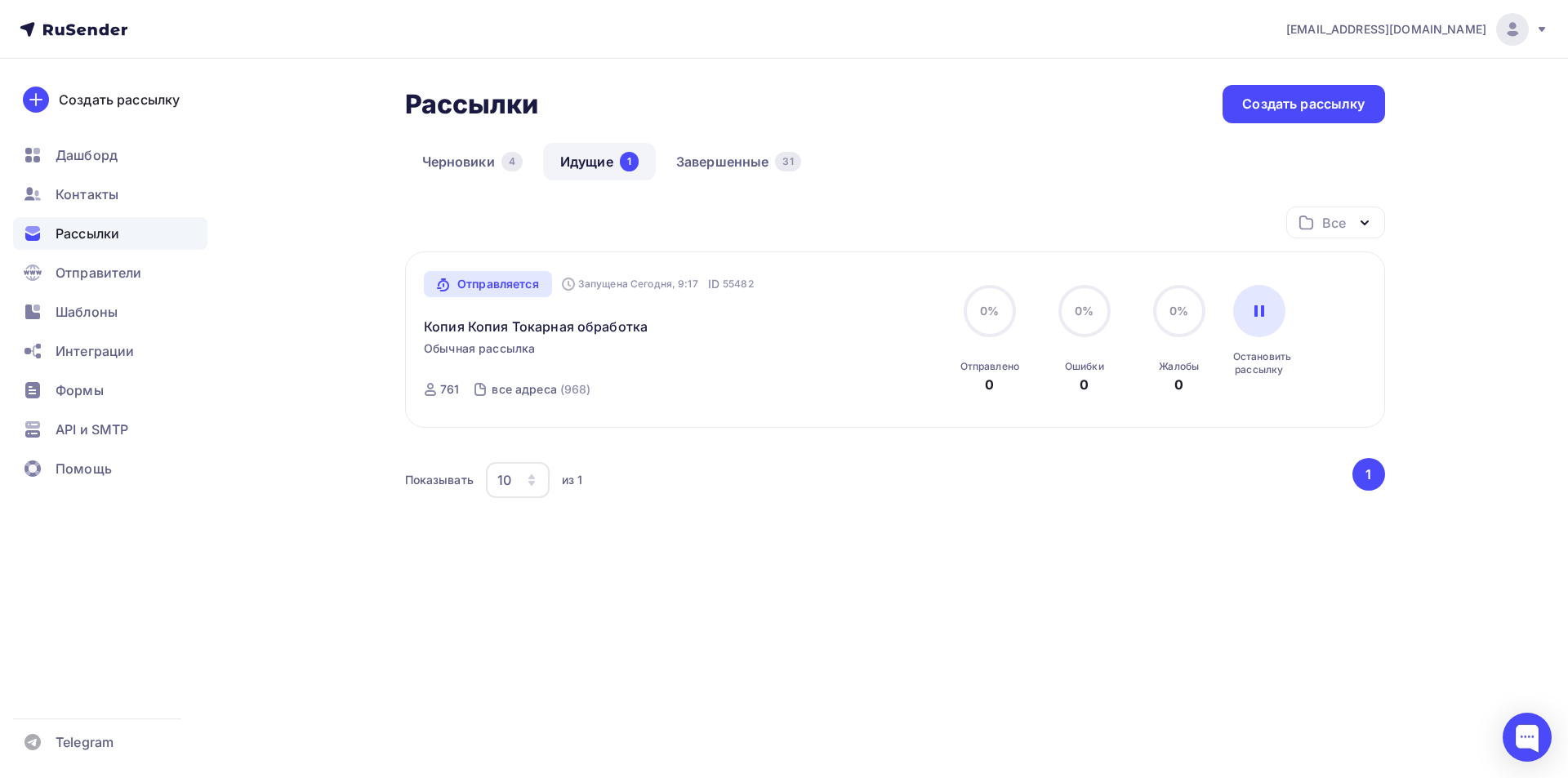
click at [934, 156] on div "Черновики 4 Идущие 1 Завершенные 31" at bounding box center [894, 175] width 980 height 64
click at [445, 156] on link "Черновики 4" at bounding box center [472, 161] width 135 height 38
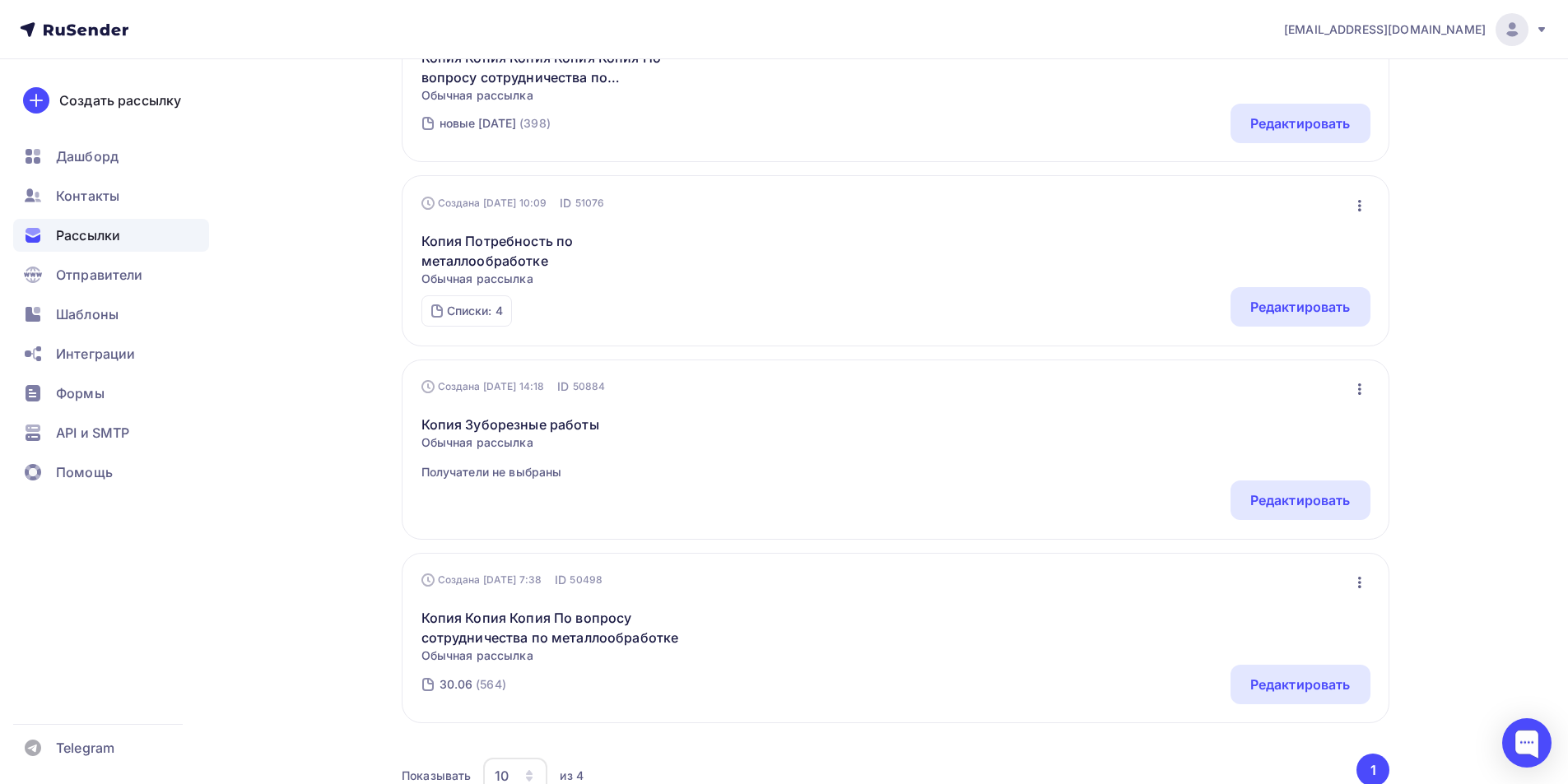
scroll to position [329, 0]
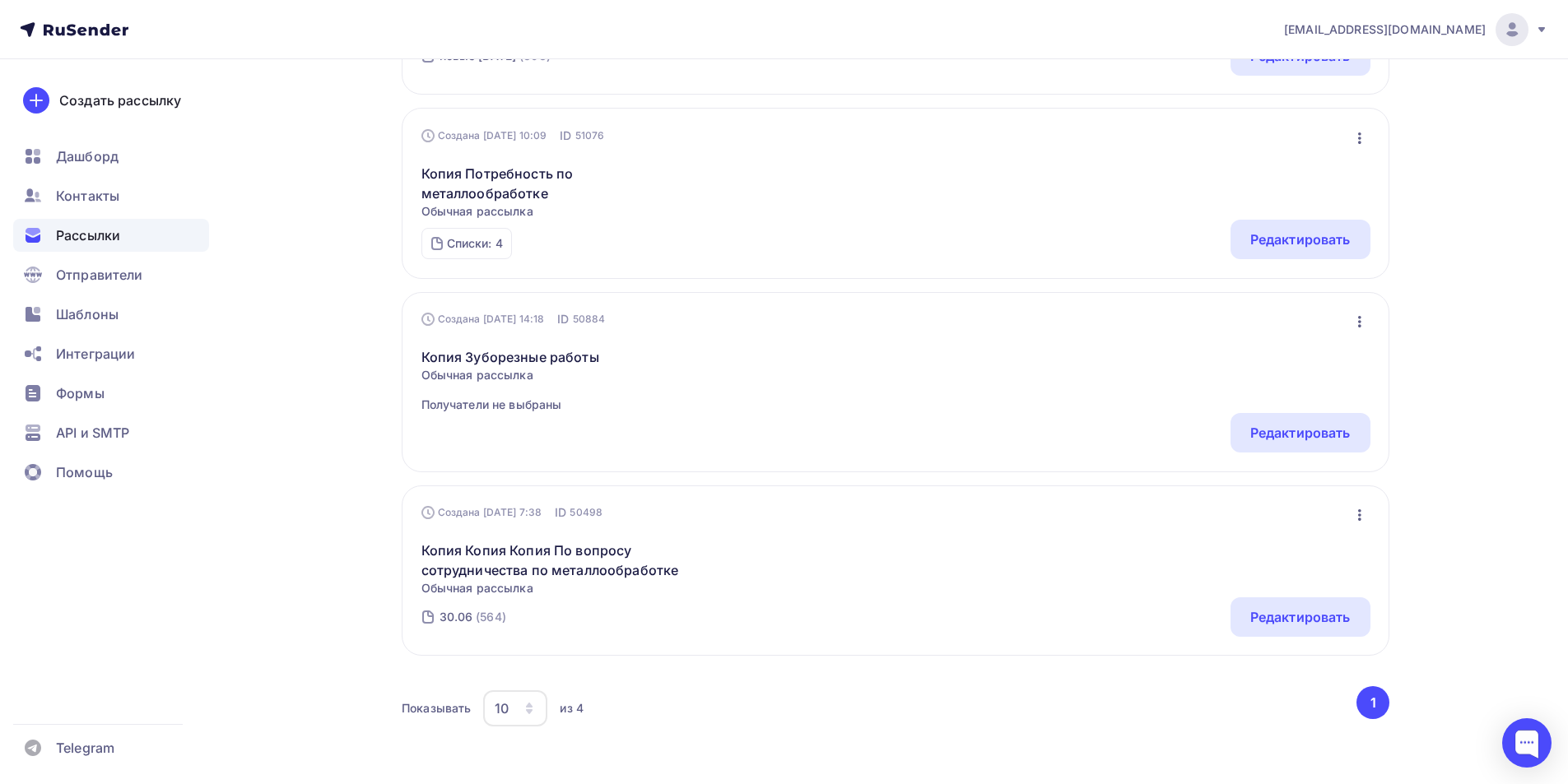
click at [1358, 505] on icon "button" at bounding box center [1359, 514] width 20 height 19
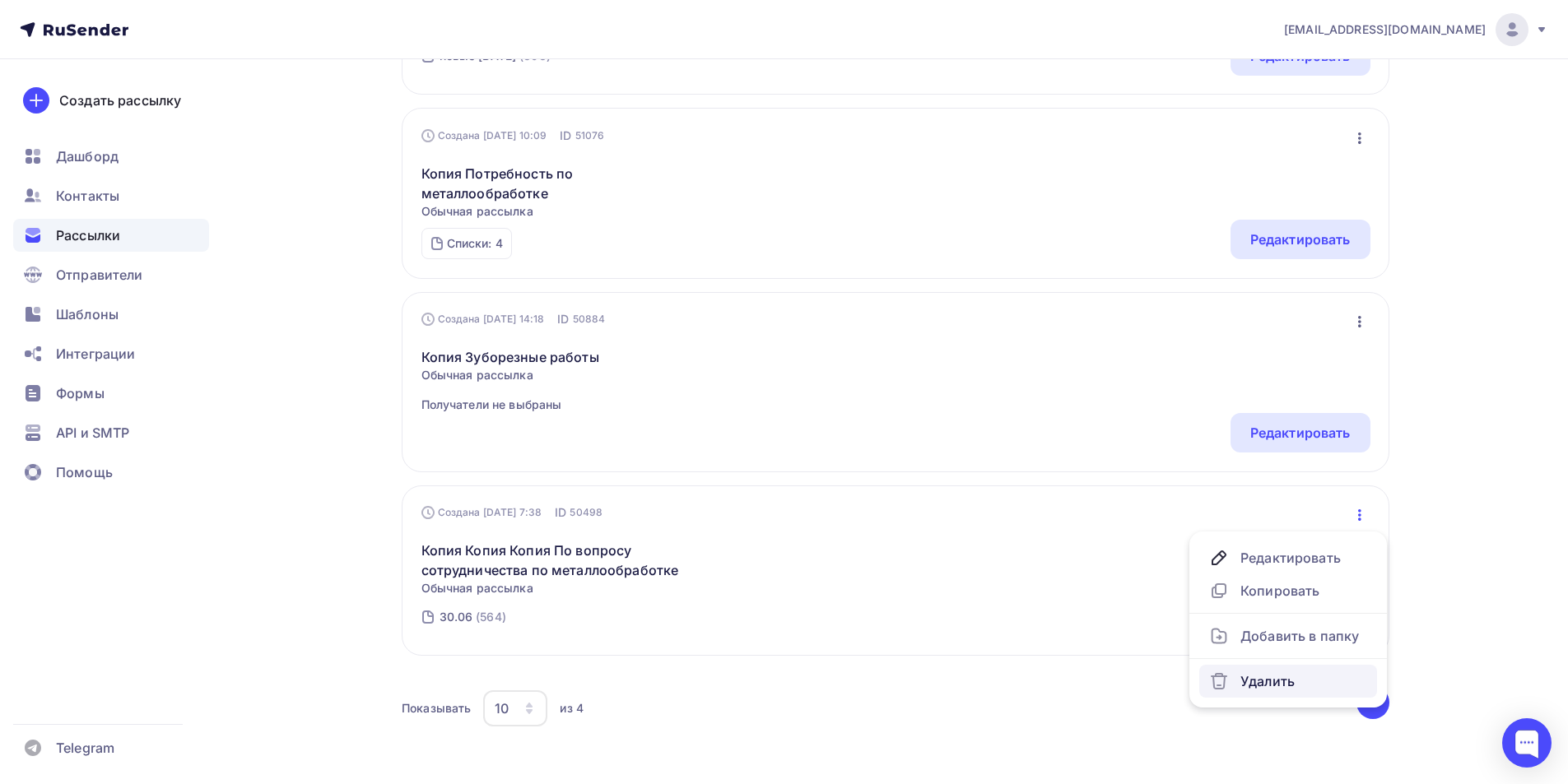
click at [1273, 677] on link "Удалить" at bounding box center [1288, 681] width 178 height 33
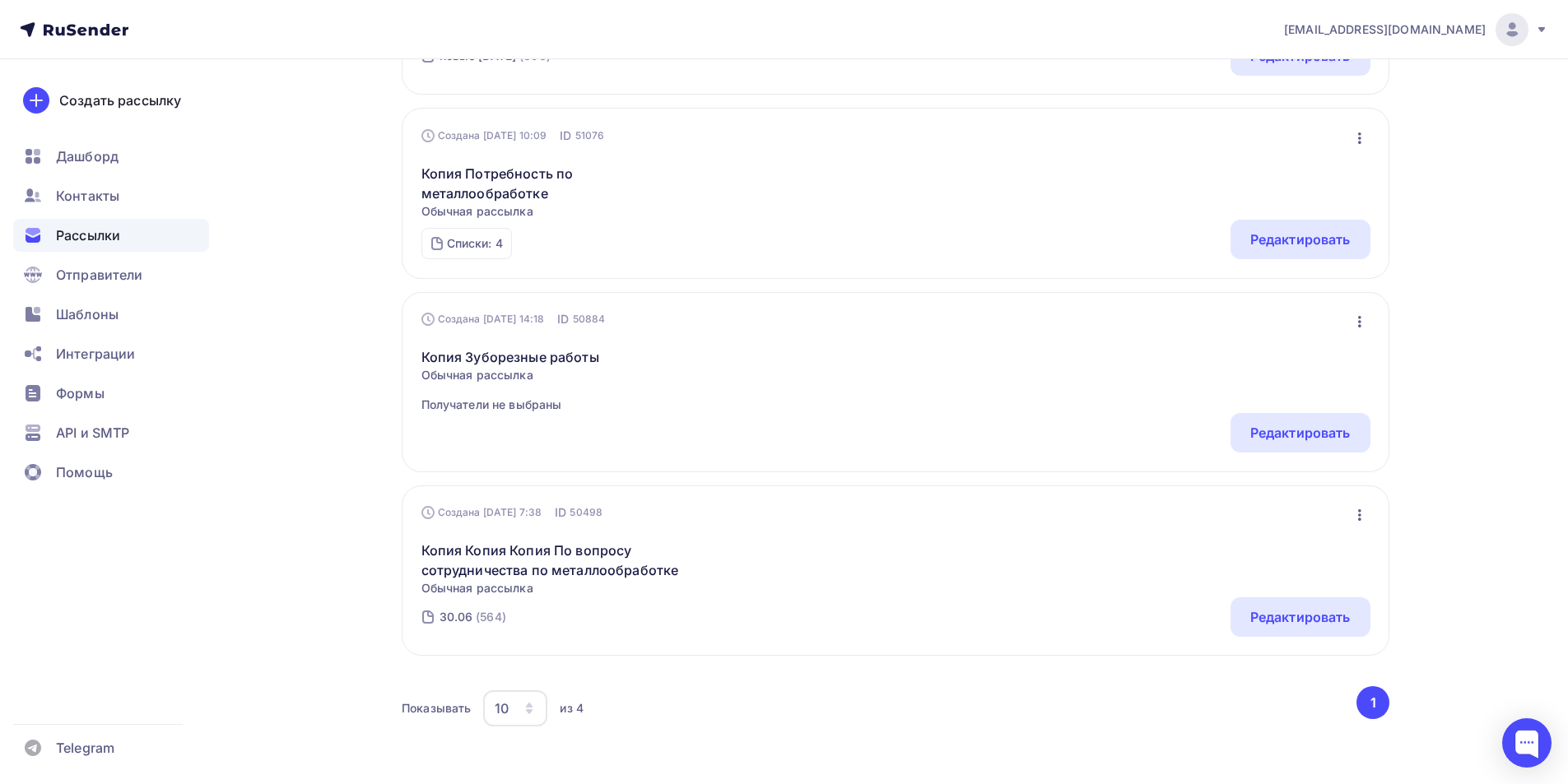
scroll to position [24, 0]
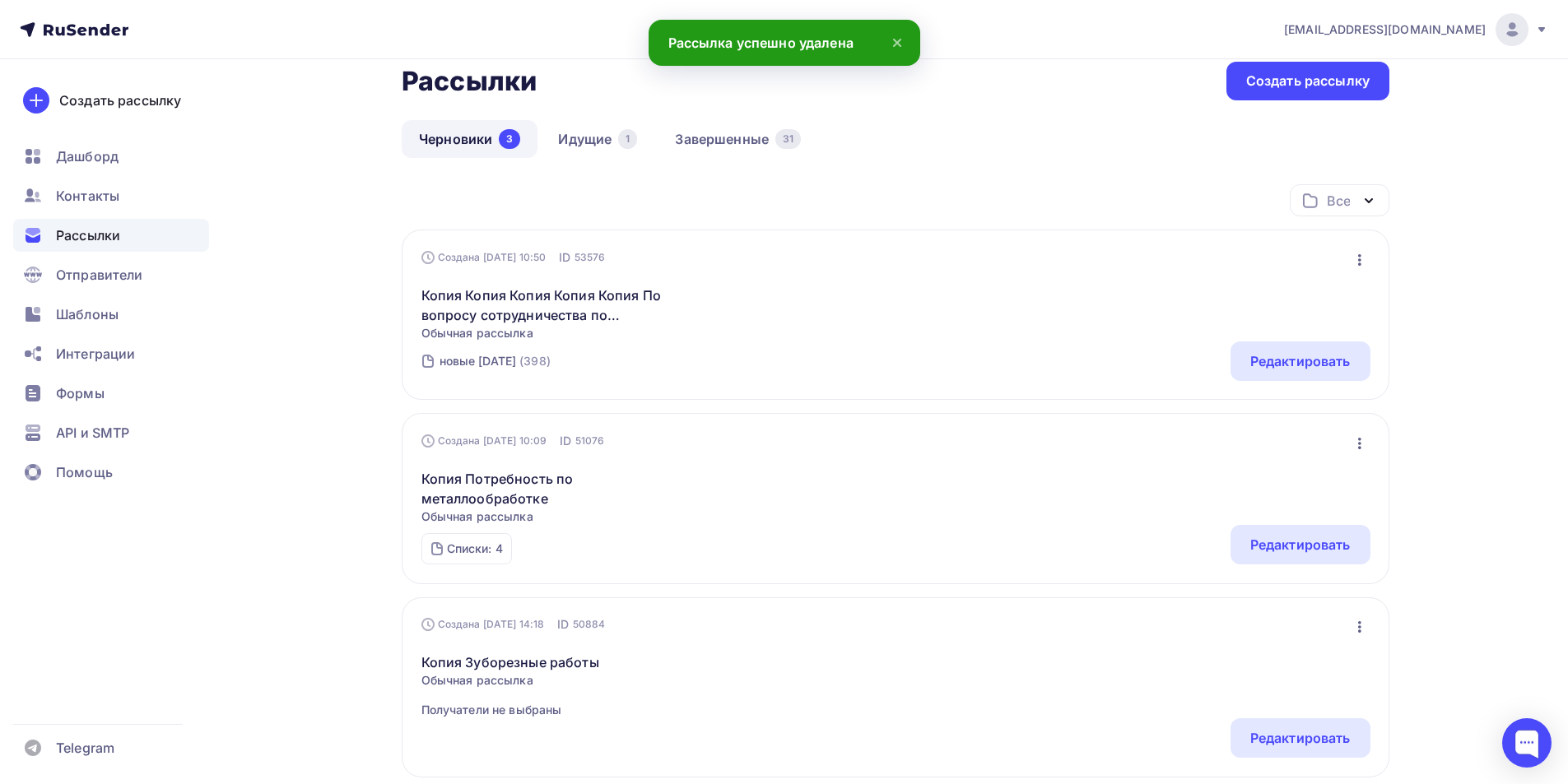
click at [1362, 446] on icon "button" at bounding box center [1359, 443] width 20 height 19
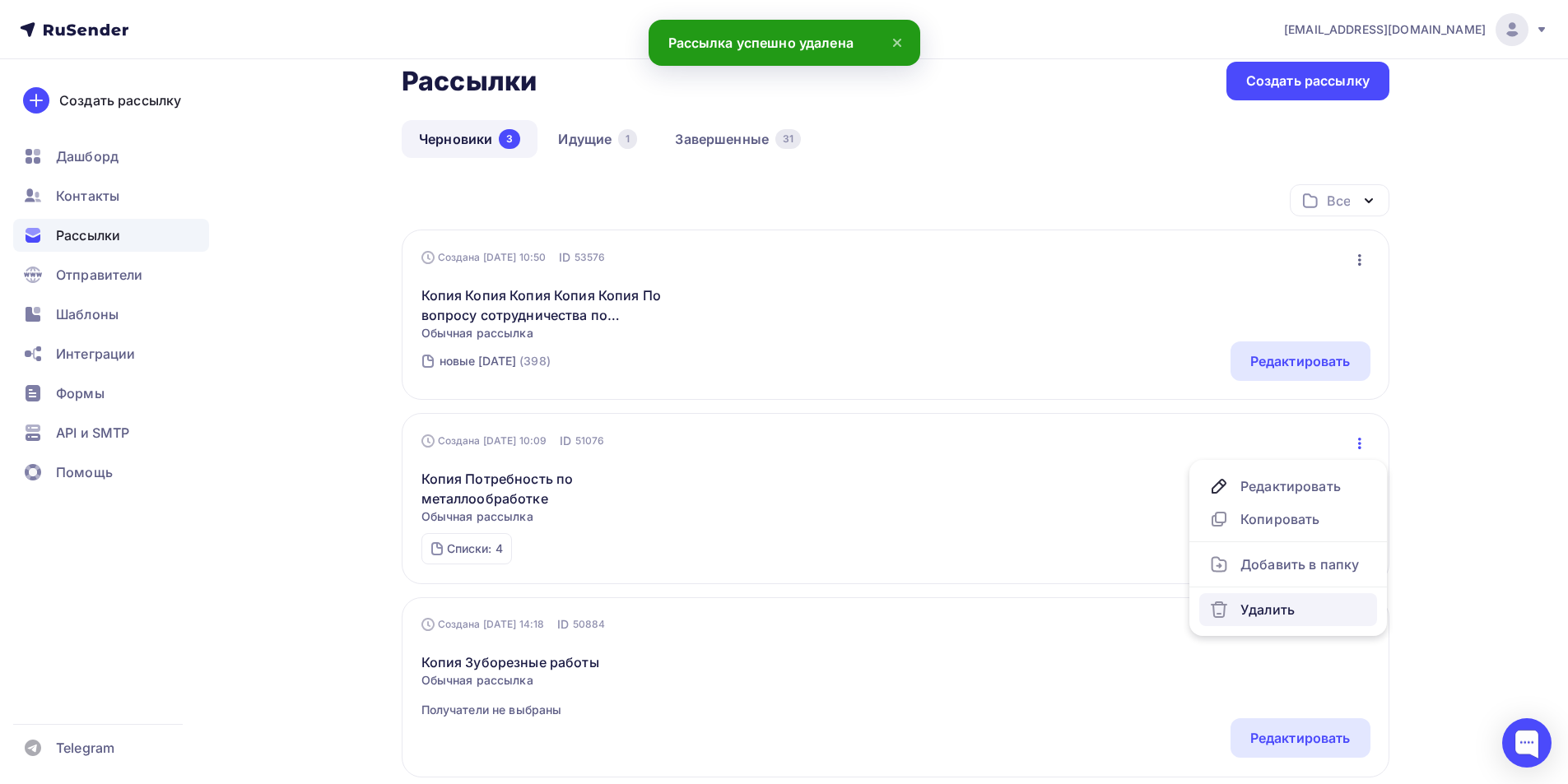
click at [1258, 600] on div "Удалить" at bounding box center [1288, 609] width 158 height 19
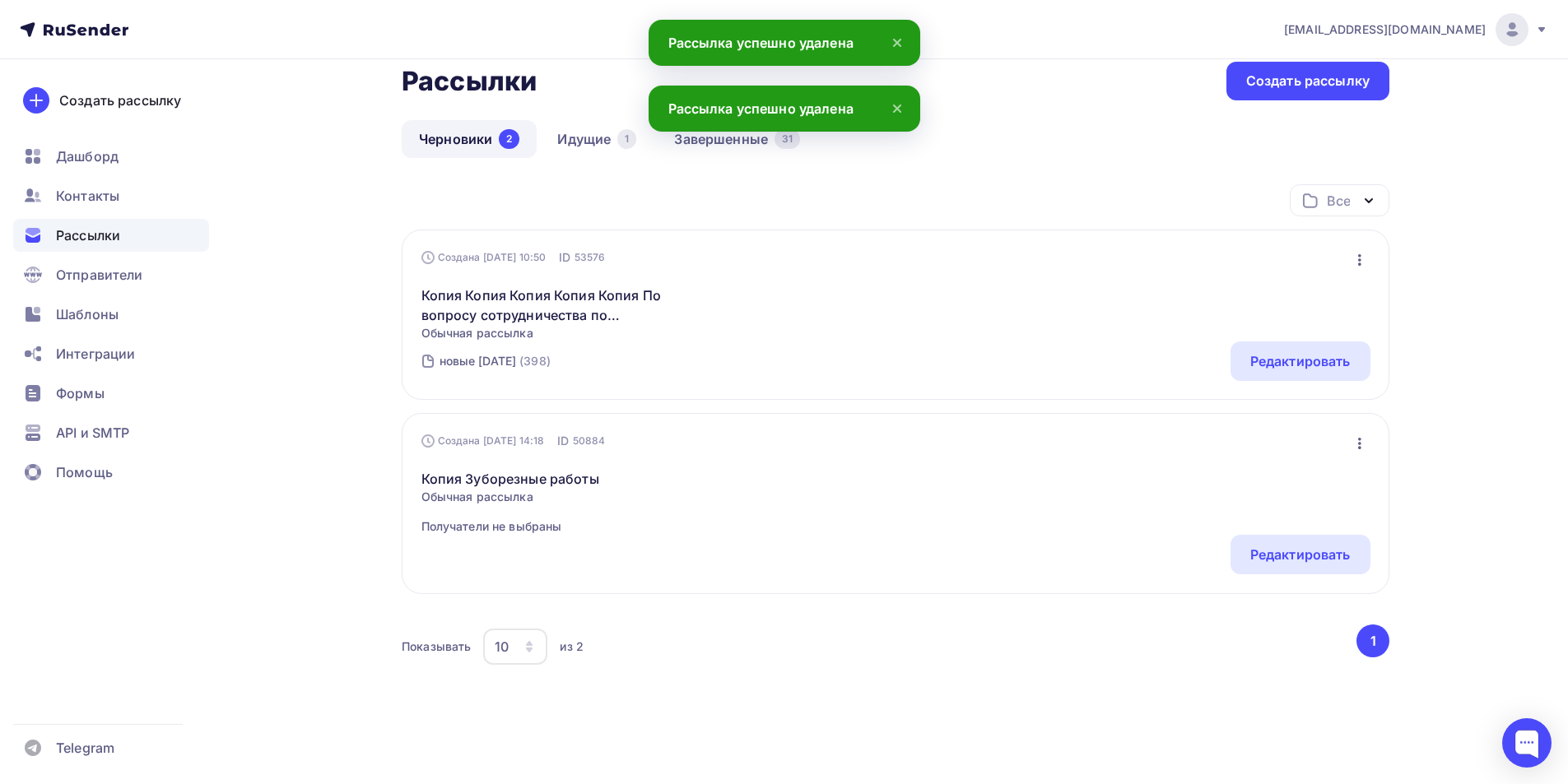
click at [1357, 253] on icon "button" at bounding box center [1359, 259] width 20 height 19
click at [1253, 421] on div "Удалить" at bounding box center [1288, 425] width 158 height 19
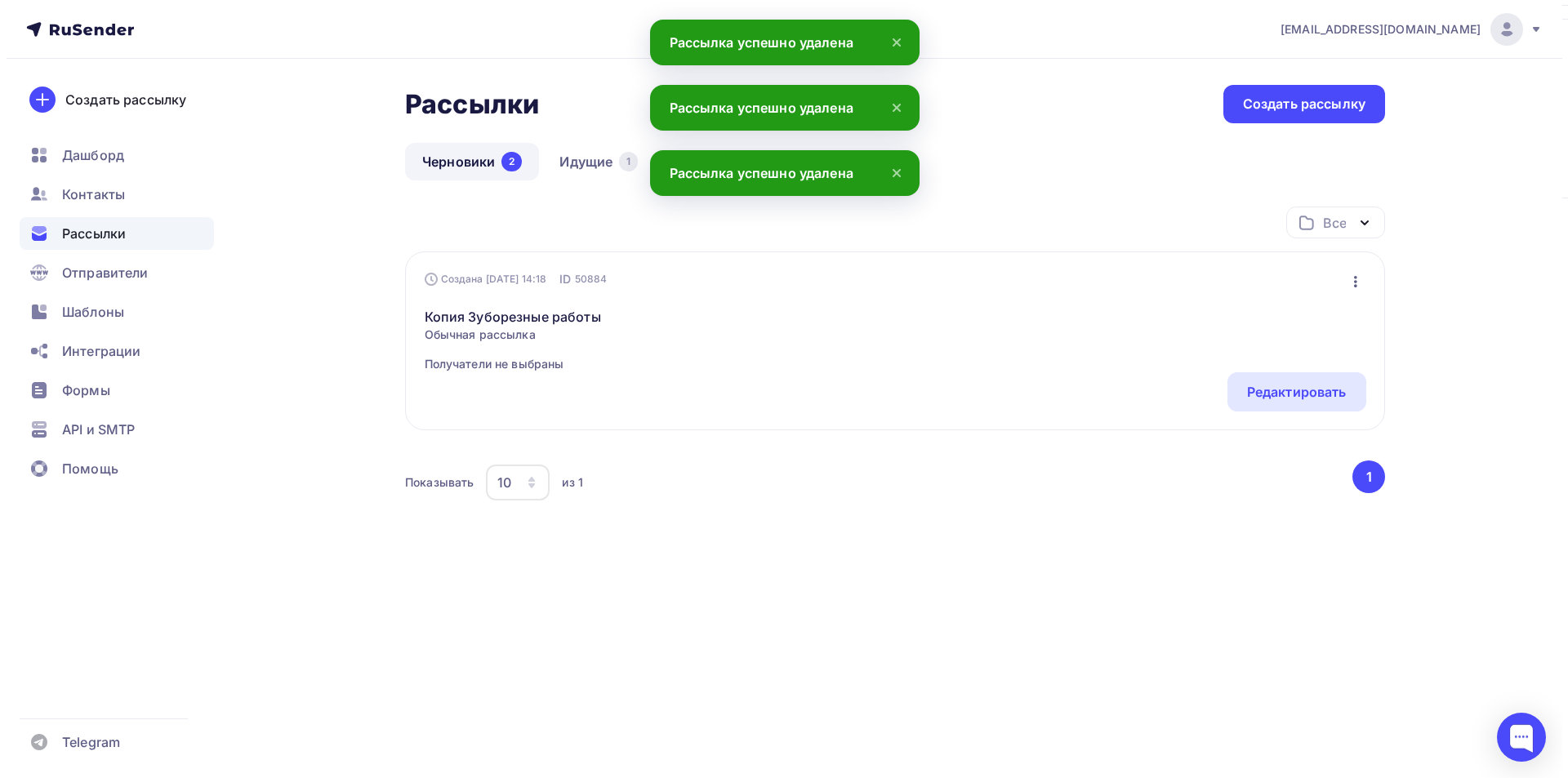
scroll to position [0, 0]
click at [1346, 283] on icon "button" at bounding box center [1354, 281] width 19 height 19
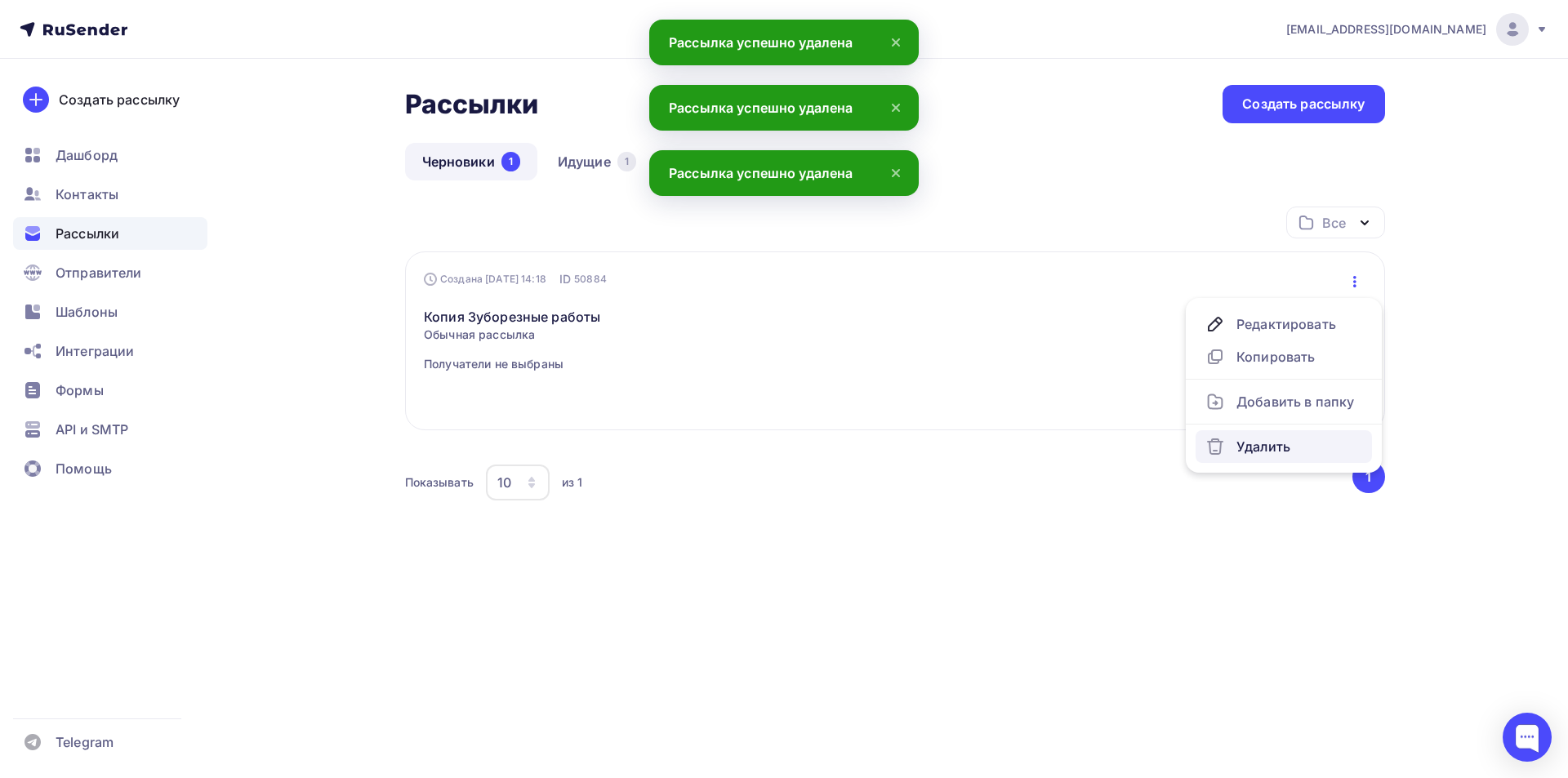
click at [1227, 438] on div "Удалить" at bounding box center [1284, 446] width 156 height 19
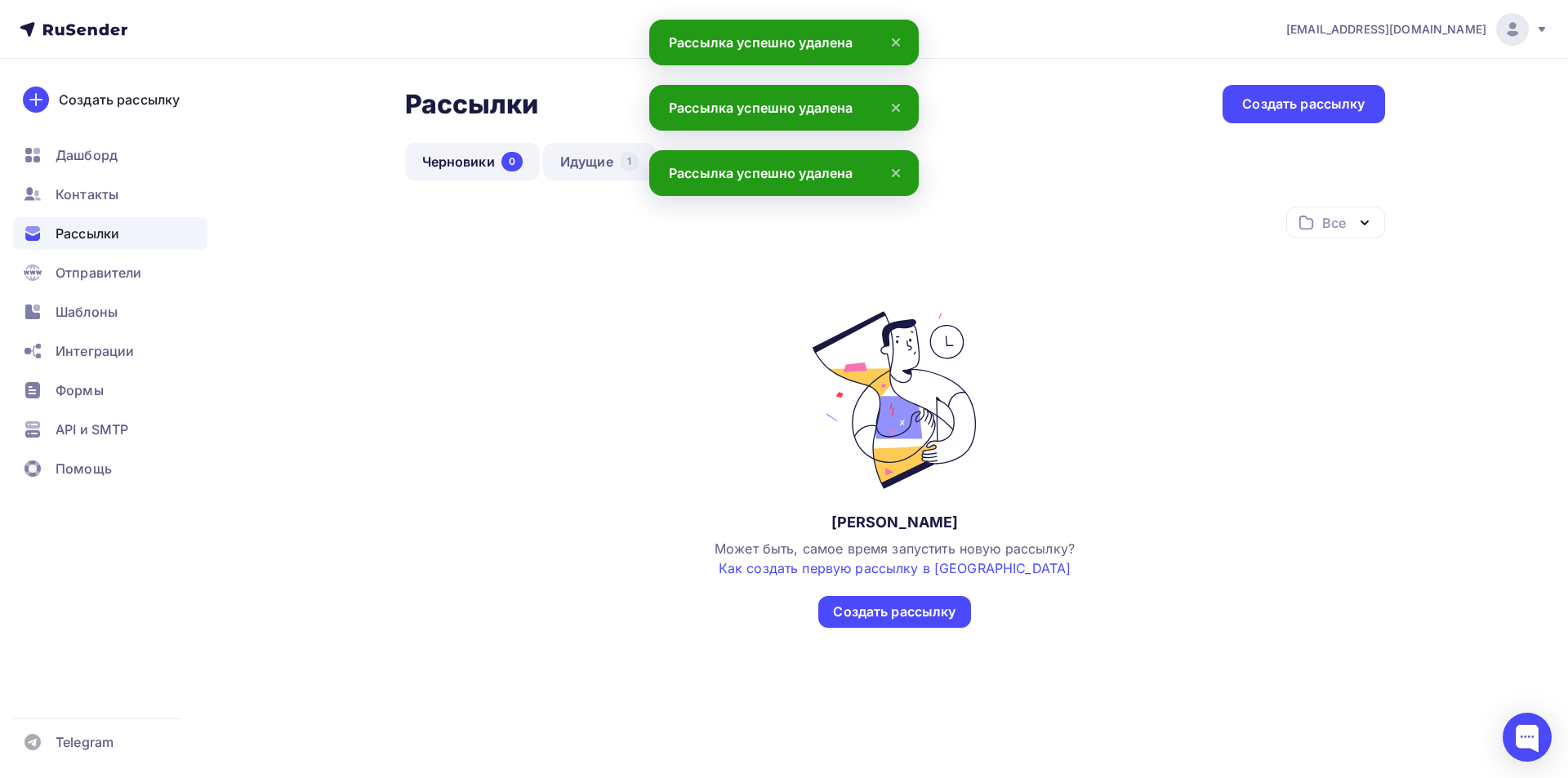
click at [588, 163] on link "Идущие 1" at bounding box center [600, 161] width 113 height 38
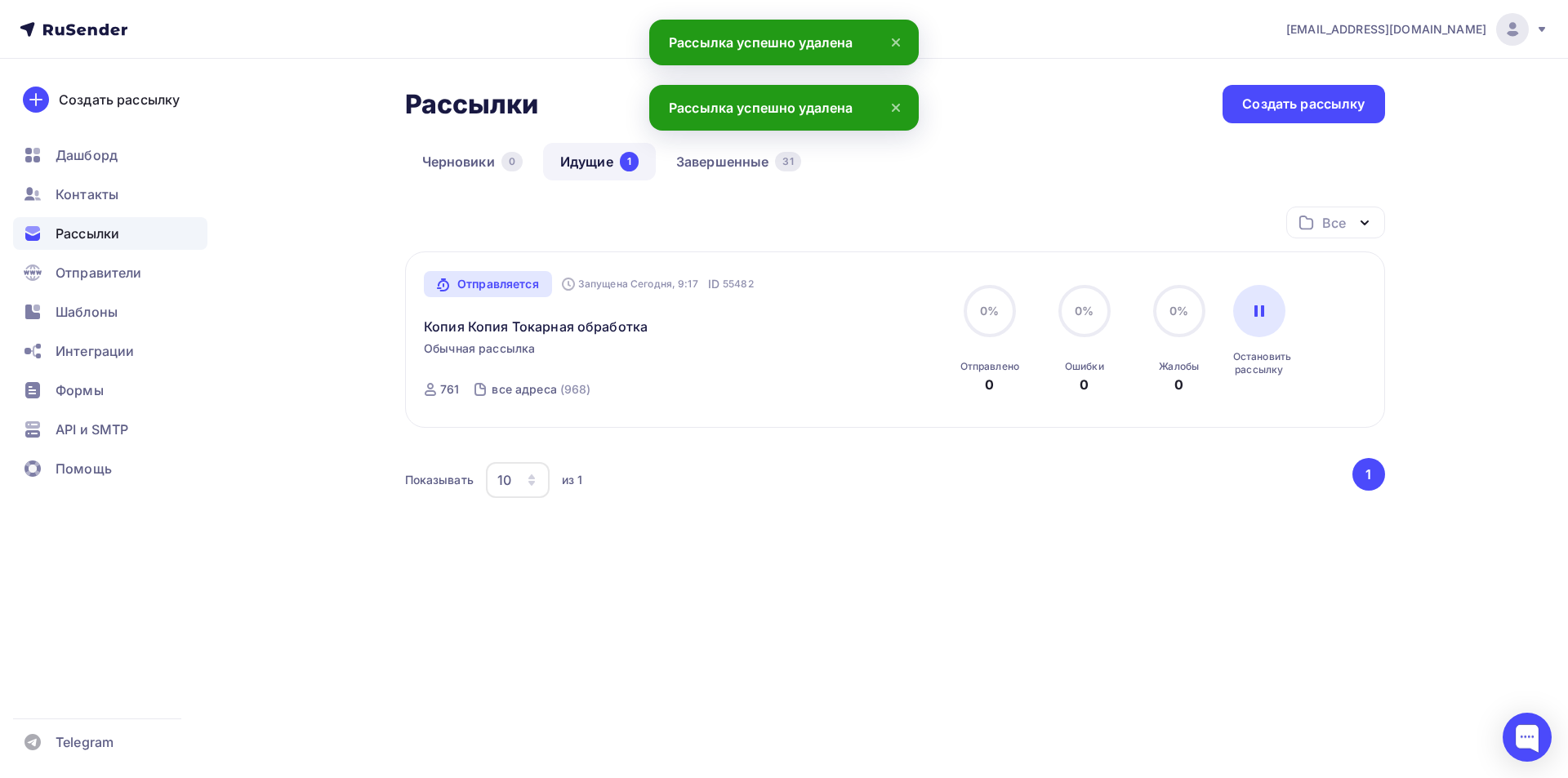
click at [760, 222] on div "Все Все папки Создать новую папку" at bounding box center [894, 229] width 980 height 45
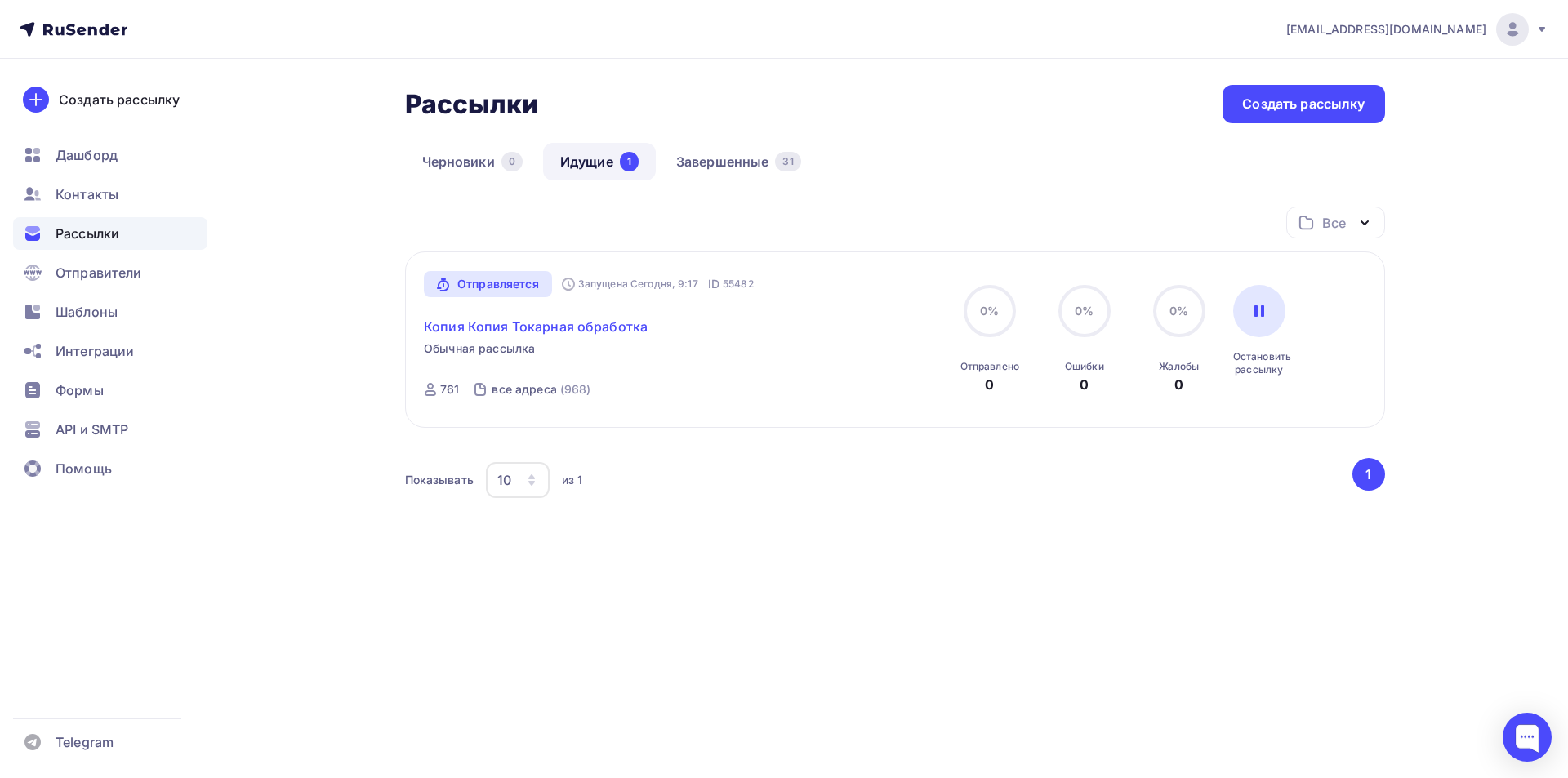
click at [519, 325] on link "Копия Копия Токарная обработка" at bounding box center [536, 326] width 224 height 19
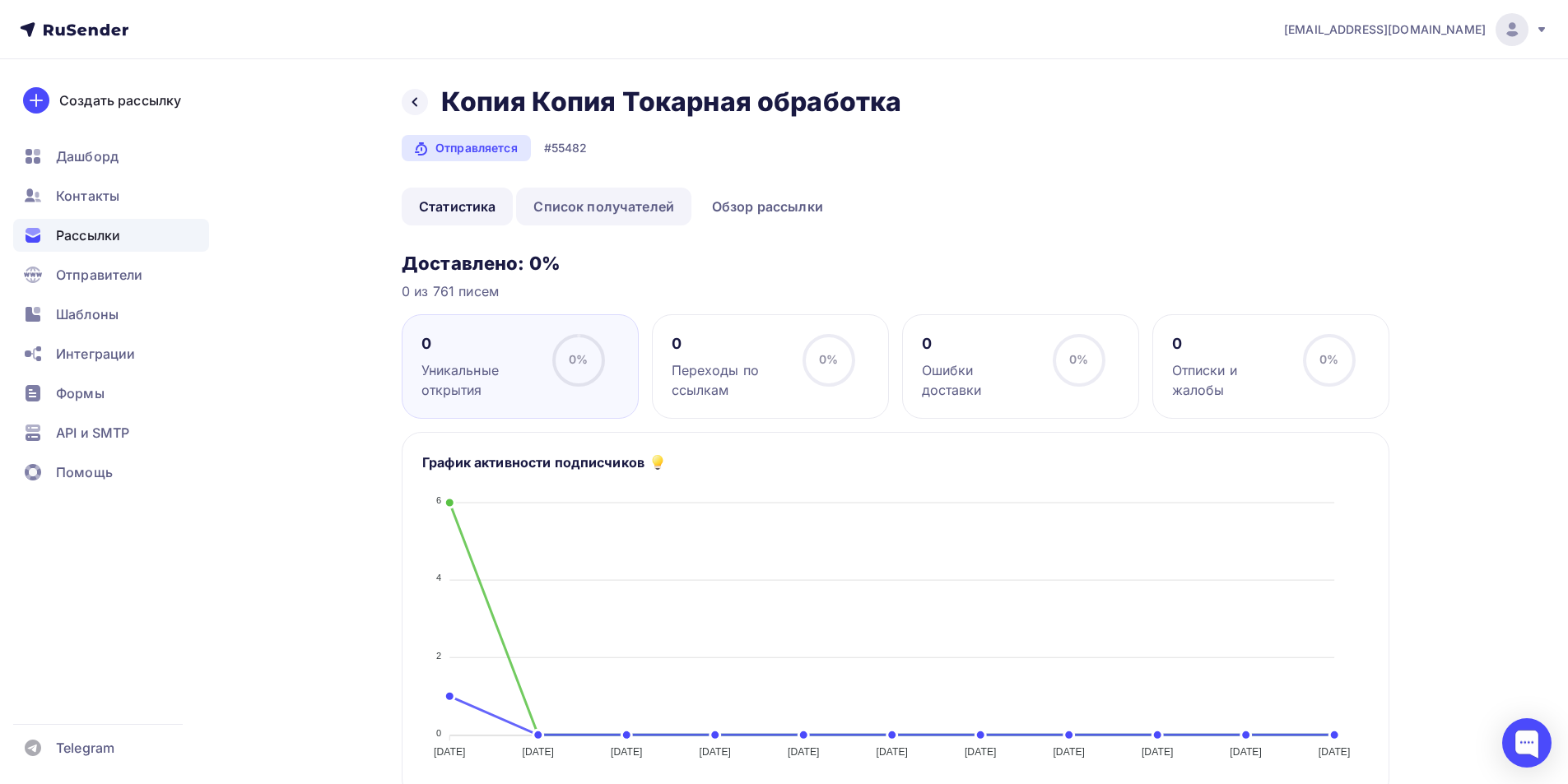
click at [598, 214] on link "Список получателей" at bounding box center [604, 206] width 176 height 38
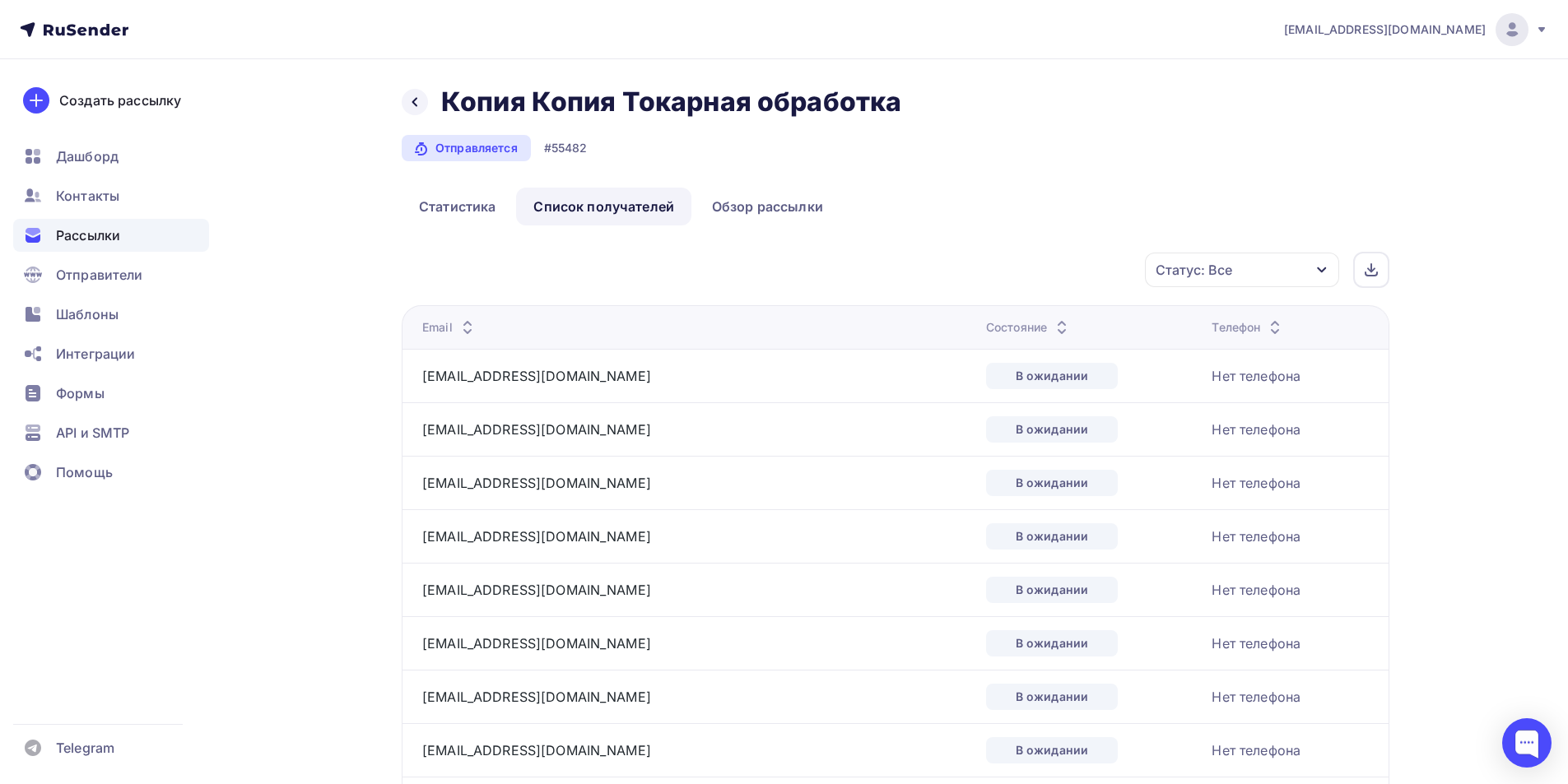
click at [979, 337] on th "Состояние" at bounding box center [1092, 326] width 226 height 43
click at [986, 331] on div "Состояние" at bounding box center [1029, 327] width 86 height 16
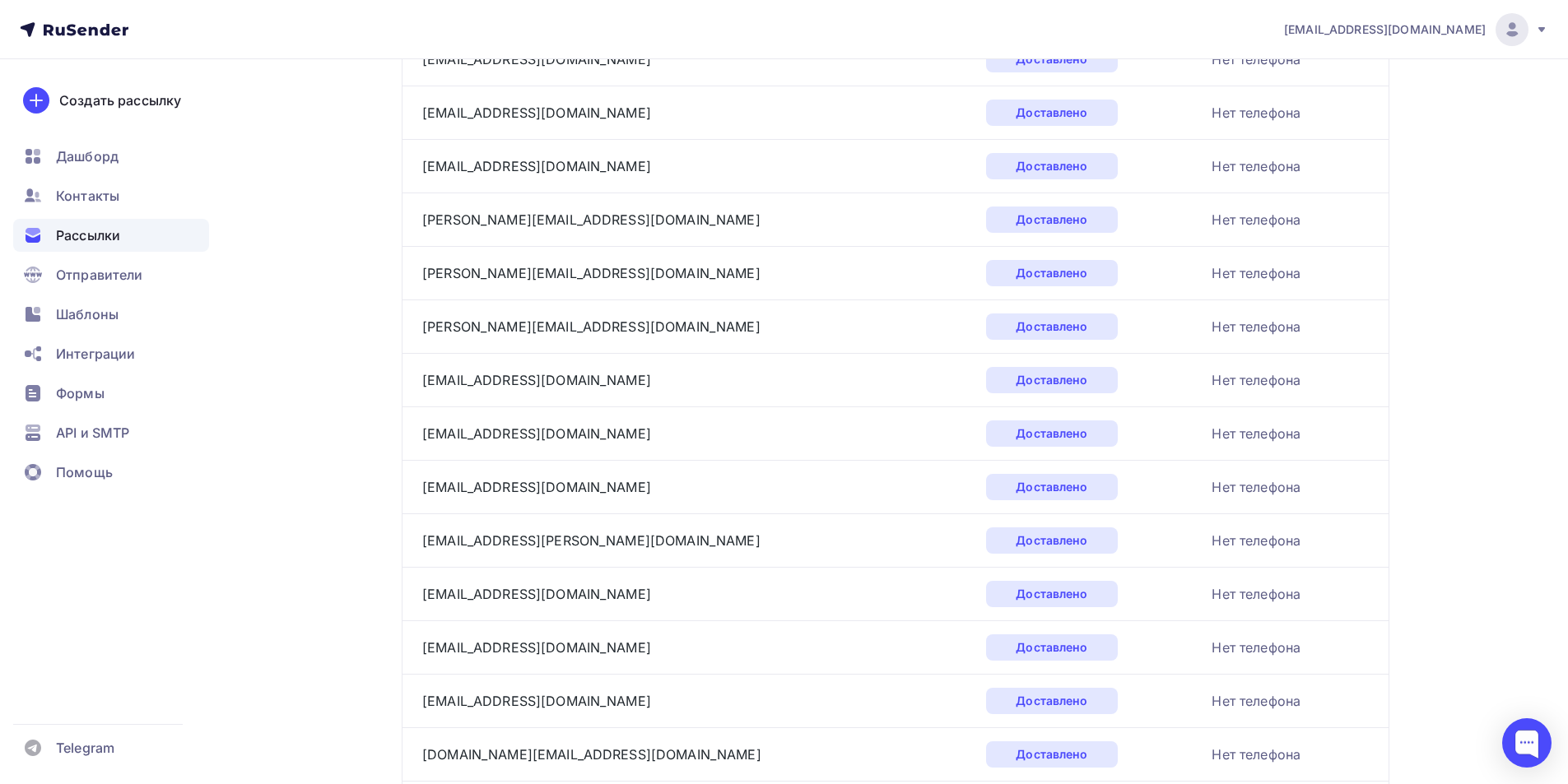
scroll to position [2367, 0]
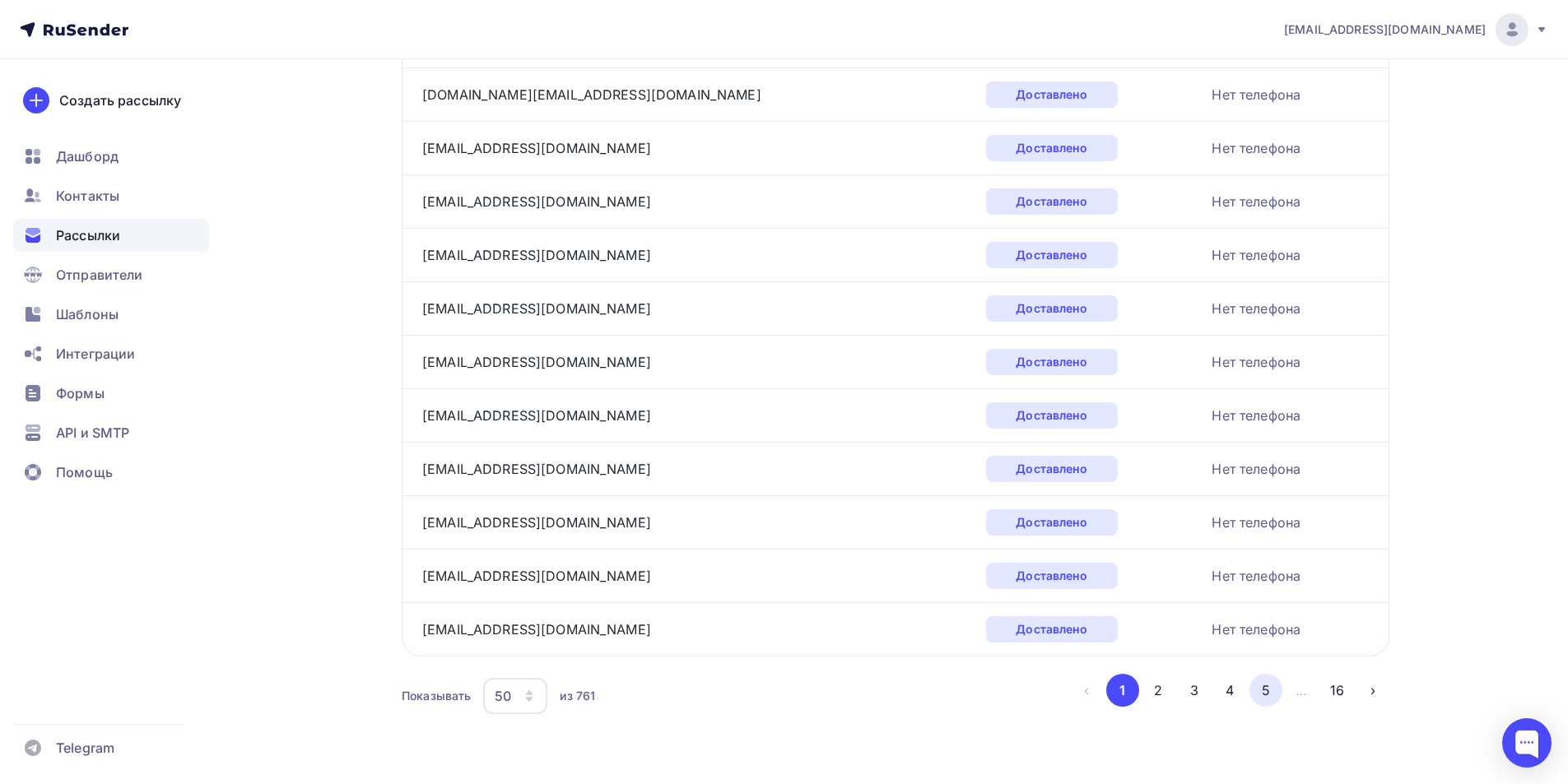
click at [1261, 688] on button "5" at bounding box center [1266, 690] width 33 height 33
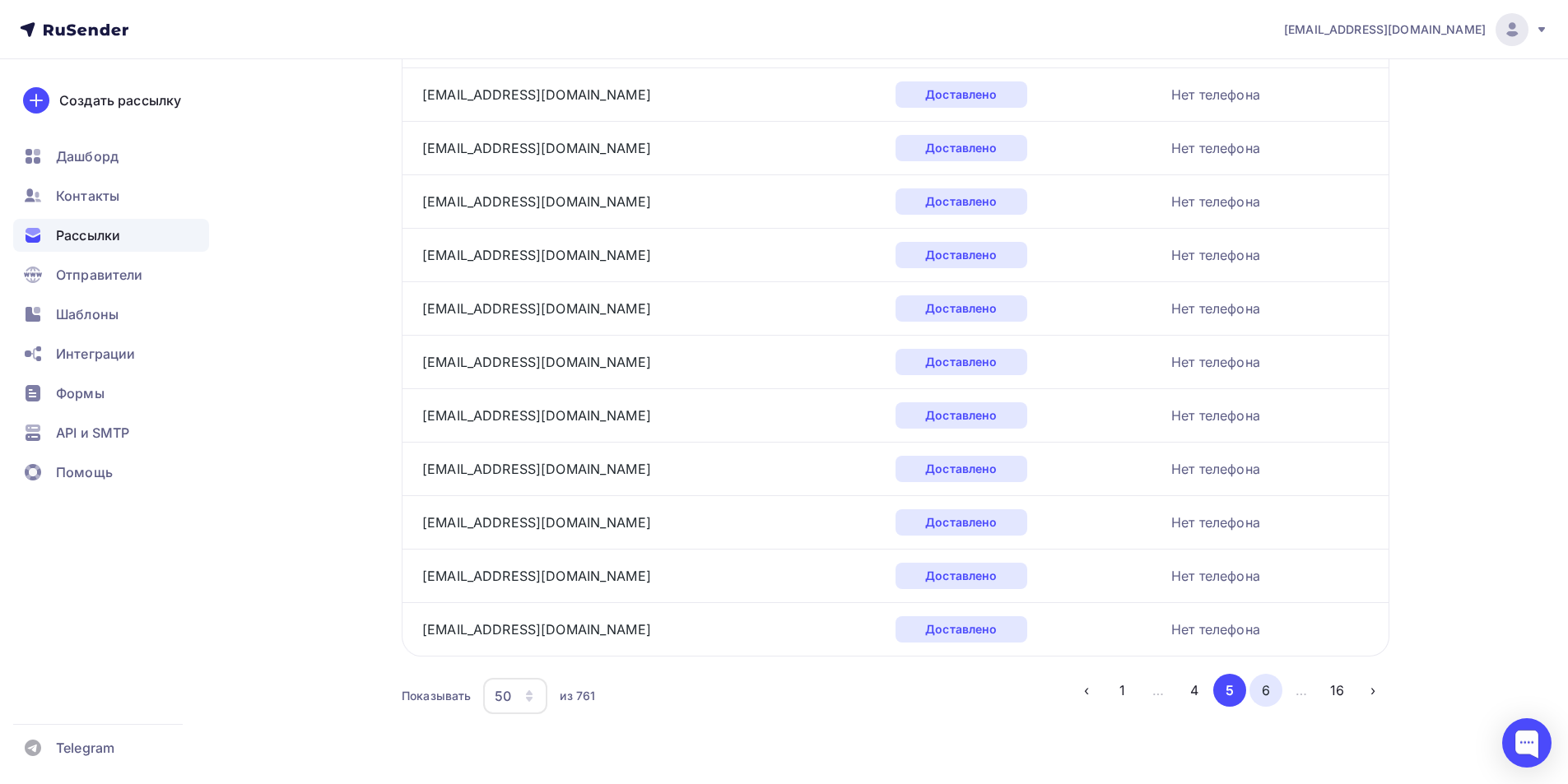
click at [1274, 693] on button "6" at bounding box center [1266, 690] width 33 height 33
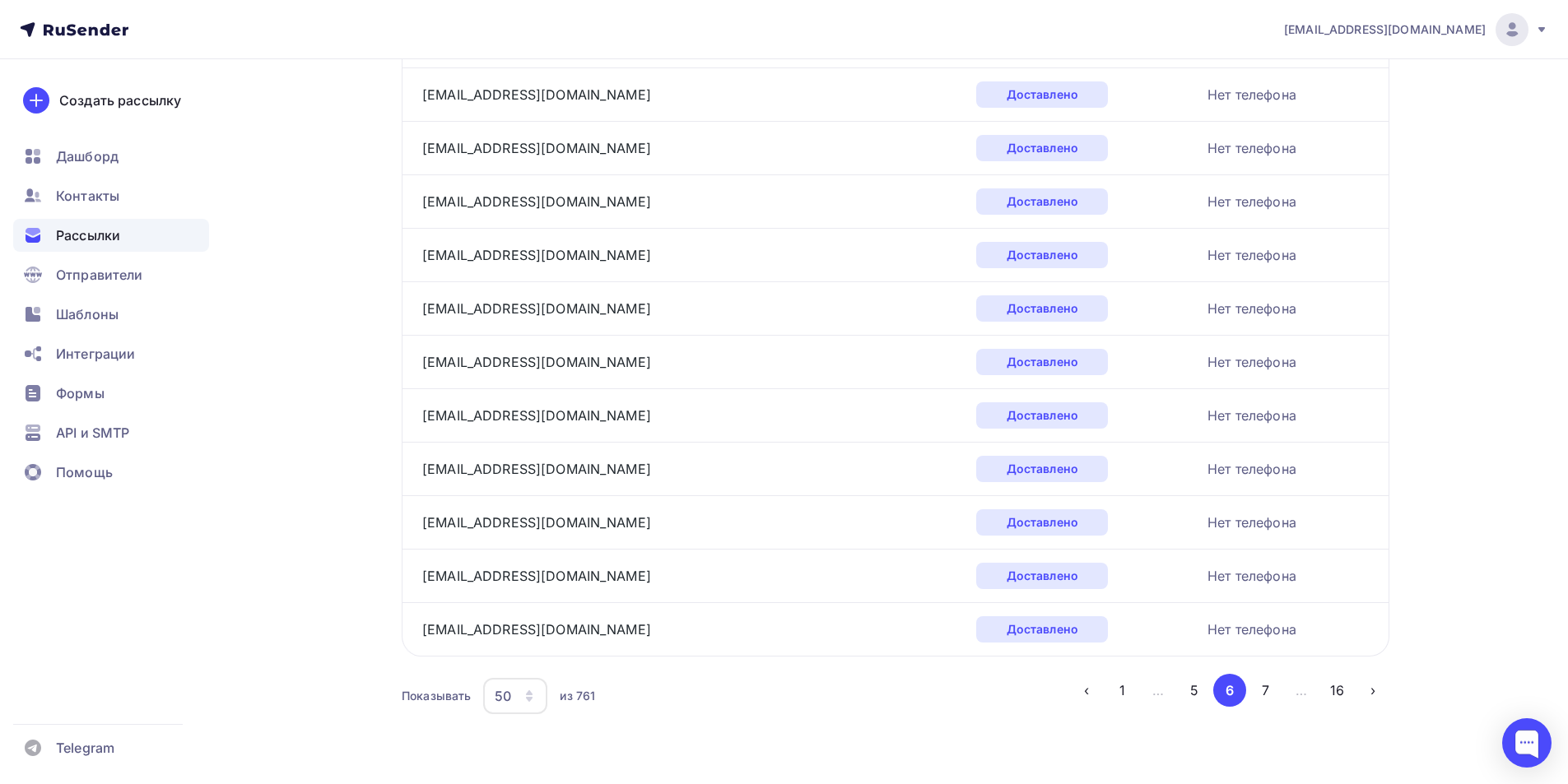
click at [537, 703] on div "50" at bounding box center [516, 696] width 64 height 36
click at [517, 636] on div "100" at bounding box center [581, 644] width 158 height 19
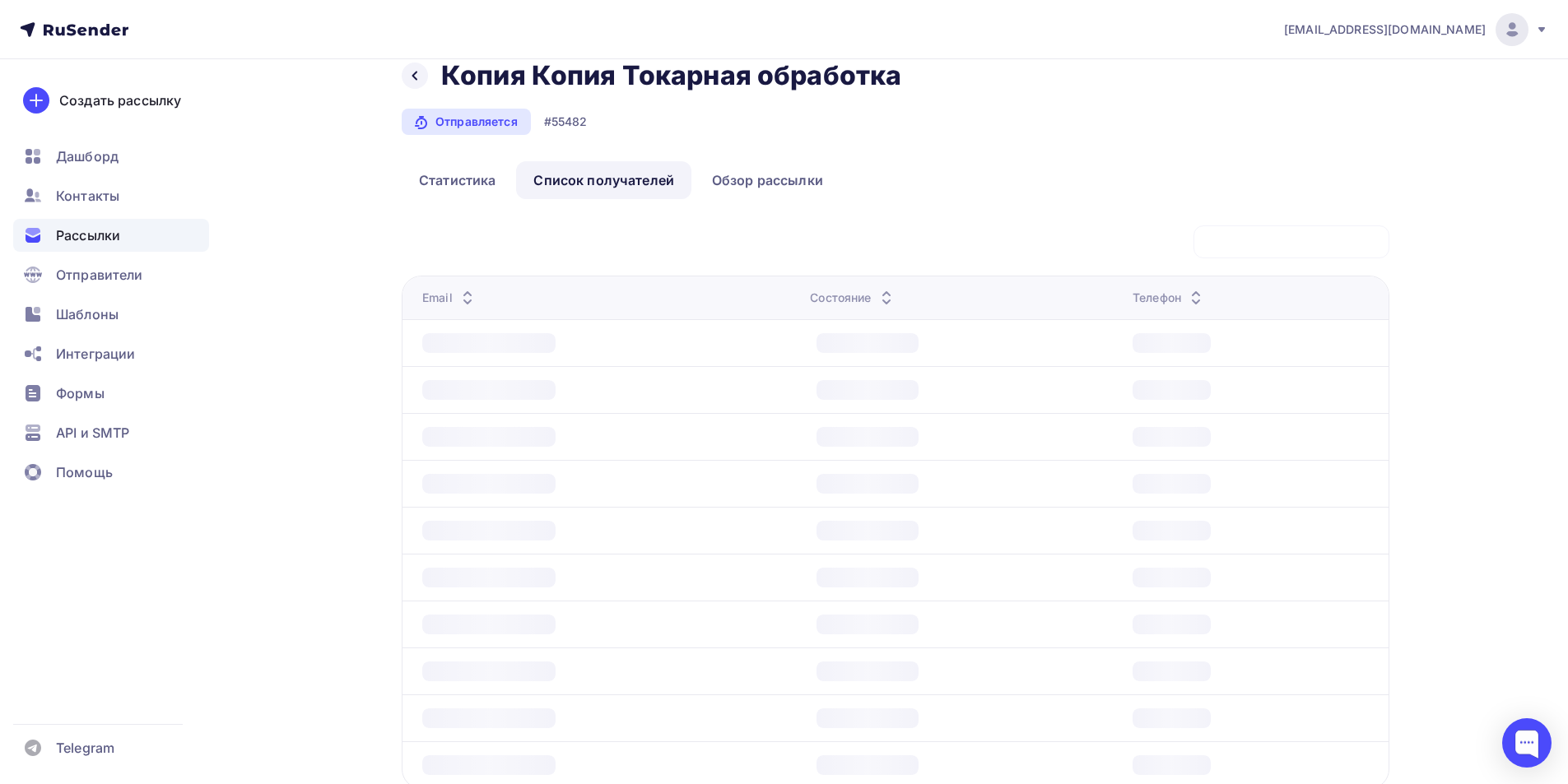
scroll to position [14, 0]
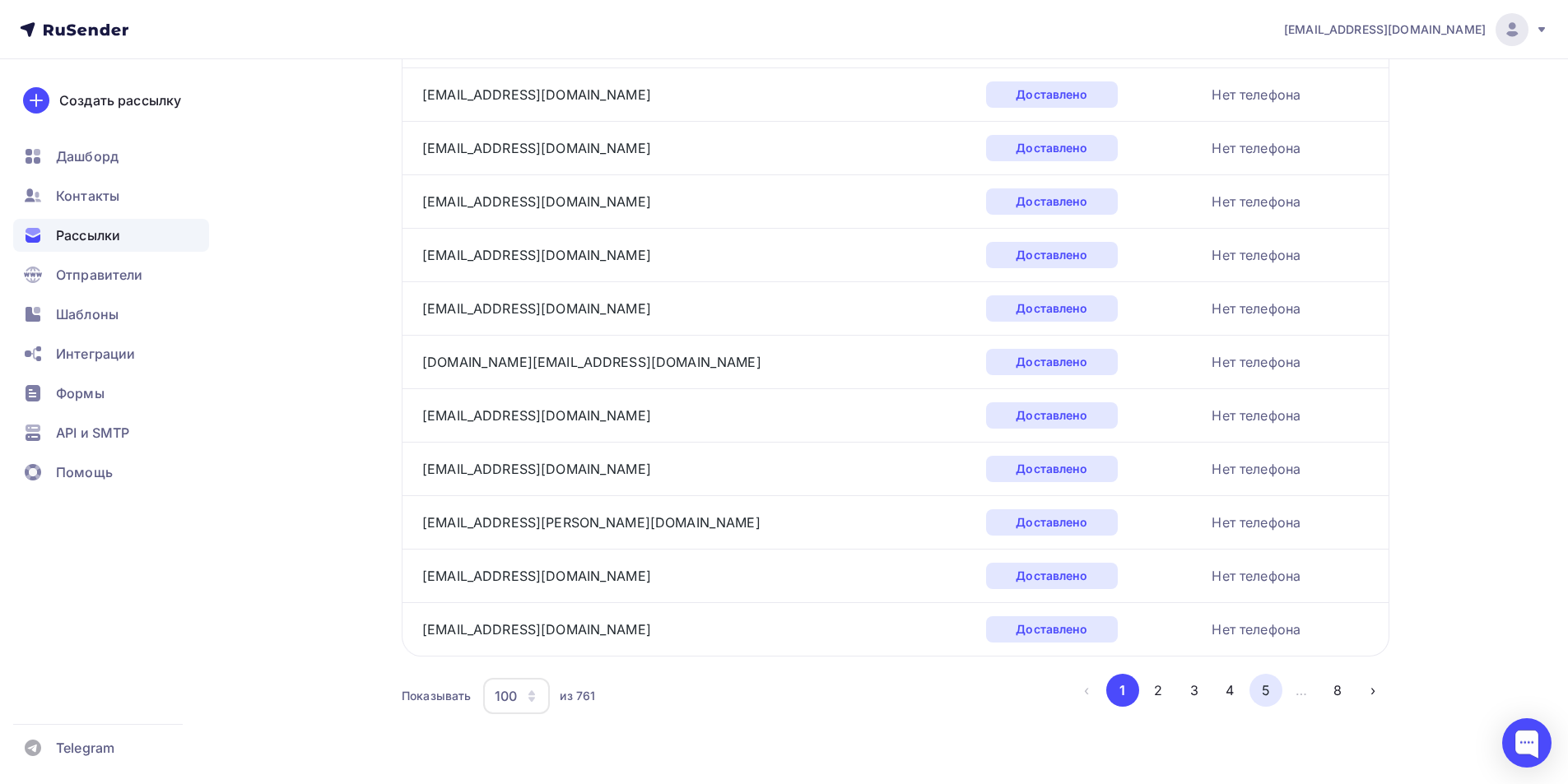
click at [1258, 685] on button "5" at bounding box center [1266, 690] width 33 height 33
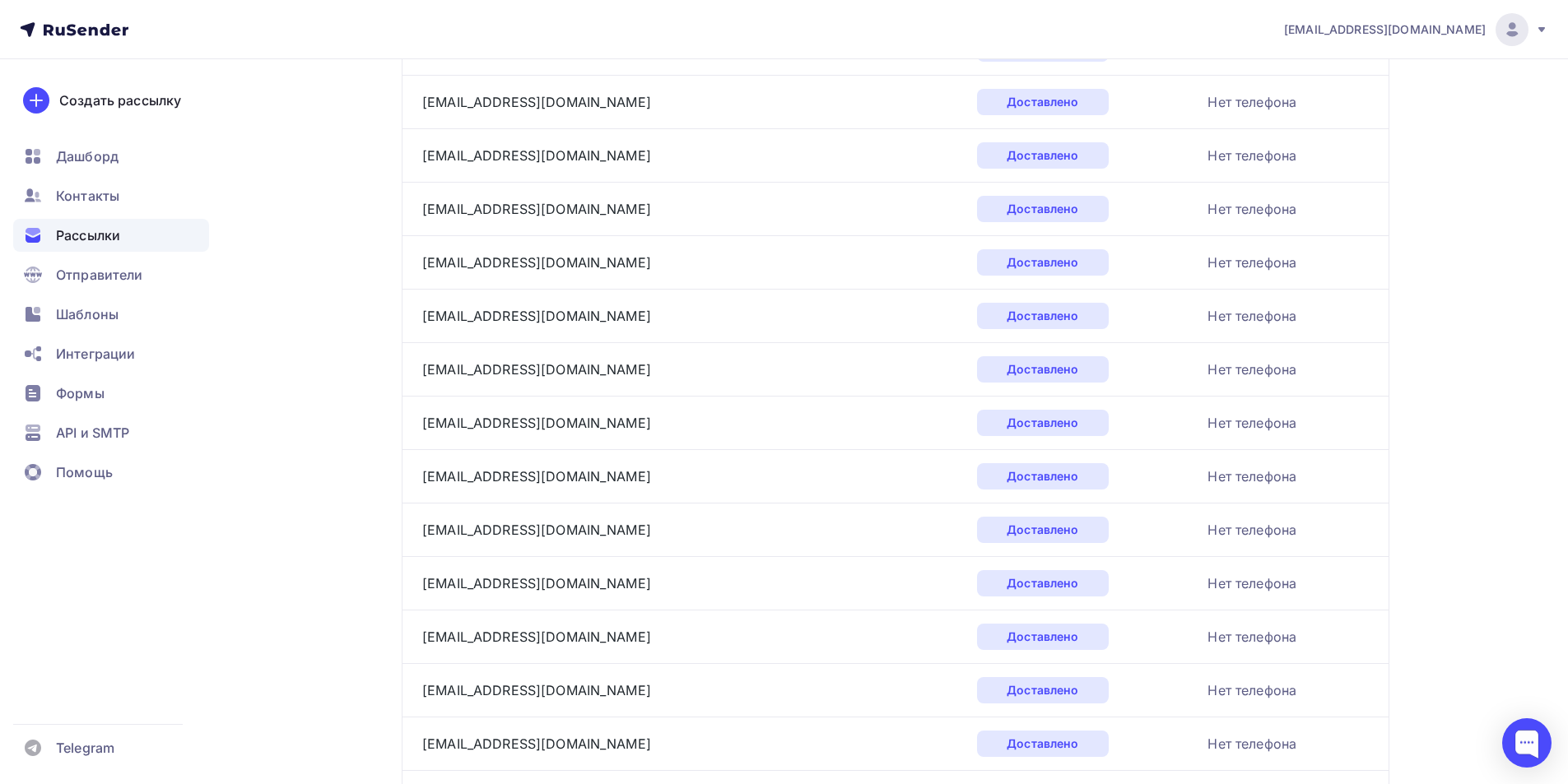
scroll to position [5040, 0]
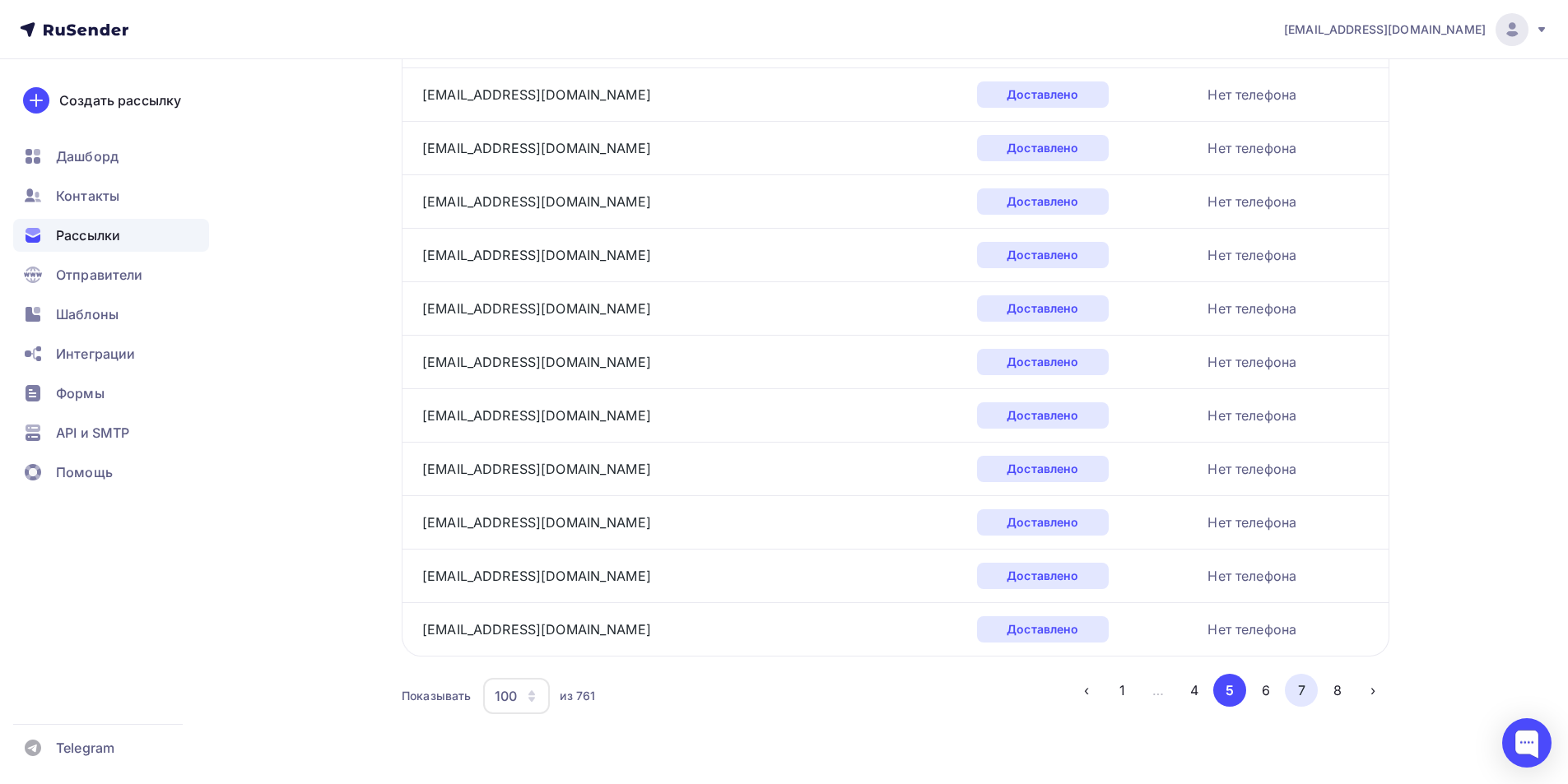
click at [1313, 687] on button "7" at bounding box center [1301, 690] width 33 height 33
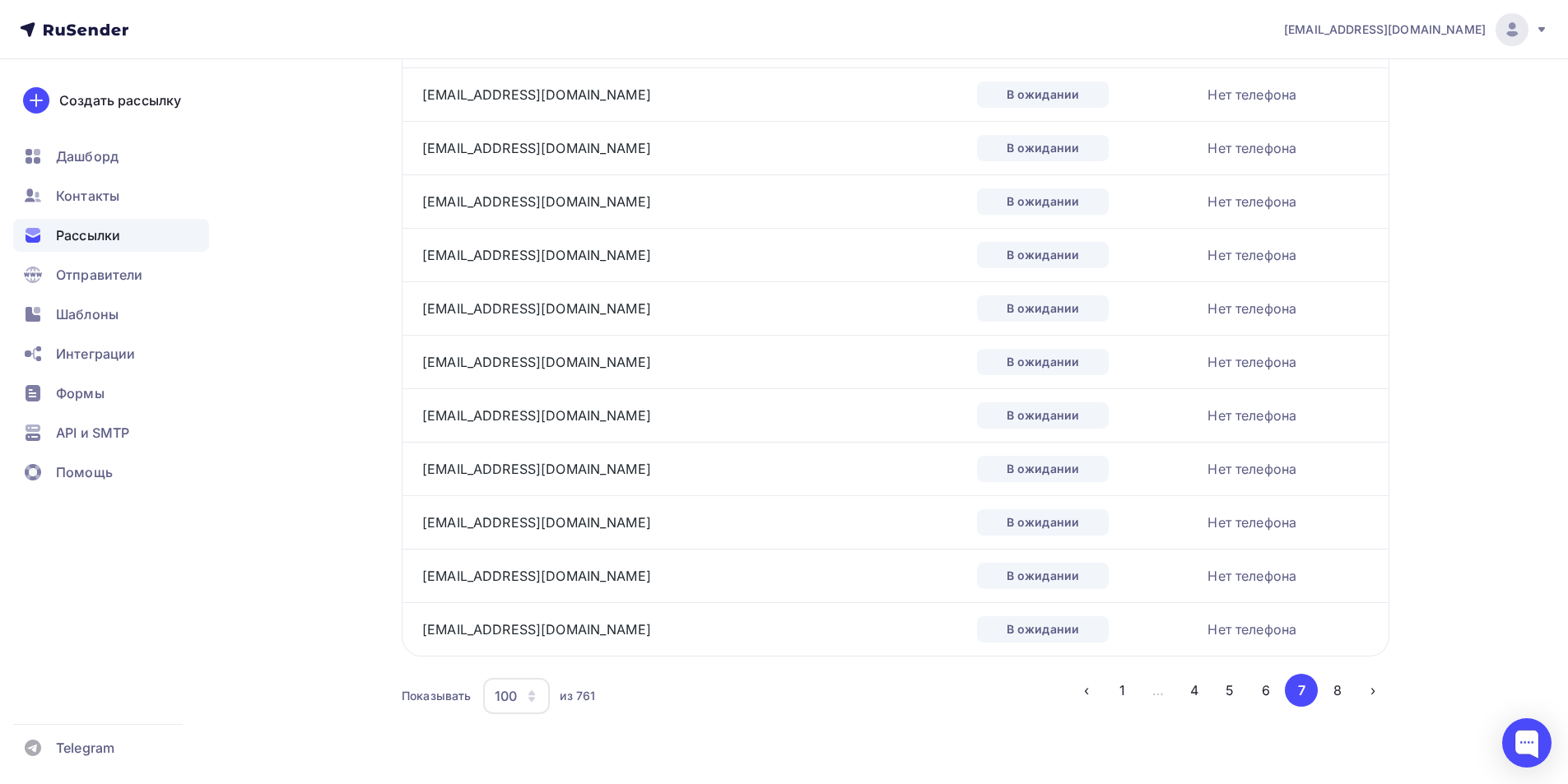
click at [1320, 689] on li "8" at bounding box center [1336, 690] width 36 height 33
click at [1331, 689] on button "8" at bounding box center [1337, 690] width 33 height 33
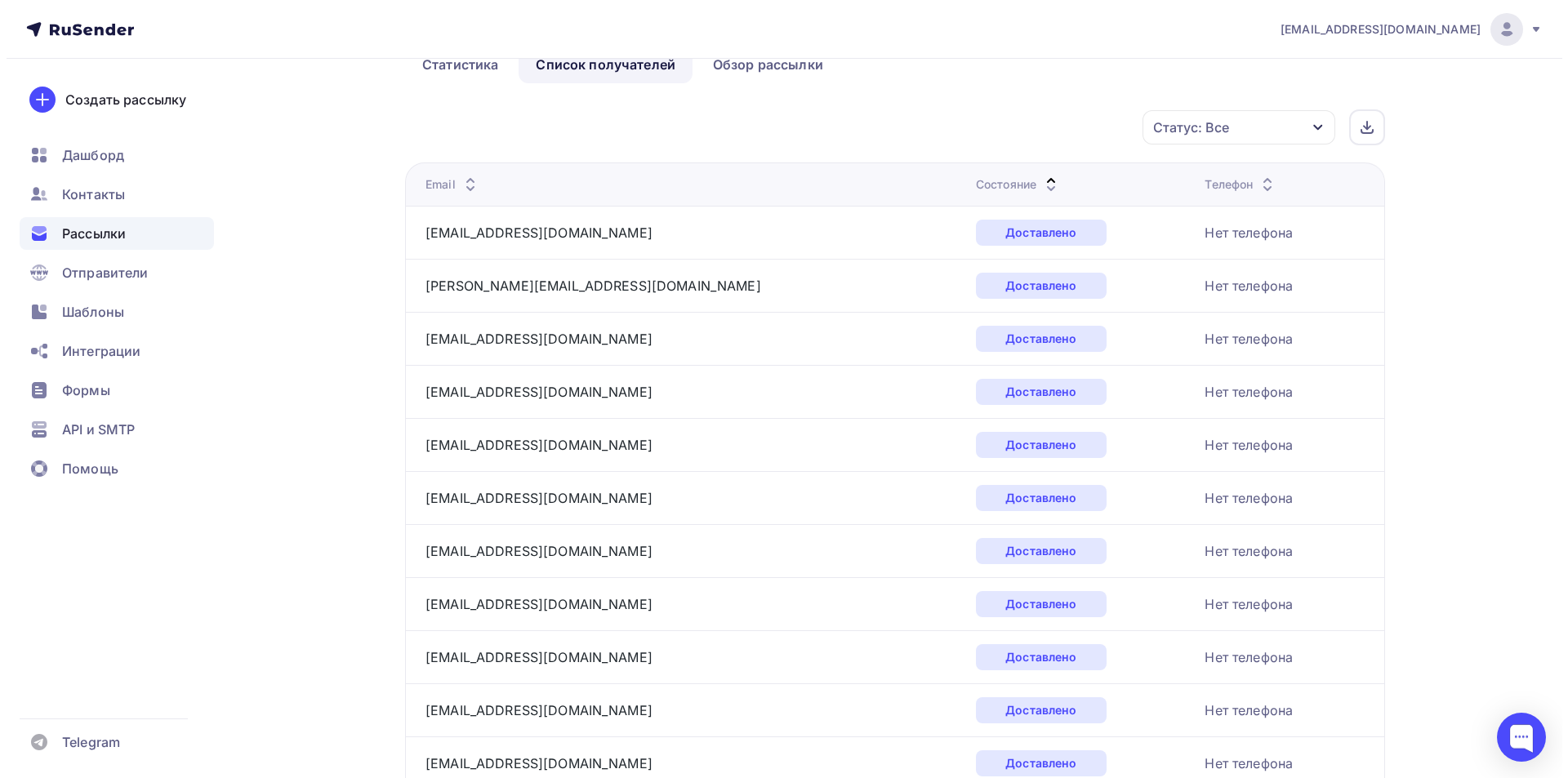
scroll to position [0, 0]
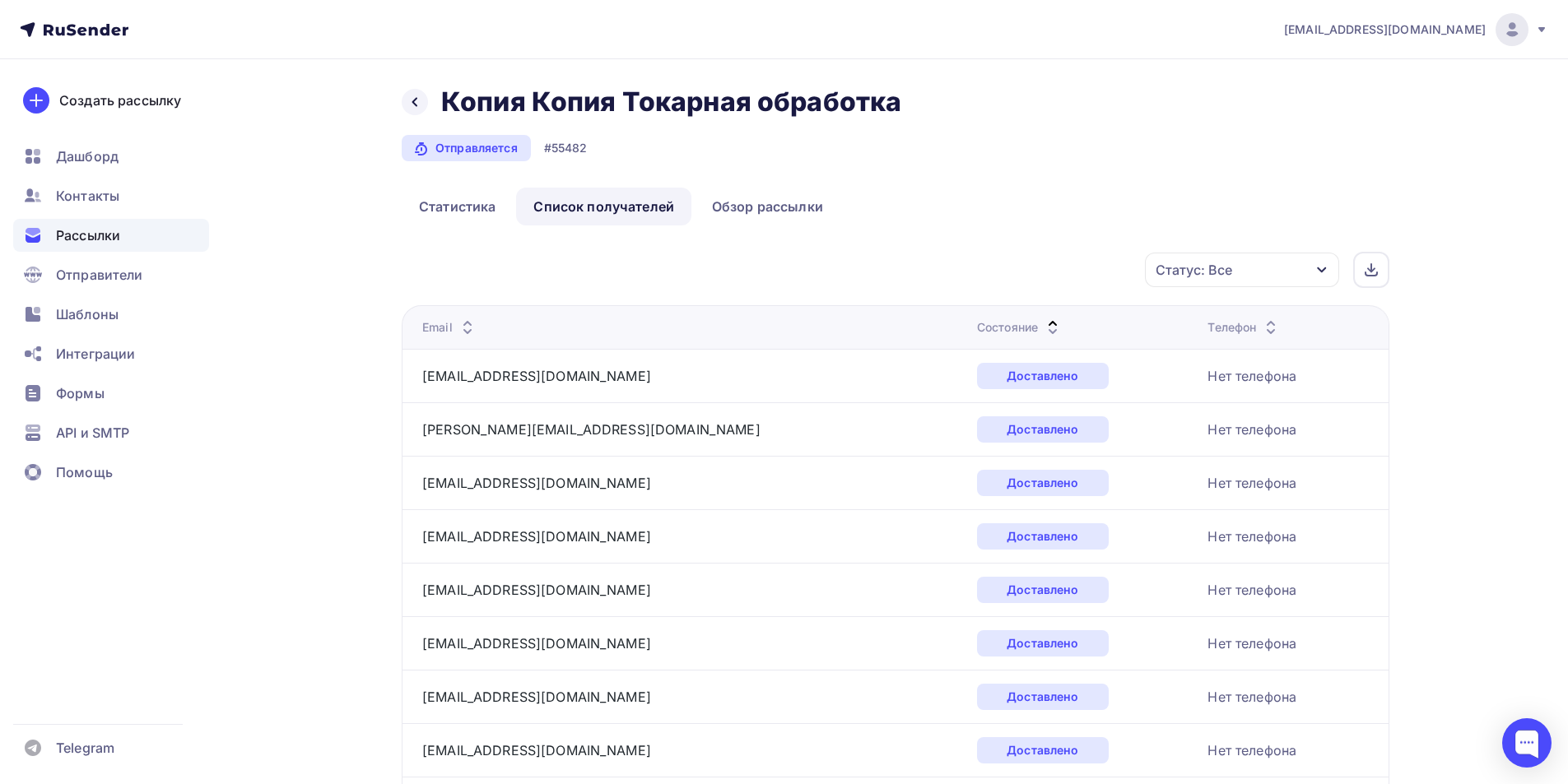
click at [403, 86] on div "Назад Копия Копия Токарная обработка Копия Копия Токарная обработка" at bounding box center [657, 102] width 511 height 33
click at [408, 92] on div at bounding box center [415, 102] width 26 height 26
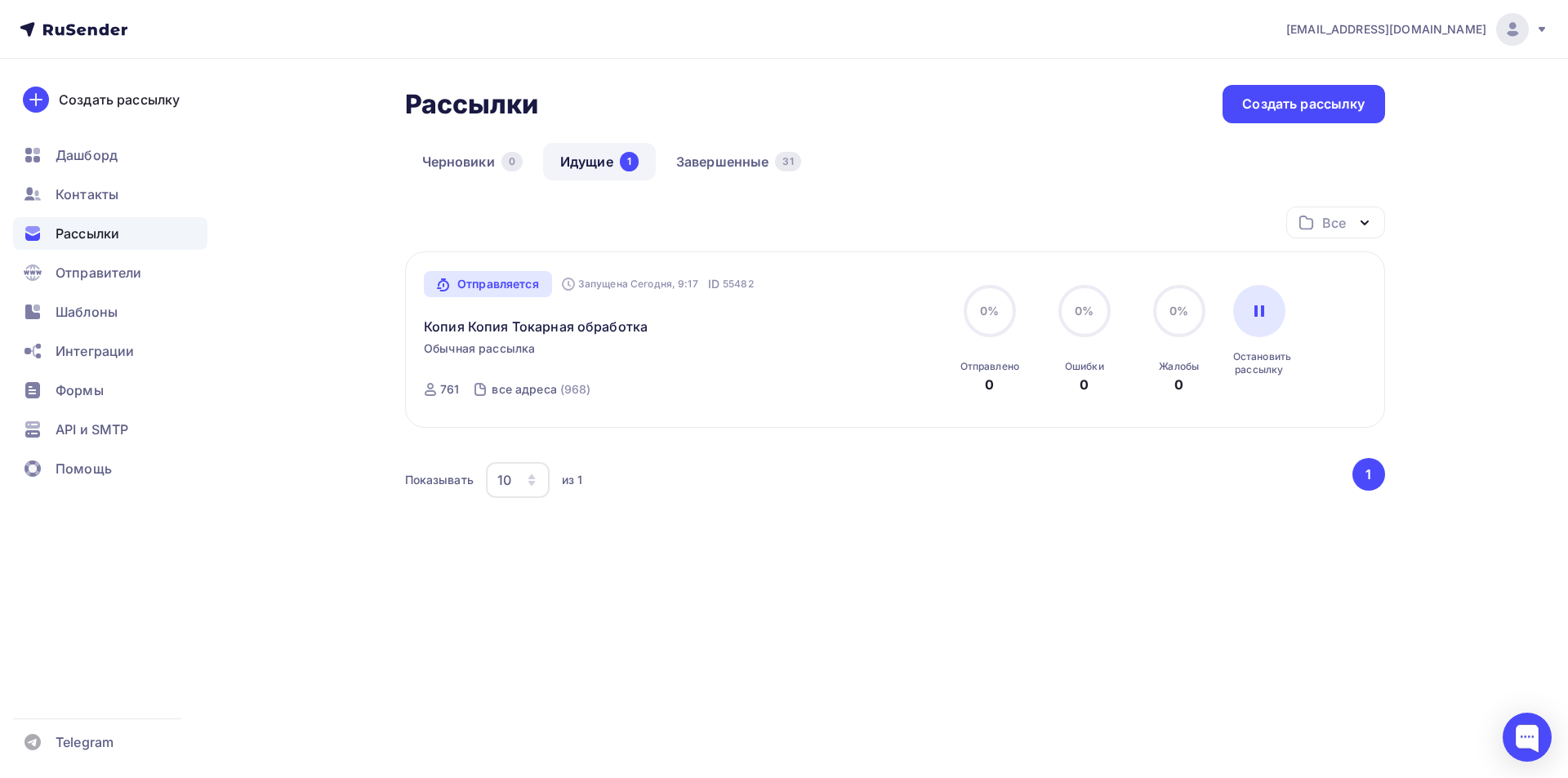
drag, startPoint x: 556, startPoint y: 99, endPoint x: 358, endPoint y: 94, distance: 198.1
click at [358, 94] on div "Рассылки Рассылки Создать рассылку [GEOGRAPHIC_DATA] 0 Идущие 1 Завершенные 31 …" at bounding box center [784, 362] width 1338 height 606
click at [376, 93] on div "Рассылки Рассылки Создать рассылку [GEOGRAPHIC_DATA] 0 Идущие 1 Завершенные 31 …" at bounding box center [784, 362] width 1338 height 606
click at [761, 137] on div "Рассылки Рассылки Создать рассылку [GEOGRAPHIC_DATA] 0 Идущие 1 Завершенные 31 …" at bounding box center [894, 342] width 980 height 515
click at [744, 161] on link "Завершенные 31" at bounding box center [738, 161] width 159 height 38
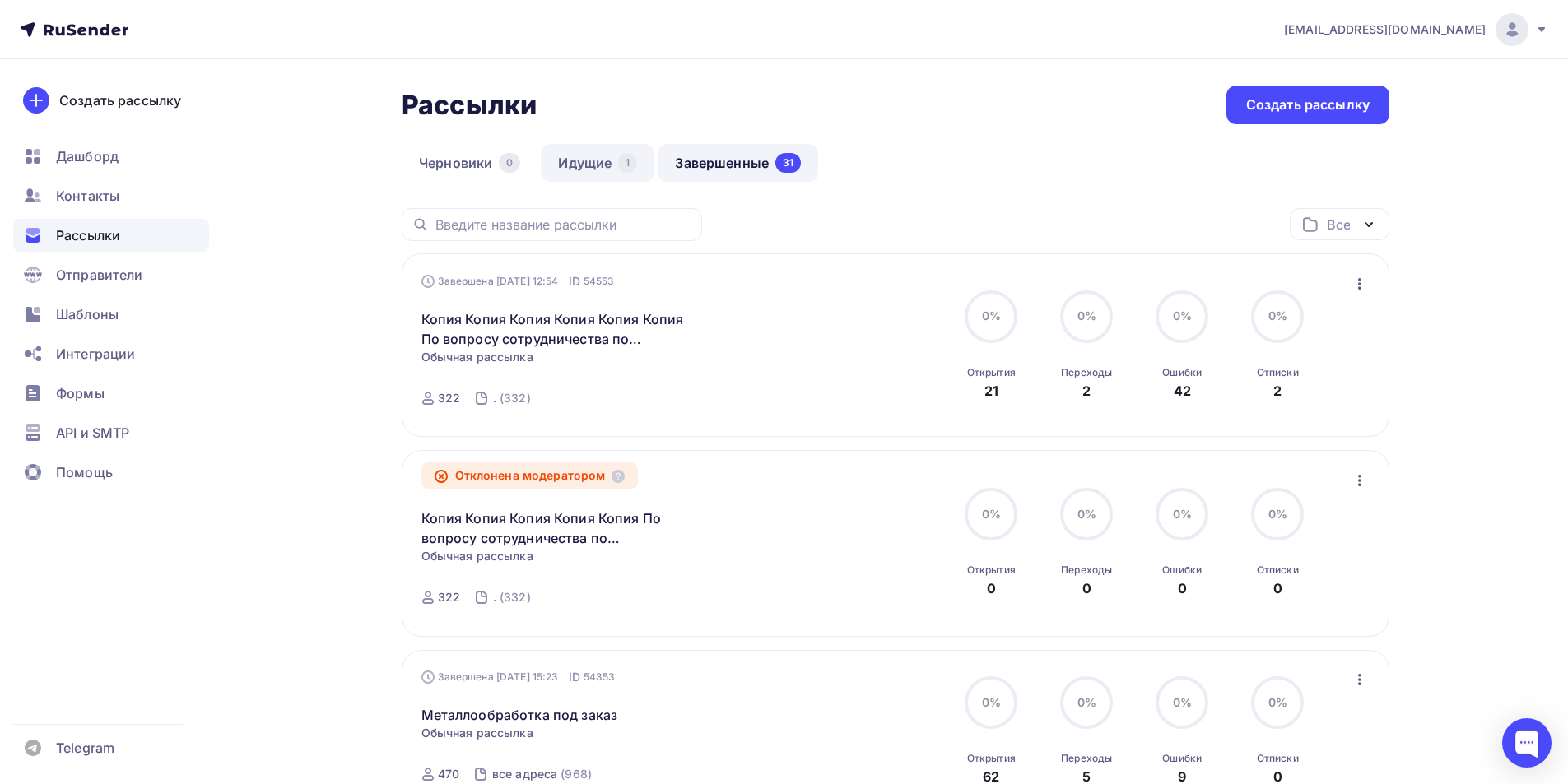
click at [622, 157] on div "1" at bounding box center [628, 163] width 19 height 19
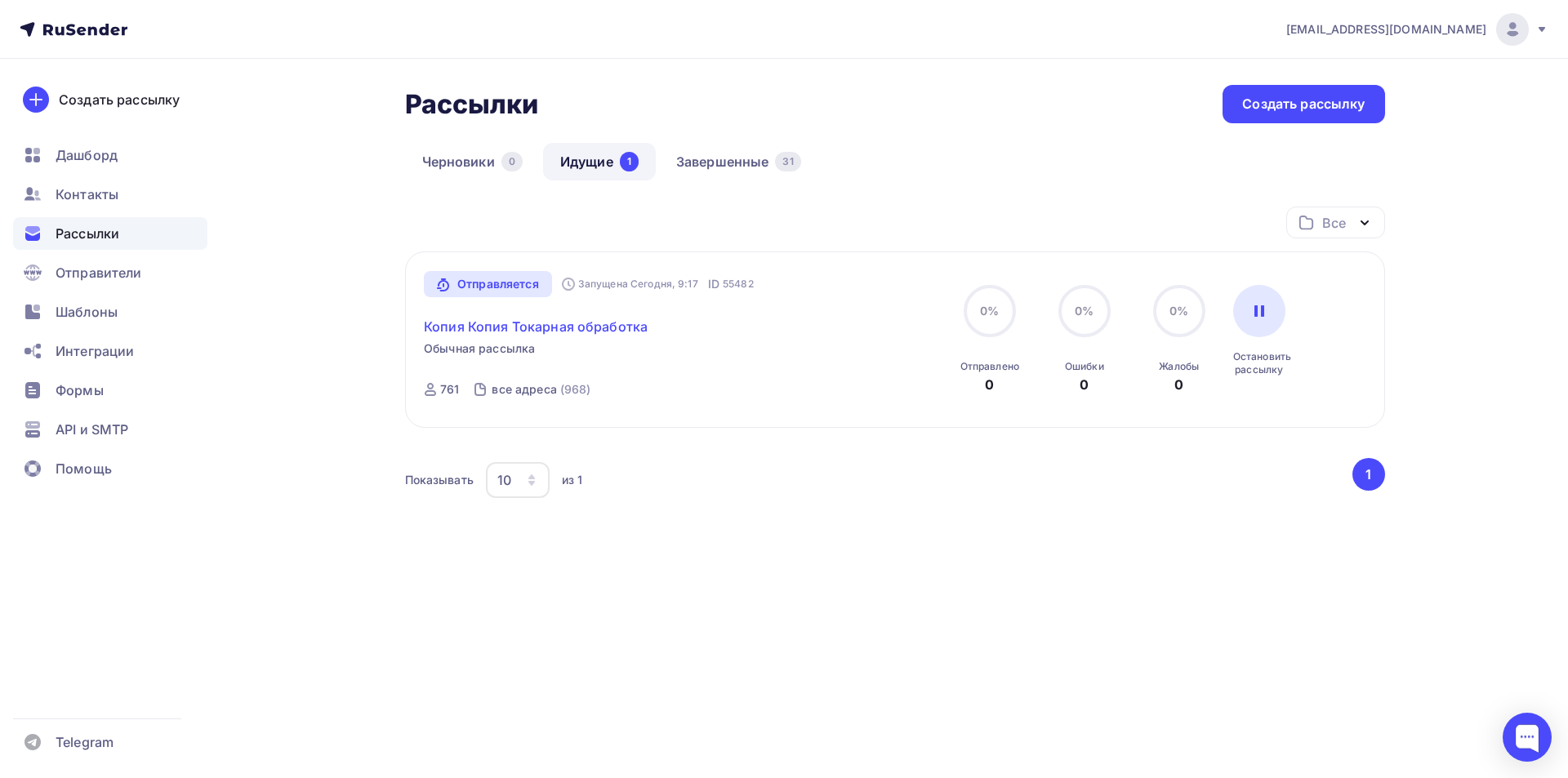
click at [596, 328] on link "Копия Копия Токарная обработка" at bounding box center [536, 326] width 224 height 19
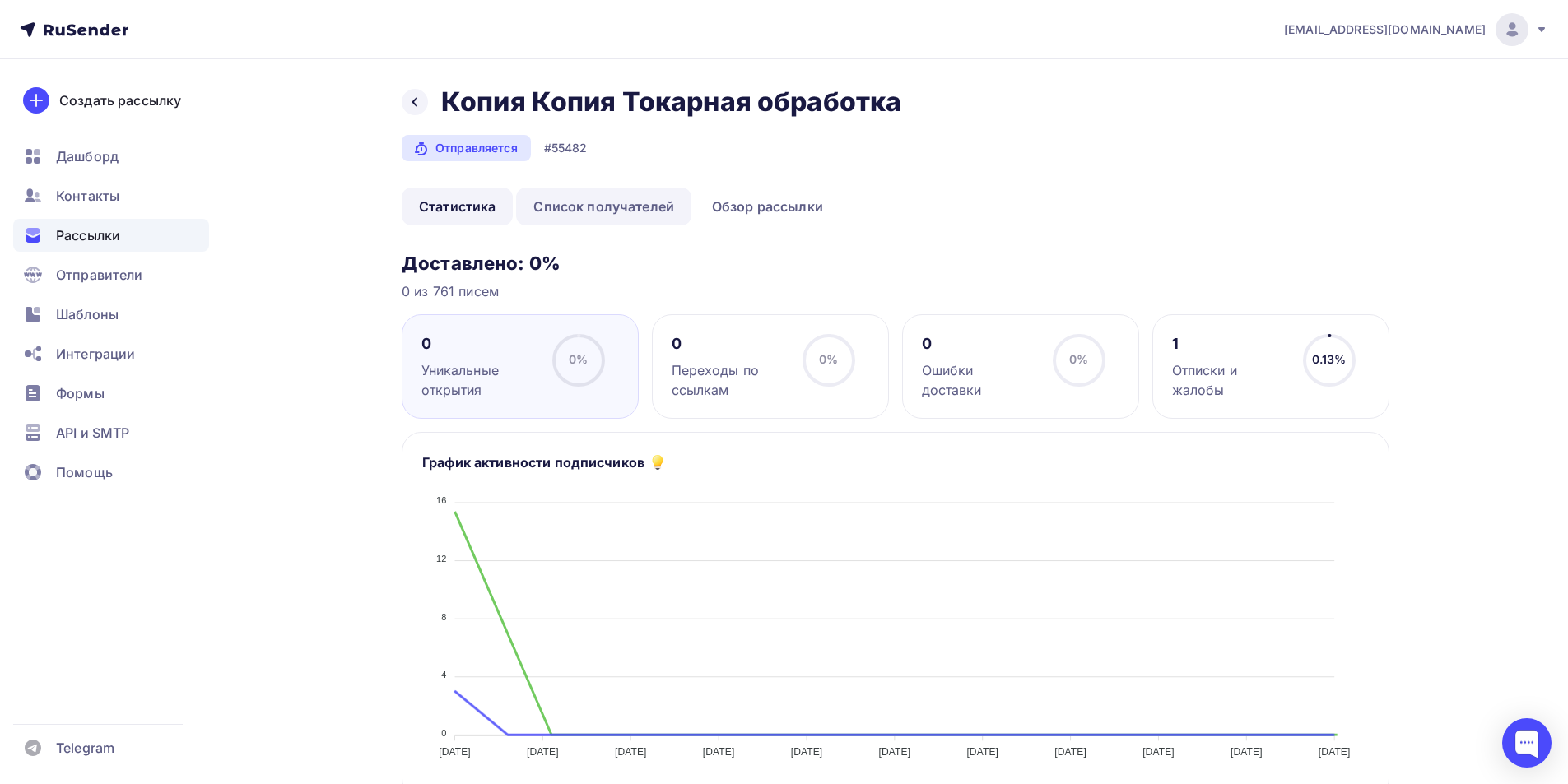
click at [670, 207] on link "Список получателей" at bounding box center [604, 206] width 176 height 38
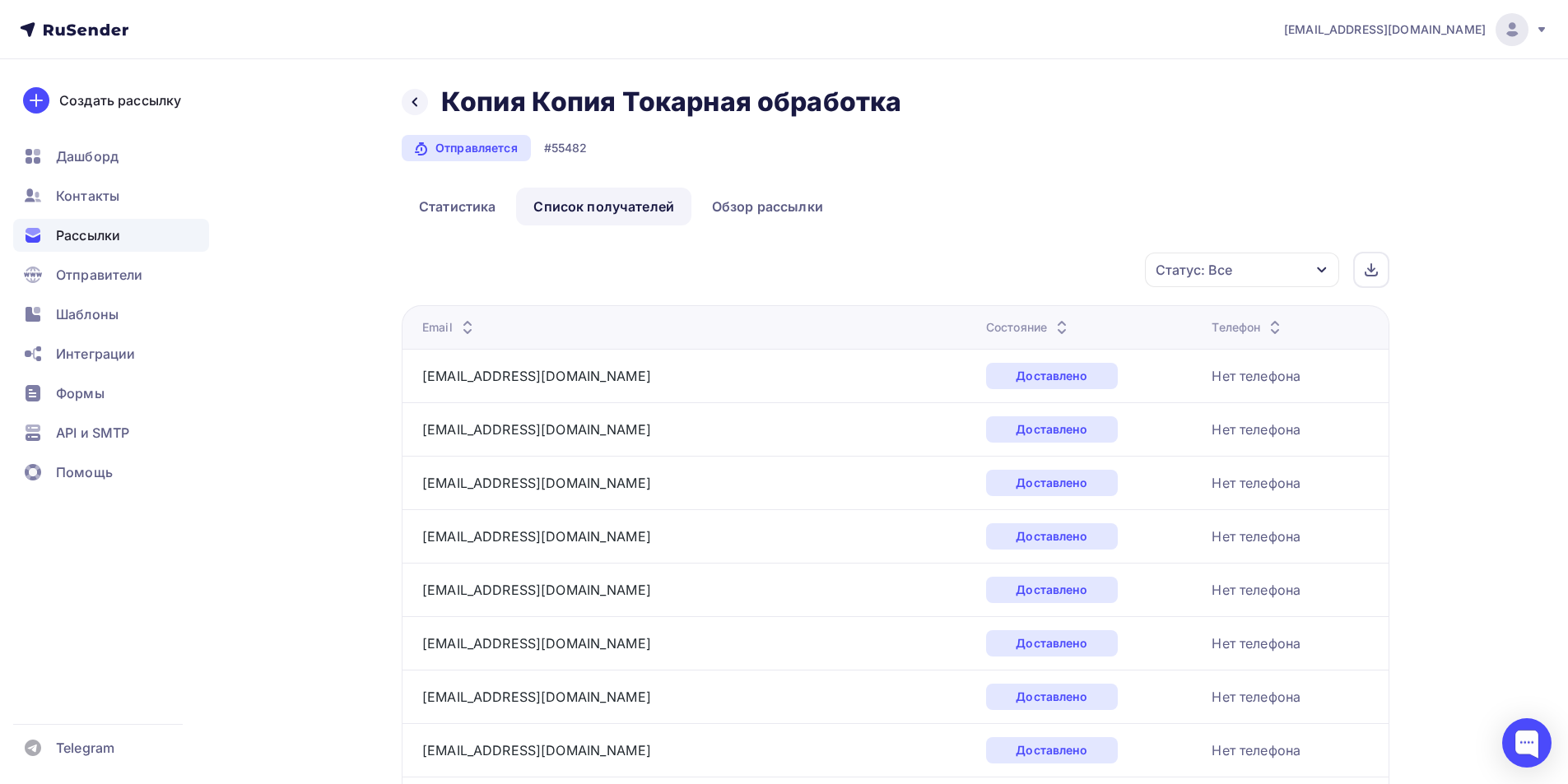
click at [986, 320] on div "Состояние" at bounding box center [1029, 327] width 86 height 16
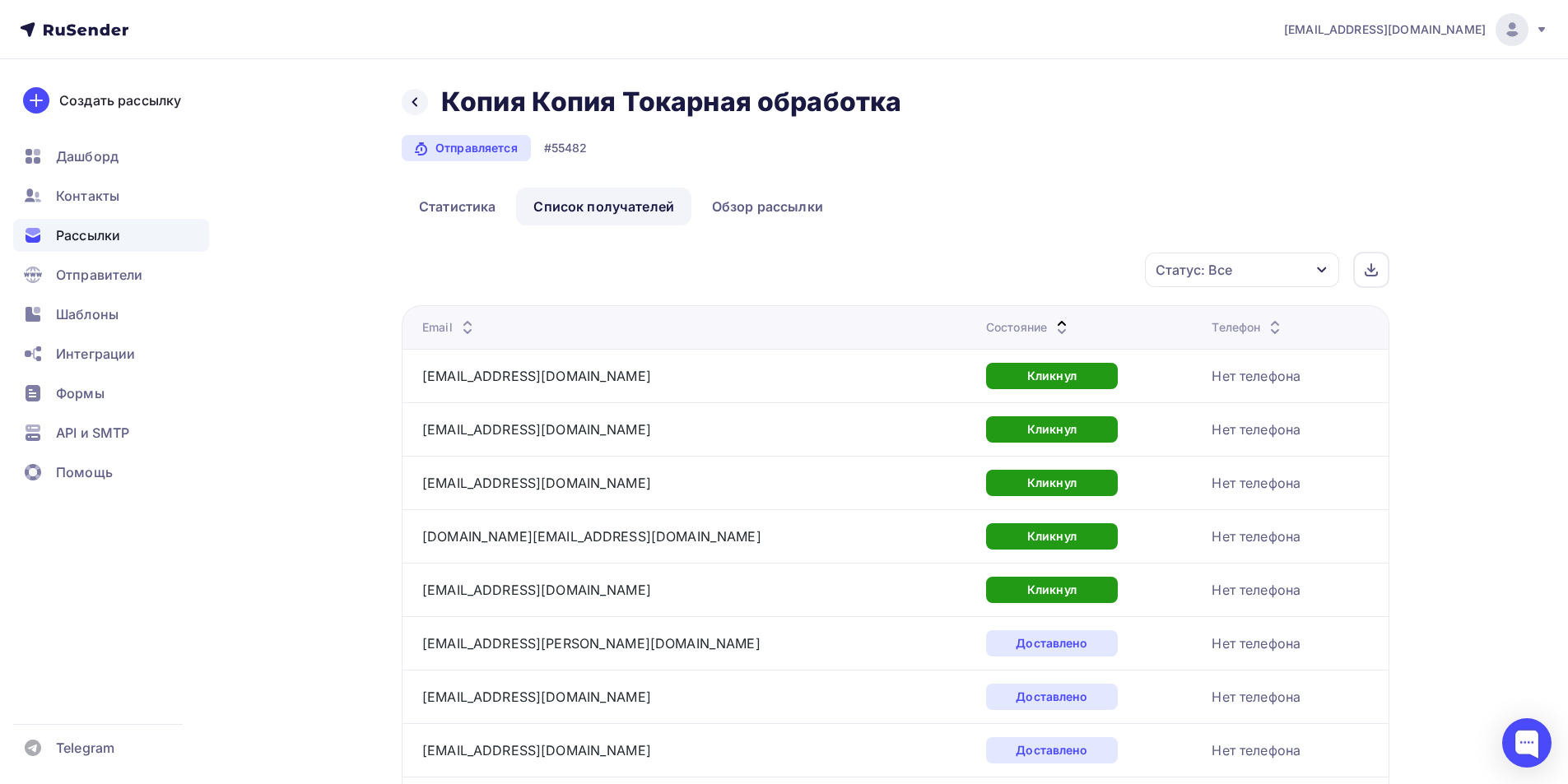
click at [986, 329] on div "Состояние" at bounding box center [1029, 327] width 86 height 16
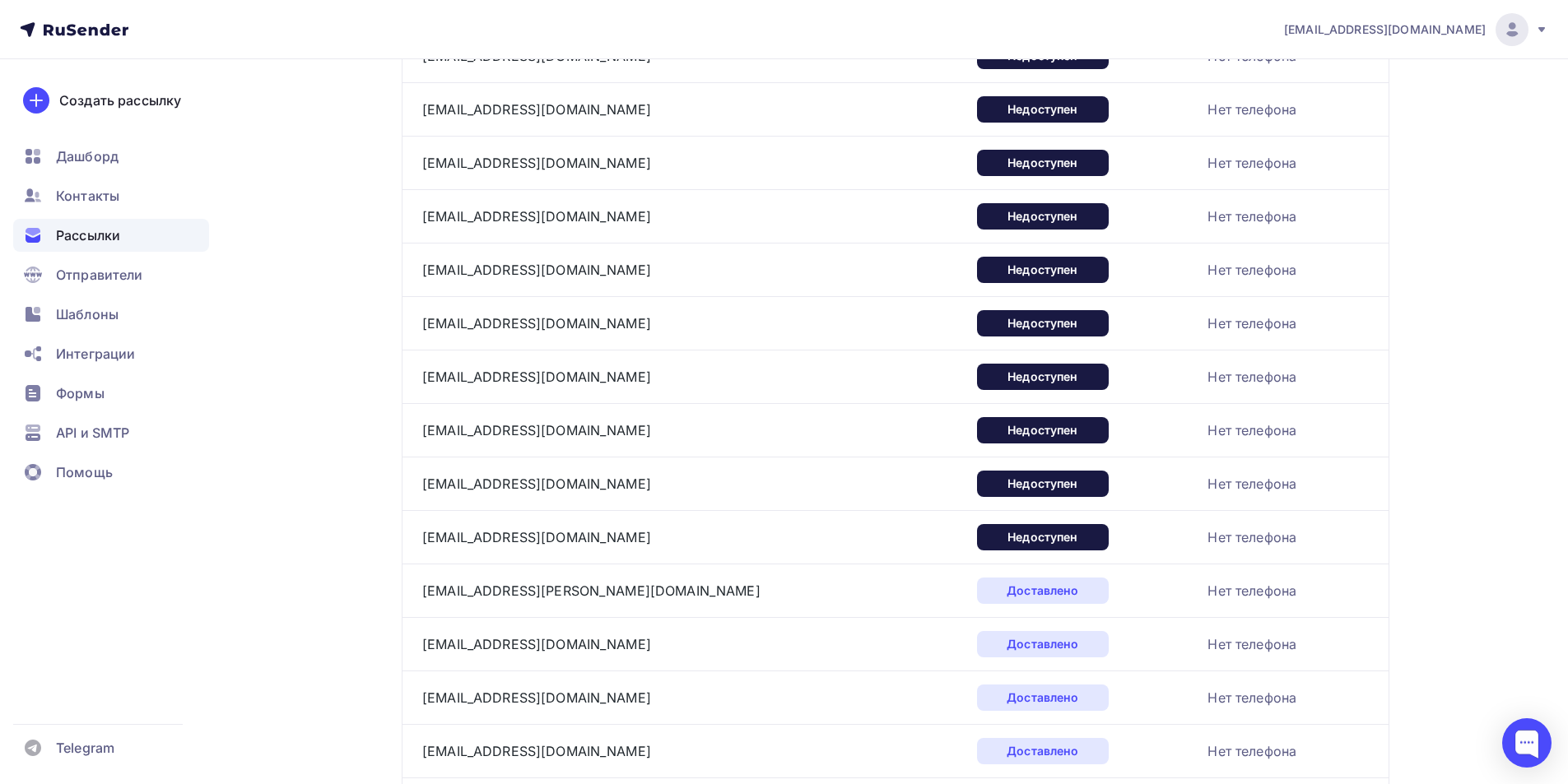
scroll to position [2367, 0]
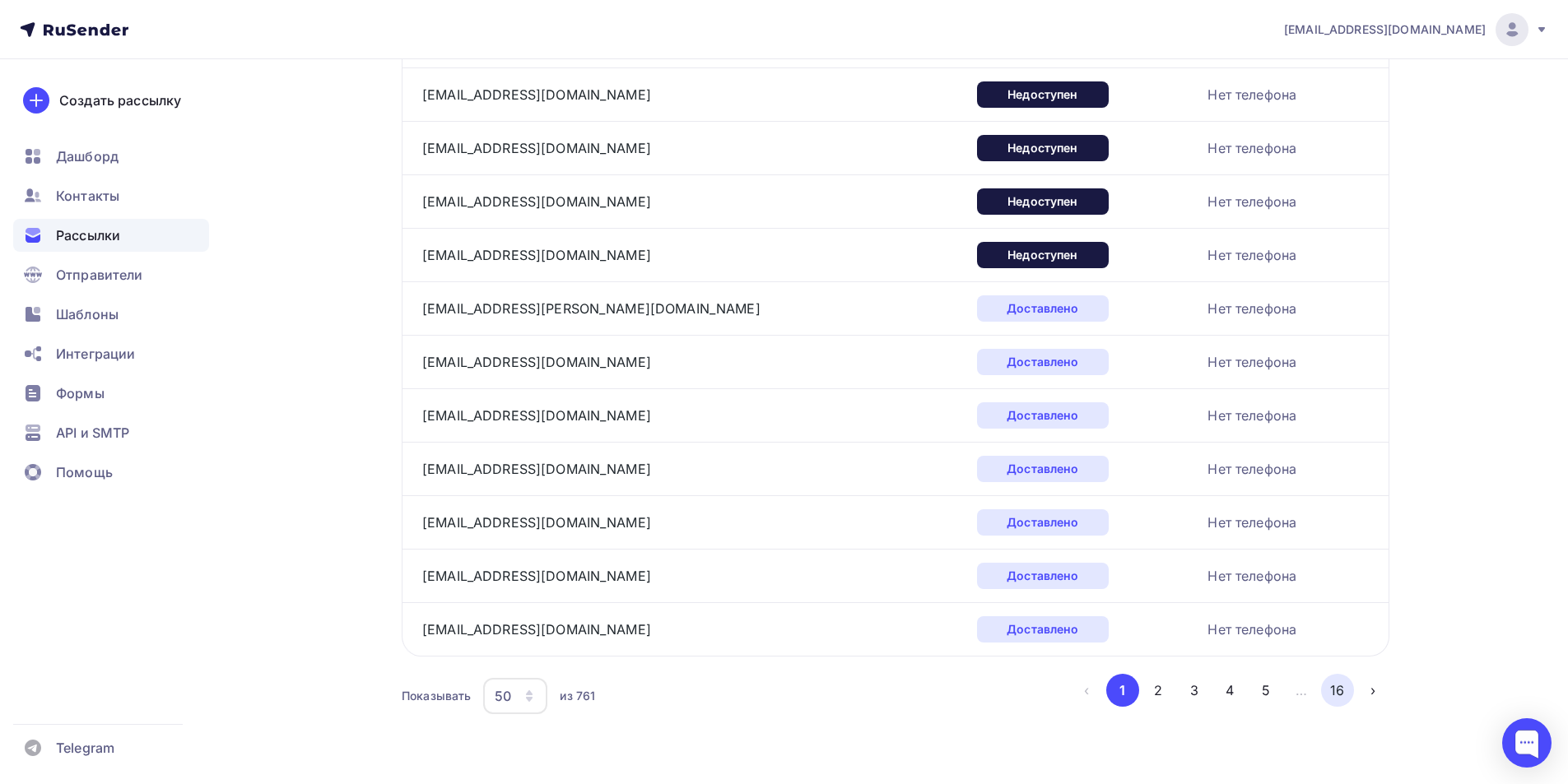
click at [1337, 694] on button "16" at bounding box center [1337, 690] width 33 height 33
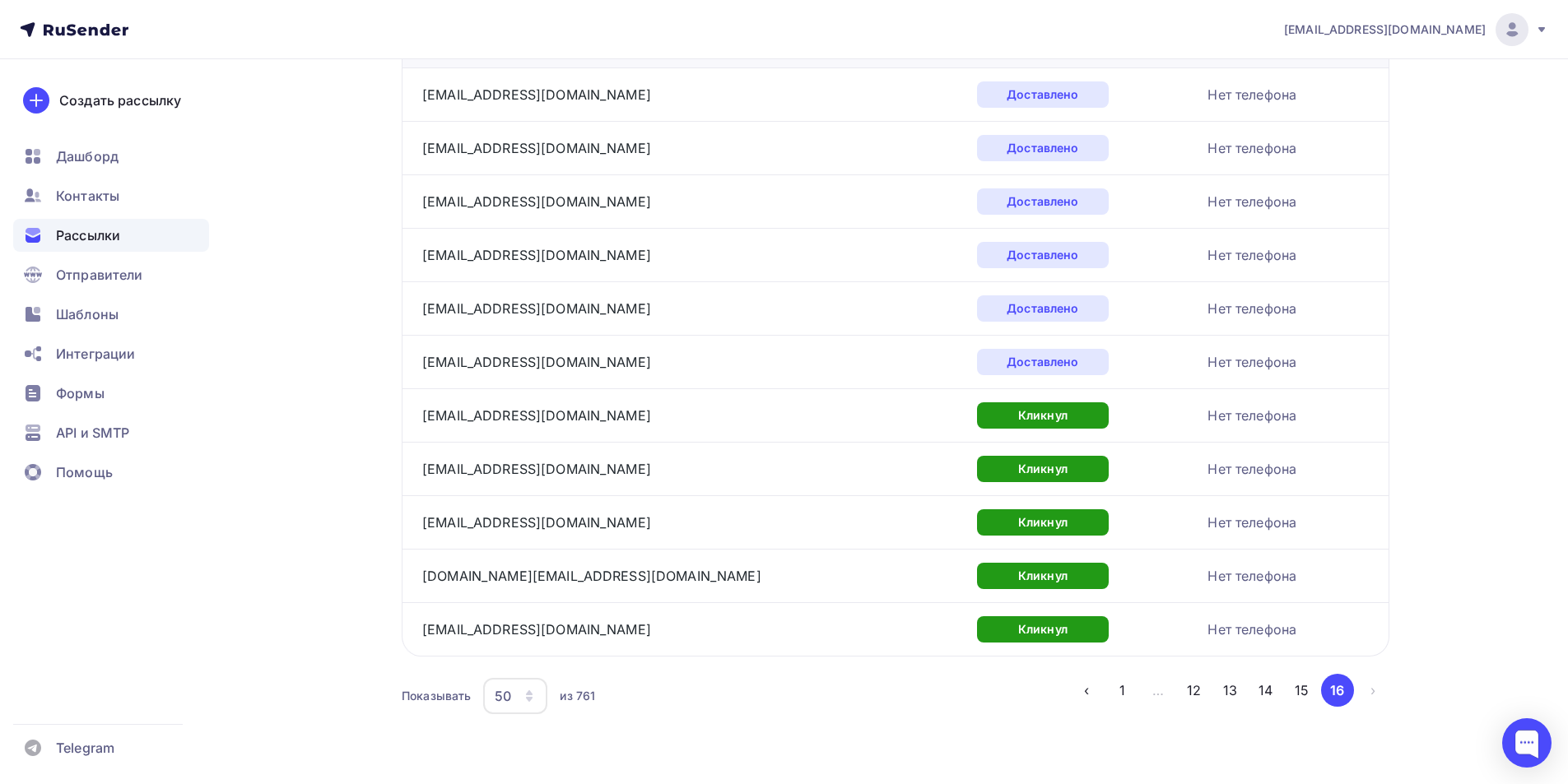
scroll to position [0, 0]
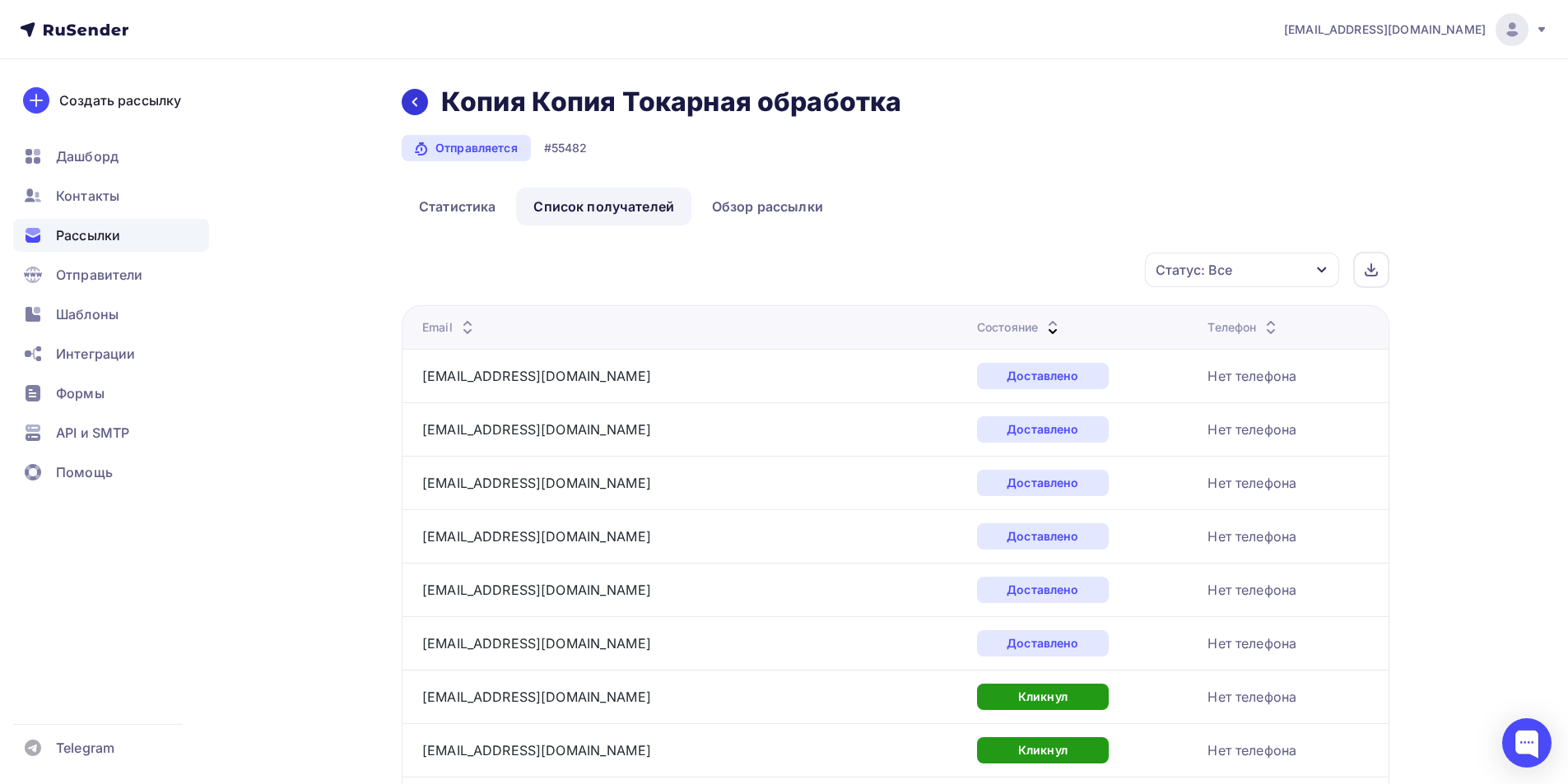
click at [424, 108] on div at bounding box center [415, 102] width 26 height 26
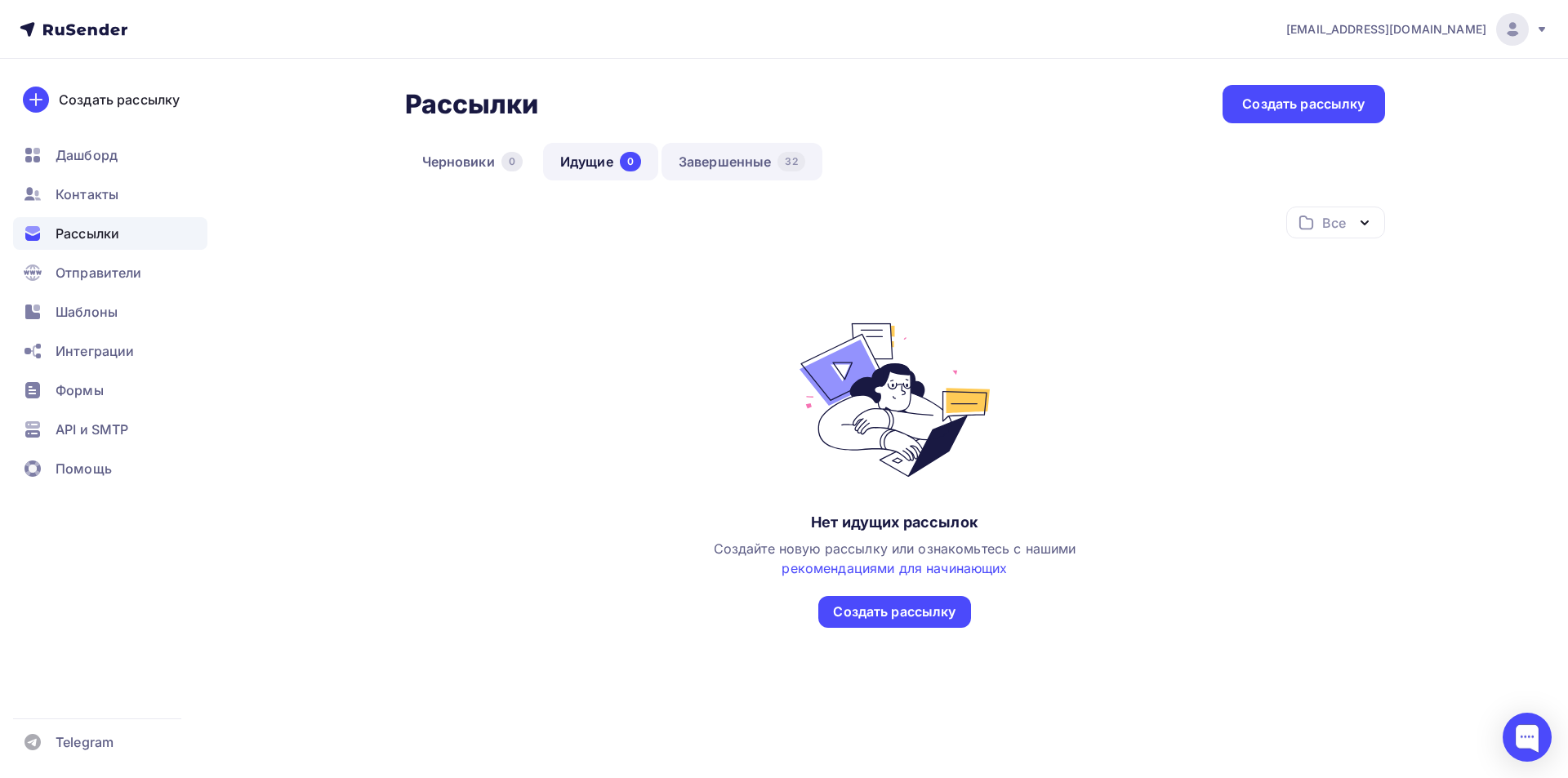
click at [755, 156] on link "Завершенные 32" at bounding box center [741, 161] width 161 height 38
